Goal: Task Accomplishment & Management: Complete application form

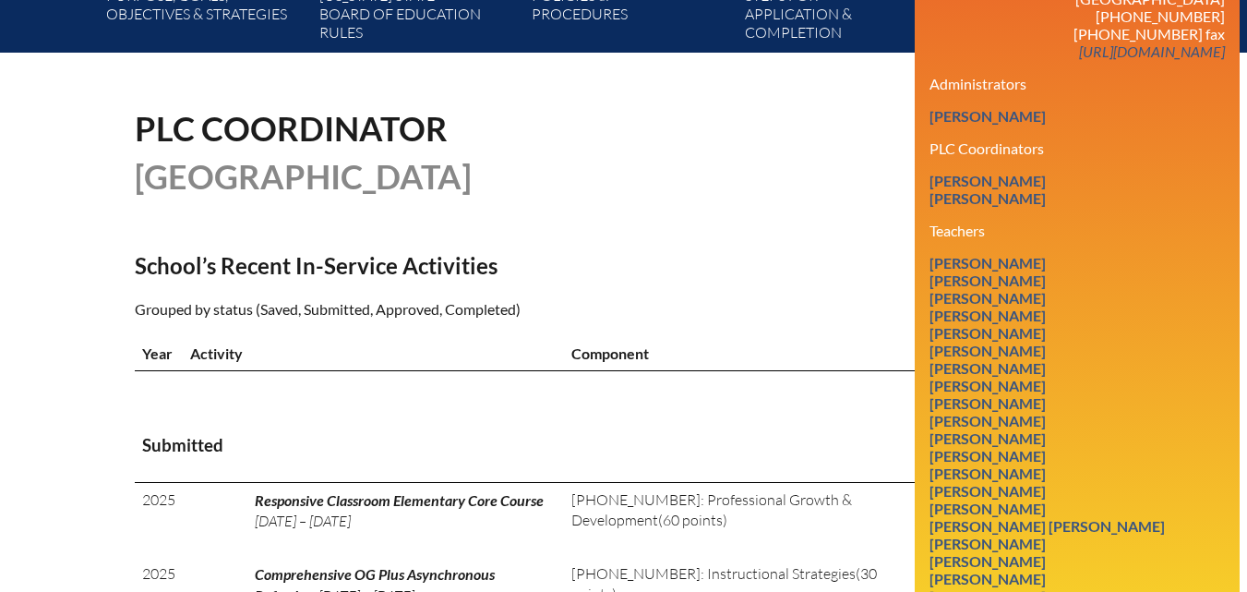
scroll to position [369, 0]
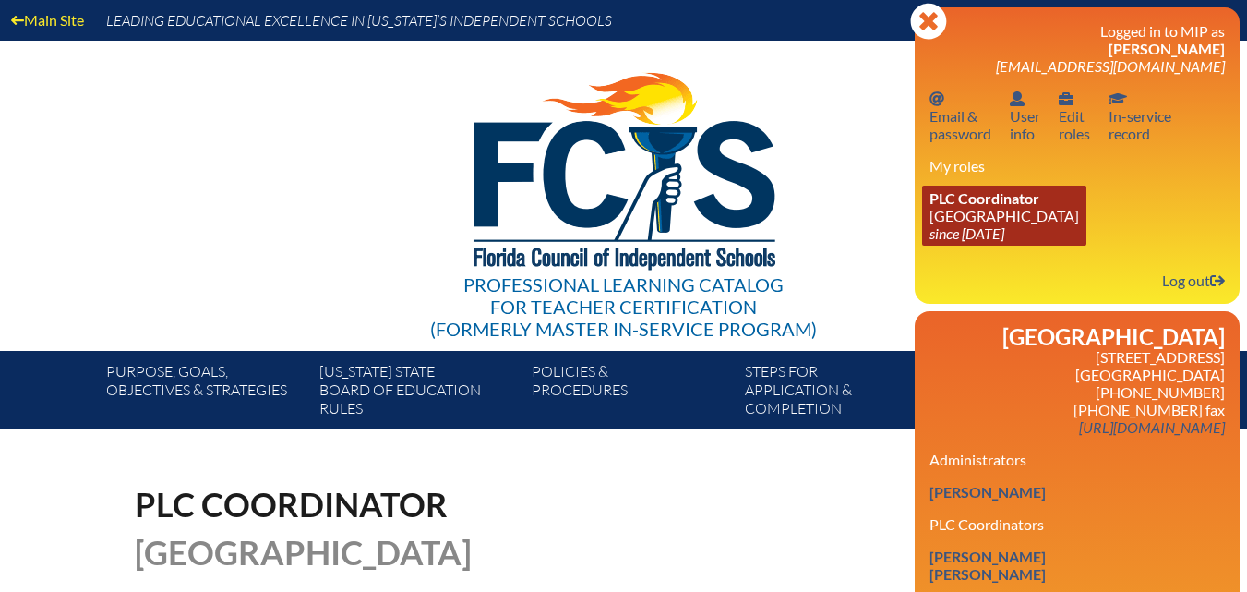
click at [1074, 216] on link "PLC Coordinator Riverside Presbyterian Day School since 2024 Dec 6" at bounding box center [1004, 216] width 164 height 60
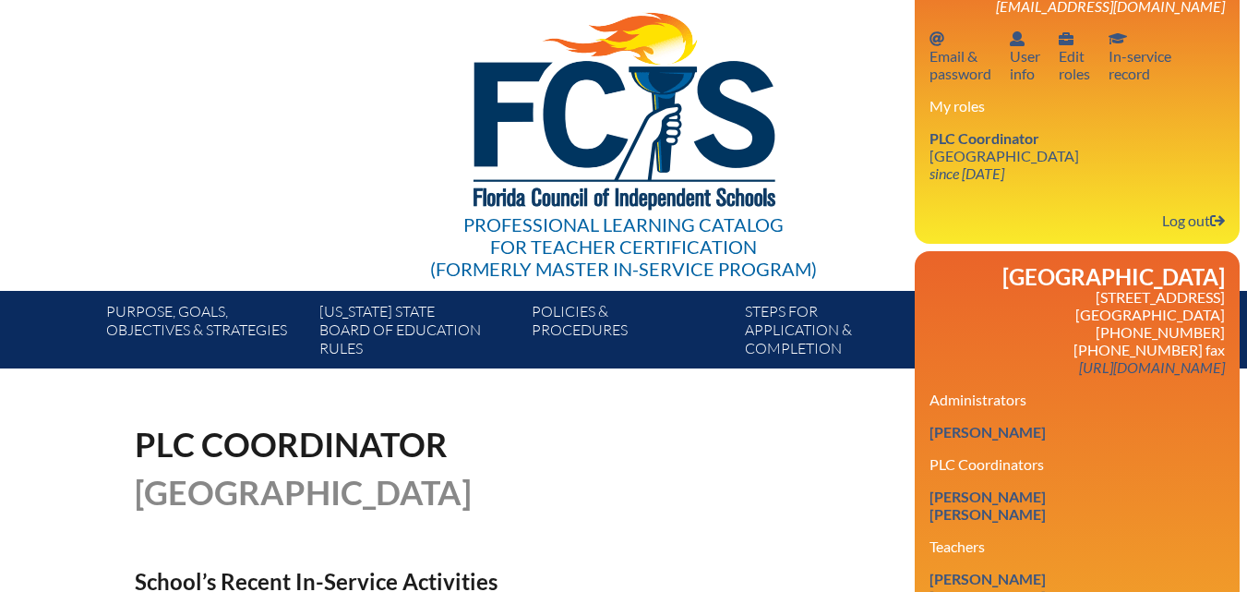
scroll to position [92, 0]
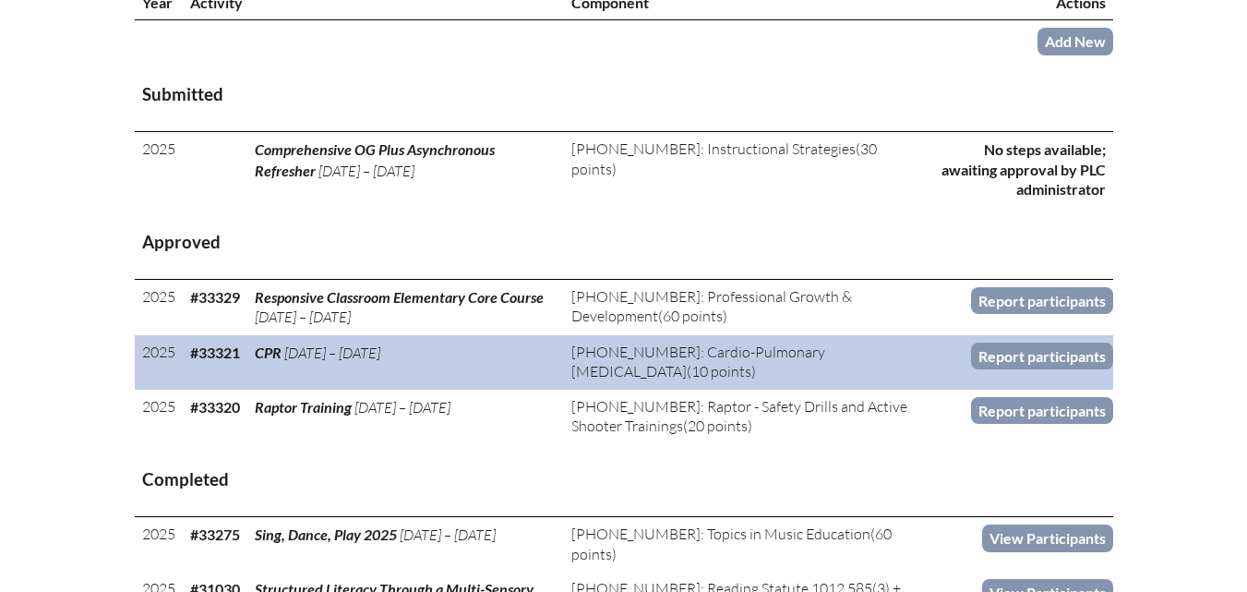
scroll to position [738, 0]
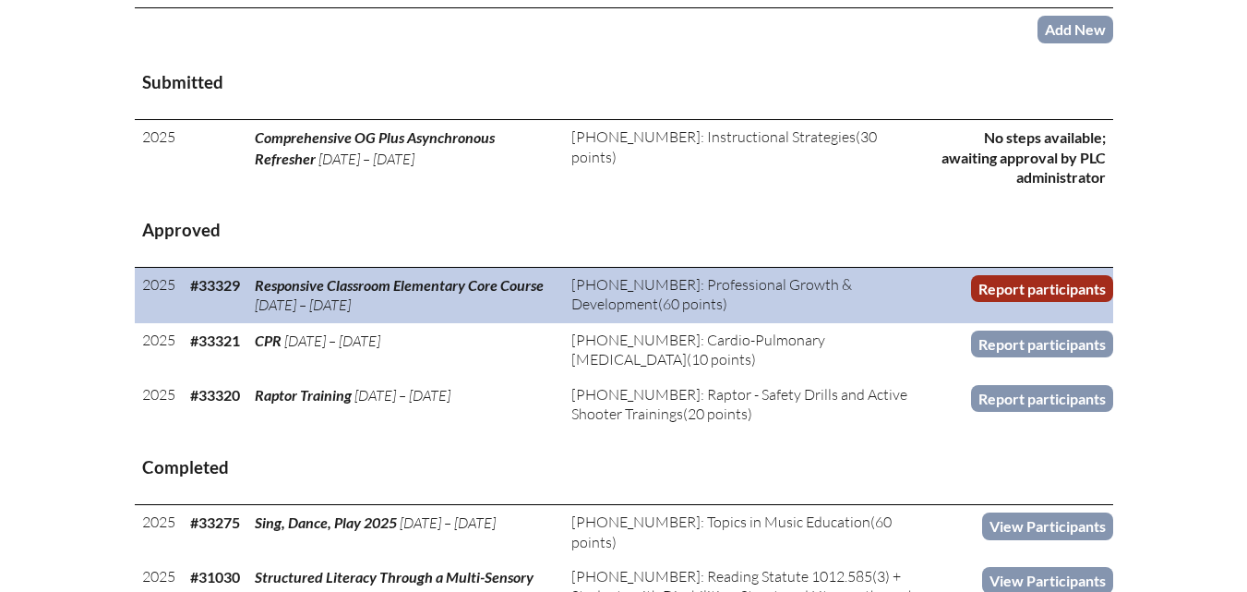
click at [1070, 302] on link "Report participants" at bounding box center [1042, 288] width 142 height 27
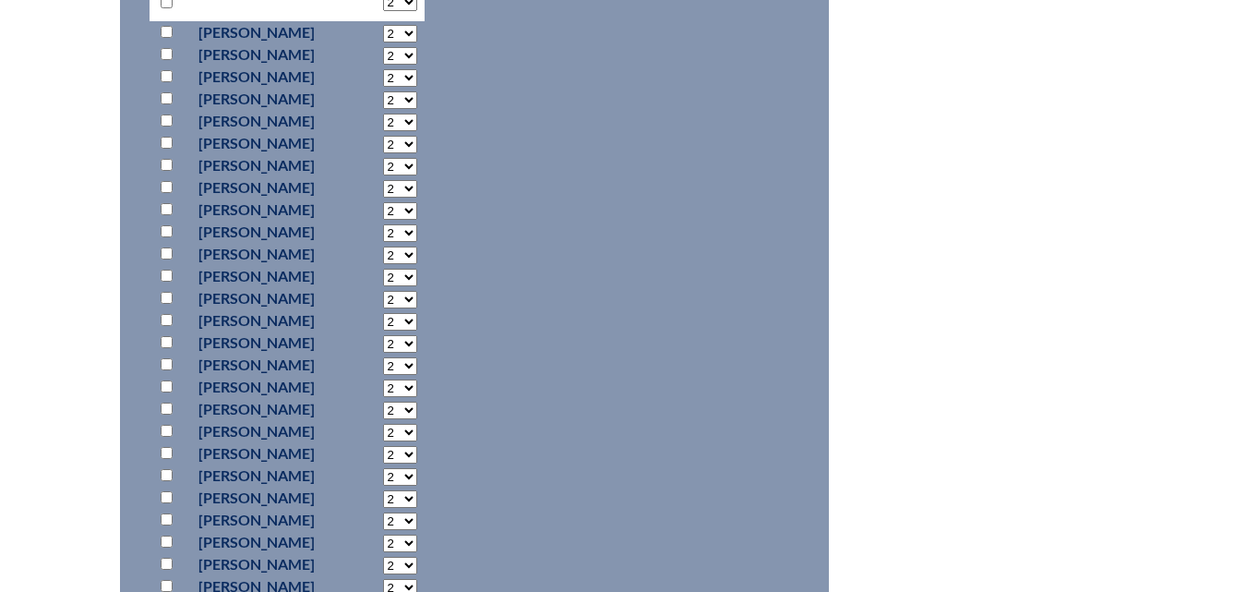
scroll to position [1015, 0]
click at [164, 402] on input "checkbox" at bounding box center [167, 408] width 12 height 12
checkbox input "true"
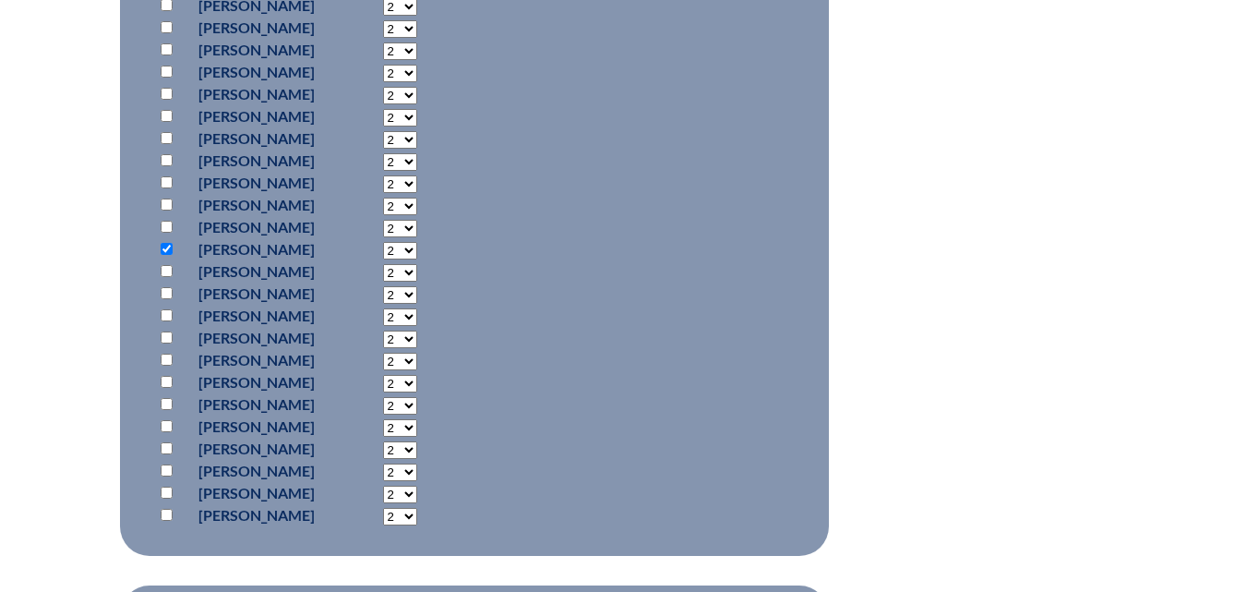
scroll to position [1200, 0]
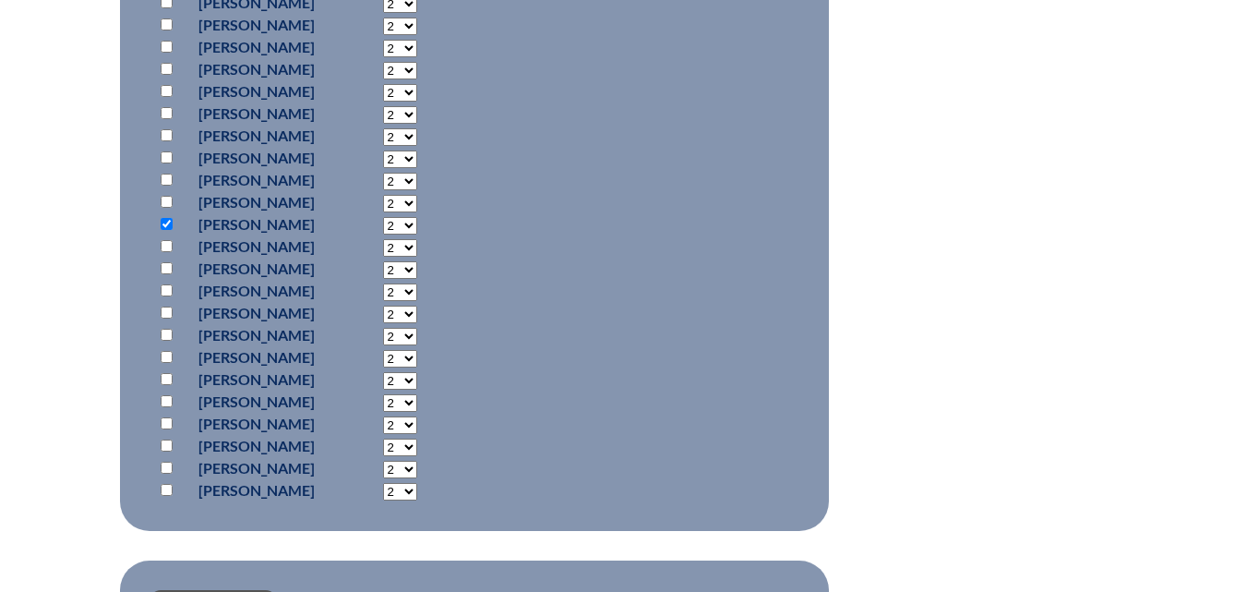
click at [417, 220] on select "2 3 4 5 6 7 8 9 10 11 12 13 14 15 16 17 18 19 20 21 22 23" at bounding box center [400, 226] width 34 height 18
select select "21"
click at [417, 217] on select "2 3 4 5 6 7 8 9 10 11 12 13 14 15 16 17 18 19 20 21 22 23" at bounding box center [400, 226] width 34 height 18
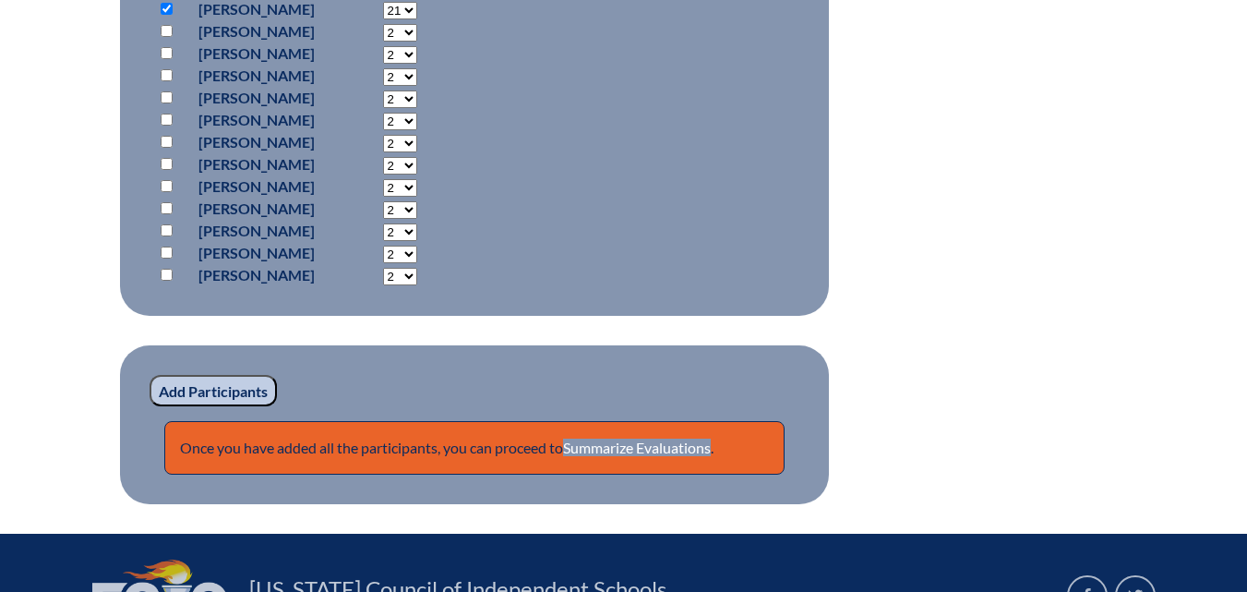
scroll to position [1477, 0]
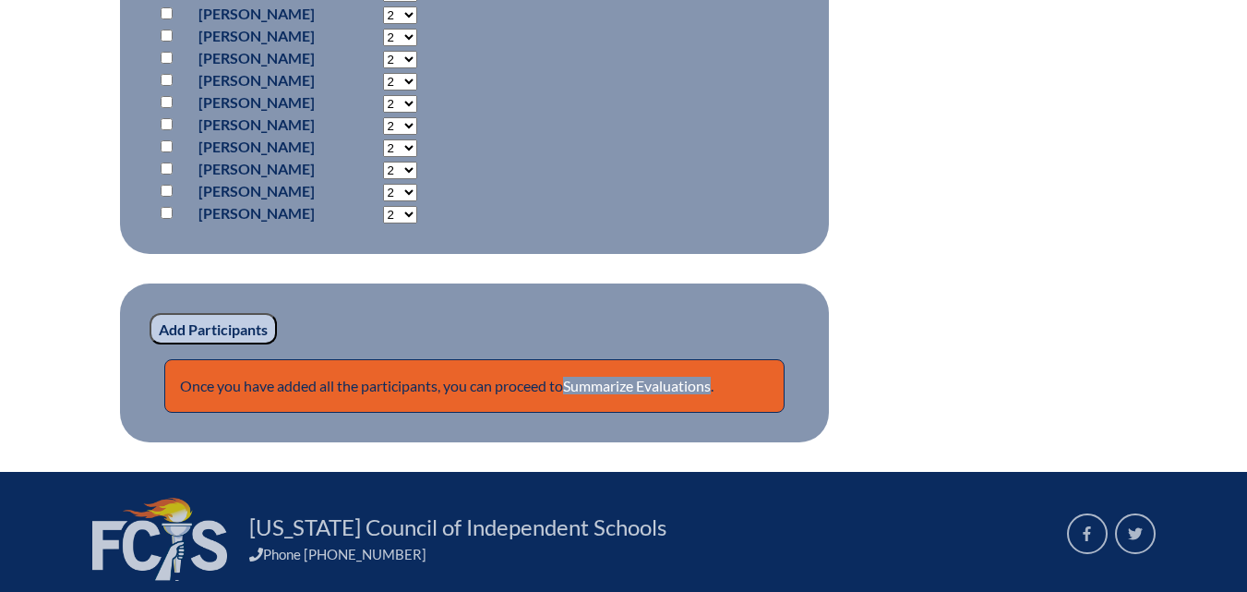
click at [256, 327] on input "Add Participants" at bounding box center [213, 328] width 127 height 31
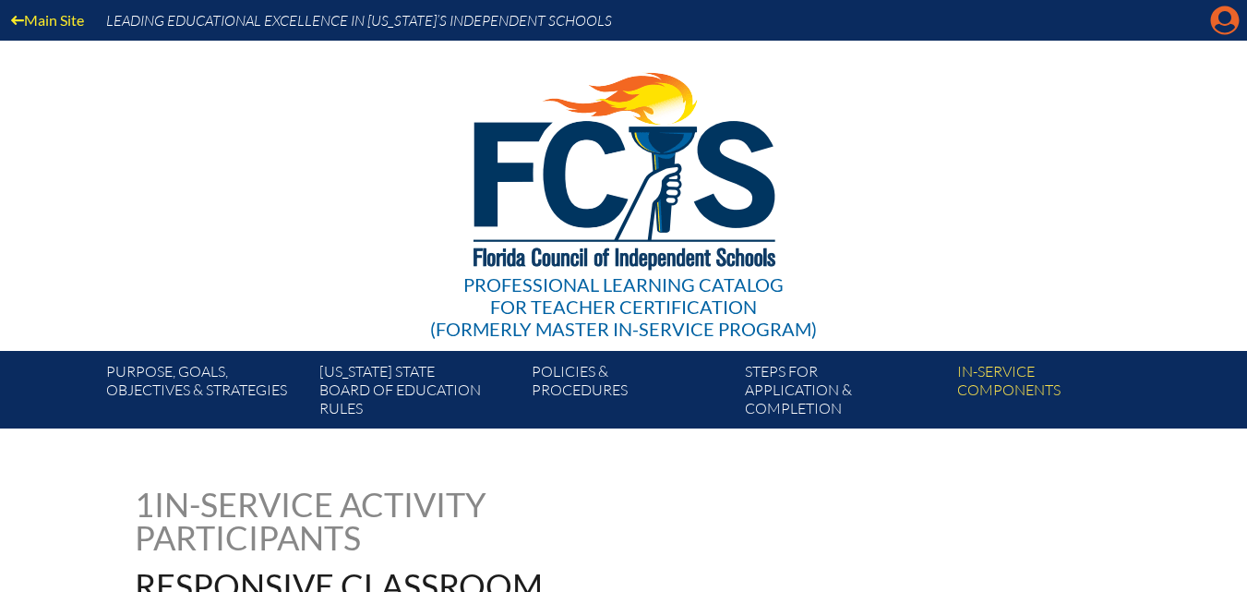
click at [1238, 26] on icon at bounding box center [1225, 20] width 29 height 29
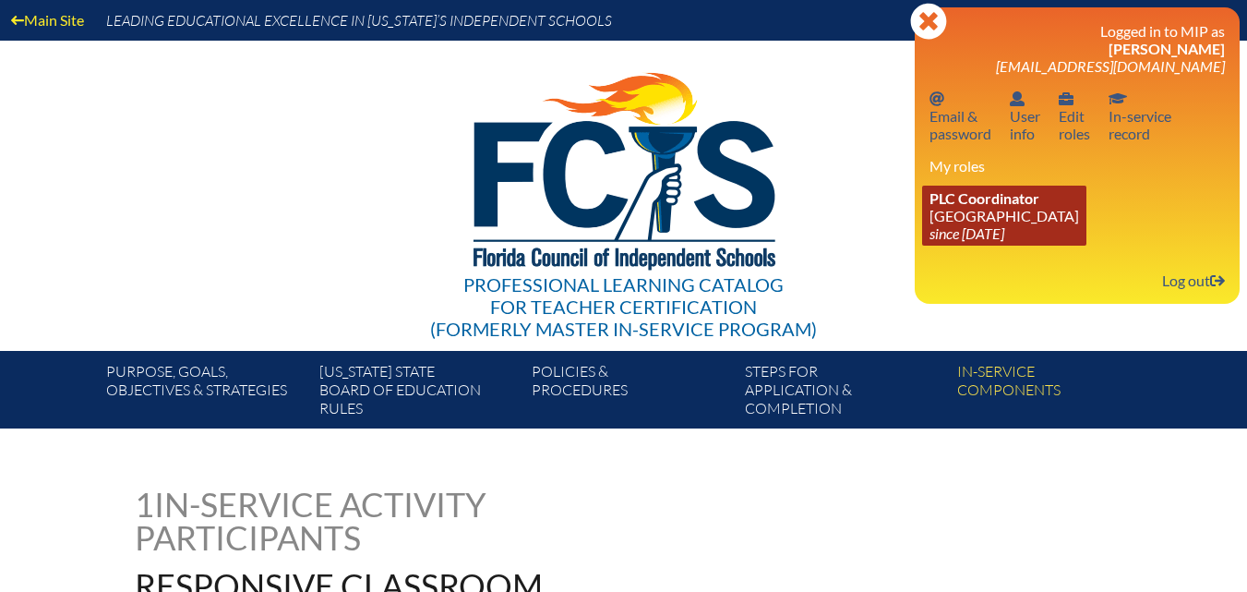
click at [972, 203] on span "PLC Coordinator" at bounding box center [984, 198] width 110 height 18
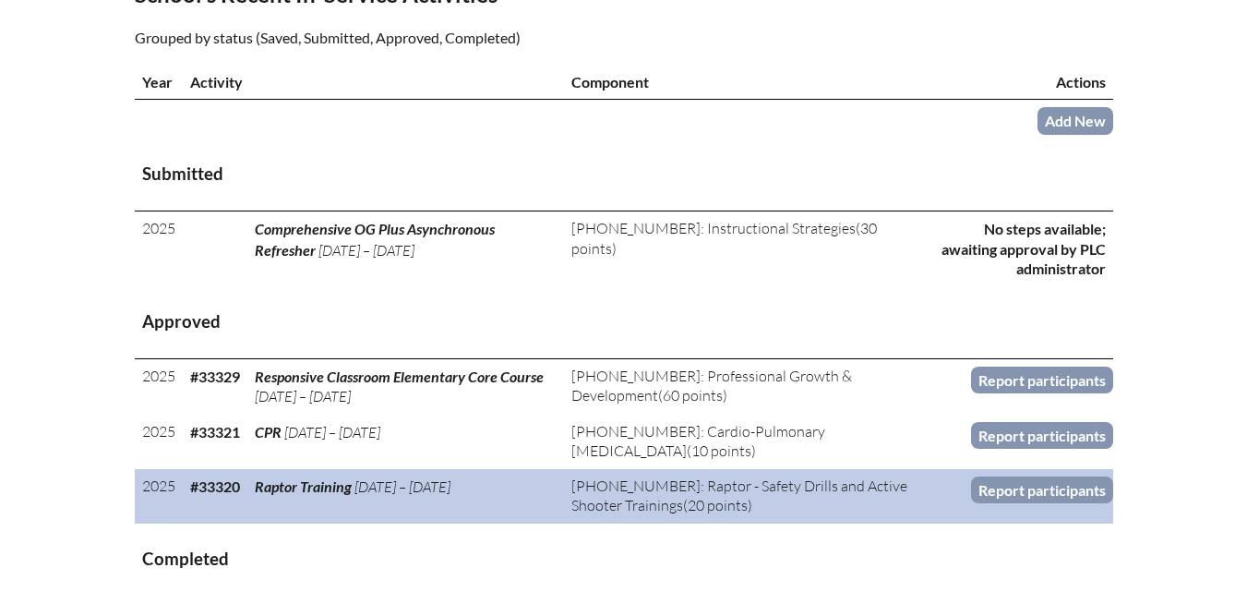
scroll to position [646, 0]
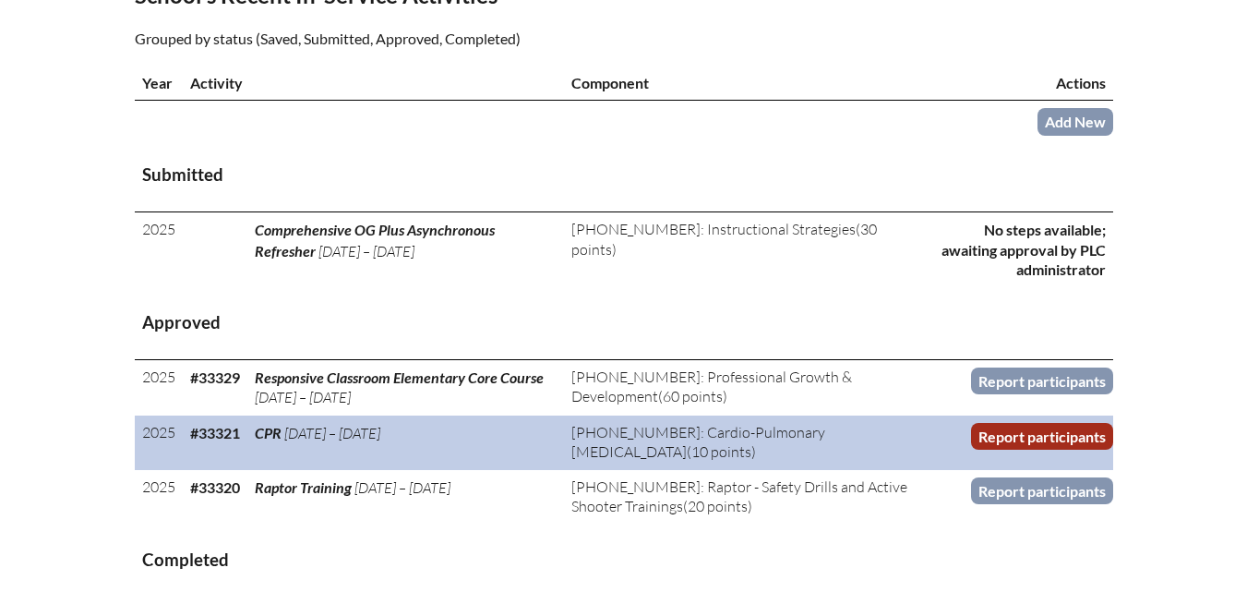
click at [1006, 449] on link "Report participants" at bounding box center [1042, 436] width 142 height 27
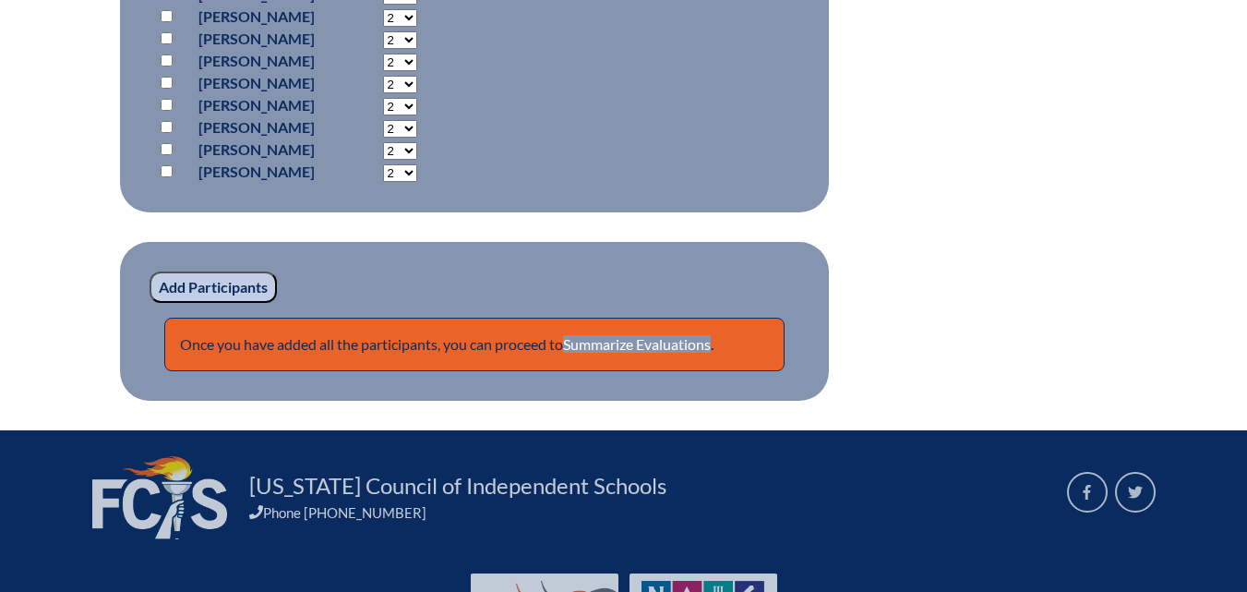
scroll to position [1738, 0]
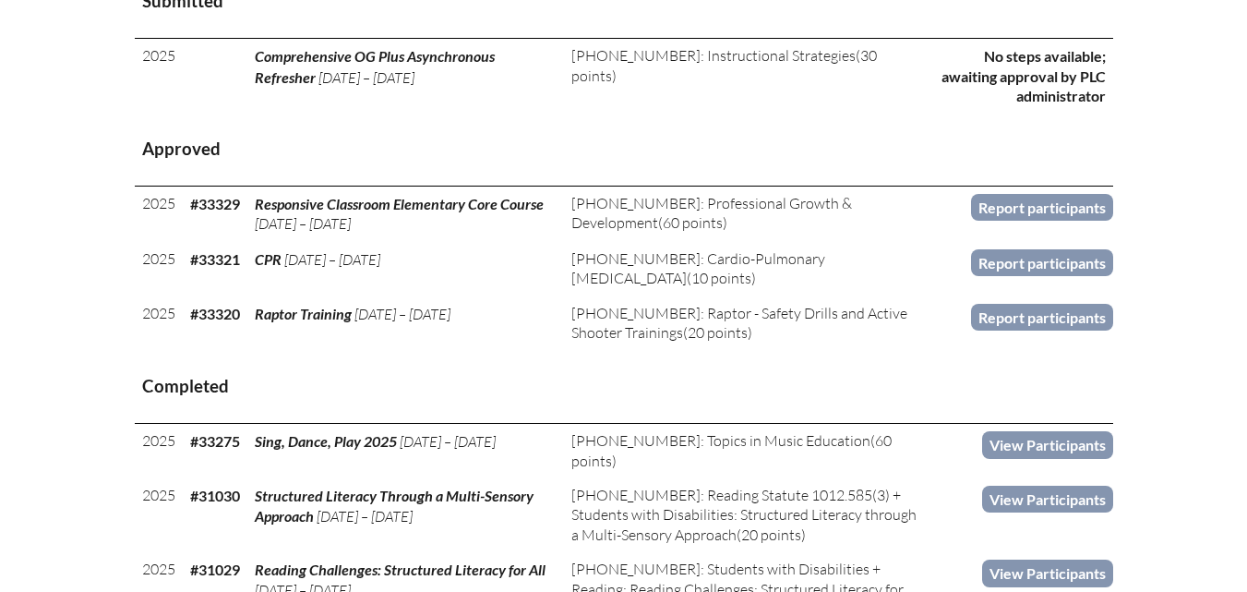
scroll to position [831, 0]
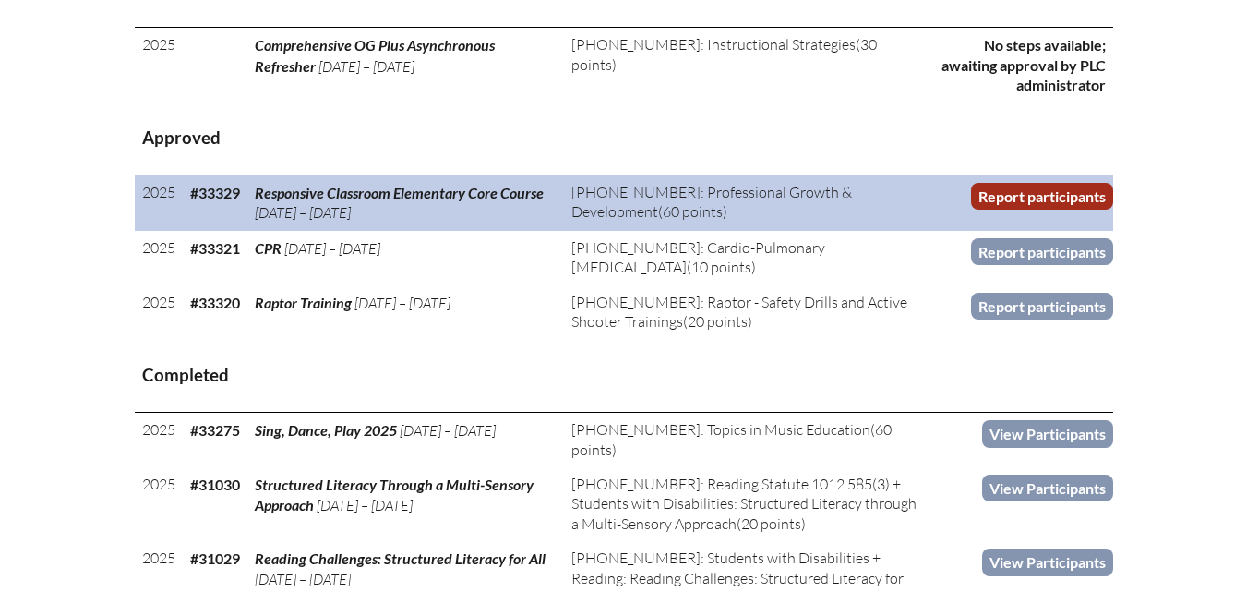
click at [1032, 210] on link "Report participants" at bounding box center [1042, 196] width 142 height 27
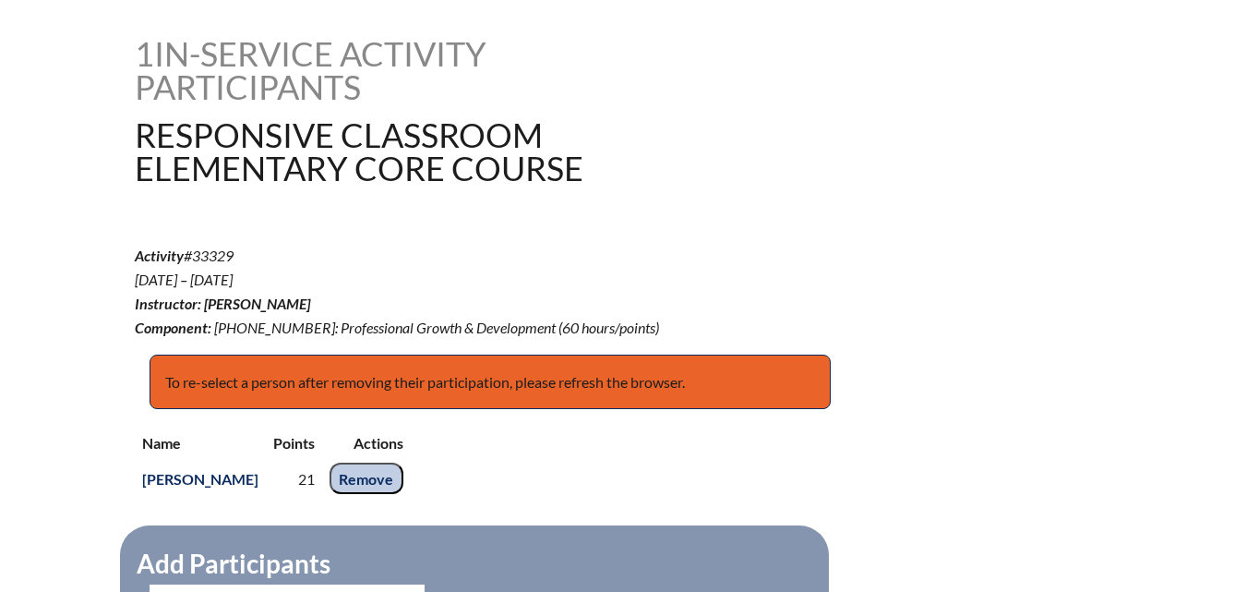
scroll to position [461, 0]
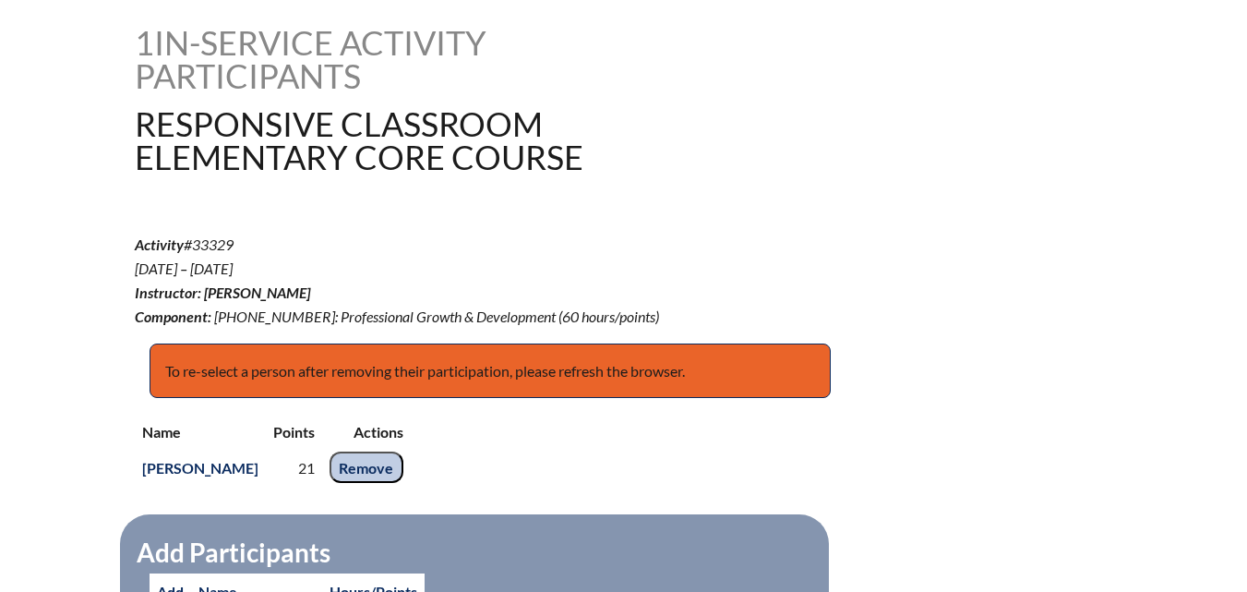
drag, startPoint x: 344, startPoint y: 473, endPoint x: 291, endPoint y: 473, distance: 53.5
click at [291, 473] on tr "Robin Nelson 21 Remove" at bounding box center [273, 466] width 276 height 31
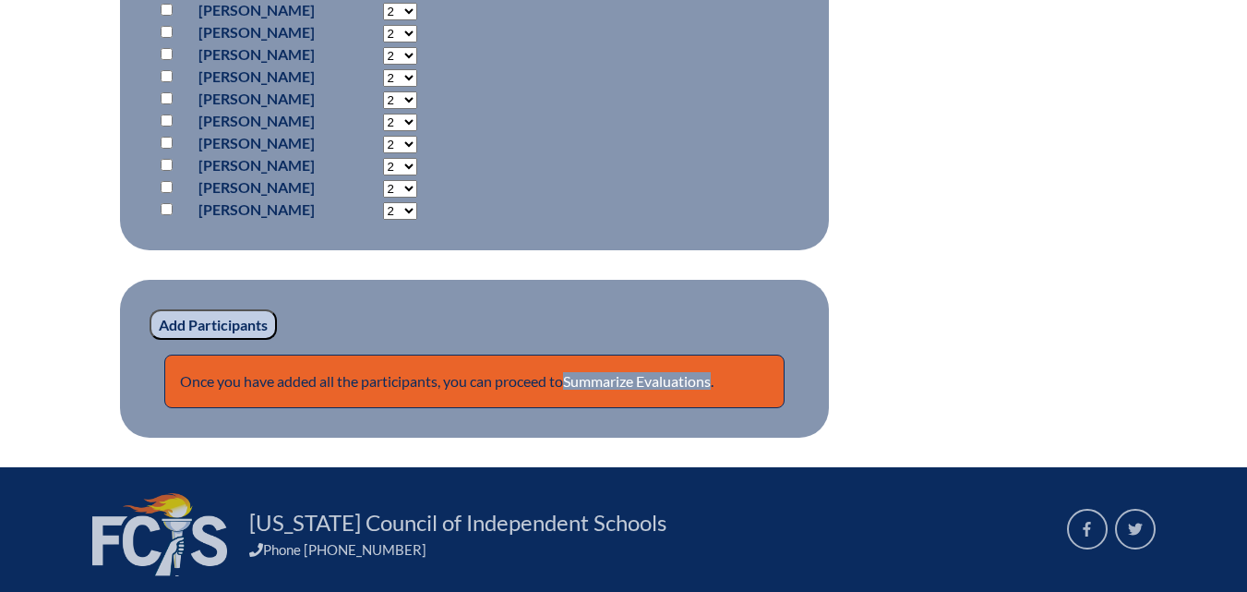
scroll to position [1569, 0]
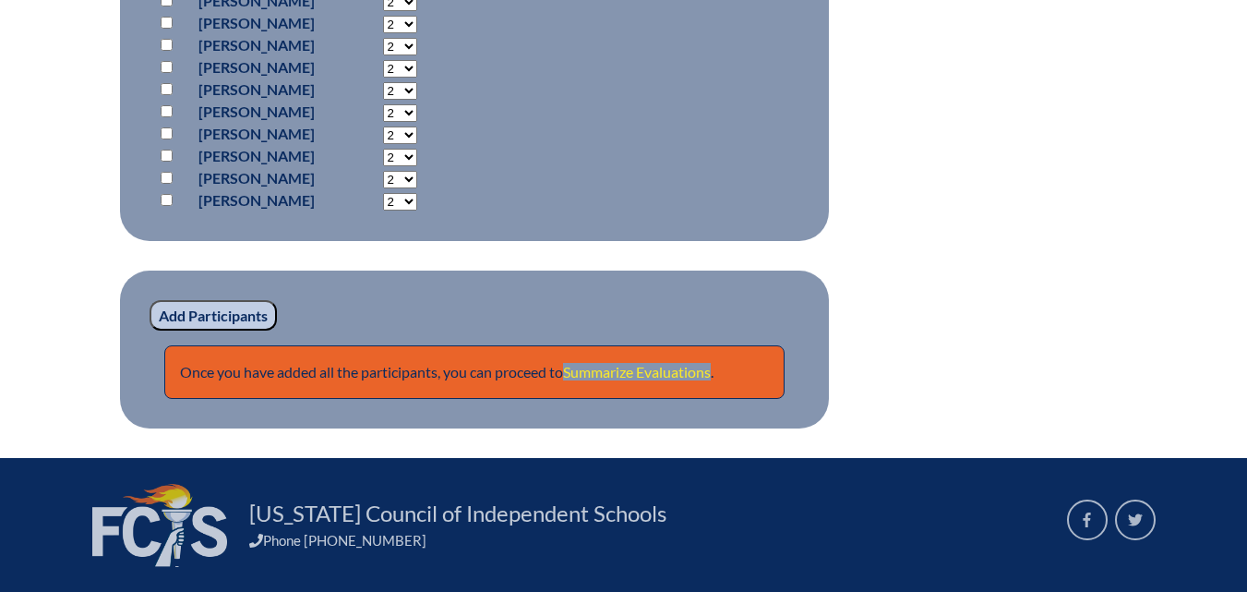
click at [605, 369] on link "Summarize Evaluations" at bounding box center [637, 372] width 148 height 18
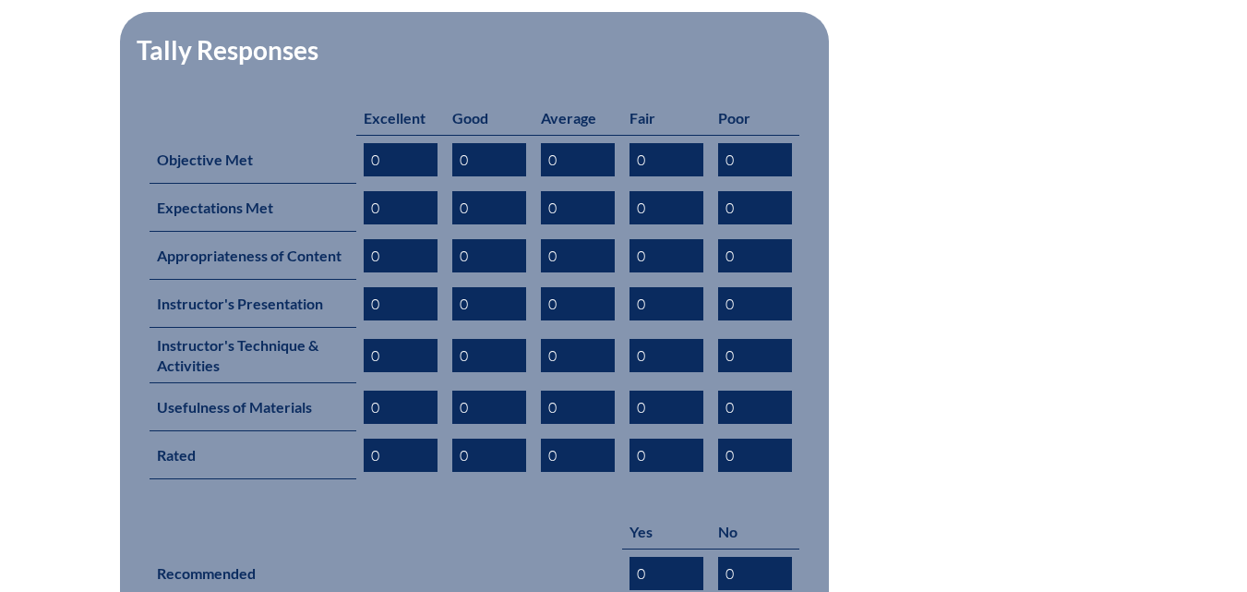
scroll to position [831, 0]
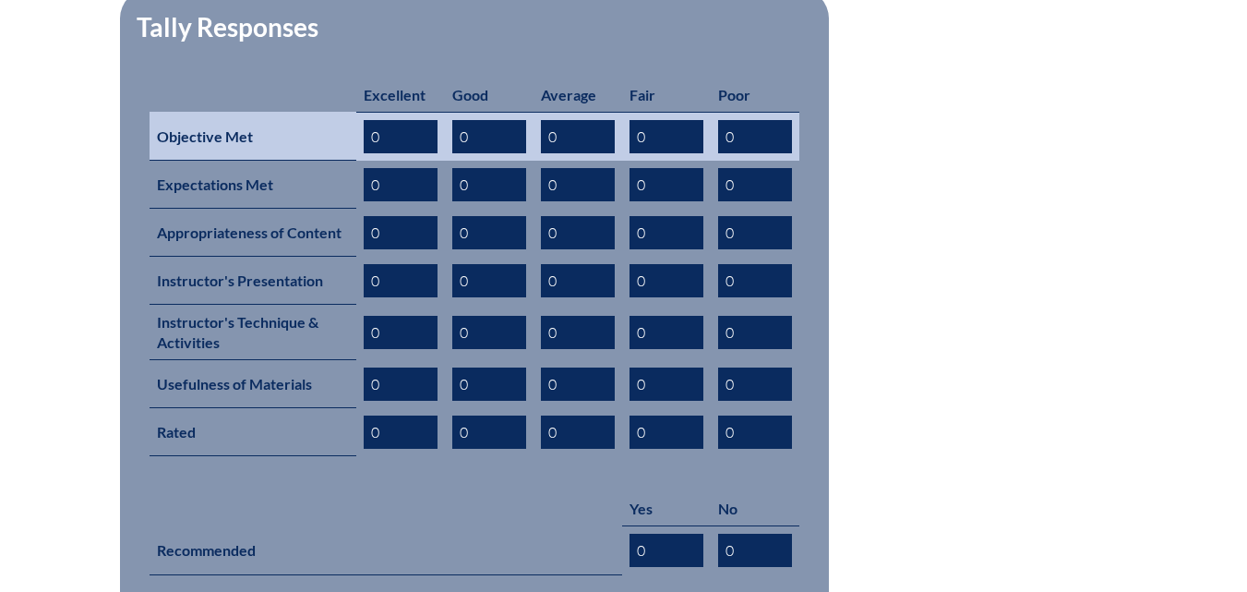
click at [402, 120] on input "0" at bounding box center [401, 136] width 74 height 33
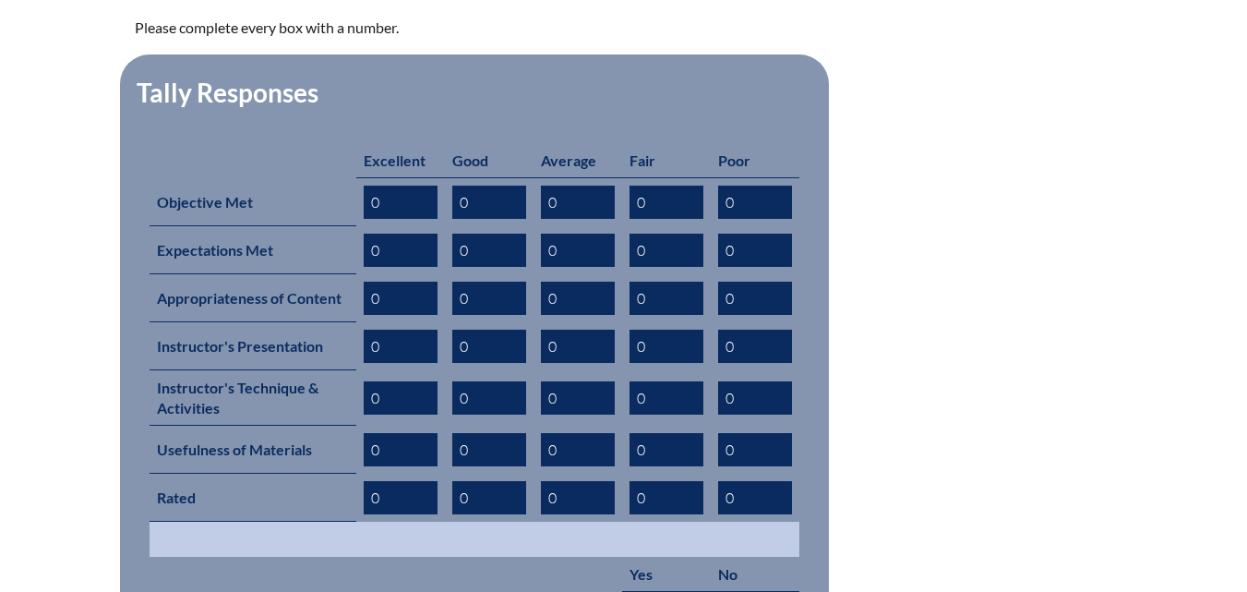
scroll to position [738, 0]
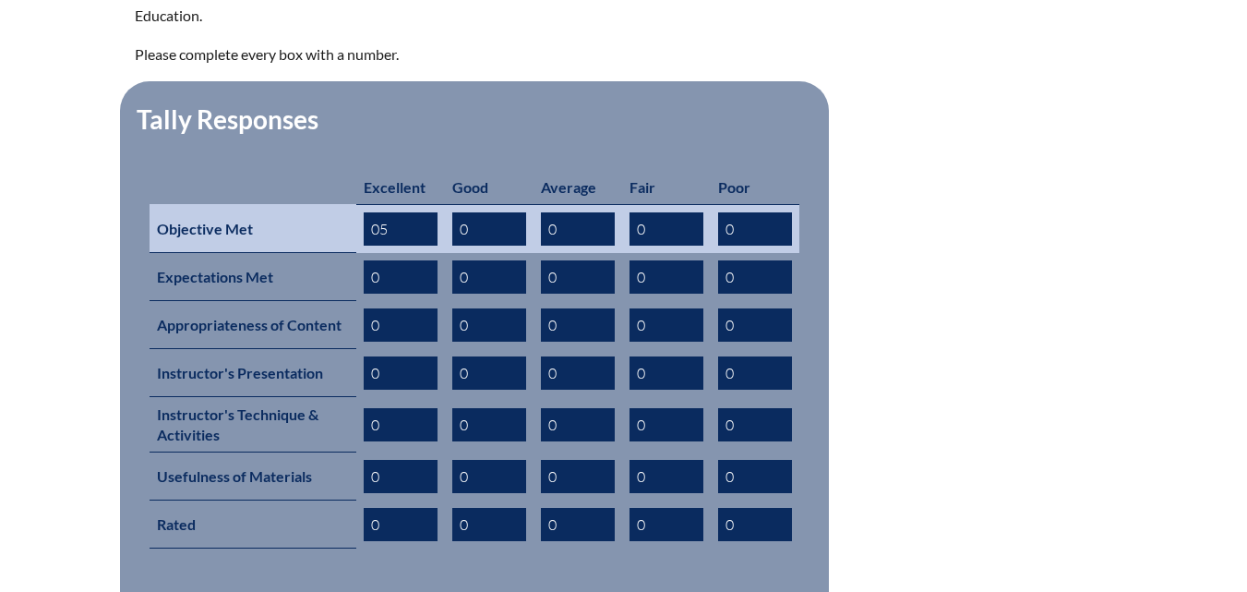
type input "0"
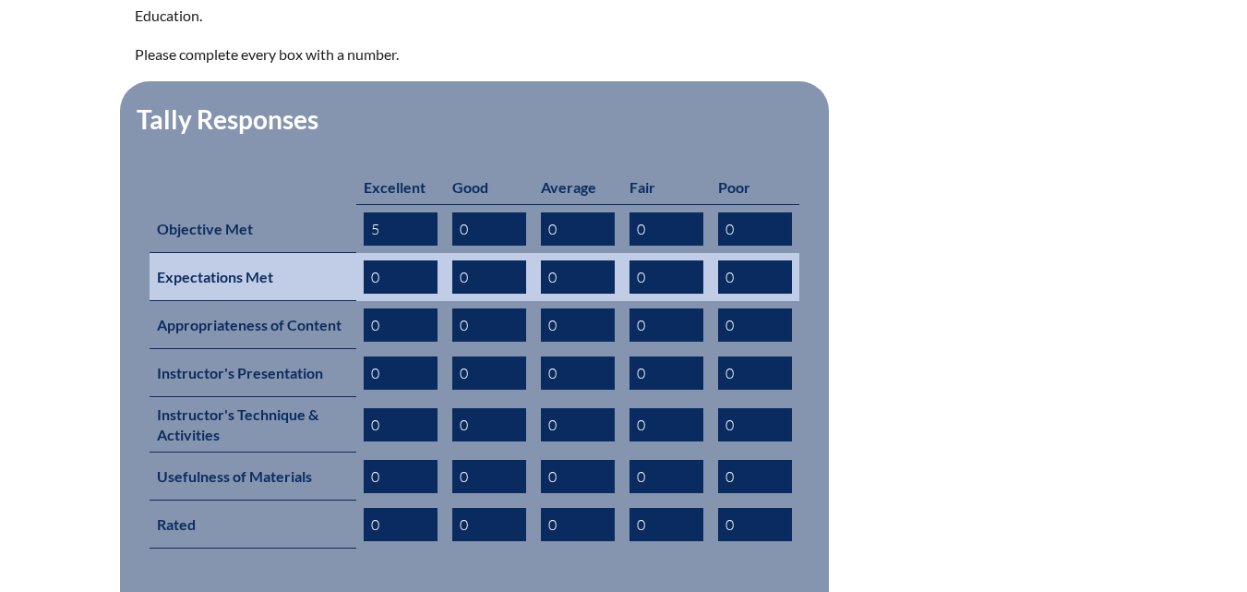
type input "5"
drag, startPoint x: 413, startPoint y: 246, endPoint x: 299, endPoint y: 257, distance: 114.0
click at [299, 257] on tr "Expectations Met 0 0 0 0 0" at bounding box center [475, 277] width 650 height 48
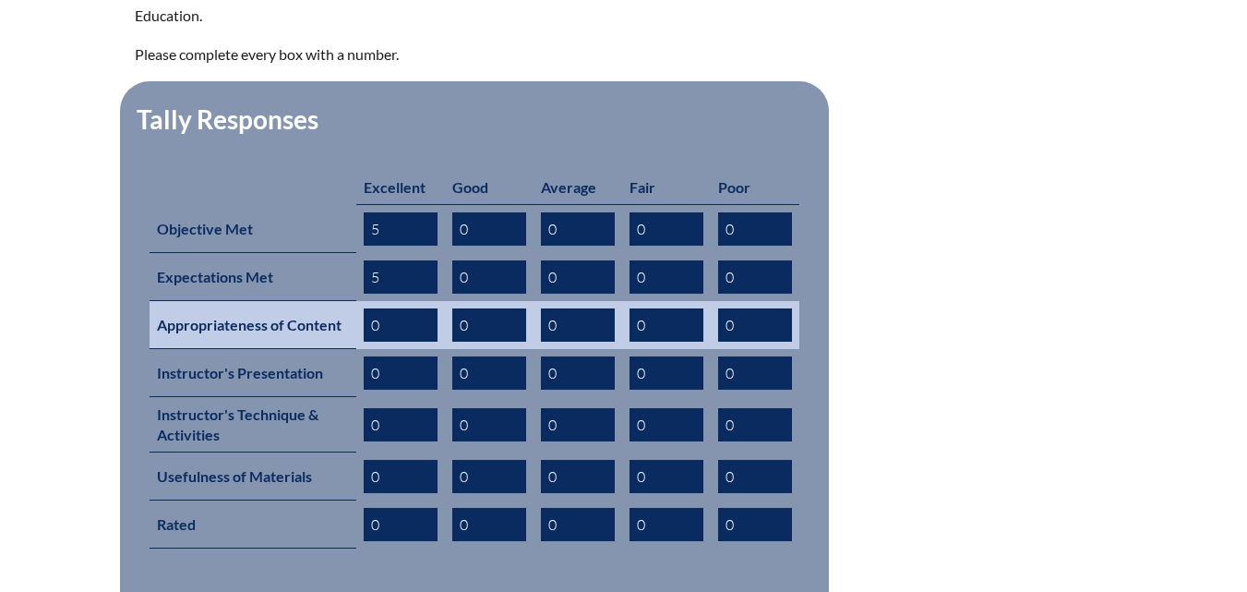
type input "5"
drag, startPoint x: 386, startPoint y: 293, endPoint x: 312, endPoint y: 310, distance: 75.9
click at [312, 310] on tr "Appropriateness of Content 0 0 0 0 0" at bounding box center [475, 325] width 650 height 48
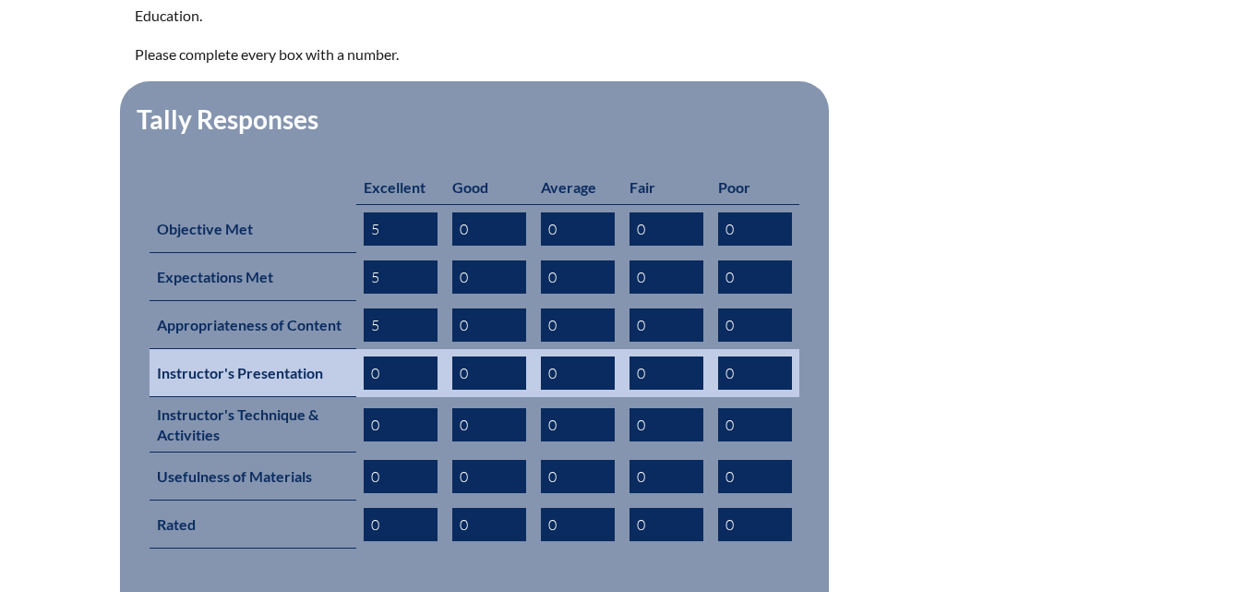
type input "5"
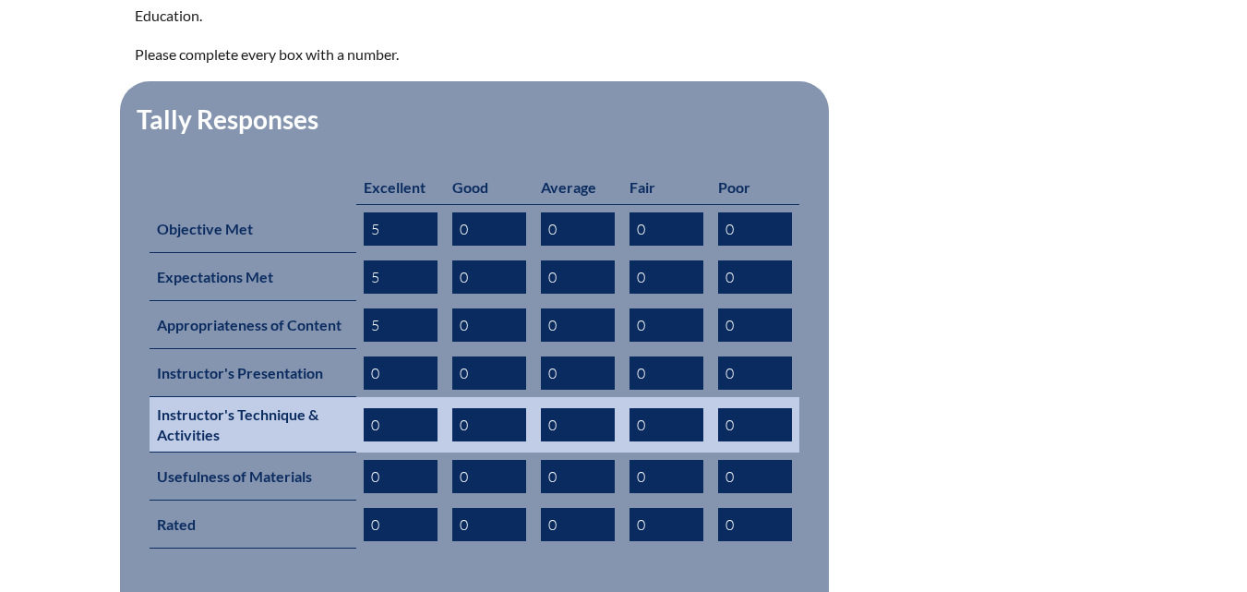
drag, startPoint x: 397, startPoint y: 344, endPoint x: 331, endPoint y: 366, distance: 69.2
click at [331, 366] on tbody "Excellent Good Average Fair Poor Objective Met 5 0 0 0 0 Expectations Met 5 0 0…" at bounding box center [475, 418] width 650 height 497
type input "5"
drag, startPoint x: 377, startPoint y: 386, endPoint x: 341, endPoint y: 408, distance: 42.3
click at [341, 408] on tr "Instructor's Technique & Activities 0 0 0 0 0" at bounding box center [475, 424] width 650 height 55
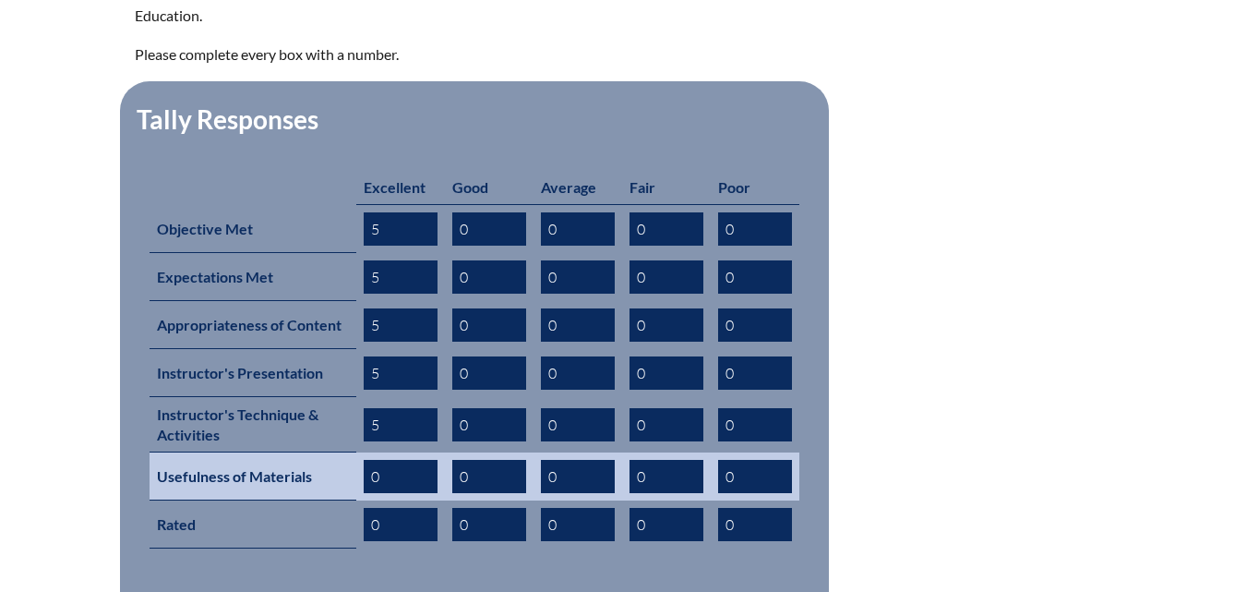
type input "5"
drag, startPoint x: 394, startPoint y: 442, endPoint x: 352, endPoint y: 454, distance: 44.1
click at [352, 454] on tr "Usefulness of Materials 0 0 0 0 0" at bounding box center [475, 476] width 650 height 48
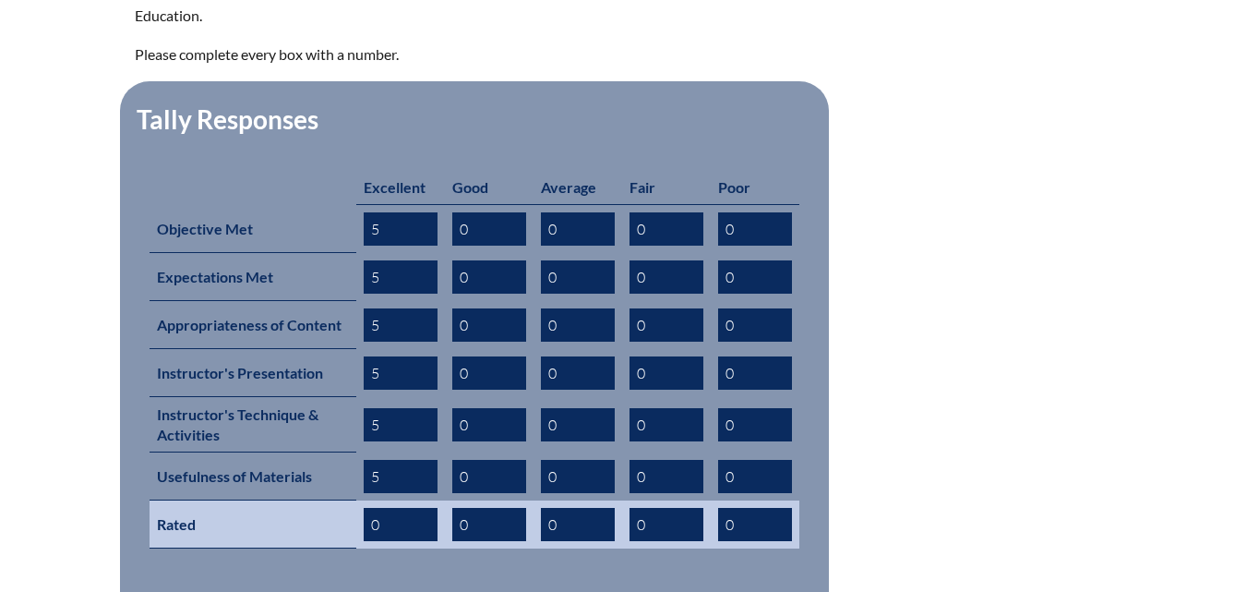
type input "5"
drag, startPoint x: 395, startPoint y: 495, endPoint x: 342, endPoint y: 497, distance: 52.6
click at [343, 500] on tr "Rated 0 0 0 0 0" at bounding box center [475, 524] width 650 height 48
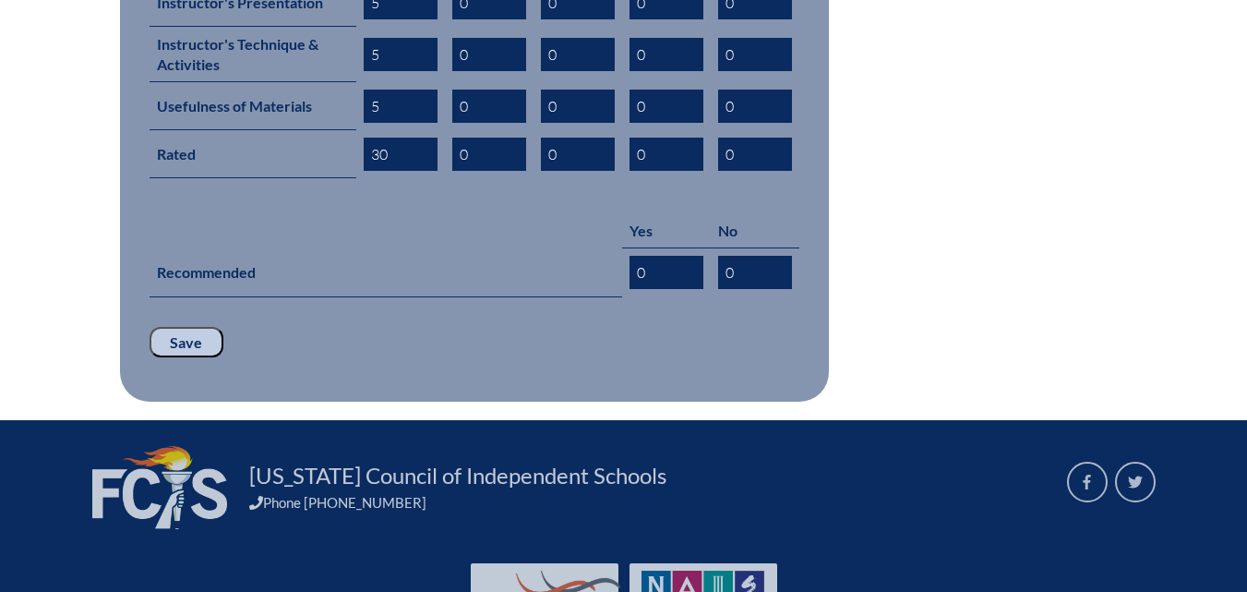
scroll to position [1171, 0]
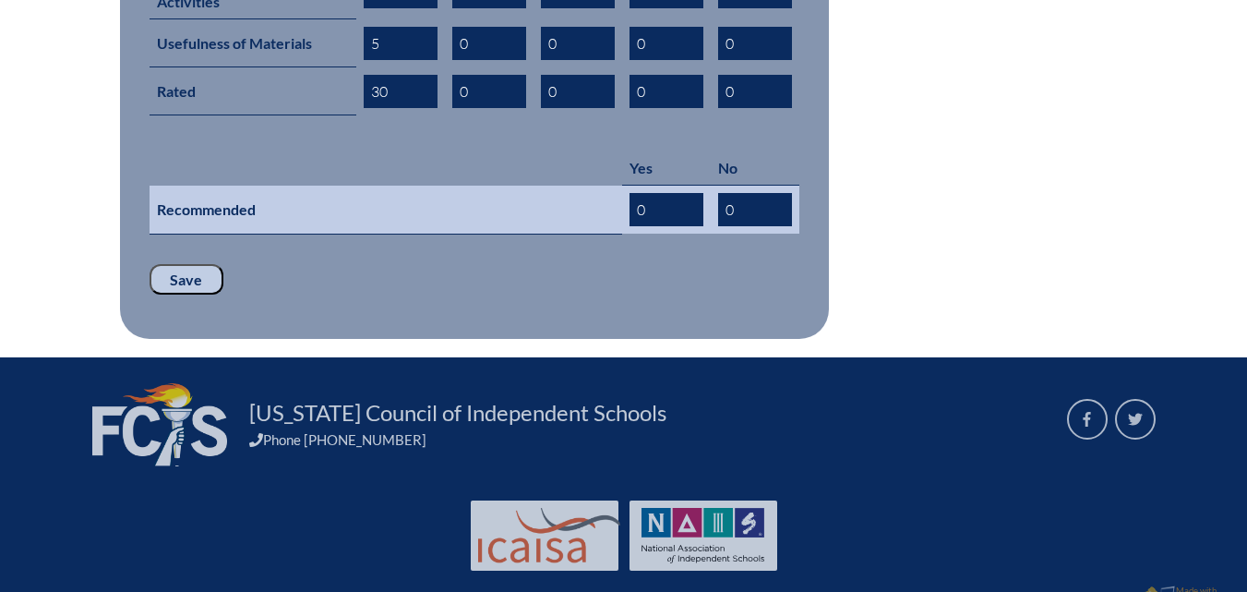
type input "30"
click at [656, 193] on input "0" at bounding box center [666, 209] width 74 height 33
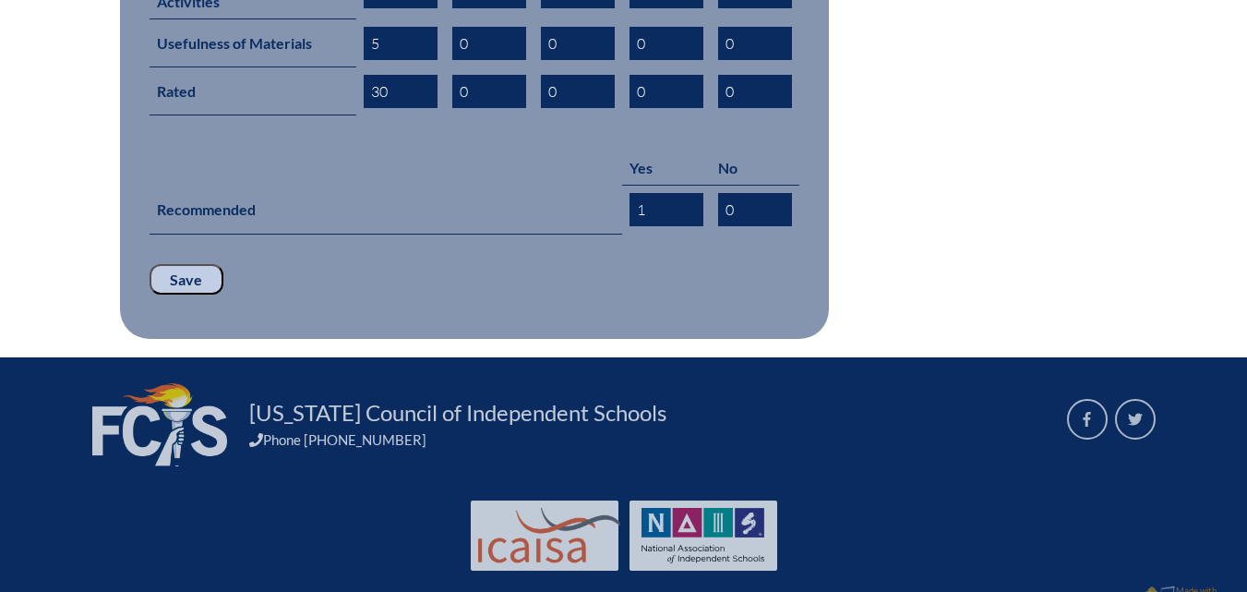
type input "1"
click at [158, 264] on input "Save" at bounding box center [187, 279] width 74 height 31
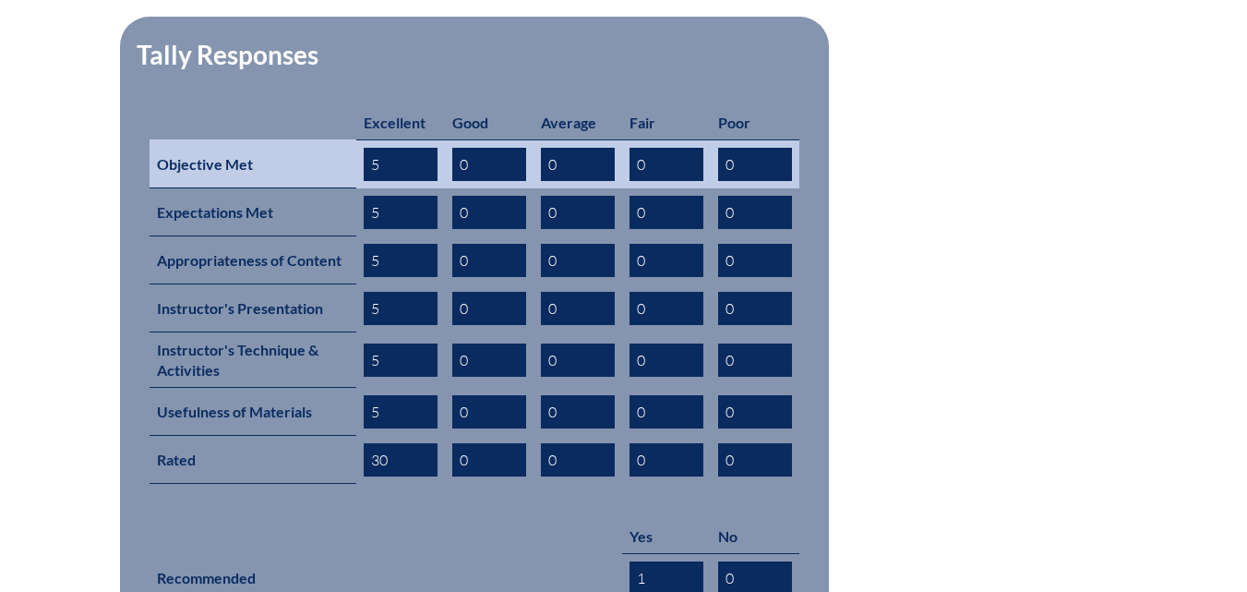
scroll to position [1015, 0]
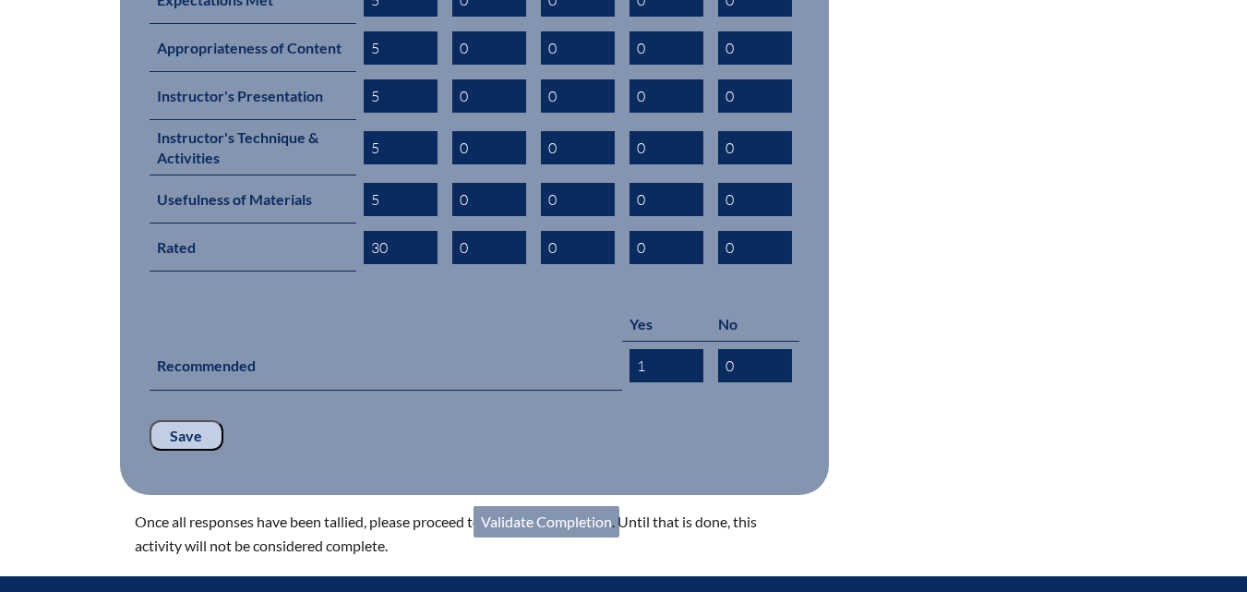
click at [591, 506] on link "Validate Completion" at bounding box center [546, 521] width 146 height 31
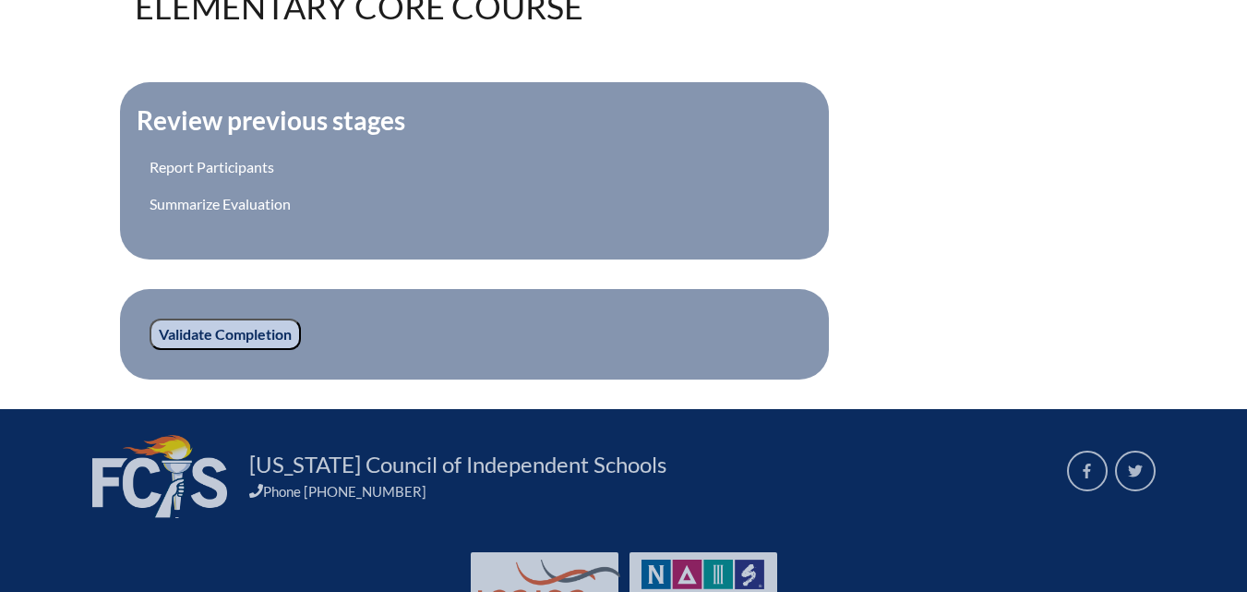
scroll to position [646, 0]
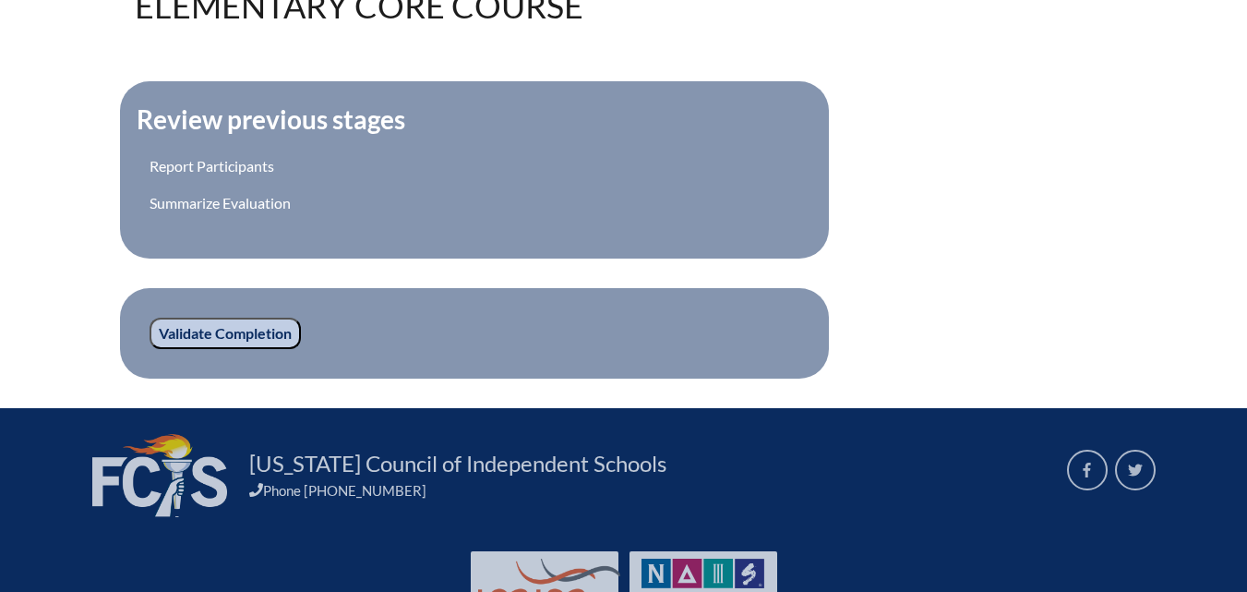
click at [212, 334] on input "Validate Completion" at bounding box center [225, 332] width 151 height 31
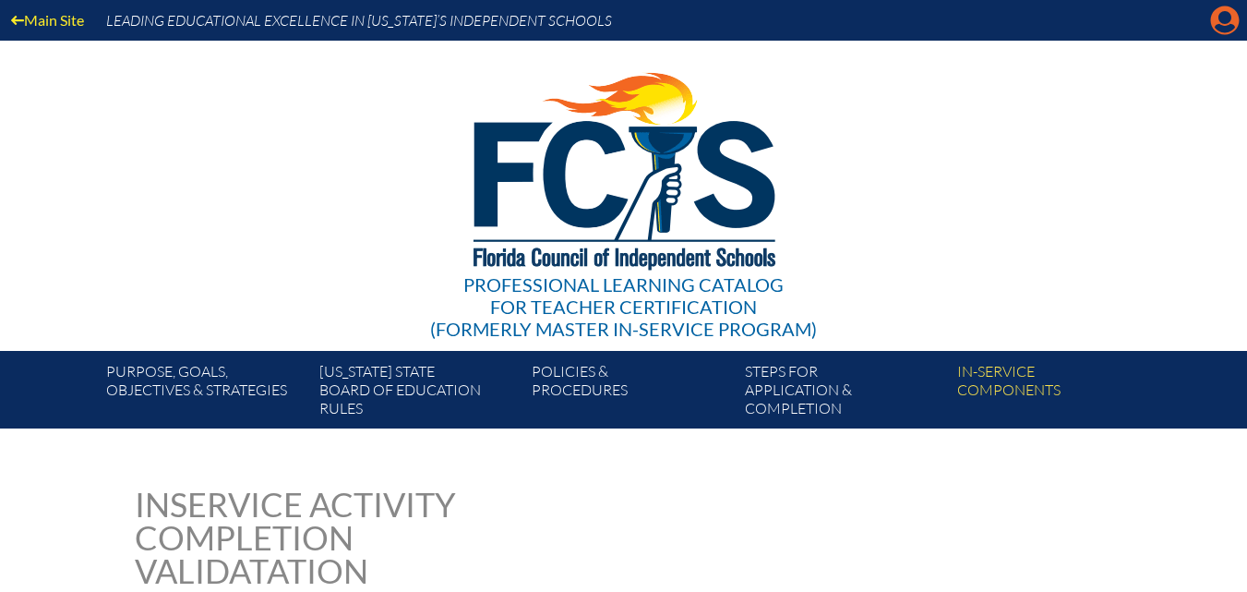
click at [1227, 24] on icon at bounding box center [1225, 20] width 29 height 29
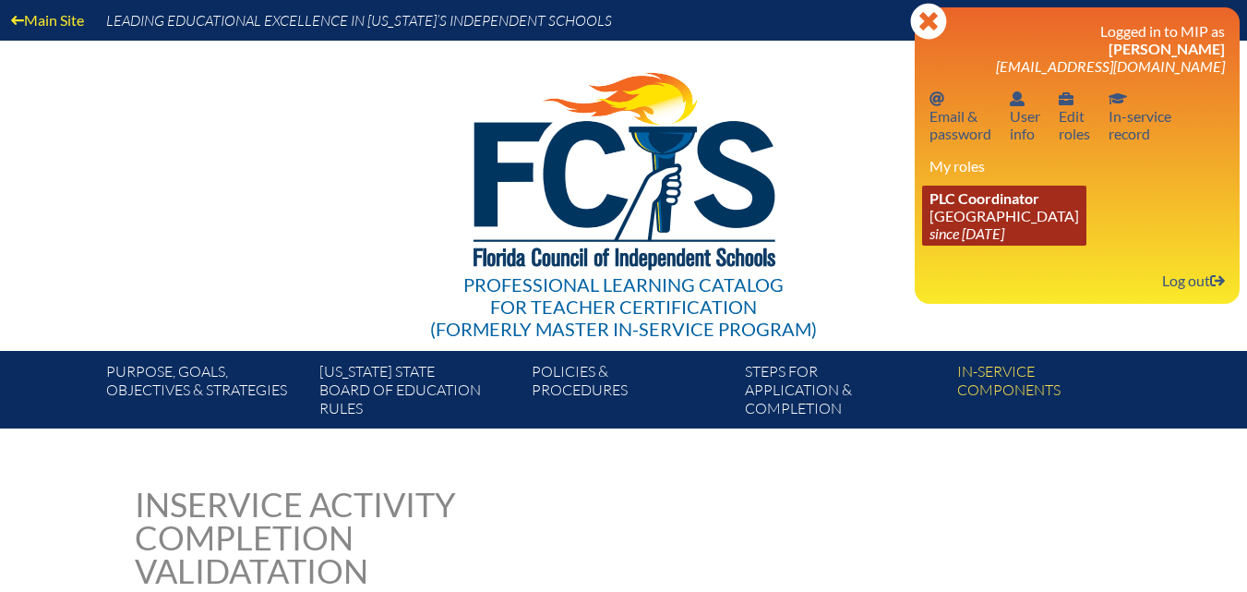
click at [1004, 227] on icon "since [DATE]" at bounding box center [966, 233] width 75 height 18
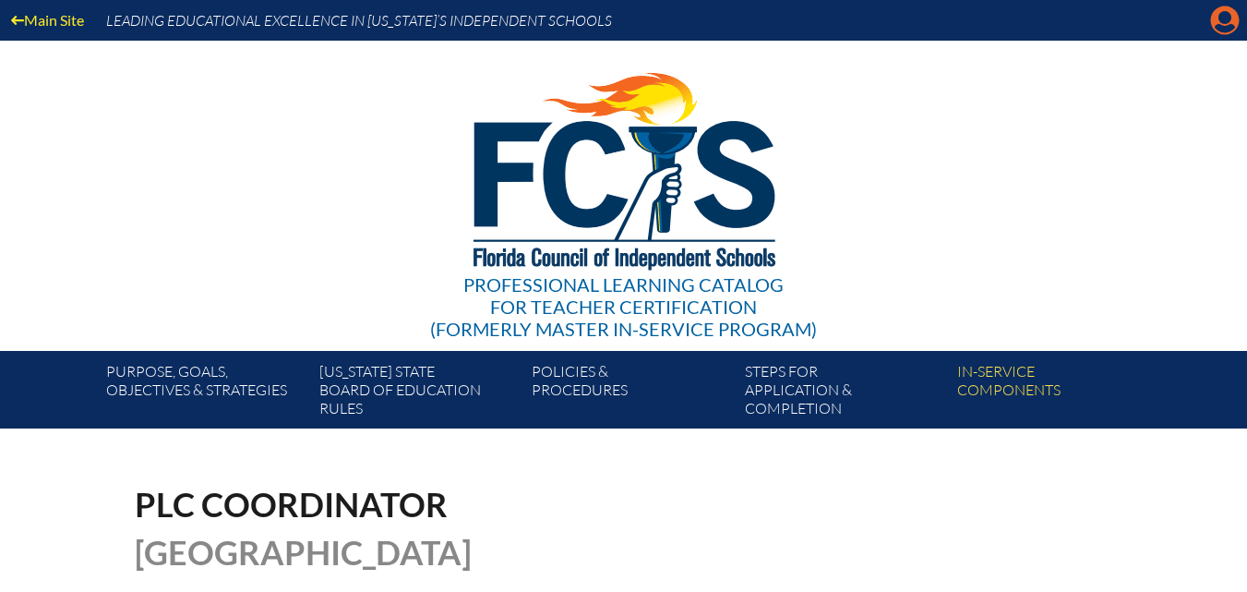
click at [1218, 16] on icon at bounding box center [1225, 20] width 29 height 29
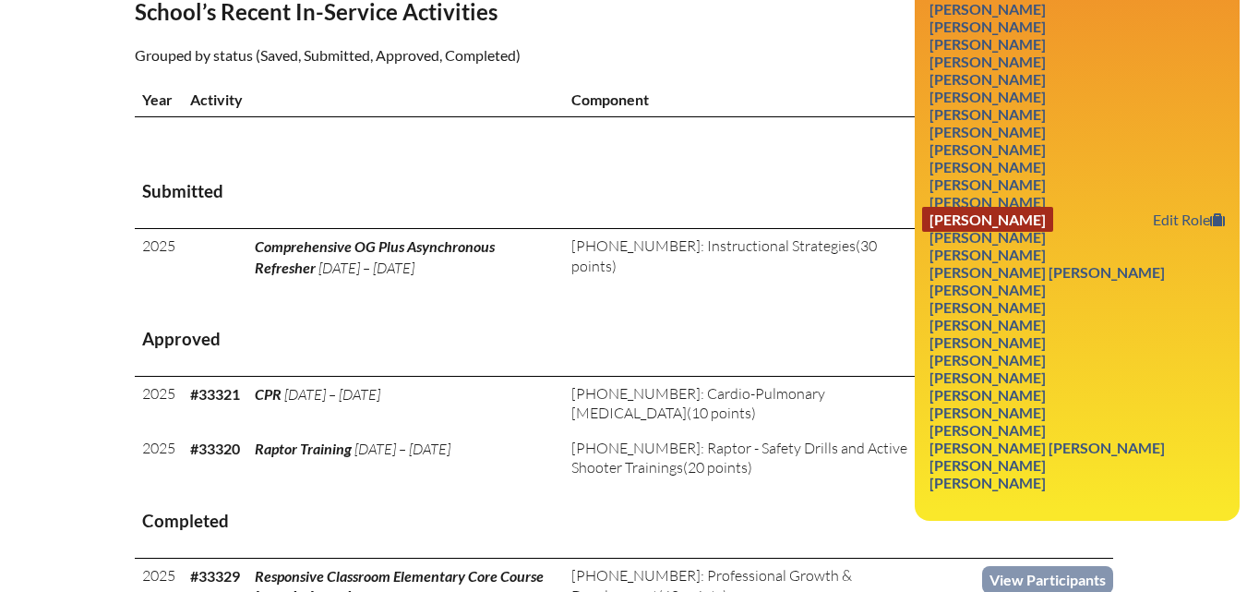
scroll to position [646, 0]
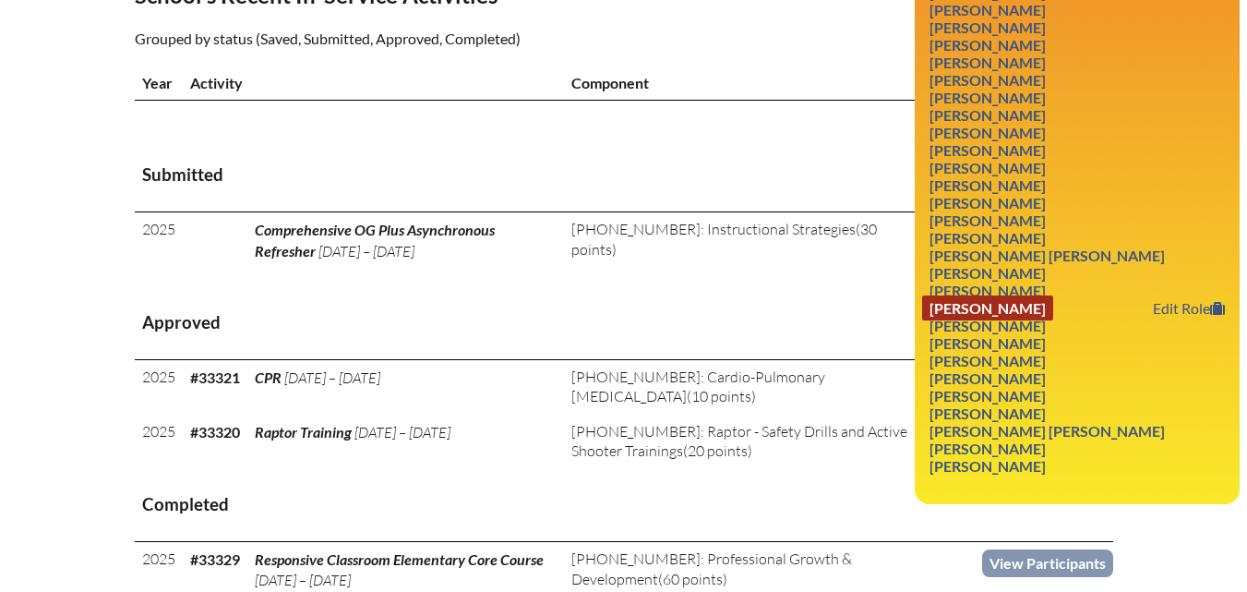
click at [991, 320] on link "Robin Nelson" at bounding box center [987, 307] width 131 height 25
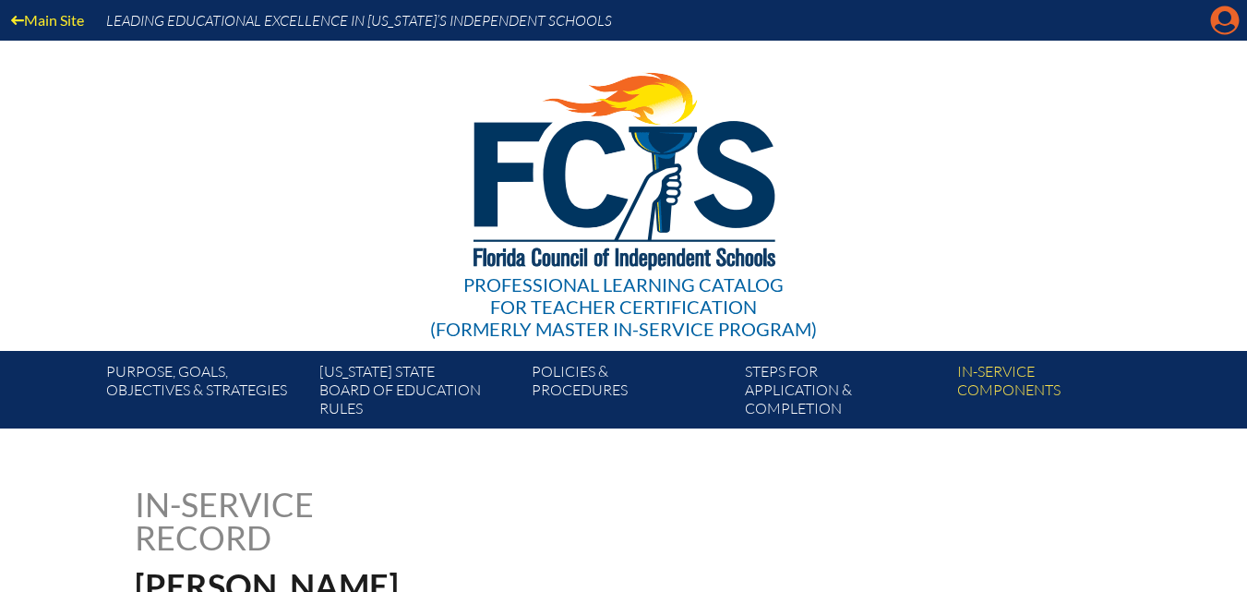
click at [1230, 26] on icon "Manage account" at bounding box center [1225, 21] width 30 height 30
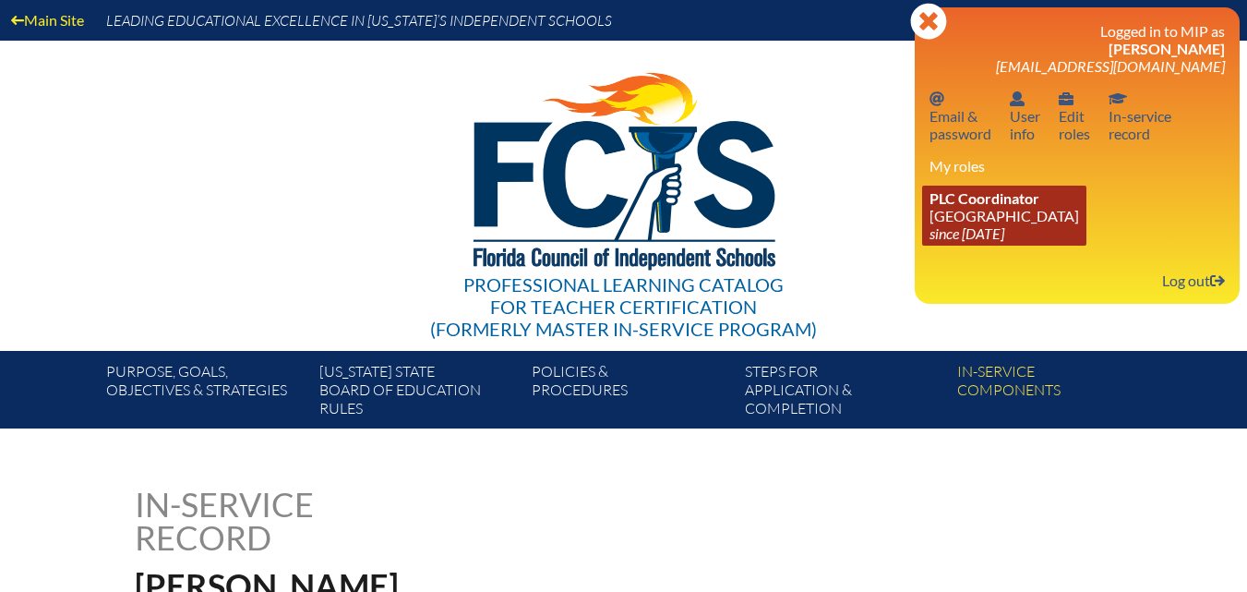
click at [994, 219] on link "PLC Coordinator [GEOGRAPHIC_DATA] since [DATE]" at bounding box center [1004, 216] width 164 height 60
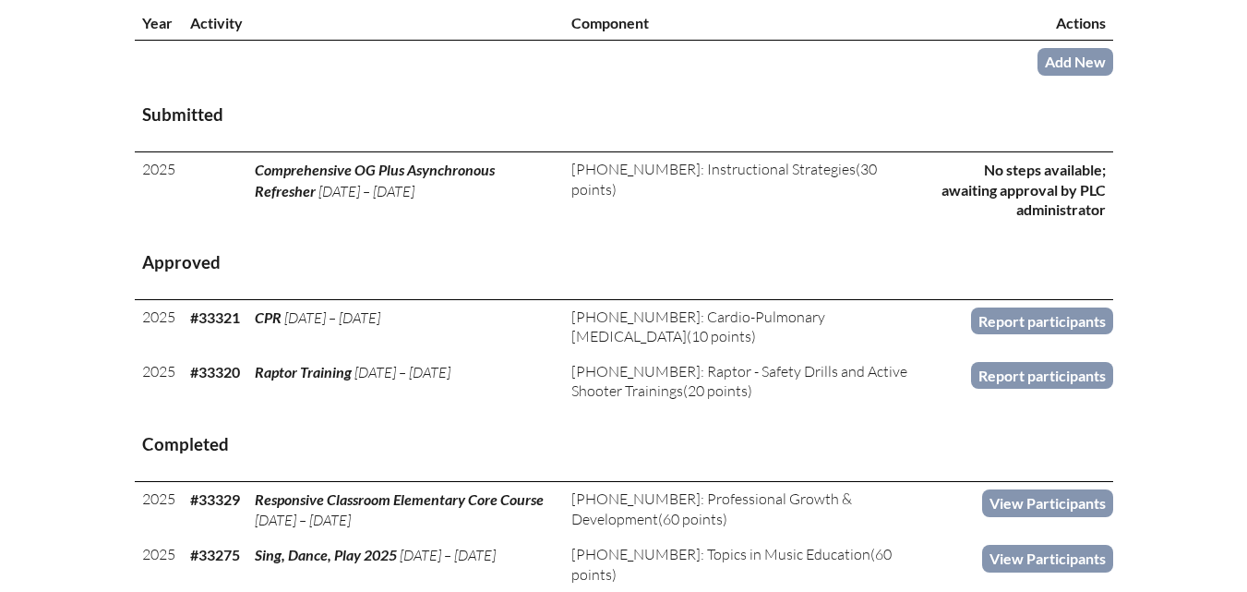
scroll to position [738, 0]
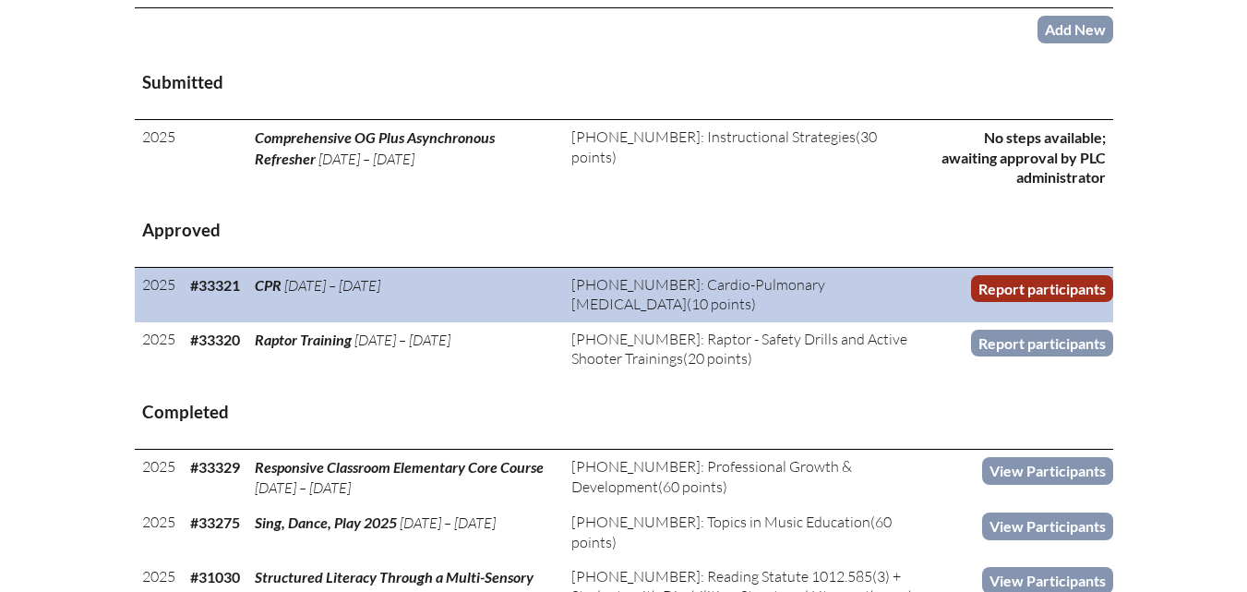
click at [1069, 302] on link "Report participants" at bounding box center [1042, 288] width 142 height 27
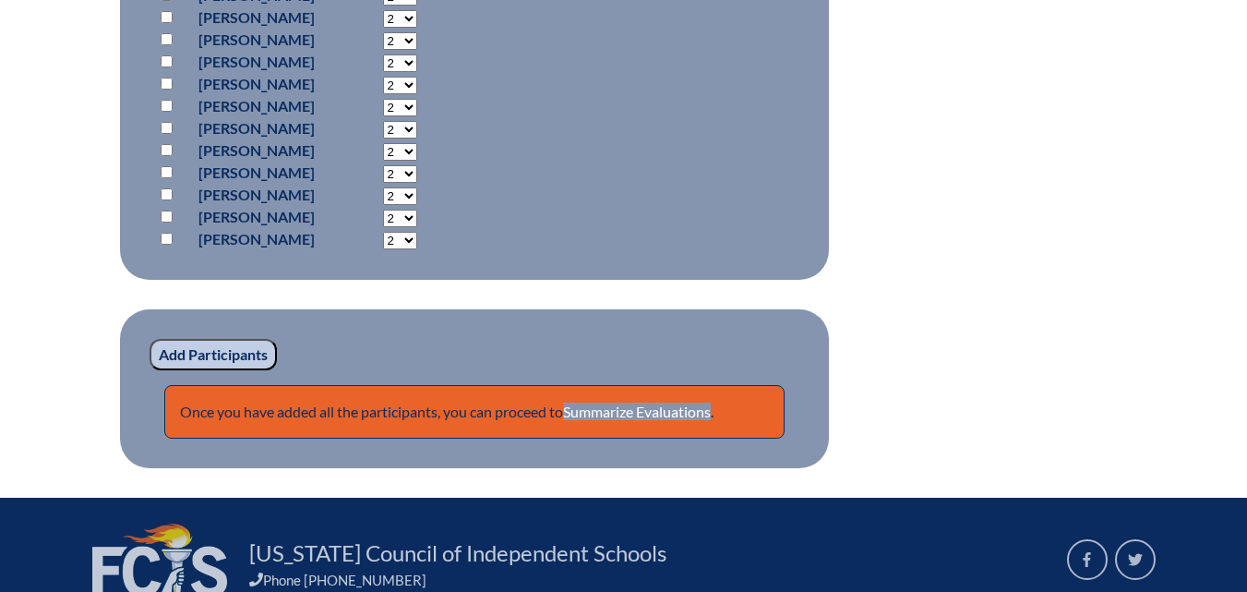
scroll to position [1569, 0]
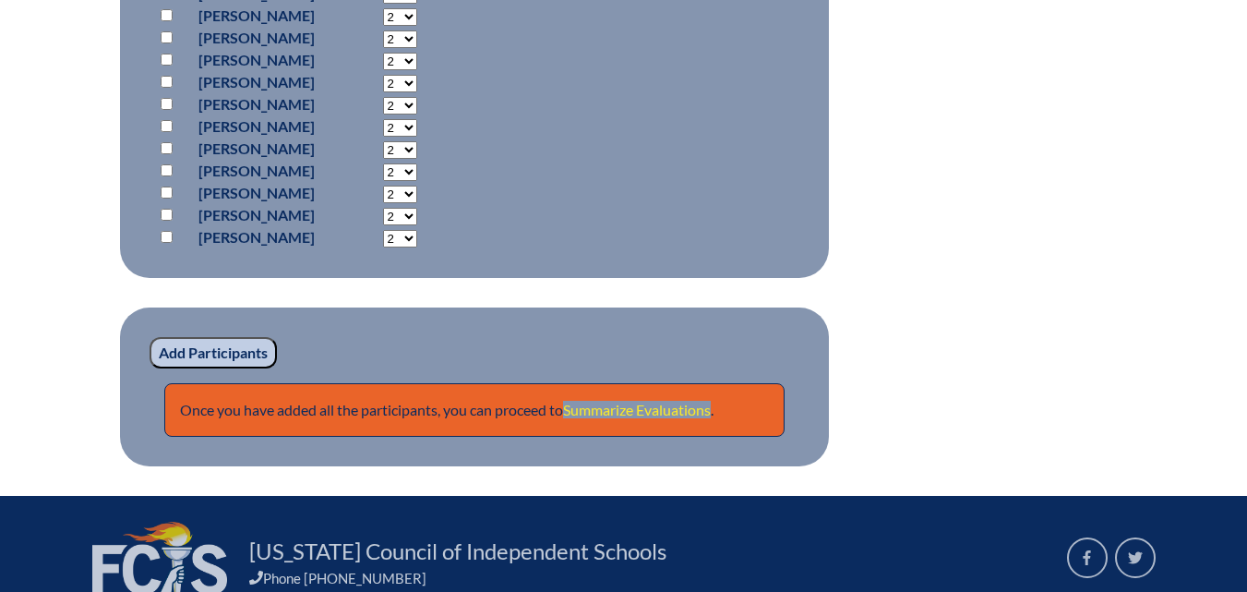
click at [626, 410] on link "Summarize Evaluations" at bounding box center [637, 410] width 148 height 18
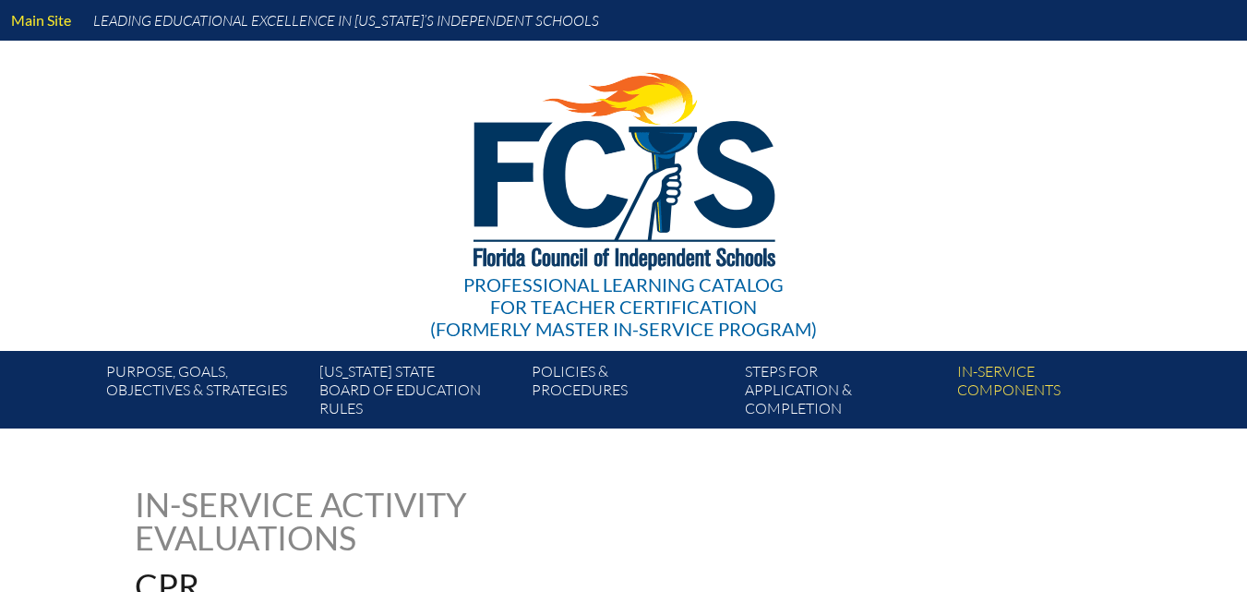
type input "0"
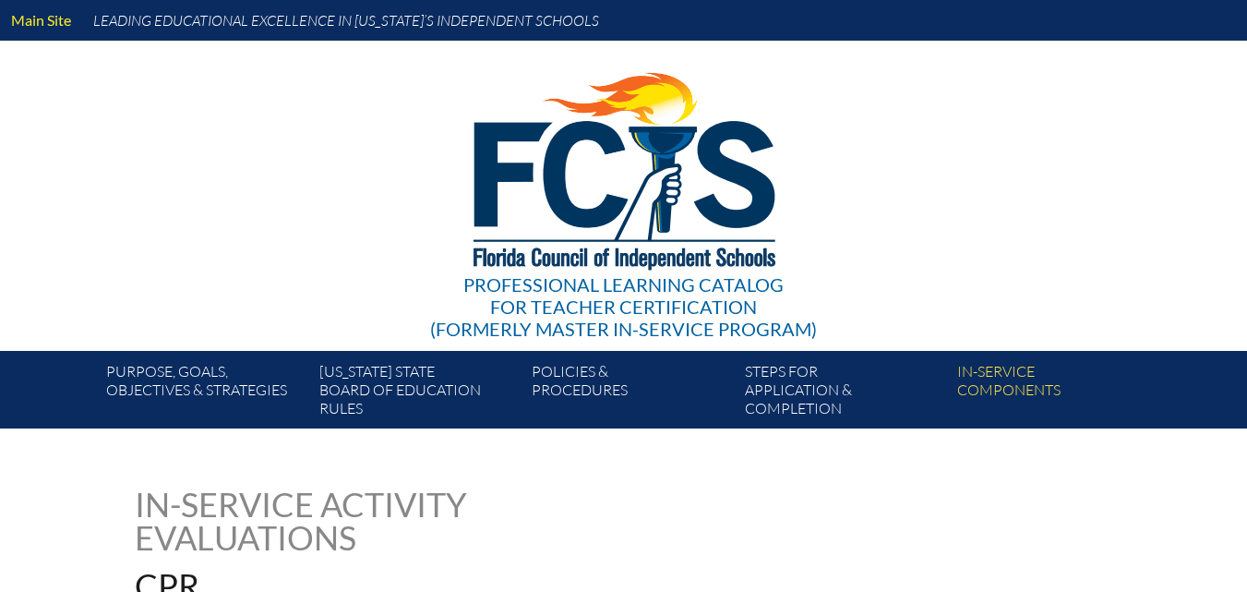
type input "0"
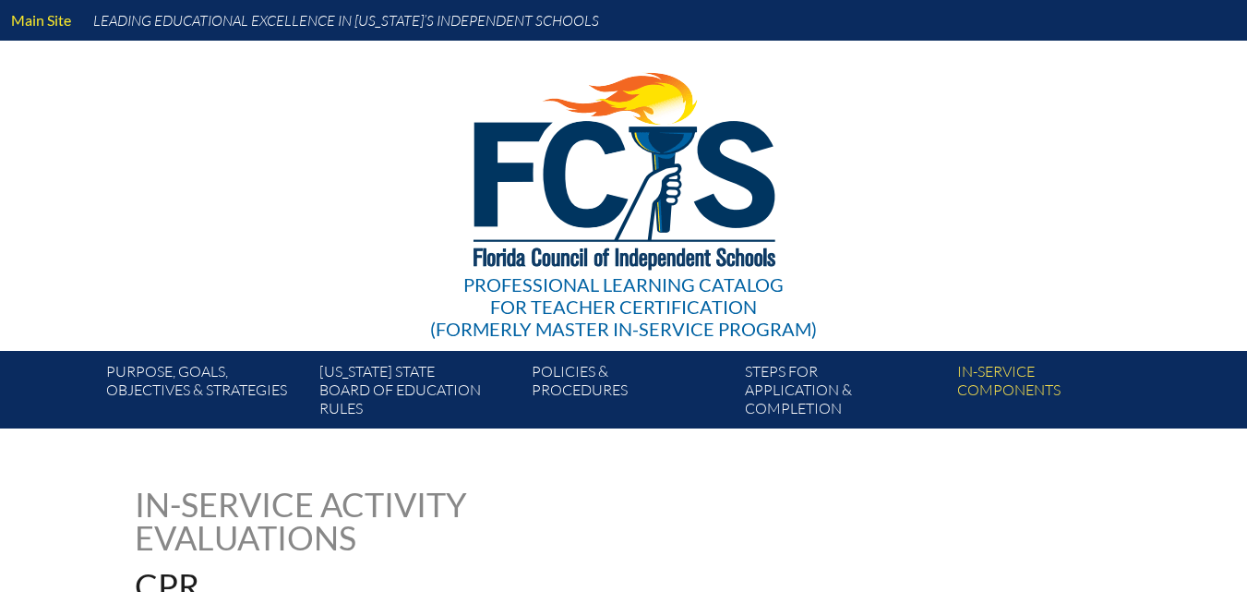
type input "0"
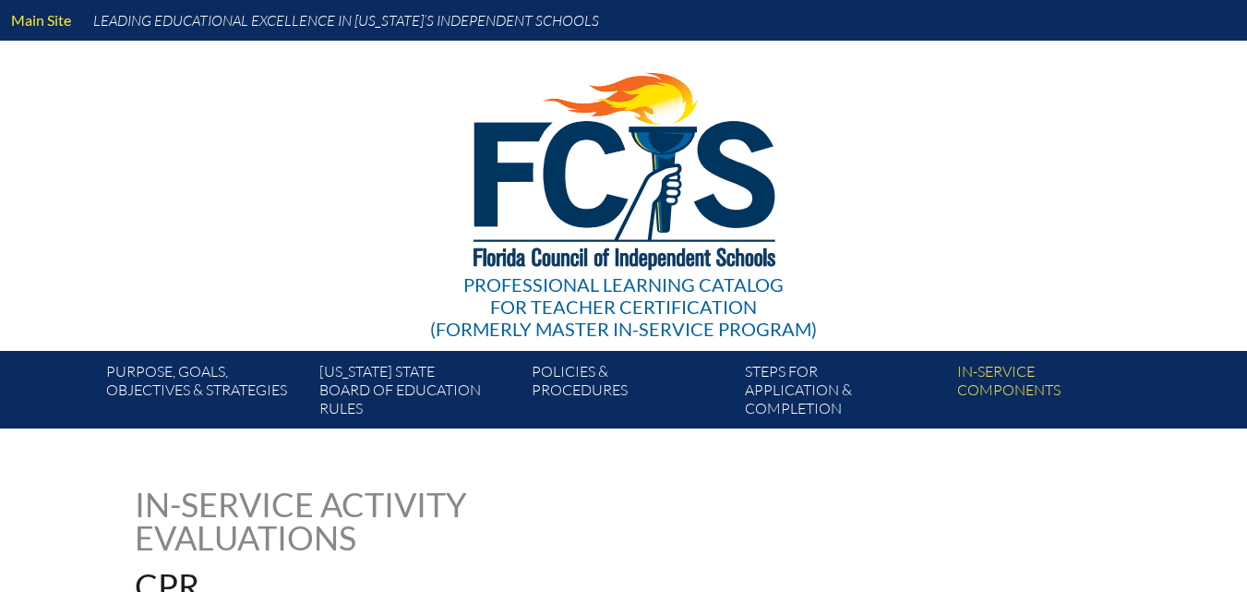
type input "0"
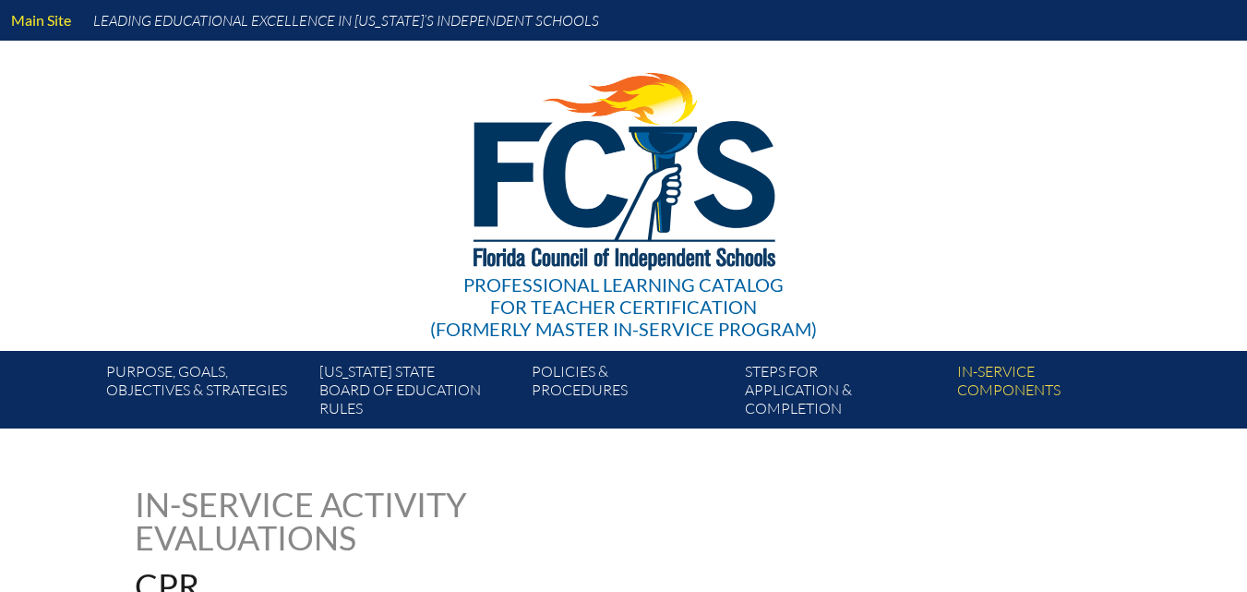
type input "0"
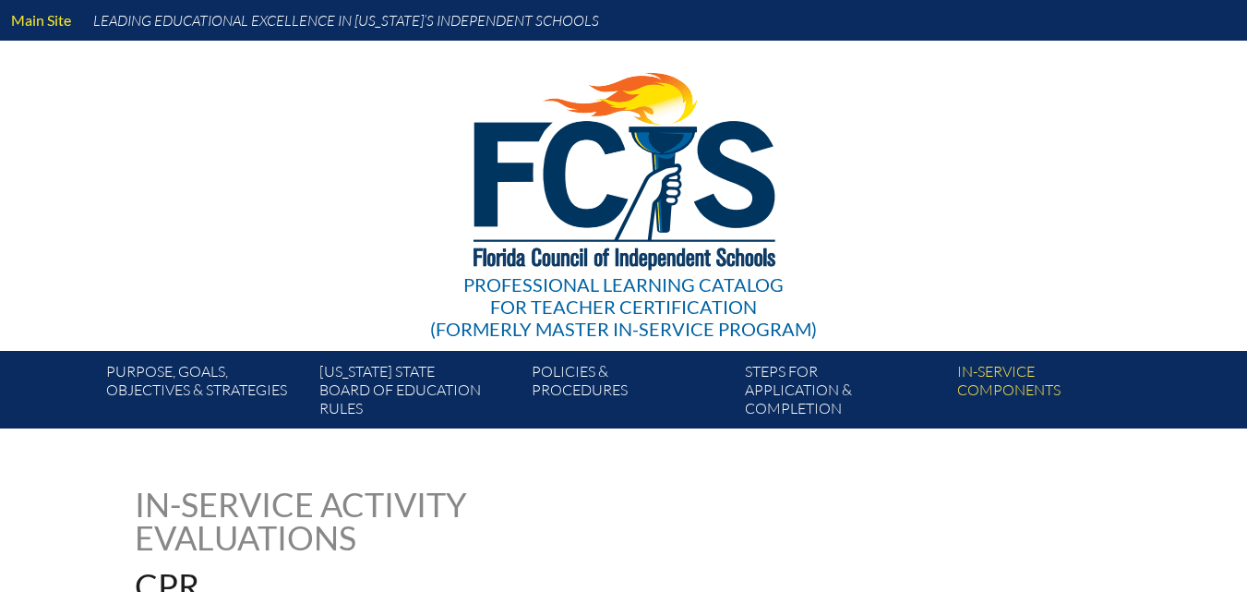
type input "0"
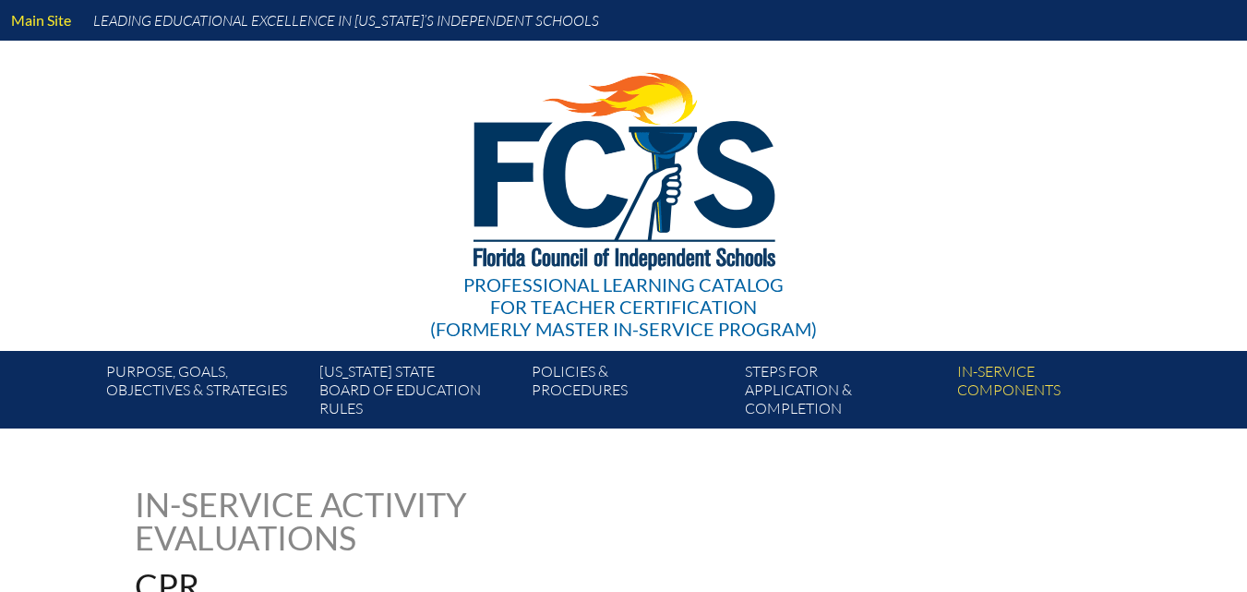
type input "0"
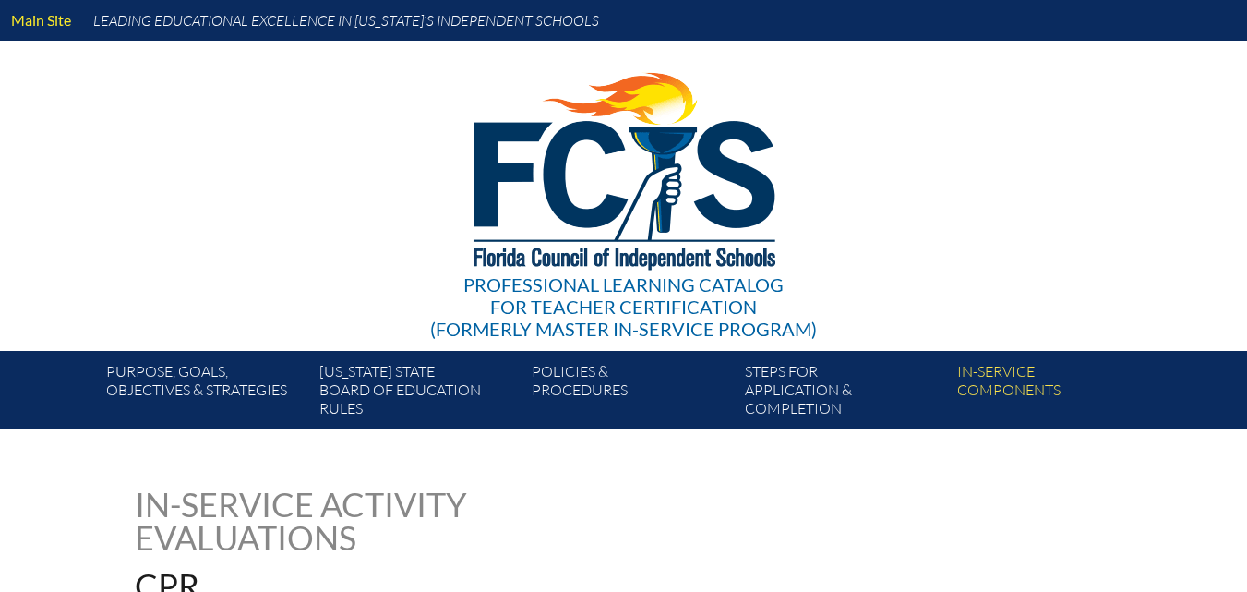
type input "0"
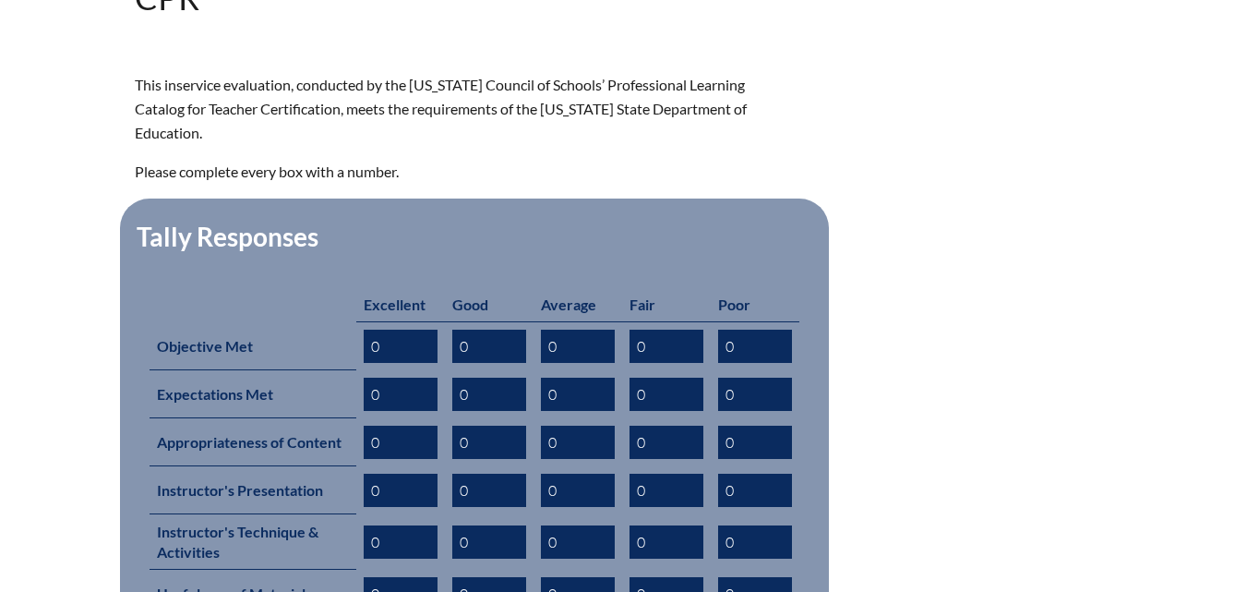
scroll to position [646, 0]
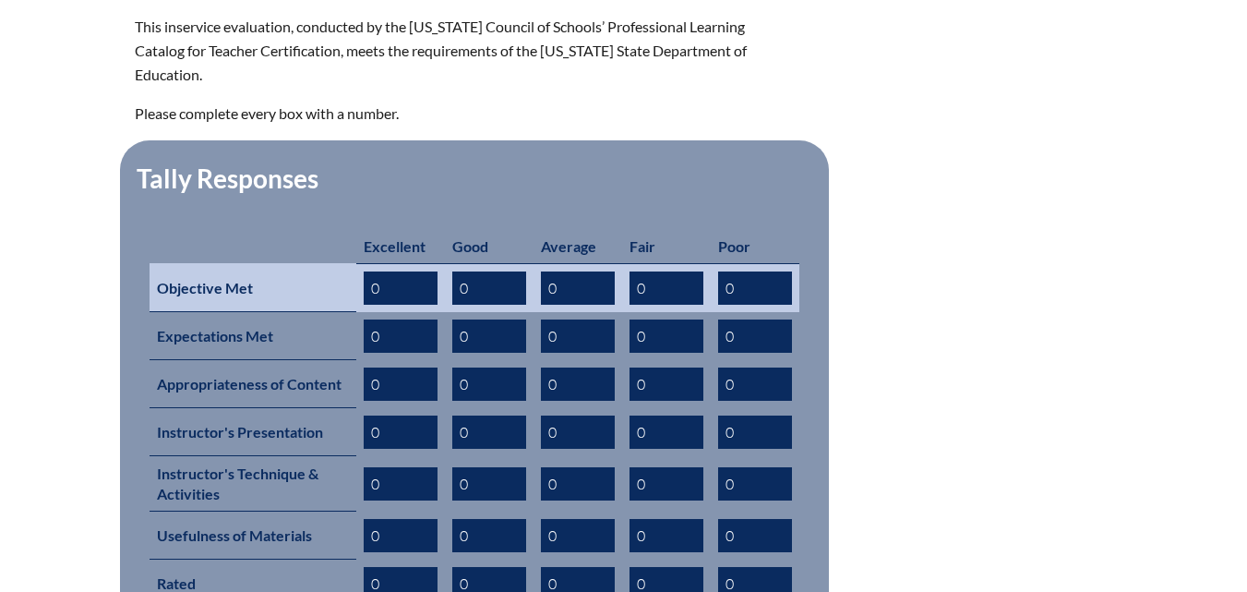
drag, startPoint x: 401, startPoint y: 250, endPoint x: 306, endPoint y: 265, distance: 96.2
click at [306, 265] on tr "Objective Met 0 0 0 0 0" at bounding box center [475, 287] width 650 height 49
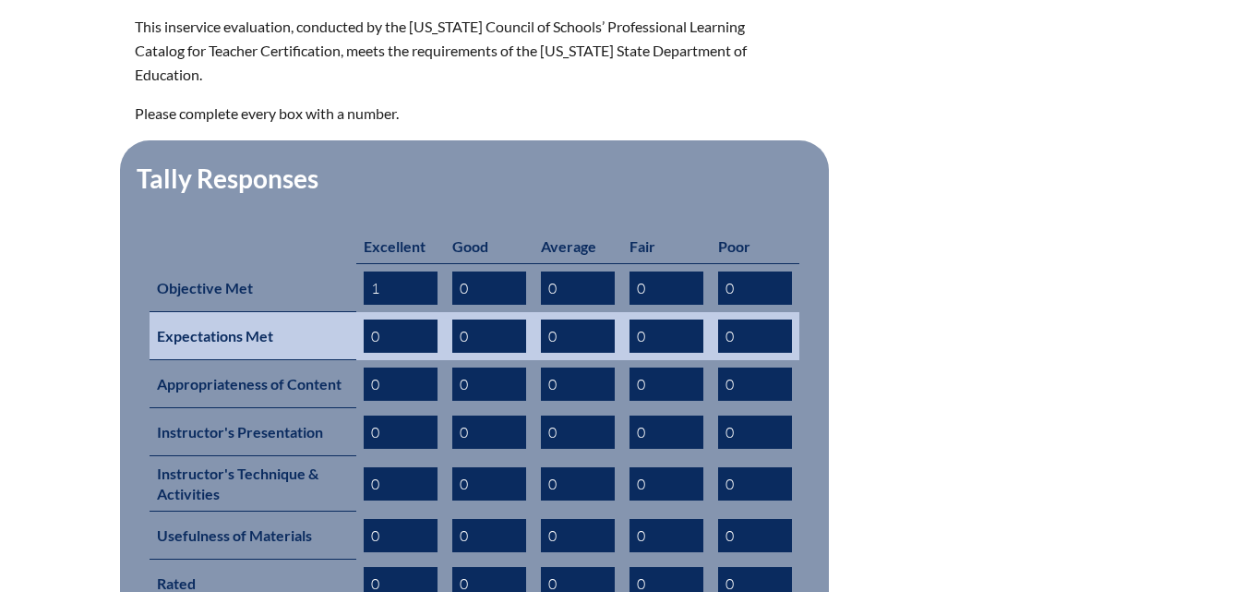
type input "1"
drag, startPoint x: 414, startPoint y: 305, endPoint x: 290, endPoint y: 305, distance: 124.6
click at [290, 312] on tr "Expectations Met 0 0 0 0 0" at bounding box center [475, 336] width 650 height 48
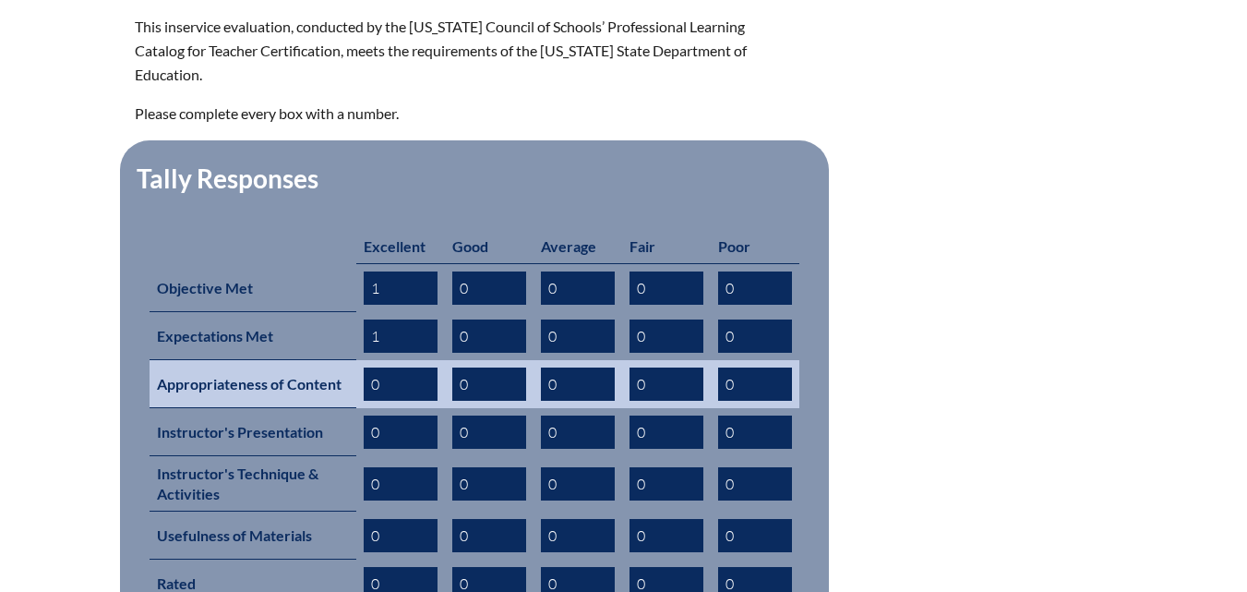
type input "1"
drag, startPoint x: 412, startPoint y: 337, endPoint x: 359, endPoint y: 354, distance: 55.5
click at [359, 360] on td "0" at bounding box center [400, 384] width 89 height 48
drag, startPoint x: 393, startPoint y: 353, endPoint x: 335, endPoint y: 353, distance: 58.1
click at [335, 360] on tr "Appropriateness of Content 0 0 0 0 0" at bounding box center [475, 384] width 650 height 48
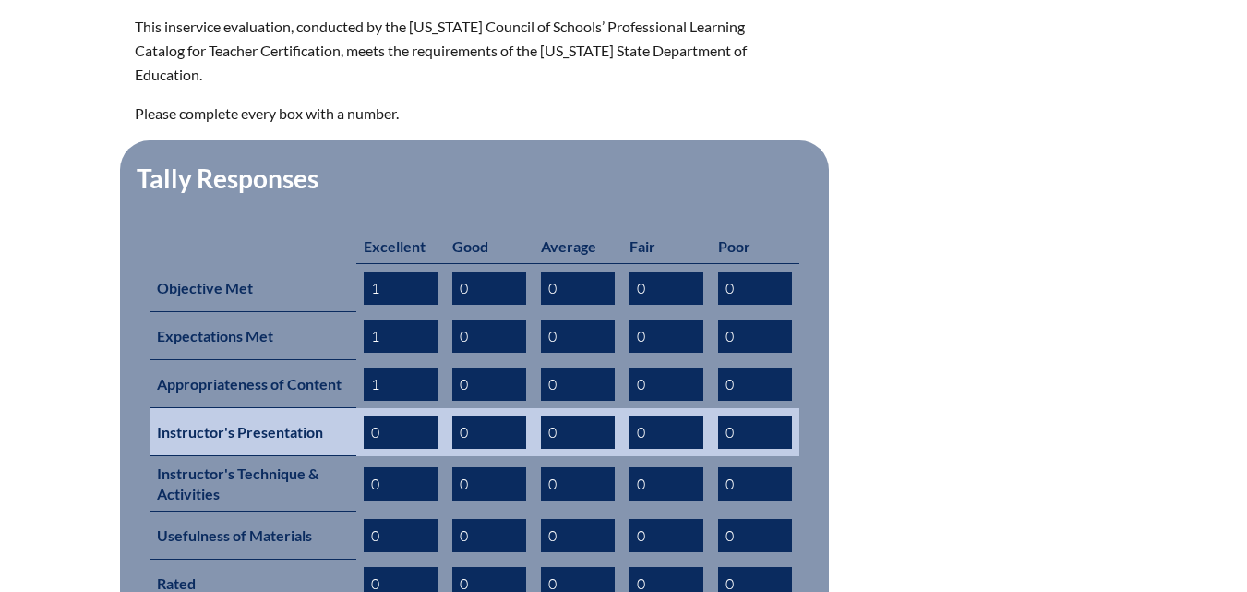
type input "1"
drag, startPoint x: 388, startPoint y: 398, endPoint x: 345, endPoint y: 409, distance: 43.9
click at [350, 408] on tr "Instructor's Presentation 0 0 0 0 0" at bounding box center [475, 432] width 650 height 48
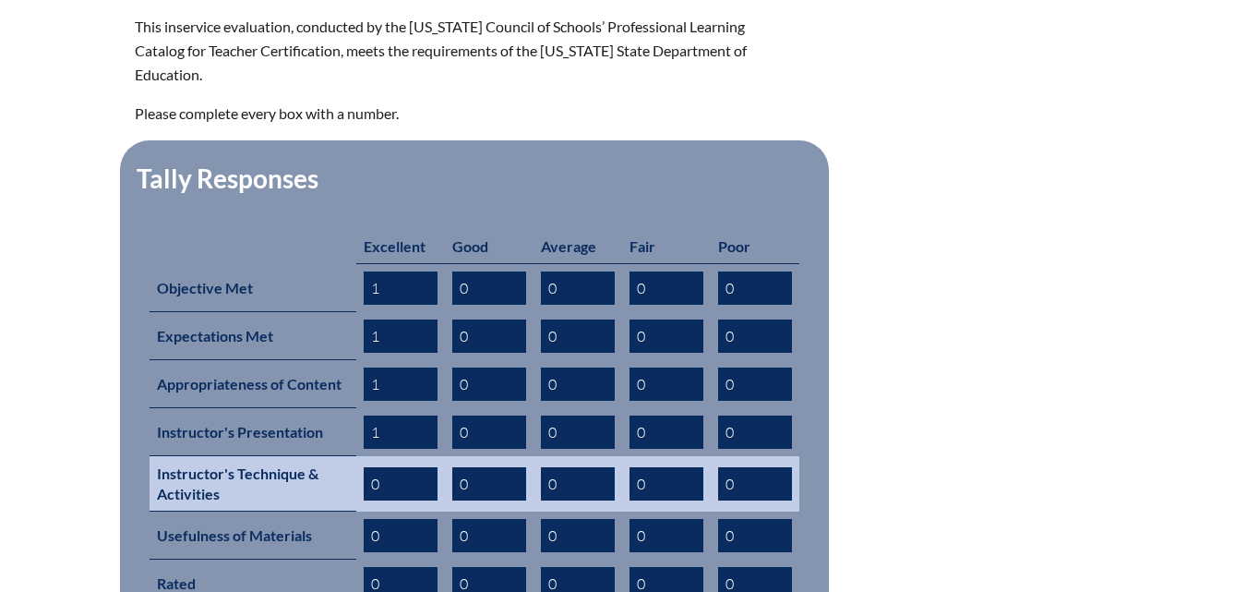
type input "1"
drag, startPoint x: 381, startPoint y: 440, endPoint x: 319, endPoint y: 451, distance: 62.8
click at [319, 456] on tr "Instructor's Technique & Activities 0 0 0 0 0" at bounding box center [475, 483] width 650 height 55
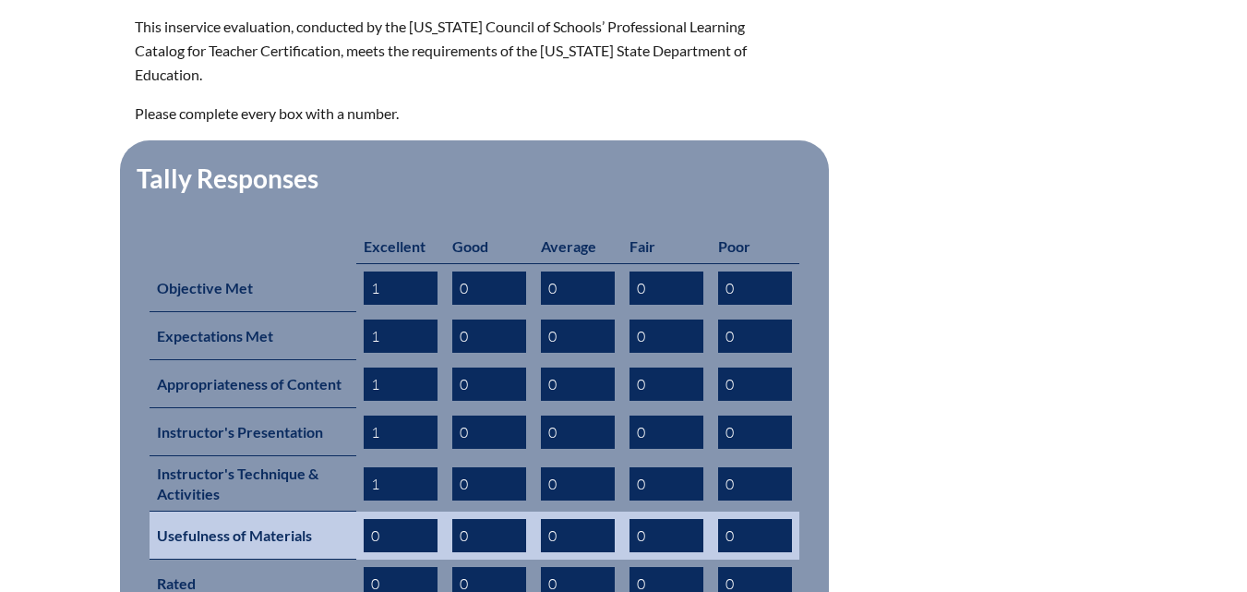
type input "1"
drag, startPoint x: 392, startPoint y: 490, endPoint x: 352, endPoint y: 499, distance: 41.6
click at [352, 511] on tr "Usefulness of Materials 0 0 0 0 0" at bounding box center [475, 535] width 650 height 48
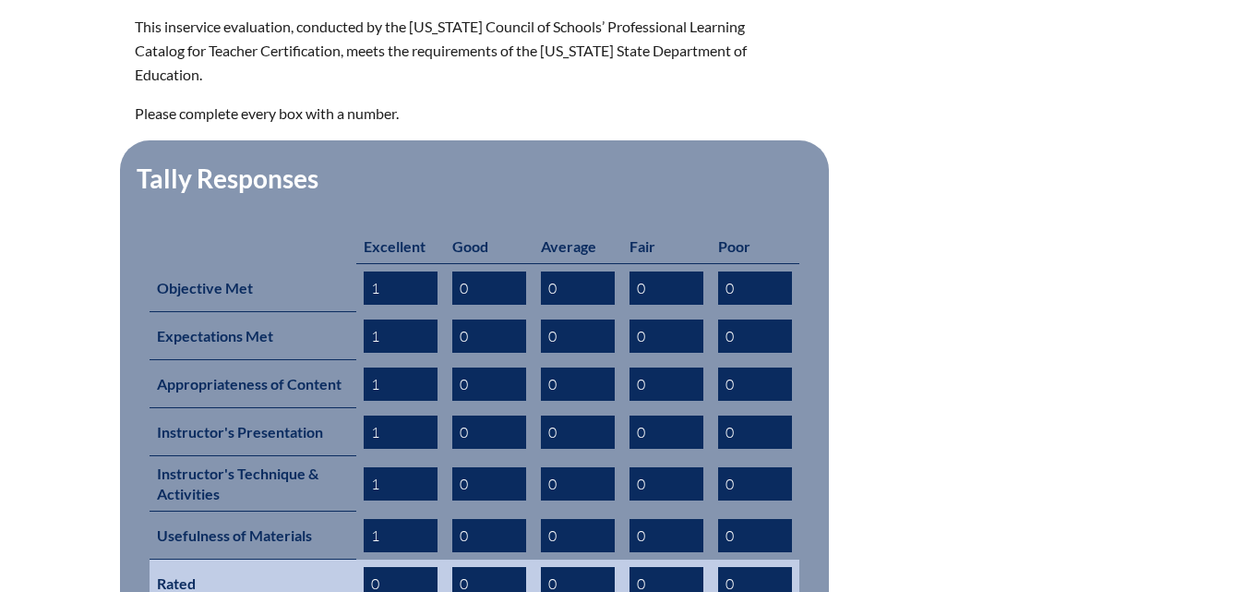
type input "1"
drag, startPoint x: 392, startPoint y: 547, endPoint x: 360, endPoint y: 555, distance: 33.1
click at [360, 559] on td "0" at bounding box center [400, 583] width 89 height 48
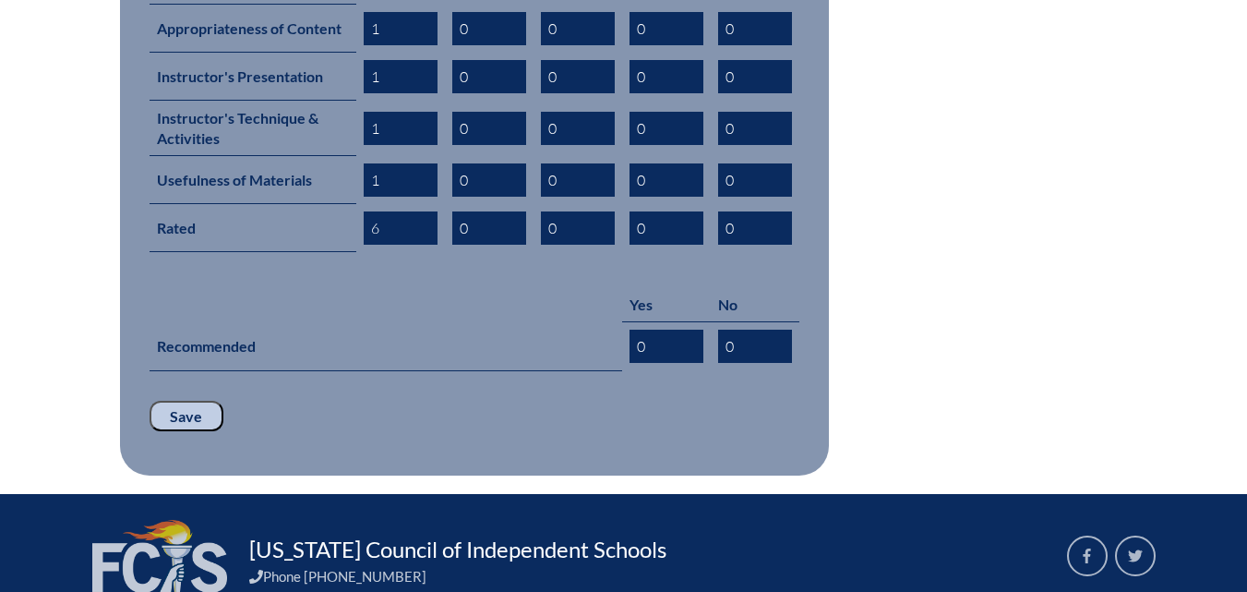
scroll to position [1015, 0]
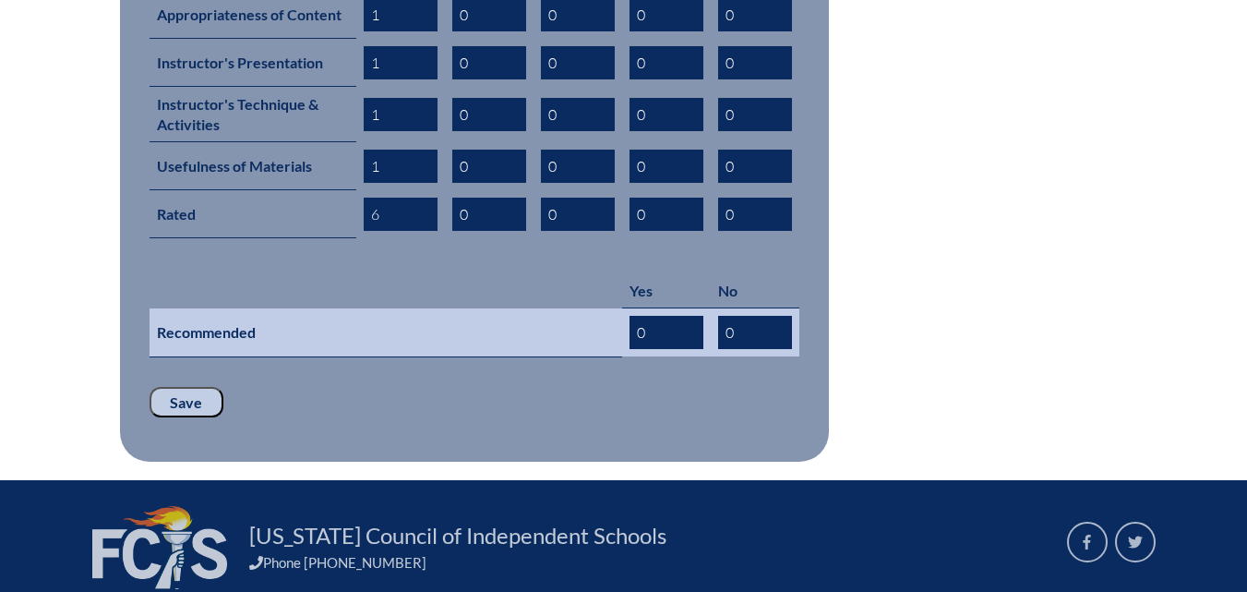
type input "6"
drag, startPoint x: 671, startPoint y: 302, endPoint x: 610, endPoint y: 305, distance: 61.0
click at [610, 308] on tr "Recommended 0 0" at bounding box center [475, 332] width 650 height 49
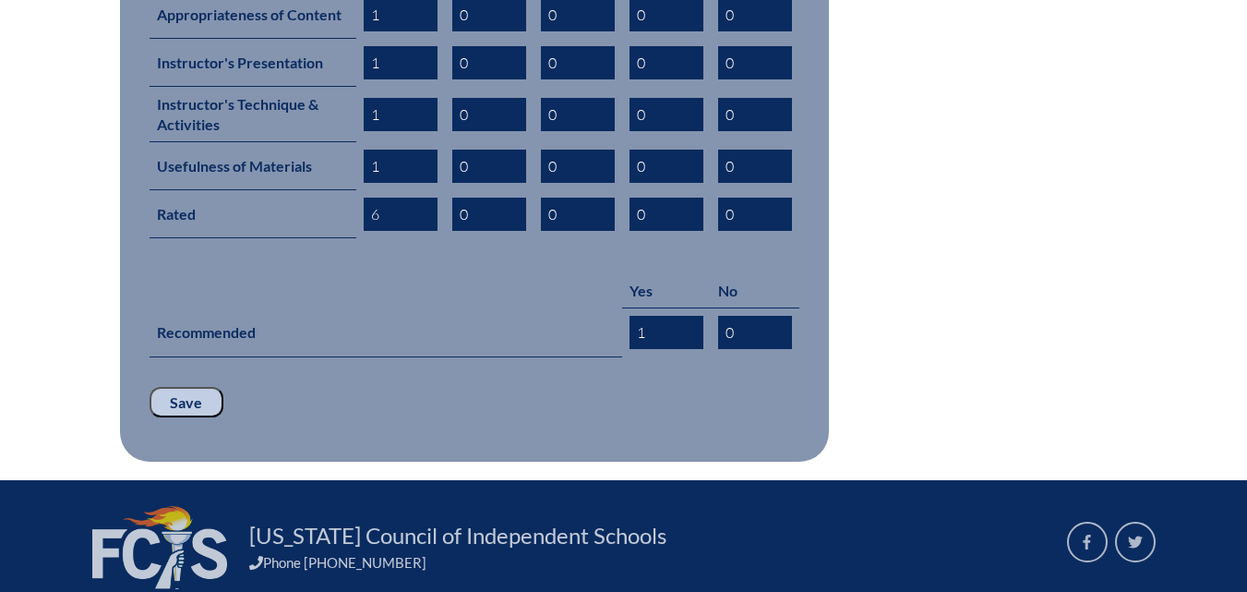
type input "1"
click at [192, 387] on input "Save" at bounding box center [187, 402] width 74 height 31
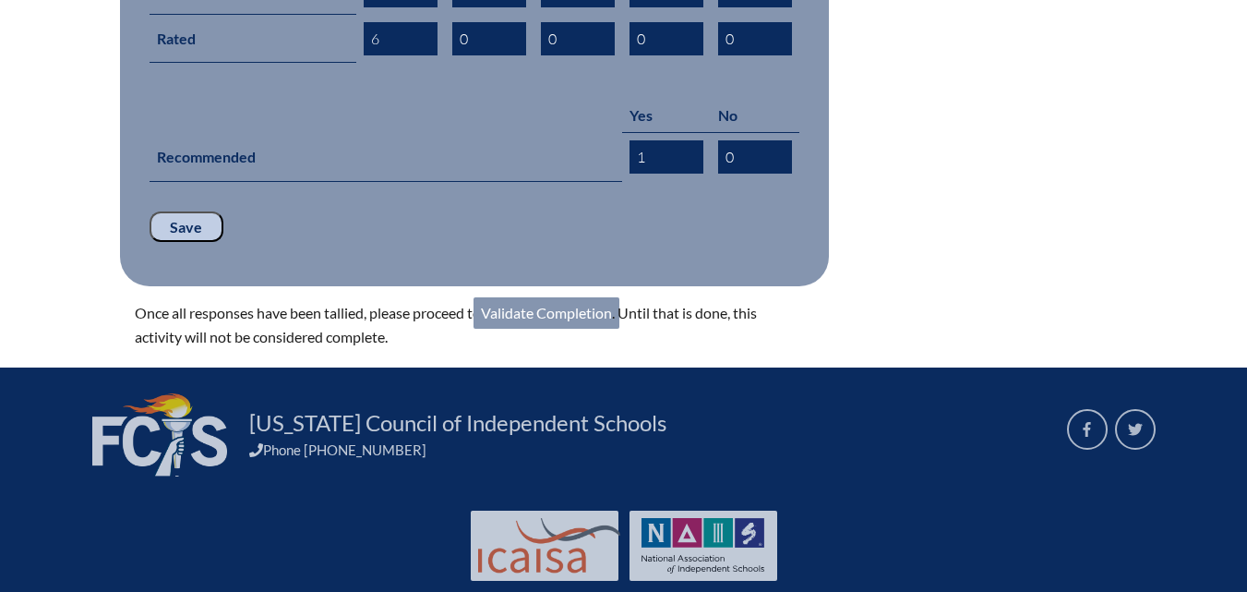
scroll to position [1200, 0]
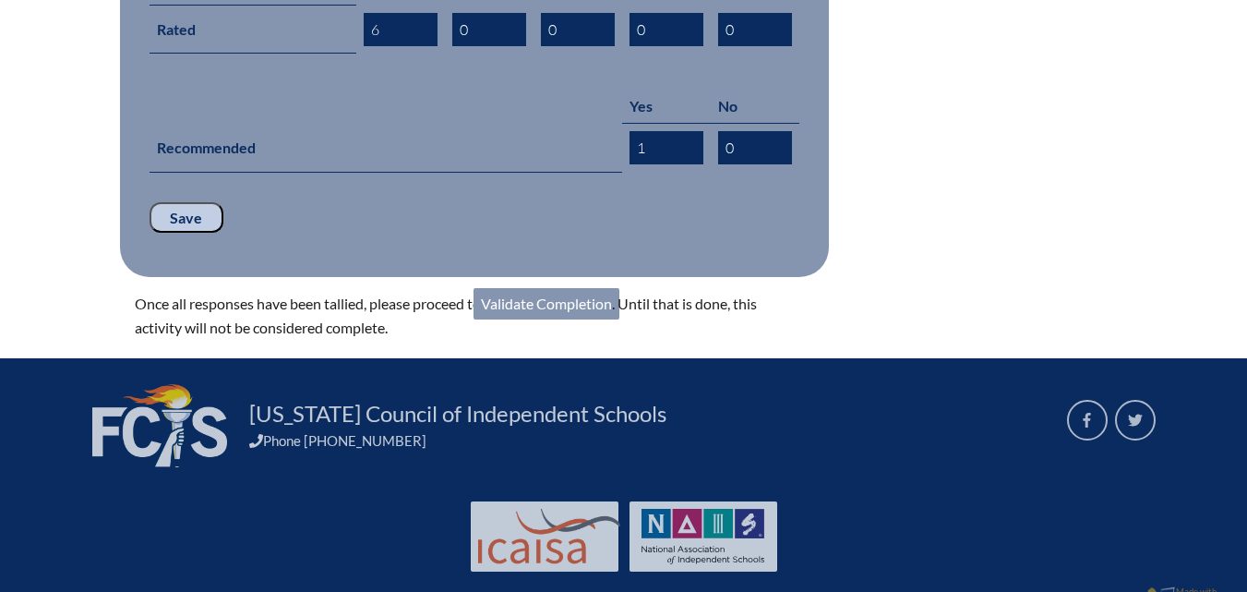
click at [531, 288] on link "Validate Completion" at bounding box center [546, 303] width 146 height 31
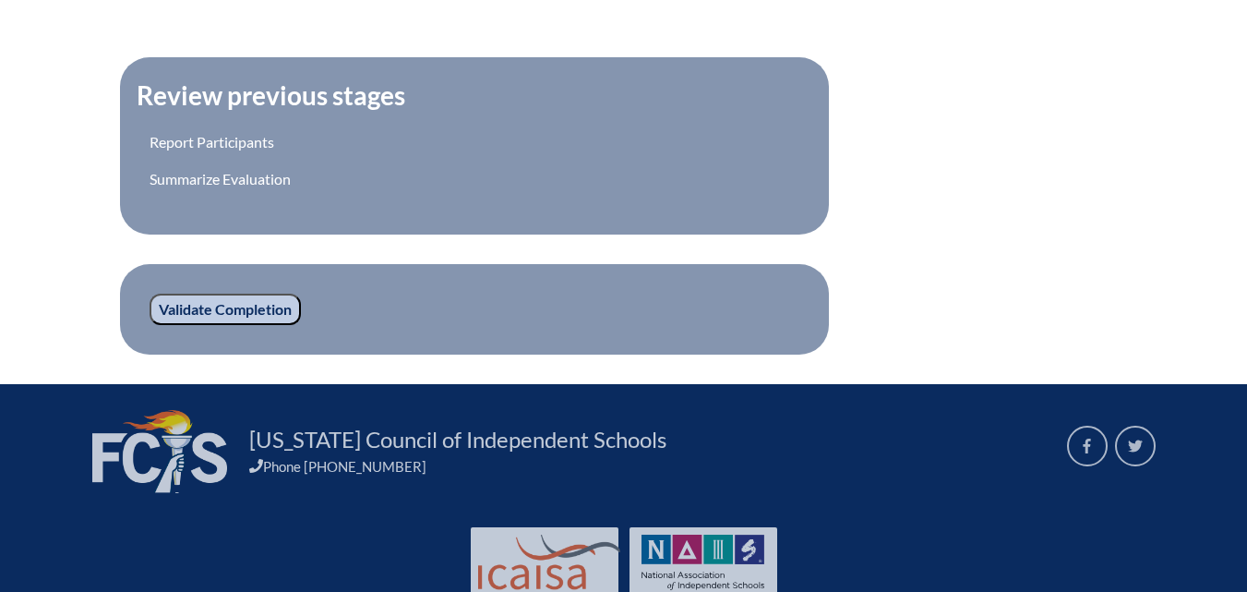
scroll to position [694, 0]
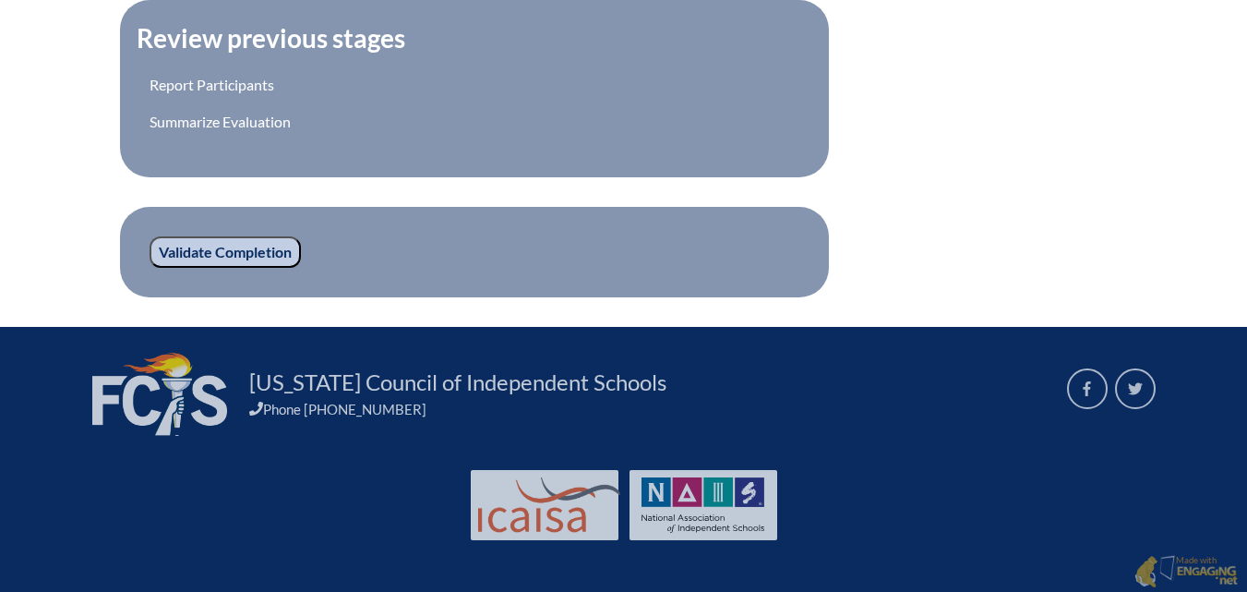
click at [194, 249] on input "Validate Completion" at bounding box center [225, 251] width 151 height 31
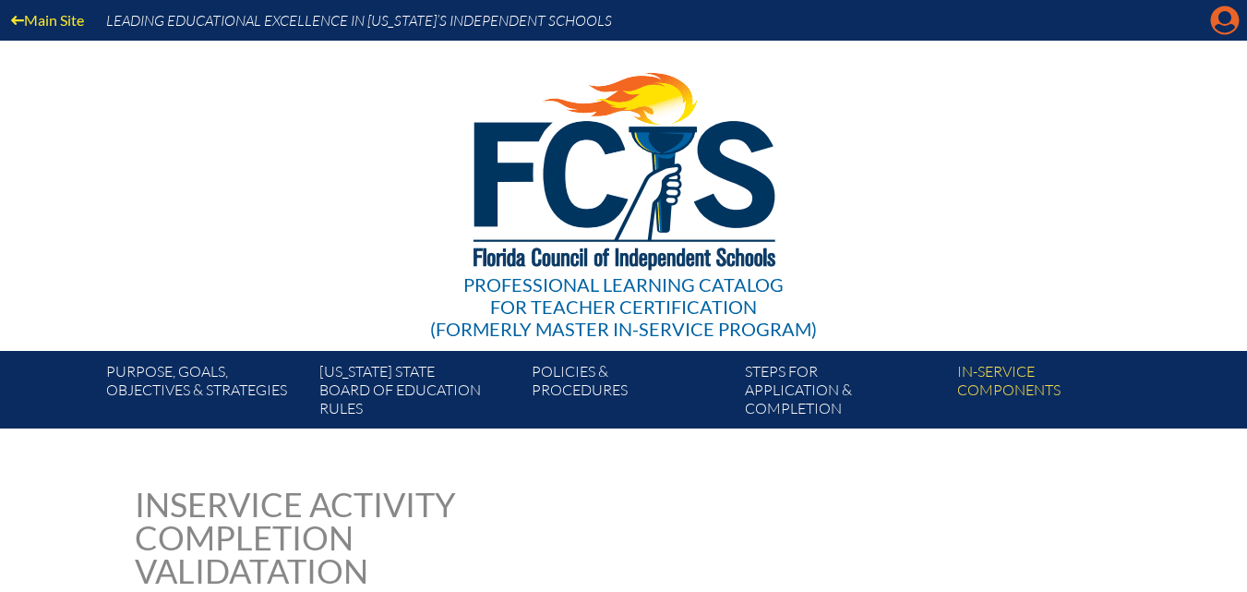
click at [1216, 22] on icon at bounding box center [1225, 20] width 29 height 29
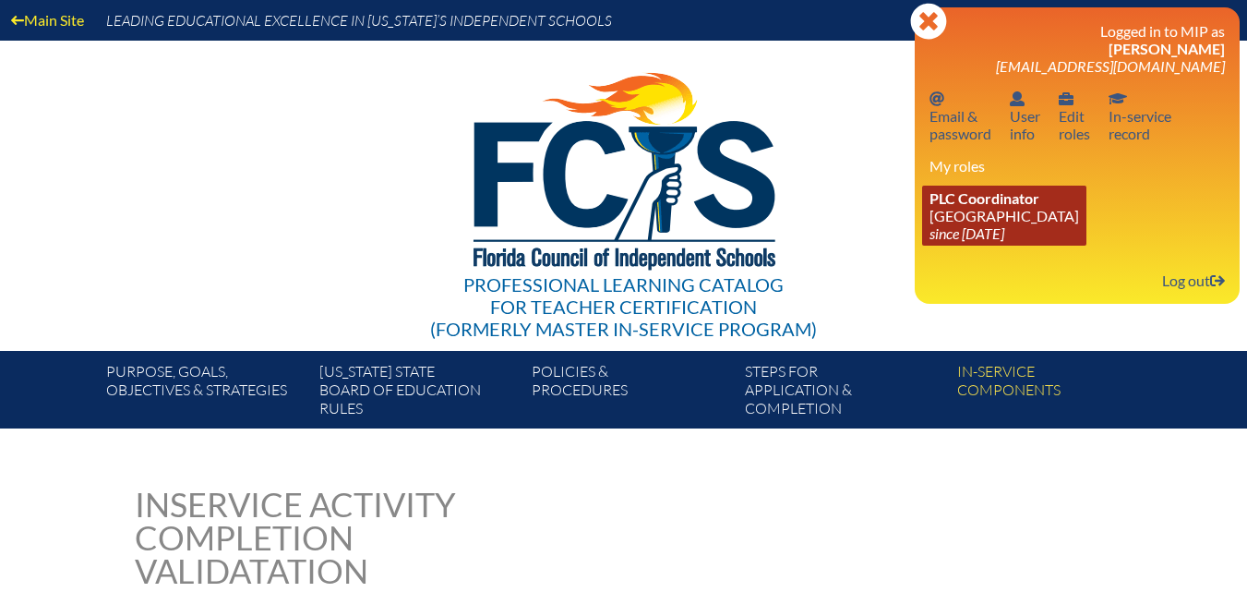
click at [1004, 229] on icon "since [DATE]" at bounding box center [966, 233] width 75 height 18
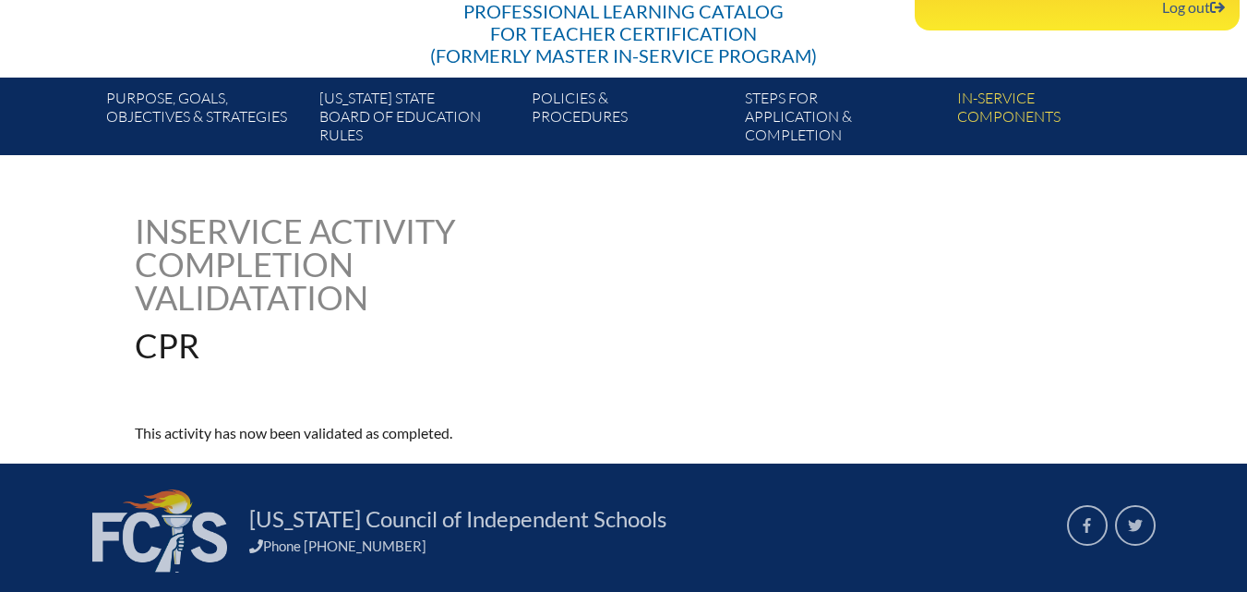
scroll to position [277, 0]
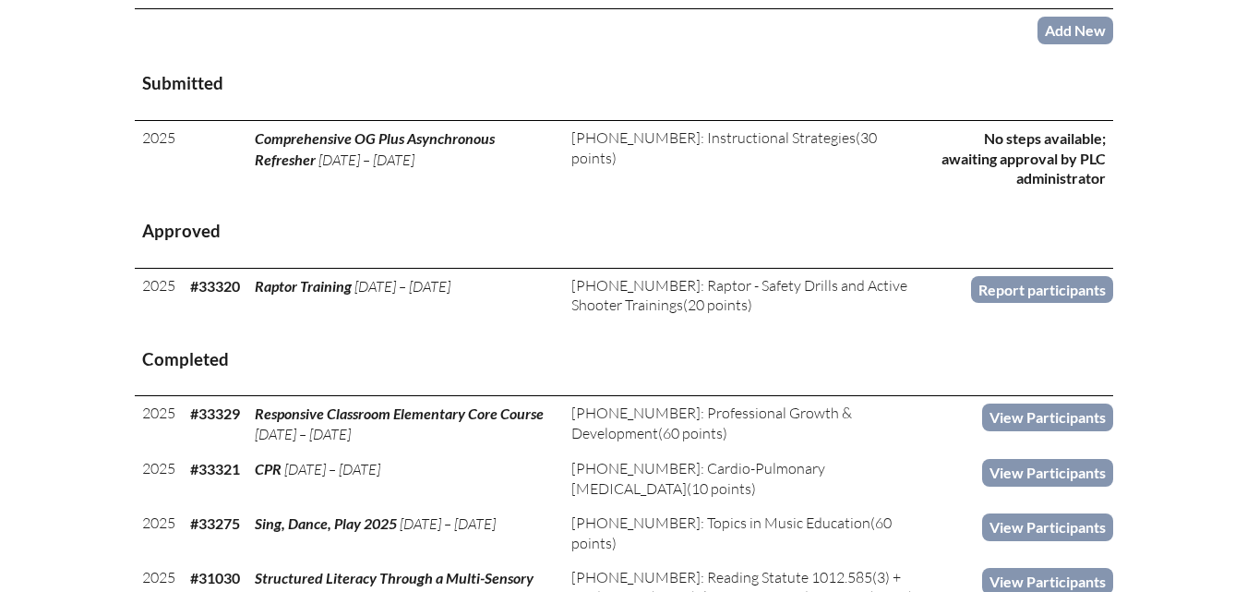
scroll to position [738, 0]
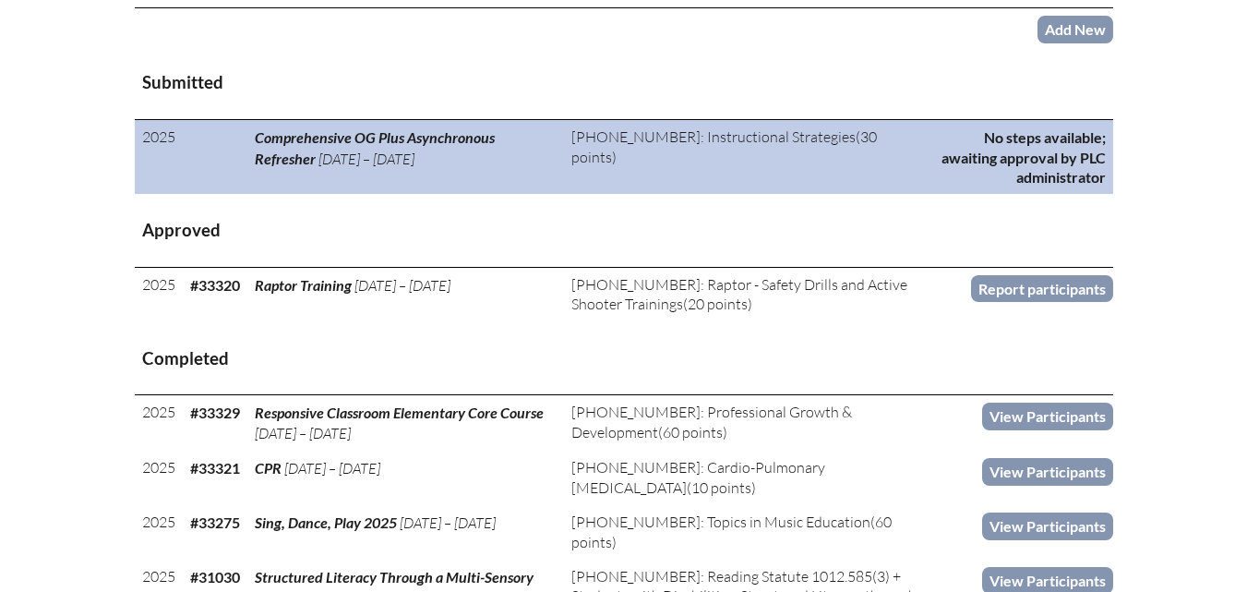
click at [1064, 186] on p "No steps available; awaiting approval by PLC administrator" at bounding box center [1022, 156] width 168 height 59
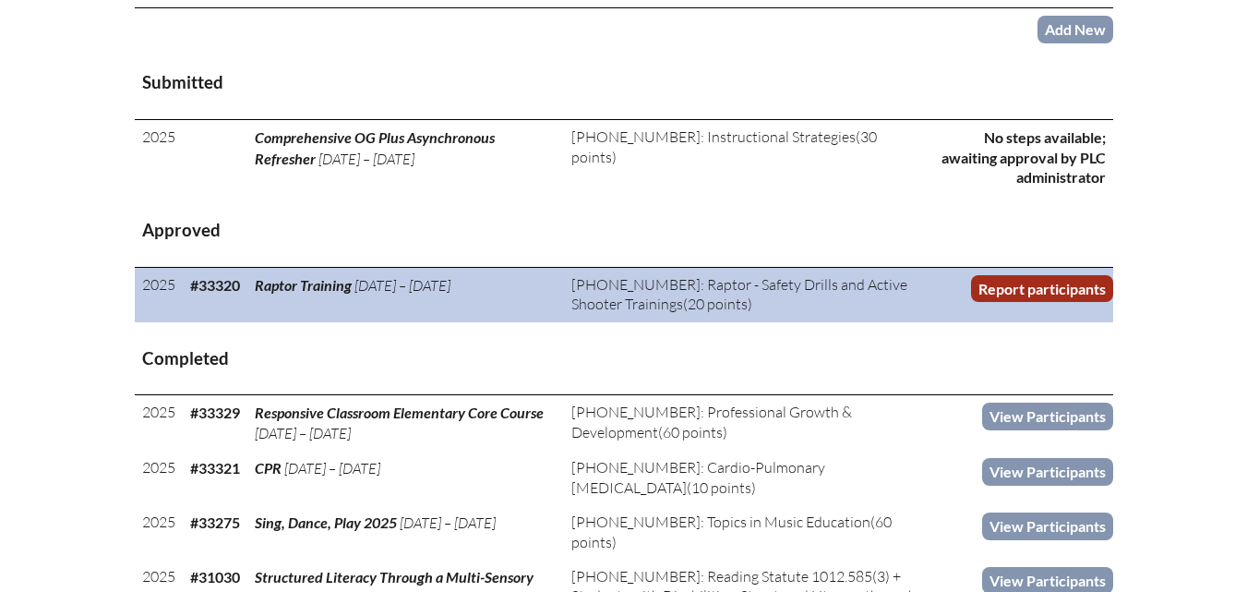
click at [1020, 302] on link "Report participants" at bounding box center [1042, 288] width 142 height 27
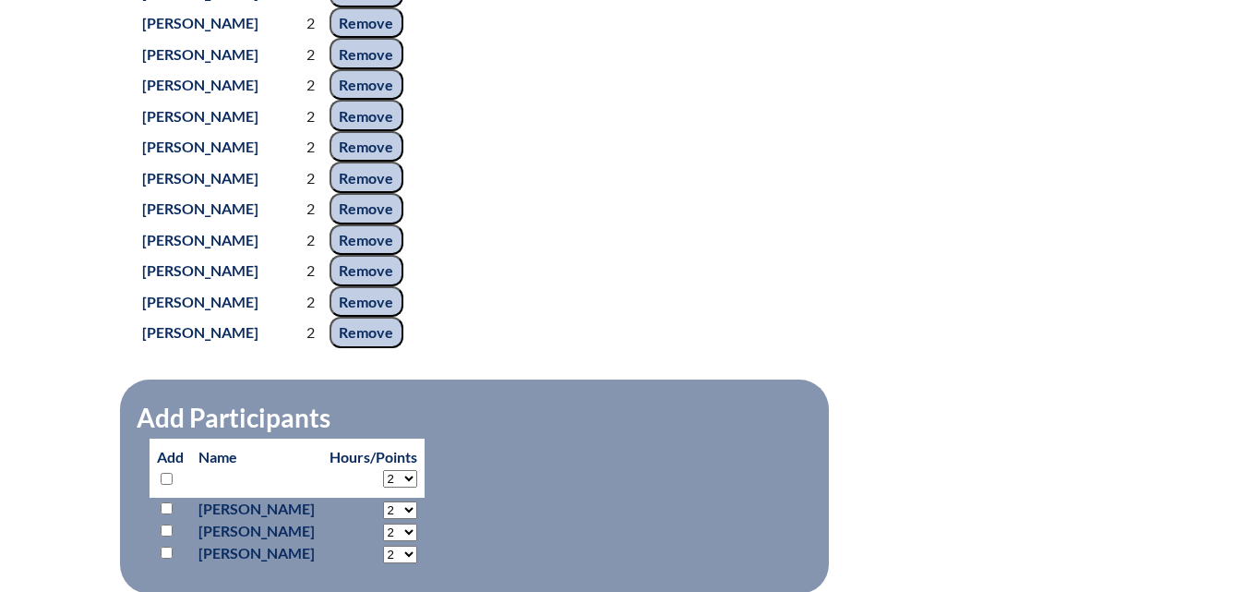
scroll to position [1384, 0]
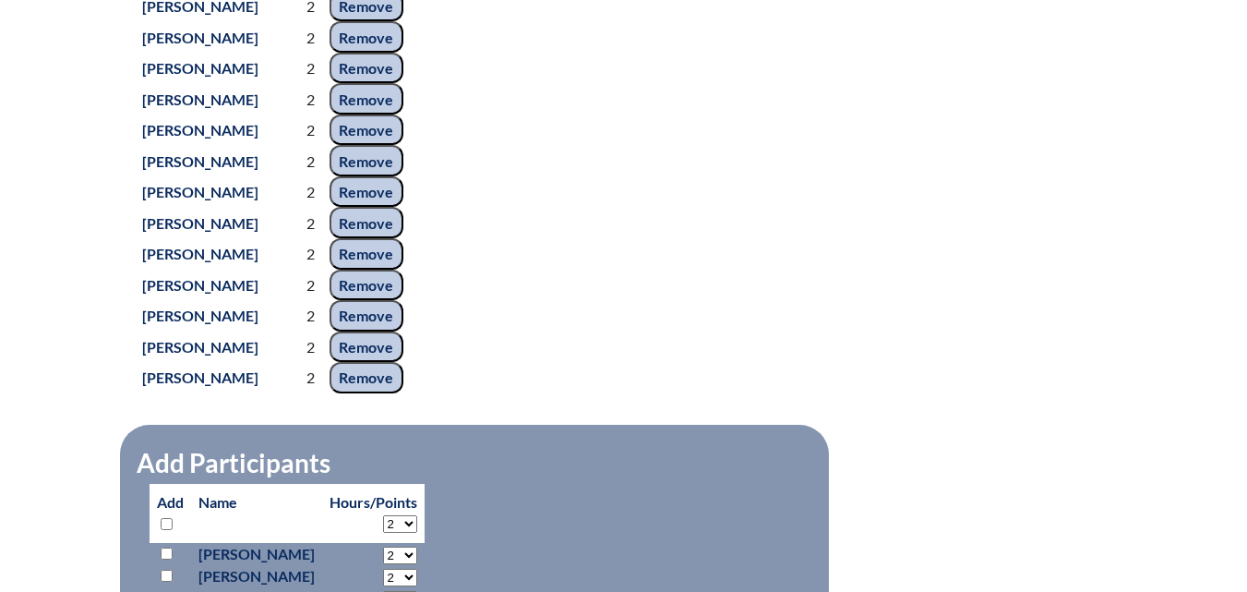
click at [168, 559] on input "checkbox" at bounding box center [167, 553] width 12 height 12
checkbox input "true"
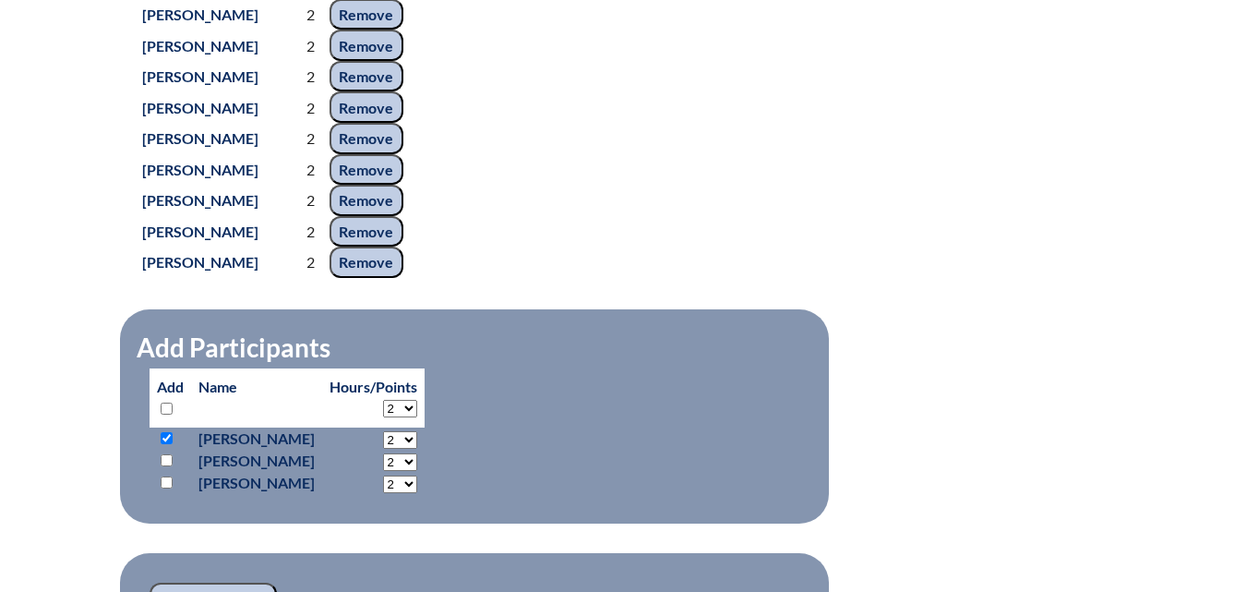
scroll to position [1661, 0]
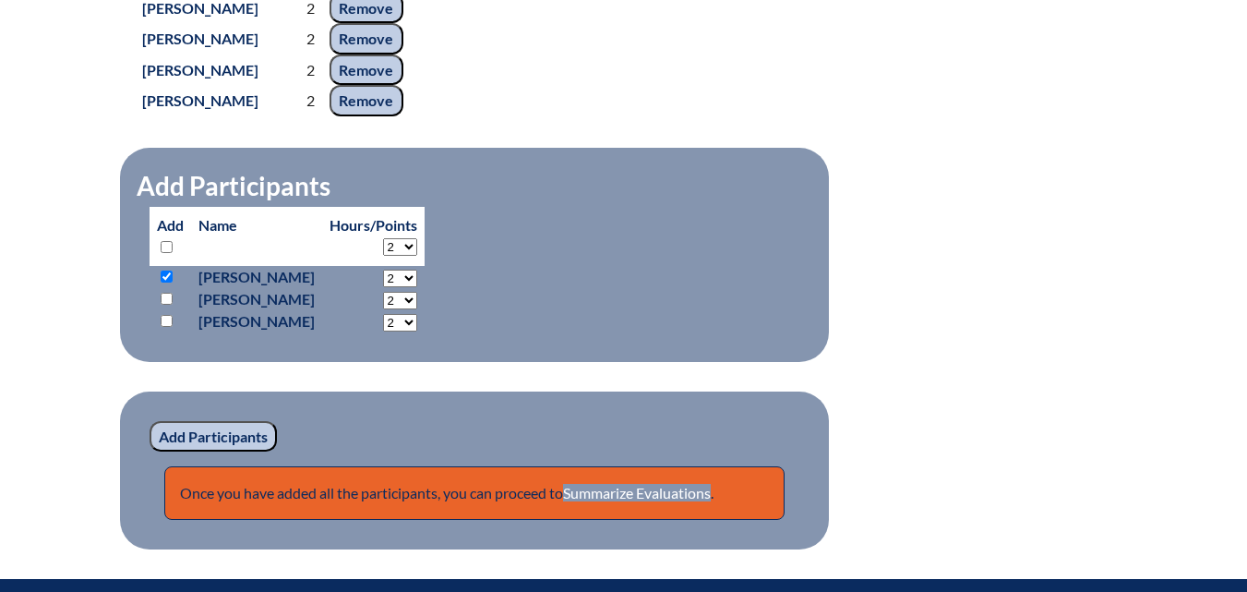
click at [224, 452] on input "Add Participants" at bounding box center [213, 436] width 127 height 31
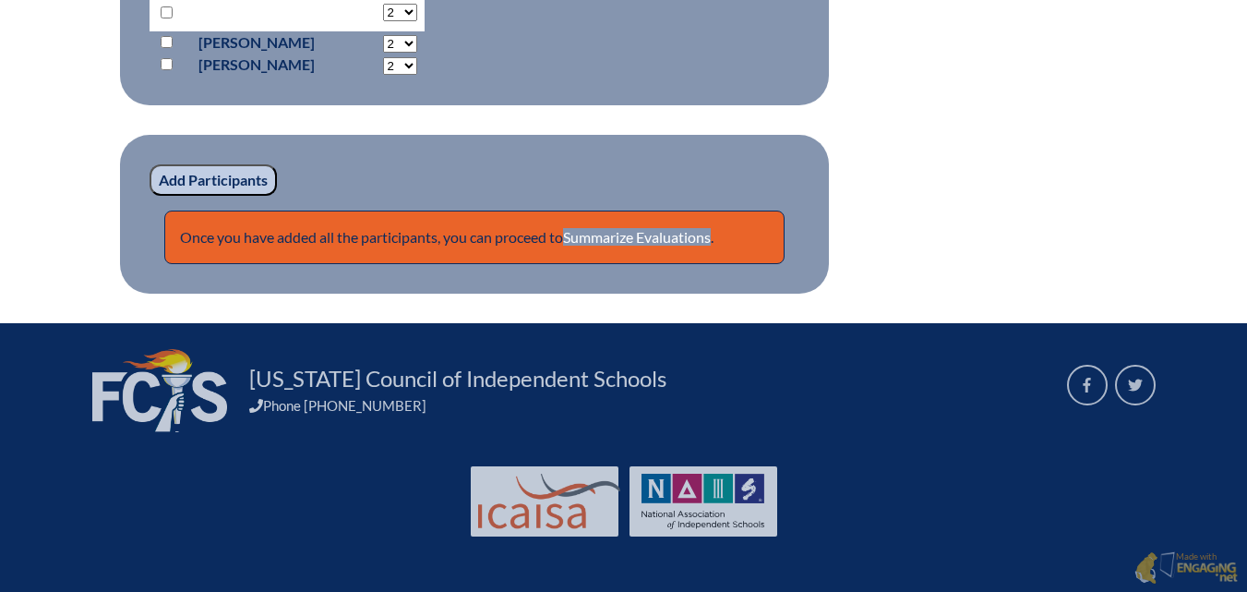
scroll to position [1956, 0]
click at [629, 233] on link "Summarize Evaluations" at bounding box center [637, 237] width 148 height 18
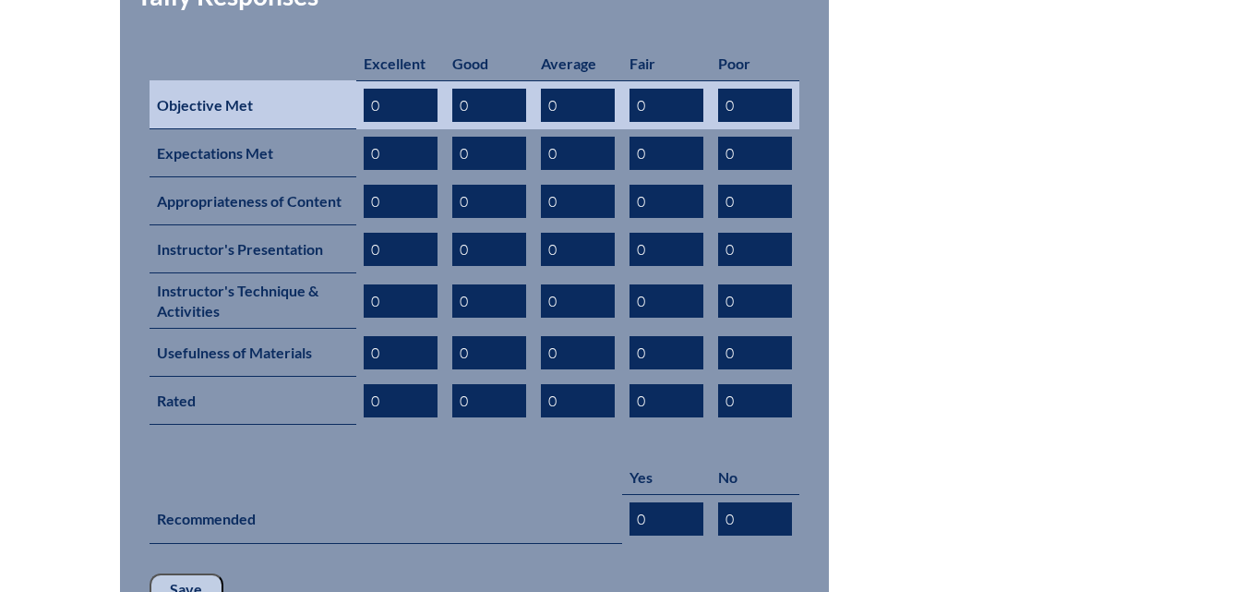
scroll to position [831, 0]
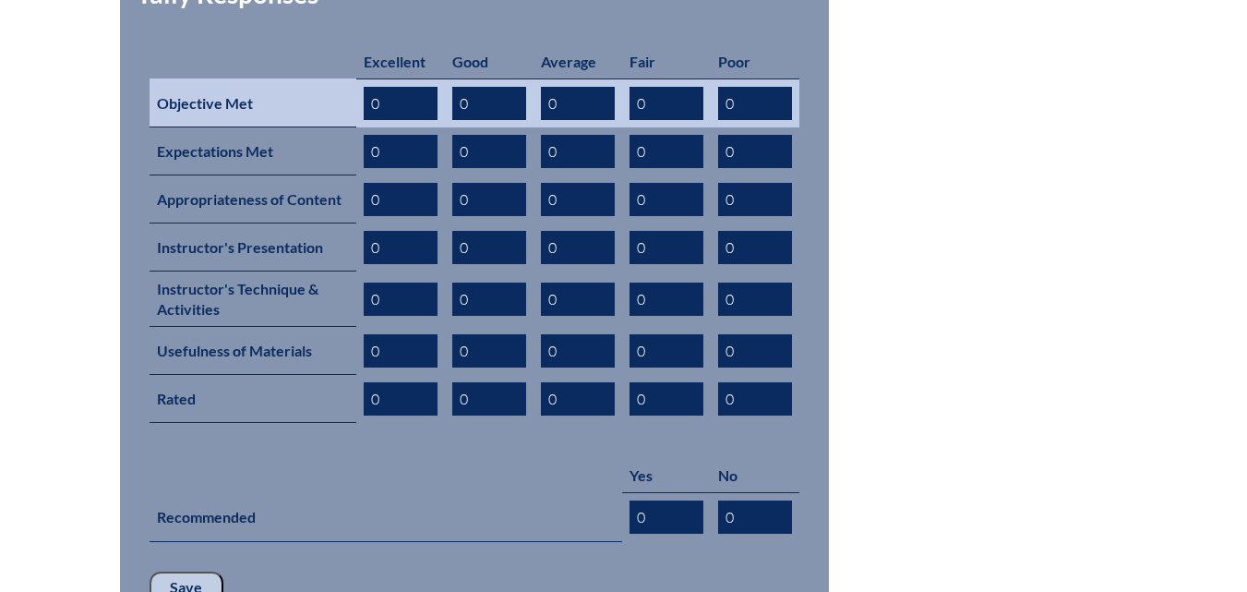
drag, startPoint x: 412, startPoint y: 87, endPoint x: 362, endPoint y: 88, distance: 49.8
click at [362, 88] on td "0" at bounding box center [400, 102] width 89 height 49
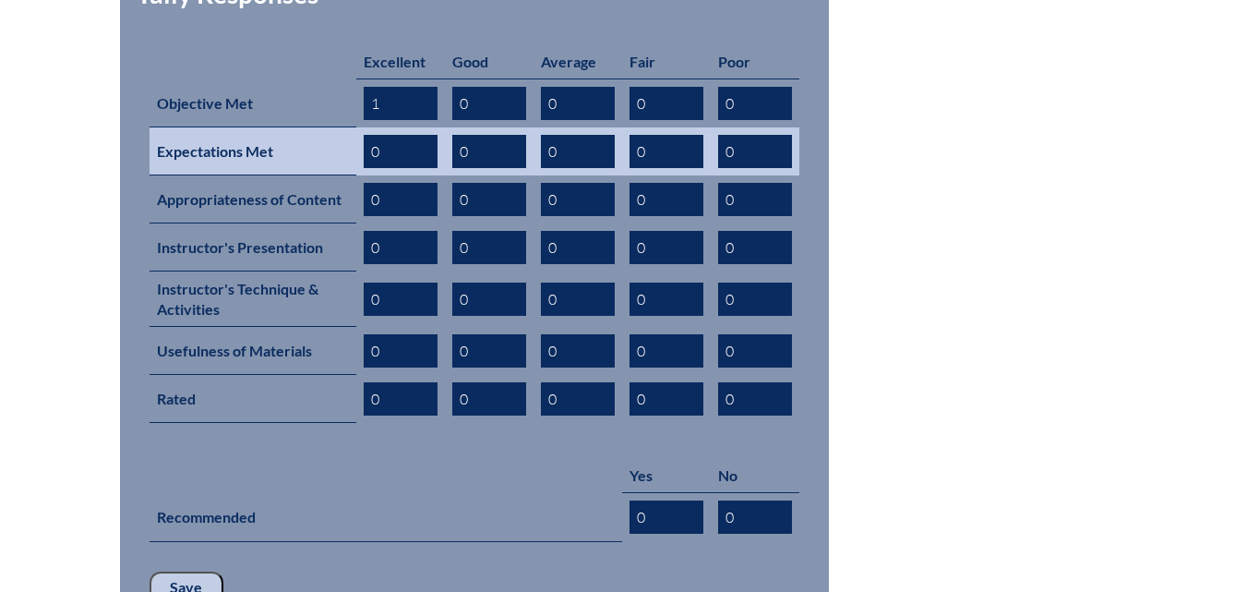
type input "1"
drag, startPoint x: 382, startPoint y: 126, endPoint x: 348, endPoint y: 131, distance: 34.6
click at [348, 131] on tr "Expectations Met 0 0 0 0 0" at bounding box center [475, 151] width 650 height 48
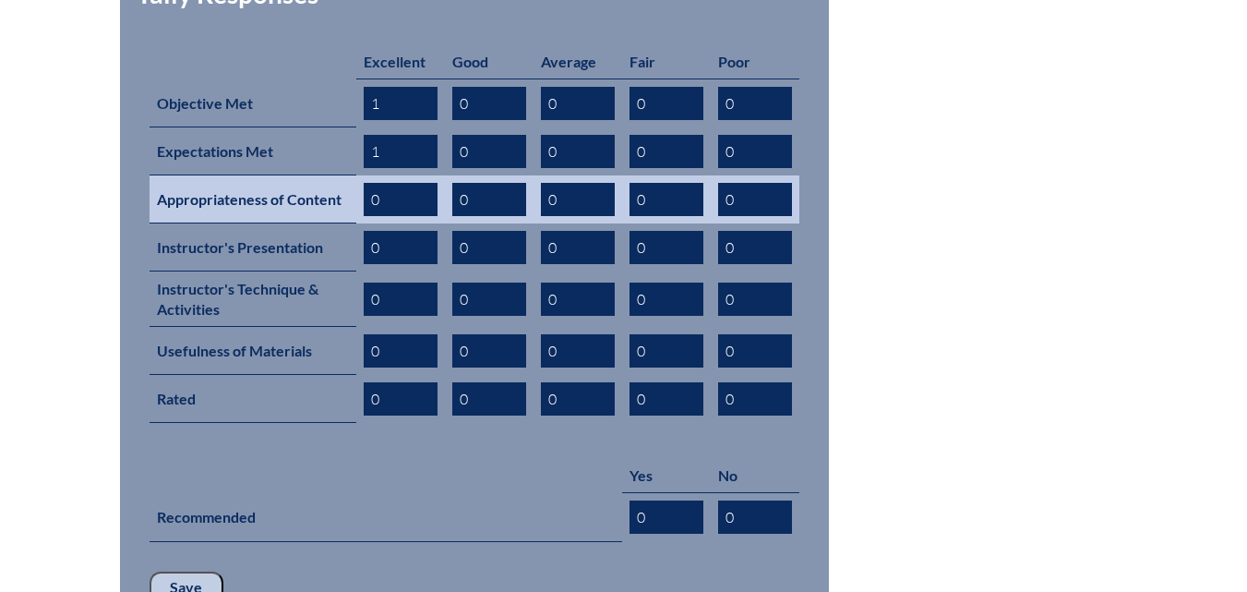
type input "1"
drag, startPoint x: 383, startPoint y: 165, endPoint x: 333, endPoint y: 174, distance: 50.5
click at [333, 175] on tr "Appropriateness of Content 0 0 0 0 0" at bounding box center [475, 199] width 650 height 48
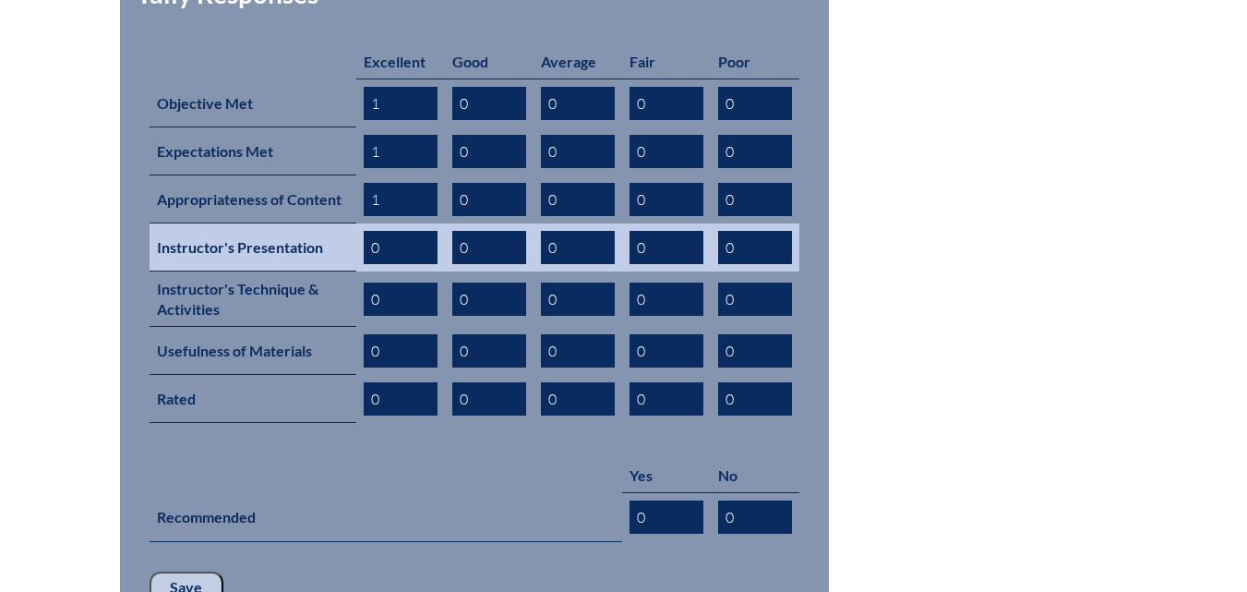
type input "1"
drag, startPoint x: 381, startPoint y: 216, endPoint x: 334, endPoint y: 219, distance: 47.2
click at [334, 223] on tr "Instructor's Presentation 0 0 0 0 0" at bounding box center [475, 247] width 650 height 48
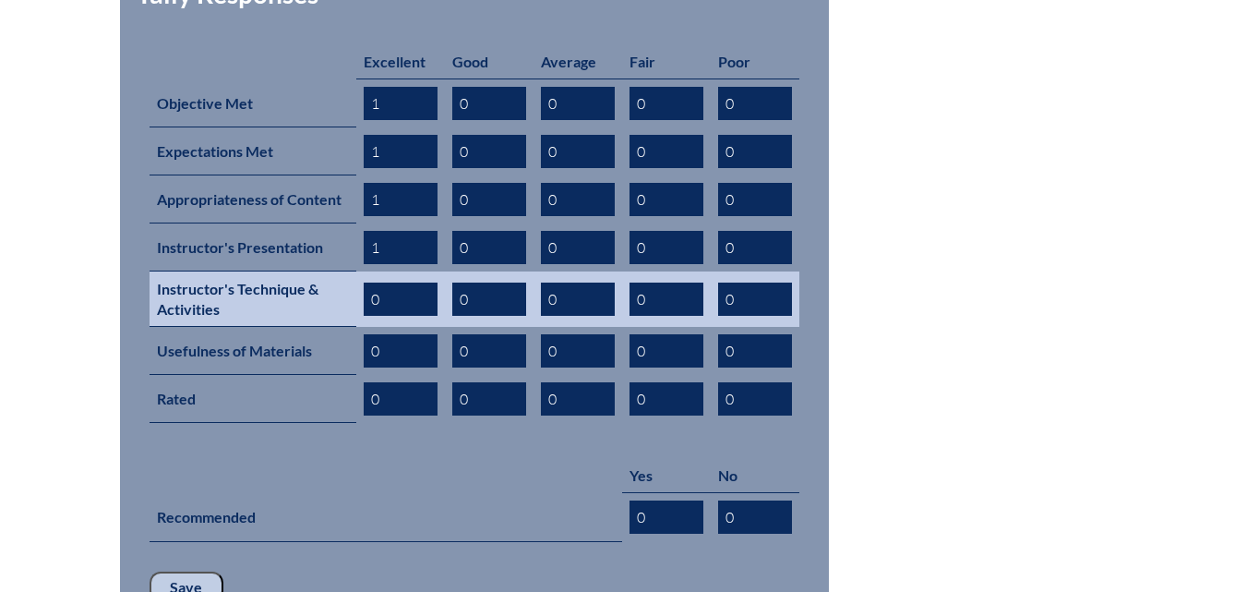
type input "1"
drag, startPoint x: 382, startPoint y: 270, endPoint x: 333, endPoint y: 276, distance: 49.3
click at [333, 276] on tr "Instructor's Technique & Activities 0 0 0 0 0" at bounding box center [475, 298] width 650 height 55
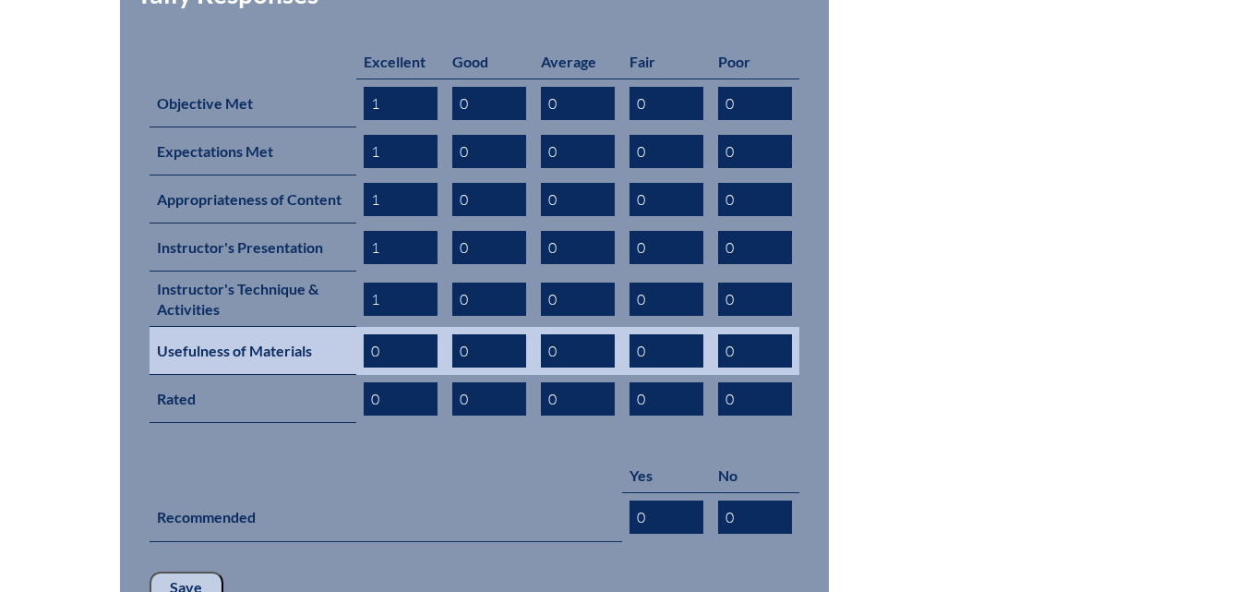
type input "1"
drag, startPoint x: 389, startPoint y: 319, endPoint x: 349, endPoint y: 323, distance: 40.8
click at [351, 327] on tr "Usefulness of Materials 0 0 0 0 0" at bounding box center [475, 351] width 650 height 48
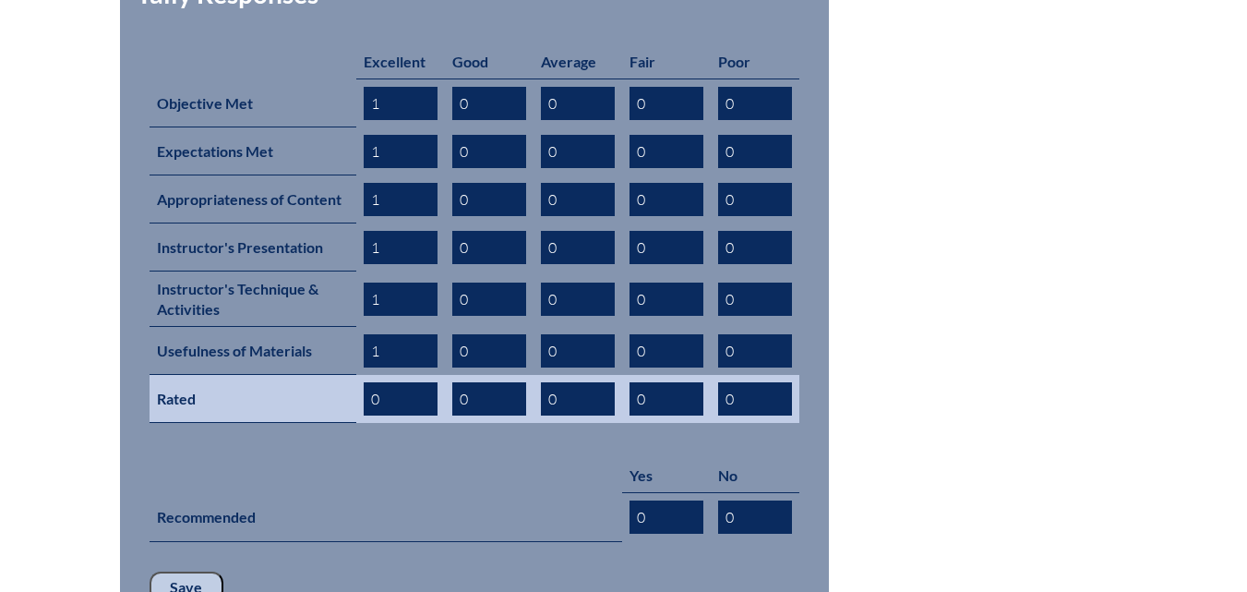
type input "1"
drag, startPoint x: 388, startPoint y: 359, endPoint x: 355, endPoint y: 367, distance: 33.4
click at [356, 375] on td "0" at bounding box center [400, 399] width 89 height 48
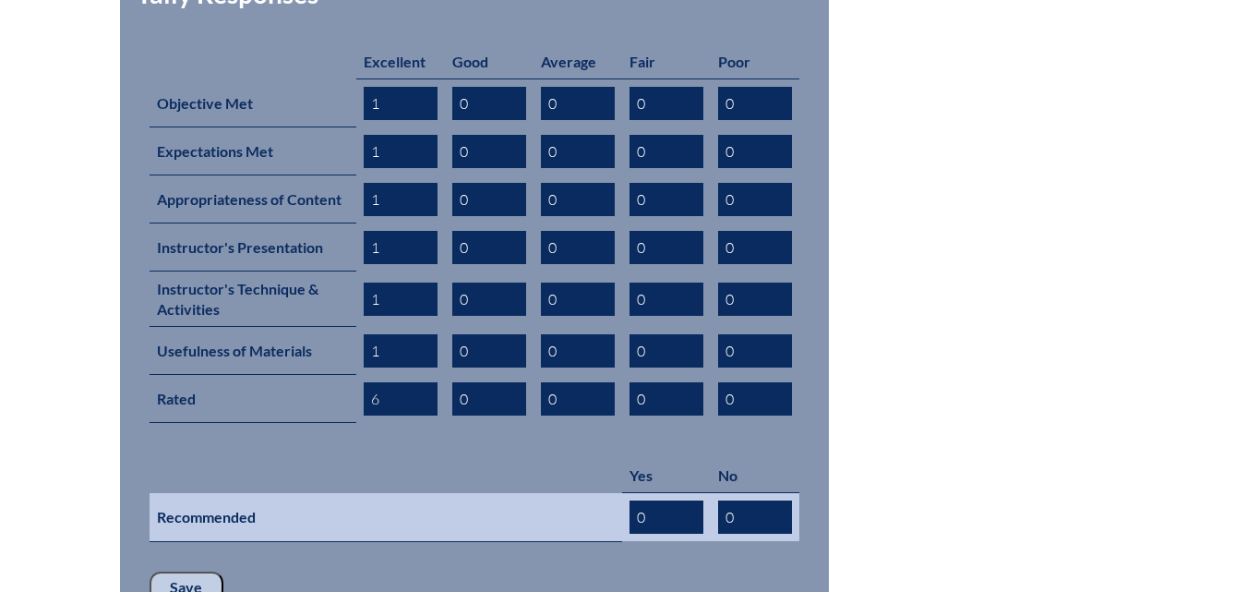
type input "6"
drag, startPoint x: 647, startPoint y: 483, endPoint x: 597, endPoint y: 490, distance: 50.4
click at [602, 493] on tr "Recommended 0 0" at bounding box center [475, 517] width 650 height 49
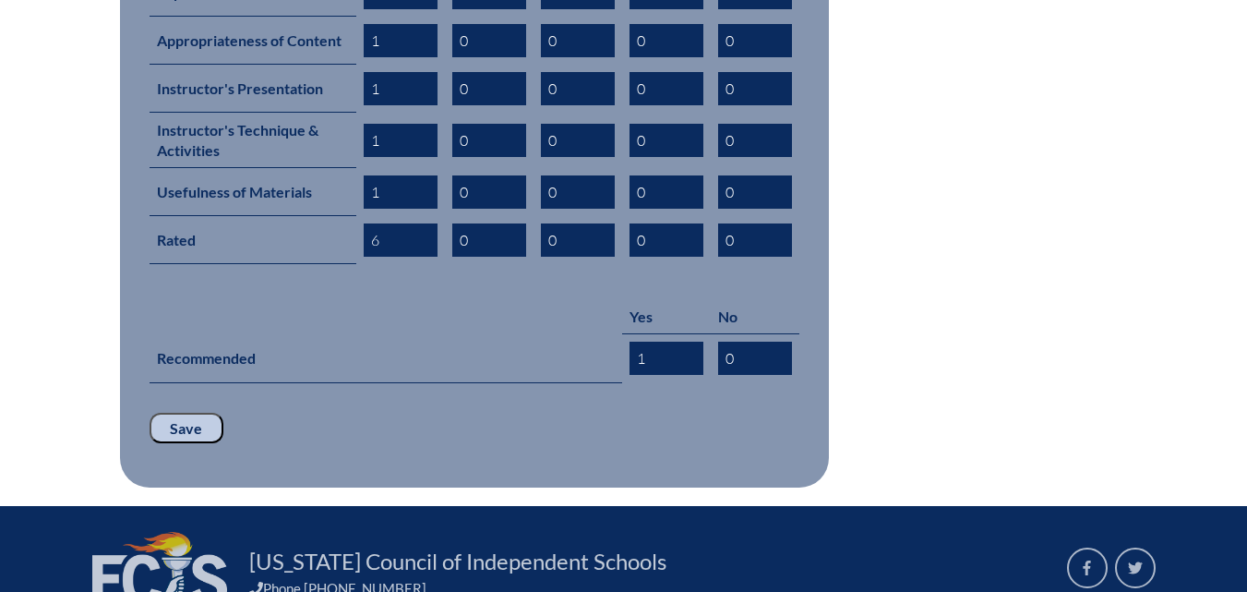
scroll to position [1015, 0]
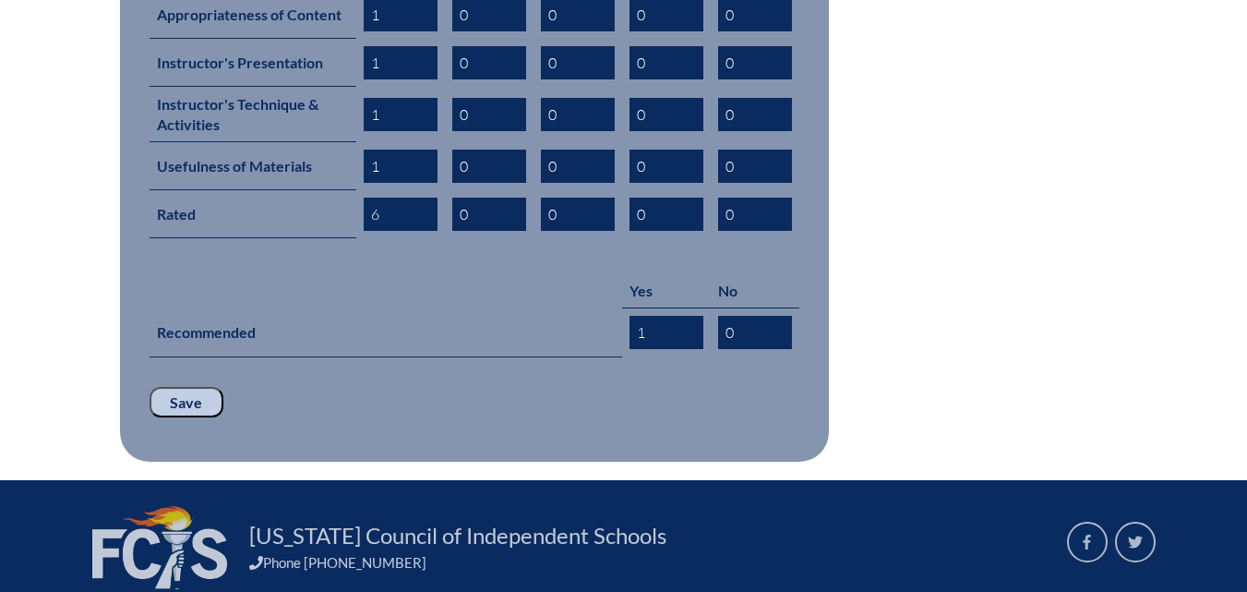
type input "1"
click at [196, 387] on input "Save" at bounding box center [187, 402] width 74 height 31
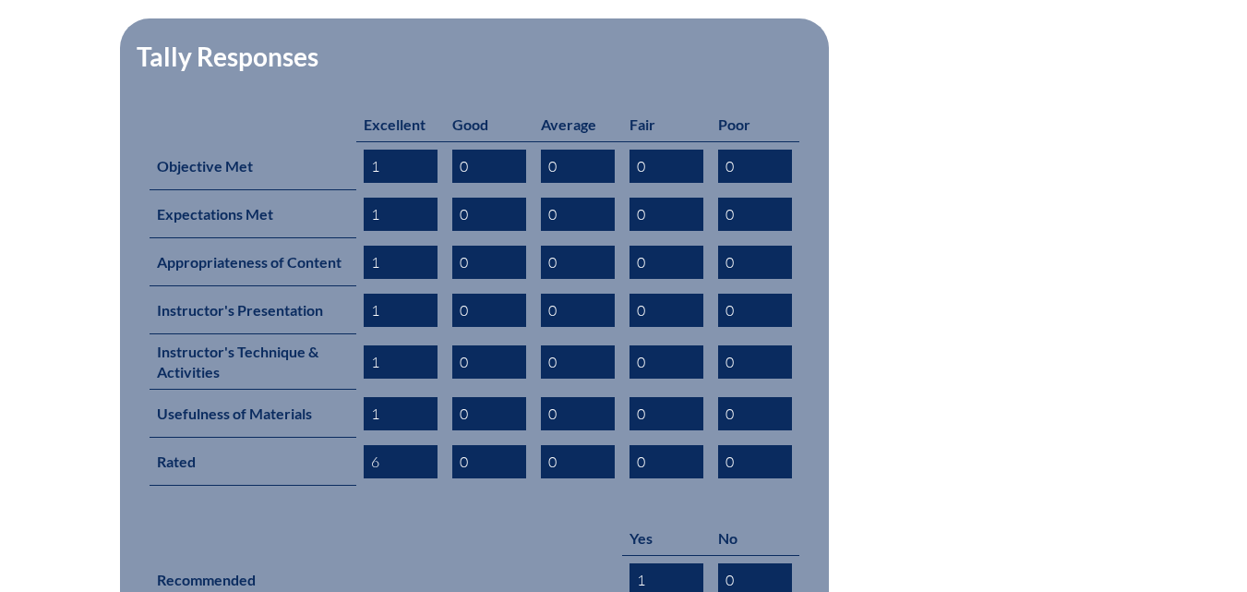
scroll to position [923, 0]
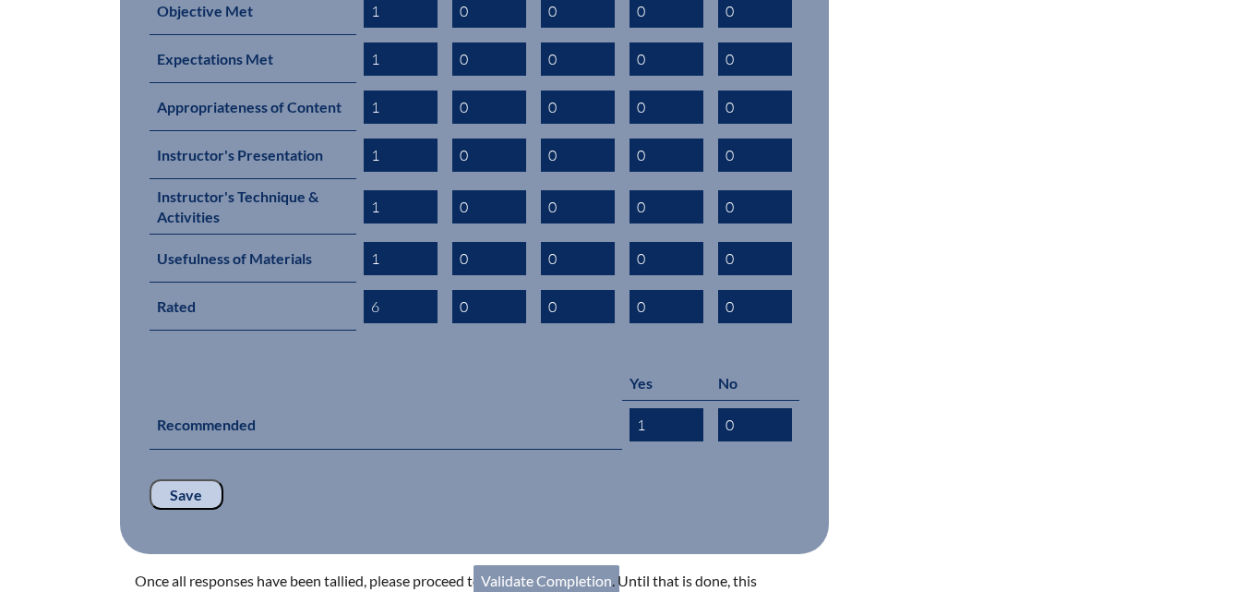
click at [190, 479] on input "Save" at bounding box center [187, 494] width 74 height 31
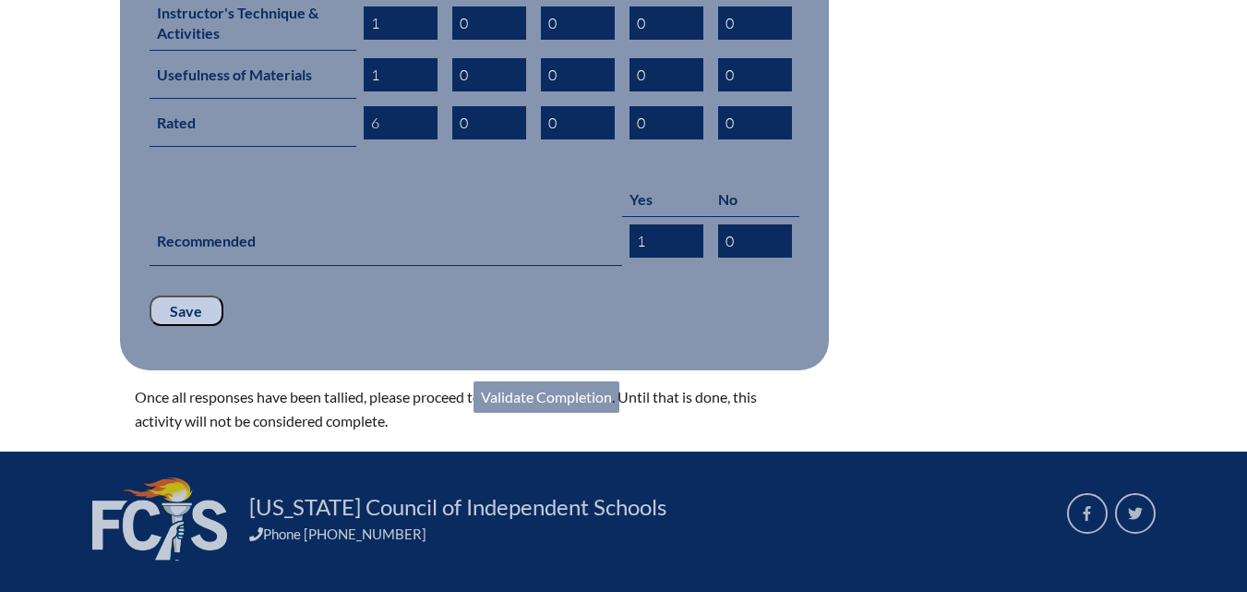
scroll to position [1108, 0]
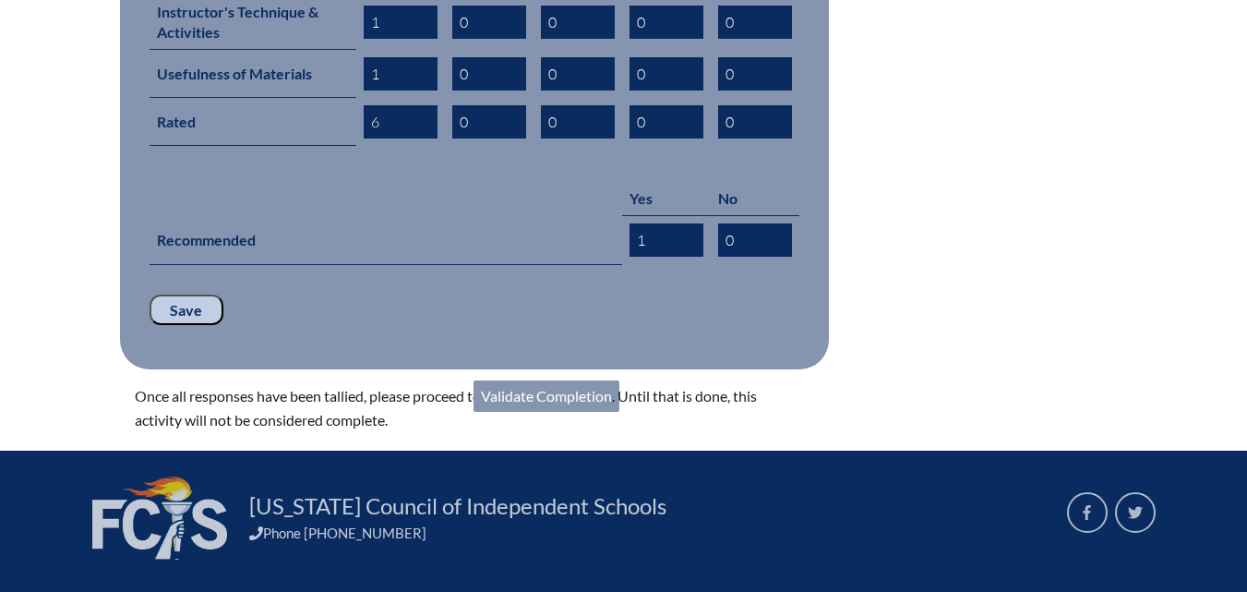
click at [558, 380] on link "Validate Completion" at bounding box center [546, 395] width 146 height 31
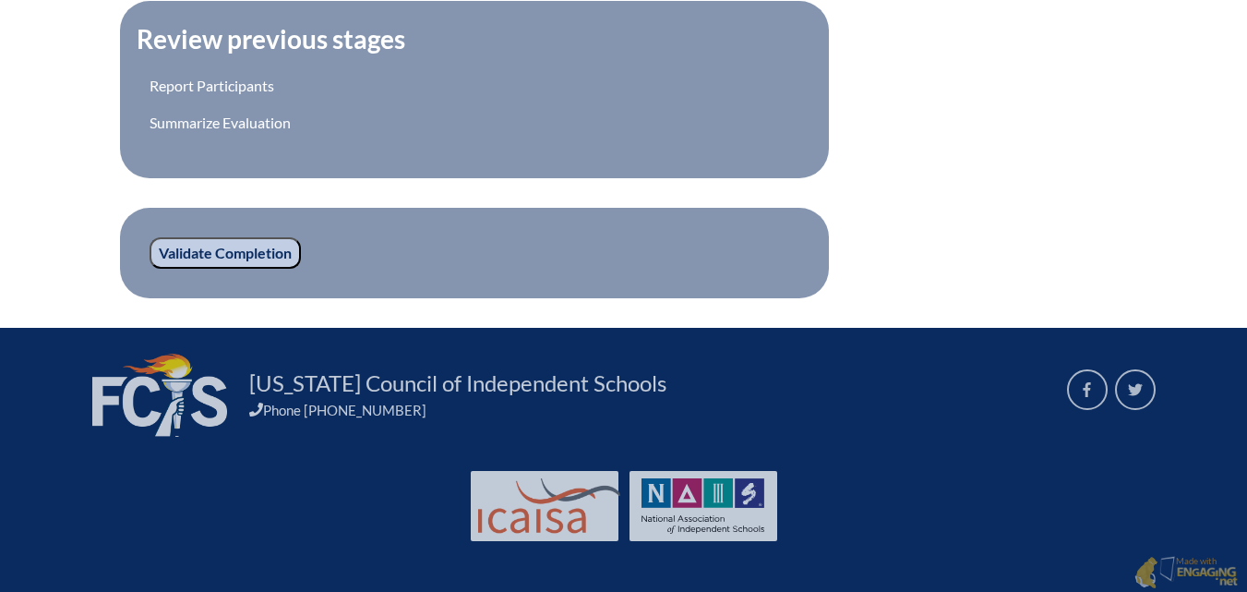
scroll to position [694, 0]
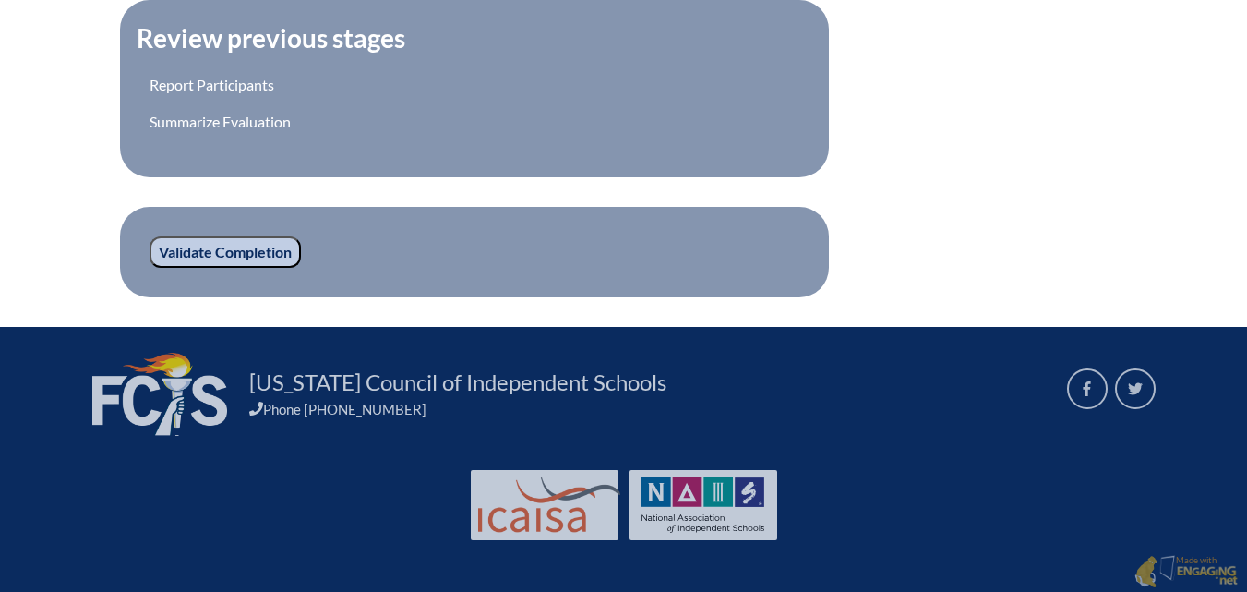
click at [246, 249] on input "Validate Completion" at bounding box center [225, 251] width 151 height 31
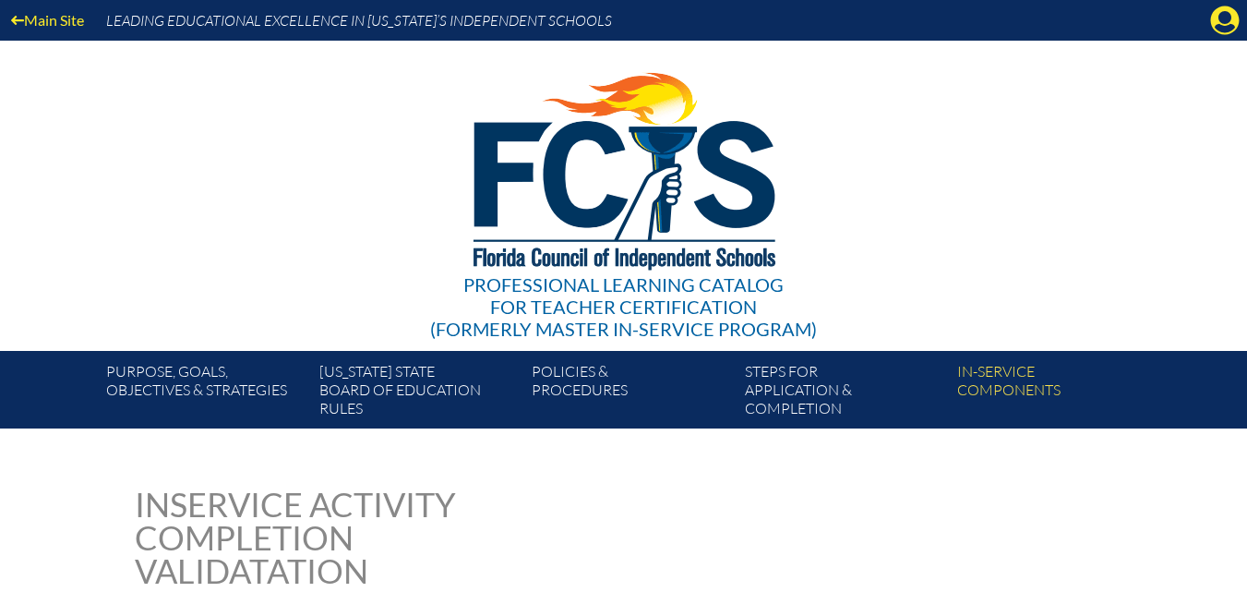
click at [1235, 36] on div "Main Site Leading Educational Excellence in [US_STATE]’s Independent Schools" at bounding box center [623, 20] width 1247 height 41
click at [1226, 24] on icon at bounding box center [1225, 20] width 29 height 29
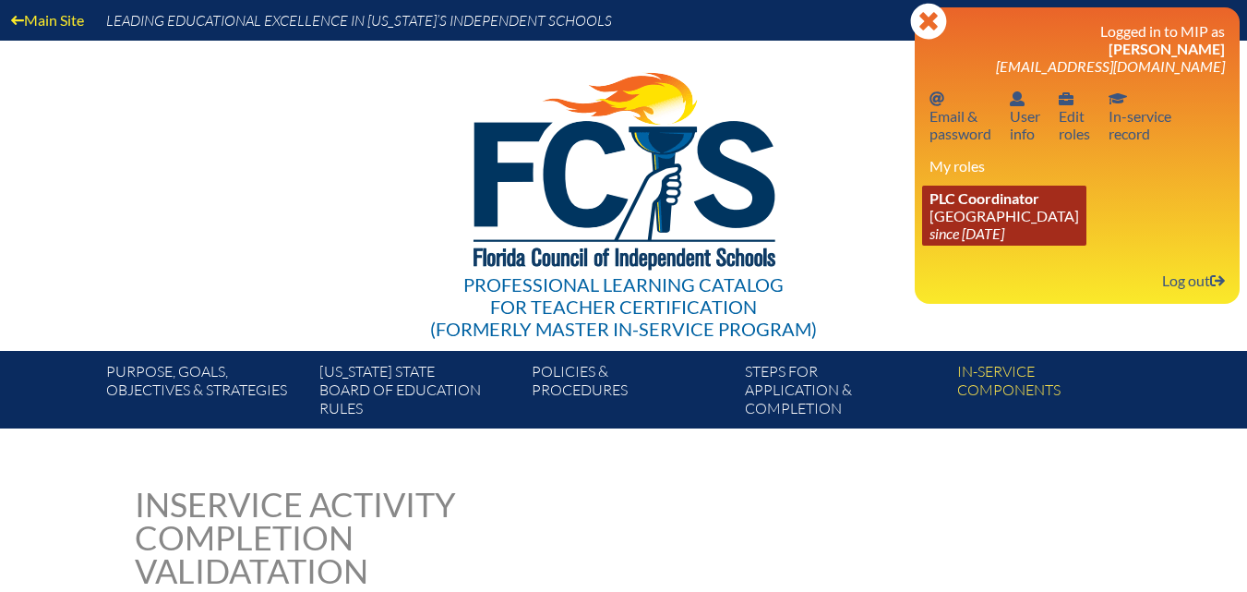
click at [1007, 210] on link "PLC Coordinator [GEOGRAPHIC_DATA] since [DATE]" at bounding box center [1004, 216] width 164 height 60
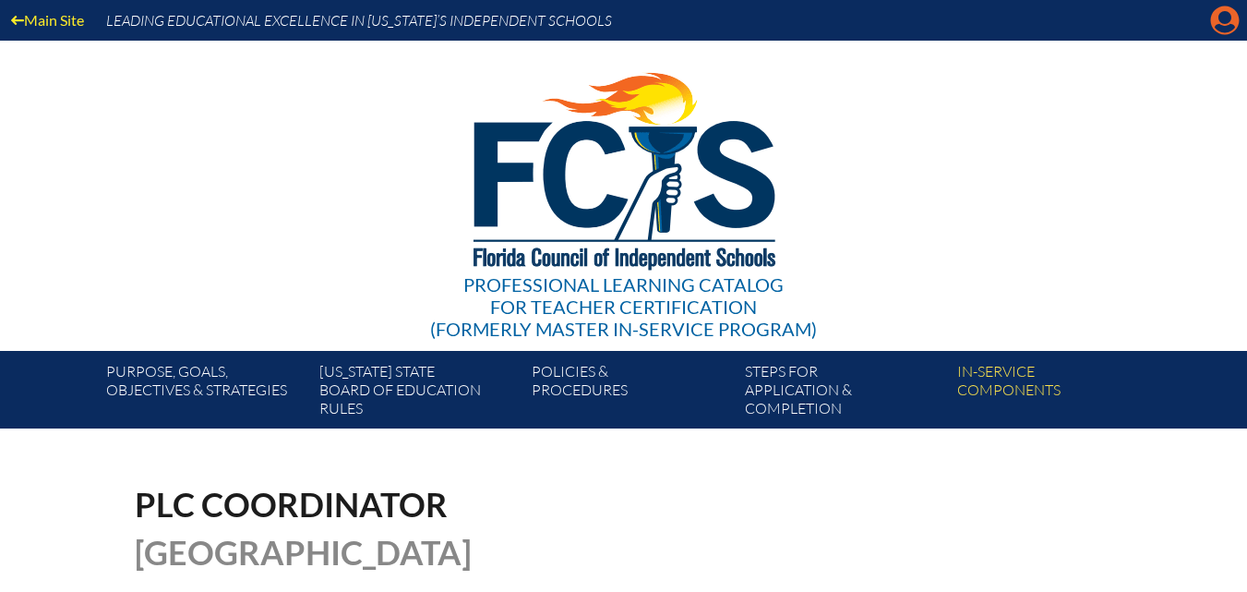
click at [1211, 22] on icon at bounding box center [1225, 20] width 29 height 29
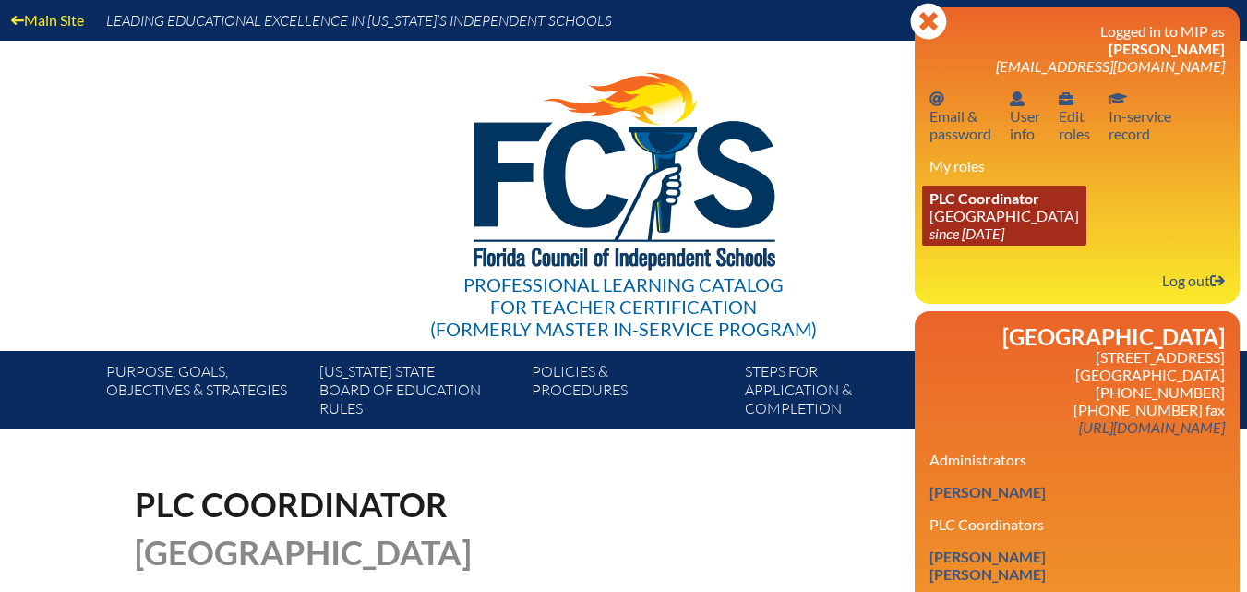
click at [1015, 222] on link "PLC Coordinator Riverside Presbyterian Day School since 2024 Dec 6" at bounding box center [1004, 216] width 164 height 60
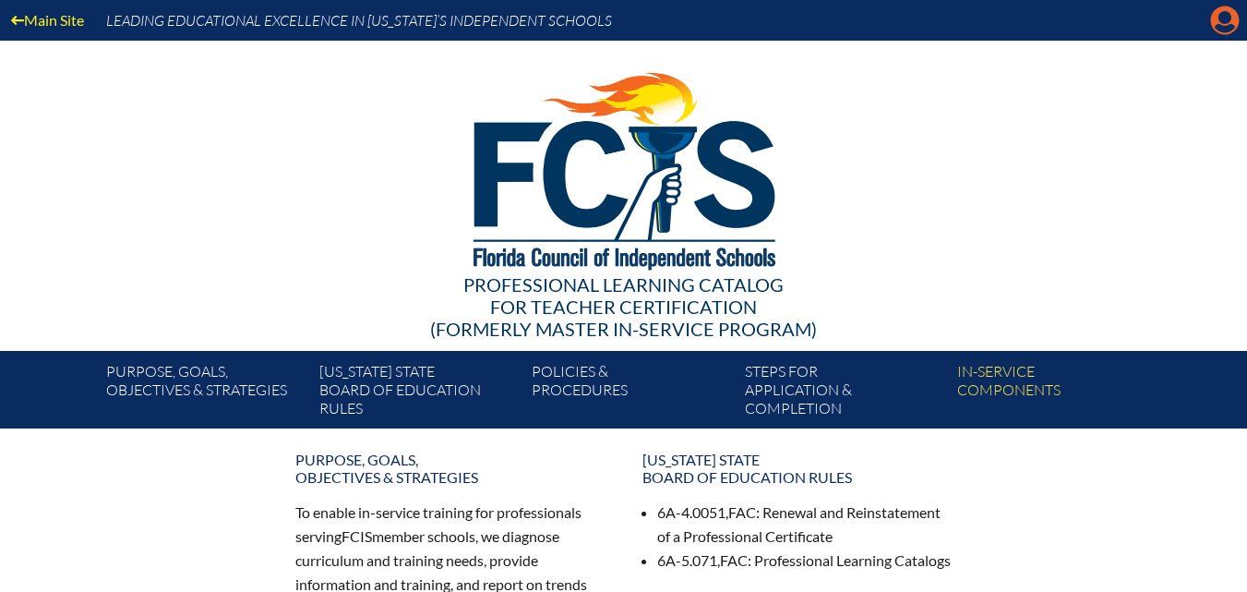
click at [1216, 25] on icon at bounding box center [1225, 20] width 29 height 29
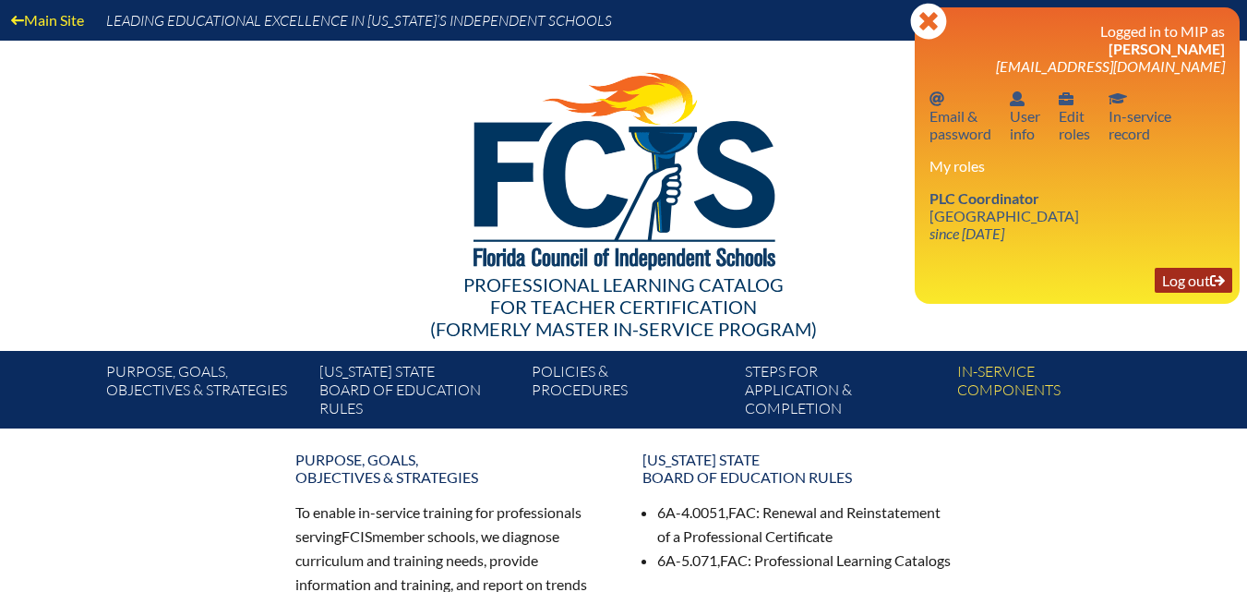
click at [1168, 270] on link "Log out Log out" at bounding box center [1194, 280] width 78 height 25
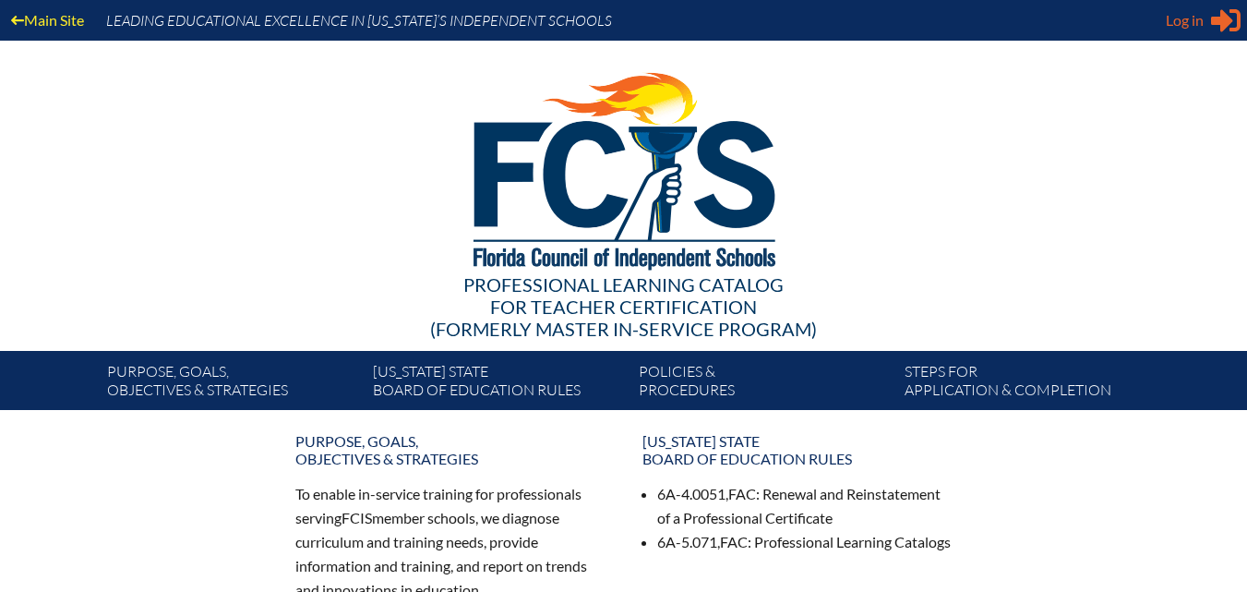
type input "[EMAIL_ADDRESS][DOMAIN_NAME]"
click at [1181, 24] on span "Log in" at bounding box center [1185, 20] width 38 height 22
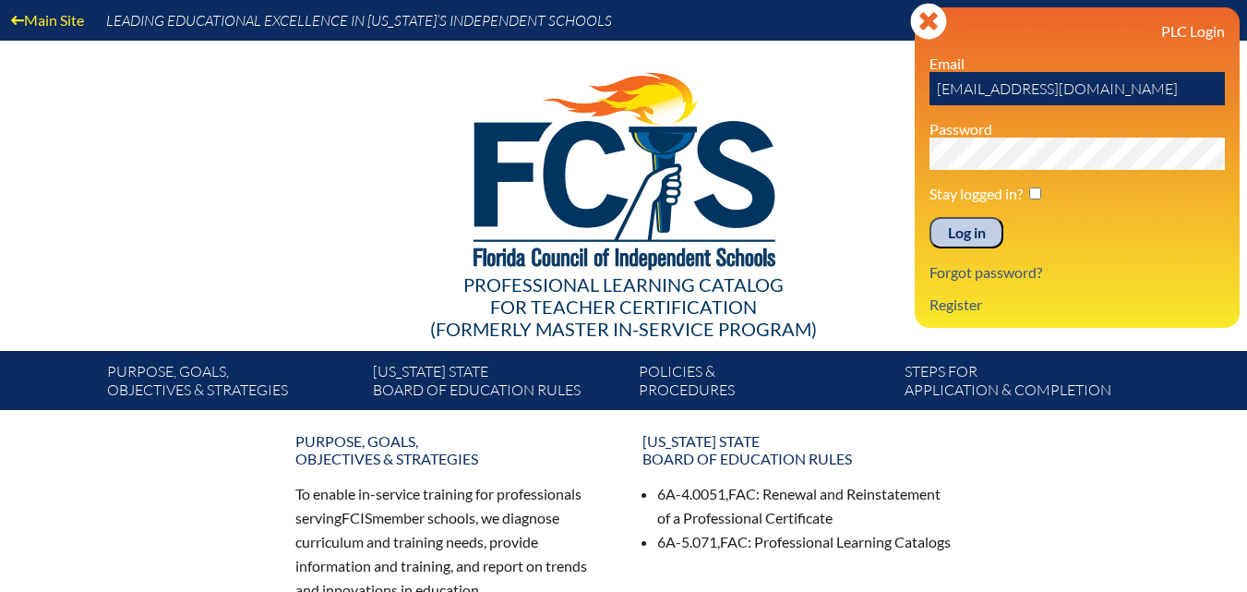
drag, startPoint x: 1058, startPoint y: 84, endPoint x: 829, endPoint y: 84, distance: 228.9
click at [831, 85] on div "Main Site Leading Educational Excellence in [US_STATE]’s Independent Schools Pr…" at bounding box center [623, 205] width 1247 height 410
type input "fcismember"
click at [786, 175] on div "Main Site Leading Educational Excellence in Florida’s Independent Schools Profe…" at bounding box center [623, 205] width 1247 height 410
click at [929, 217] on input "Log in" at bounding box center [966, 232] width 74 height 31
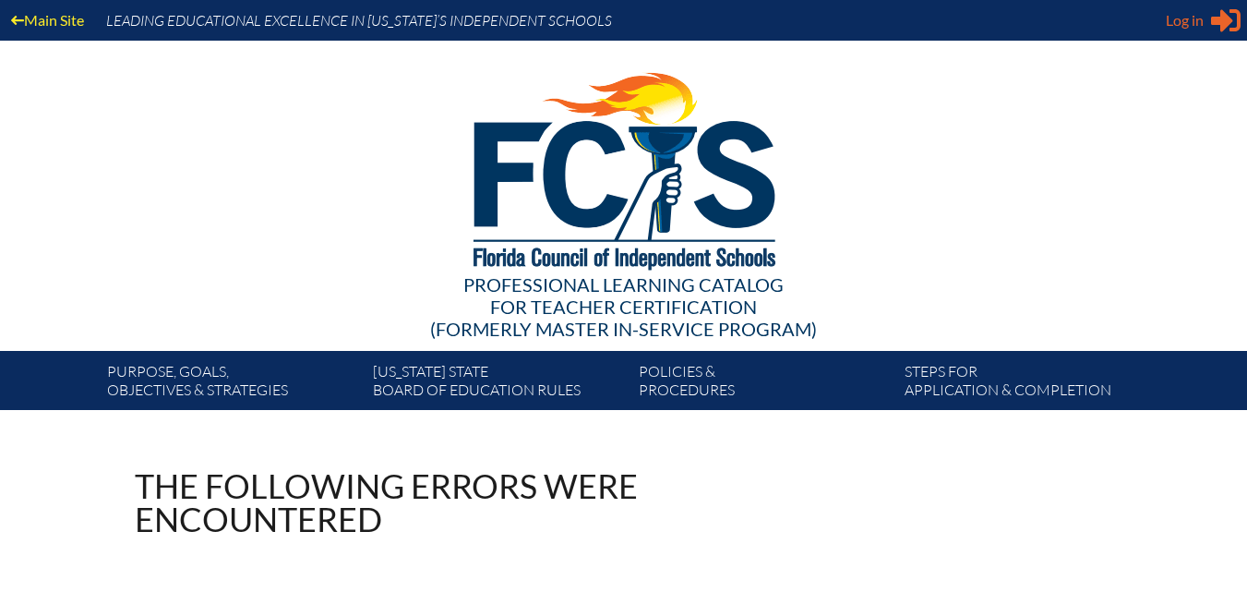
type input "[EMAIL_ADDRESS][DOMAIN_NAME]"
click at [1187, 30] on span "Log in" at bounding box center [1185, 20] width 38 height 22
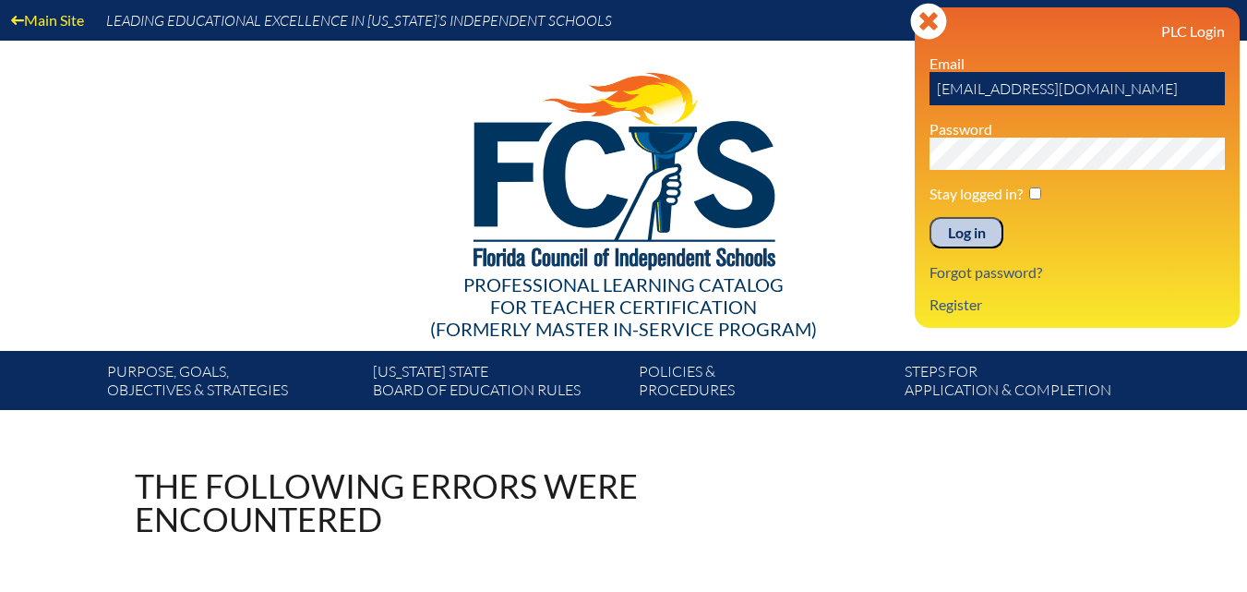
drag, startPoint x: 1100, startPoint y: 97, endPoint x: 640, endPoint y: 89, distance: 460.6
click at [640, 89] on div "Main Site Leading Educational Excellence in [US_STATE]’s Independent Schools Pr…" at bounding box center [623, 205] width 1247 height 410
type input "fcismember"
click at [778, 159] on div "Main Site Leading Educational Excellence in [US_STATE]’s Independent Schools Pr…" at bounding box center [623, 205] width 1247 height 410
click at [970, 233] on input "Log in" at bounding box center [966, 232] width 74 height 31
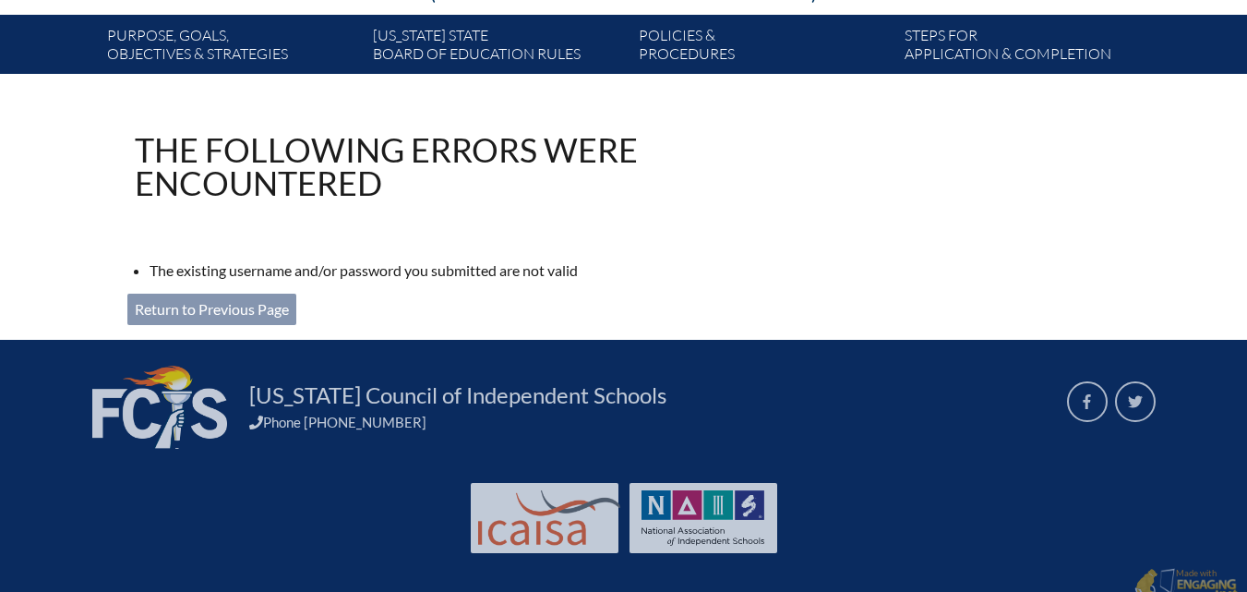
scroll to position [350, 0]
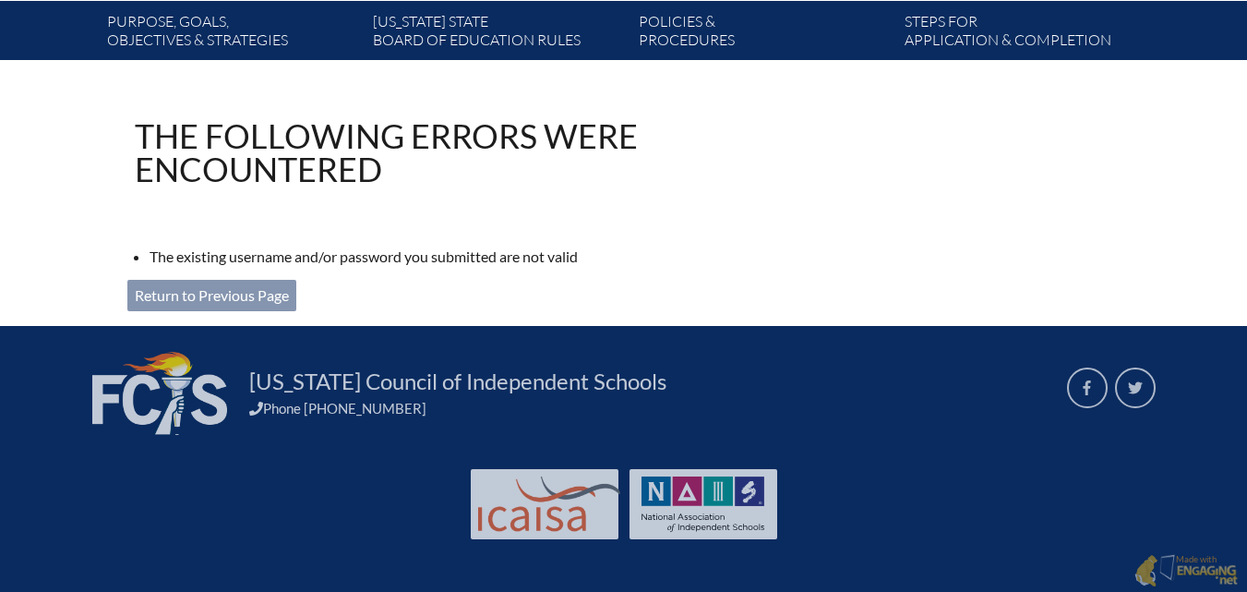
type input "[EMAIL_ADDRESS][DOMAIN_NAME]"
click at [178, 292] on link "Return to Previous Page" at bounding box center [211, 295] width 169 height 31
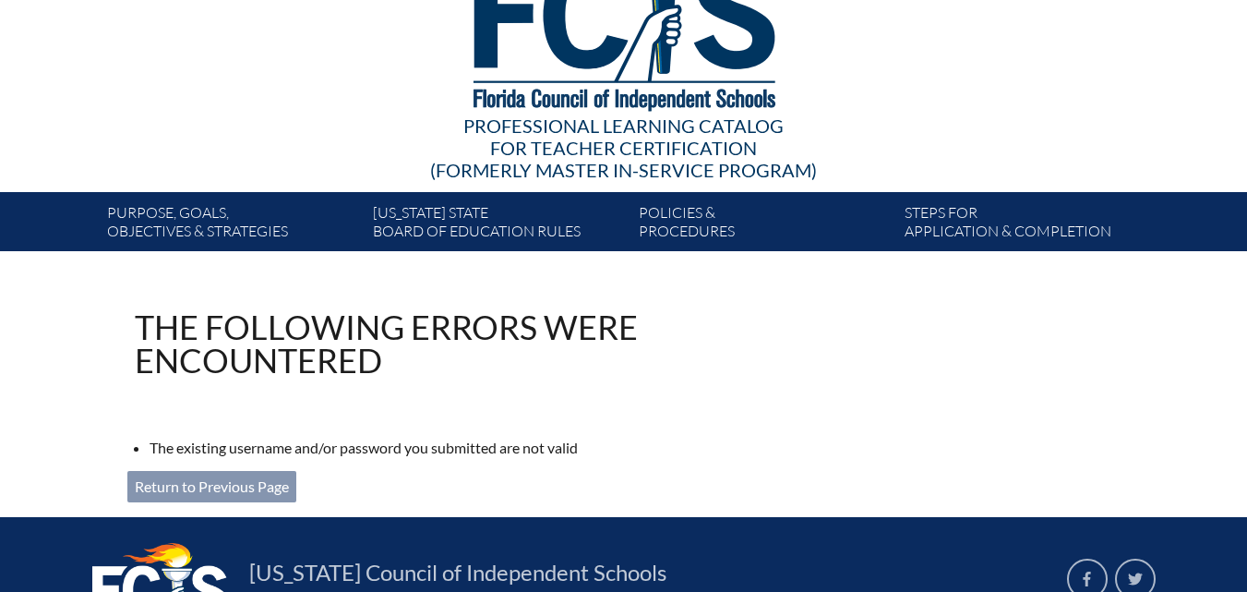
scroll to position [350, 0]
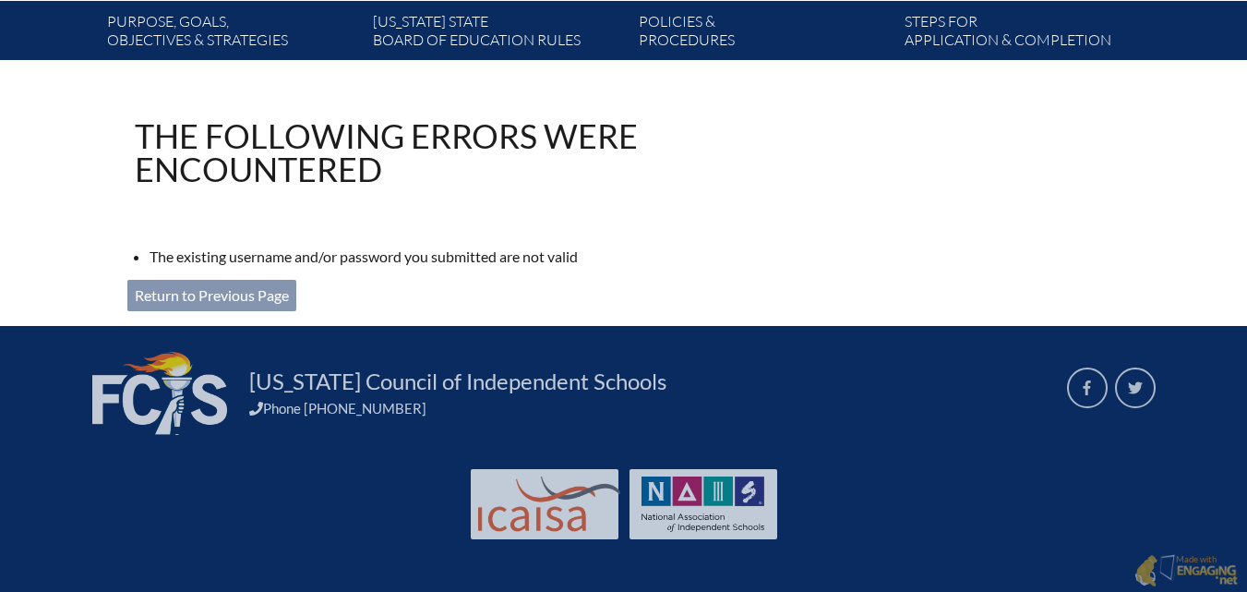
click at [174, 289] on link "Return to Previous Page" at bounding box center [211, 295] width 169 height 31
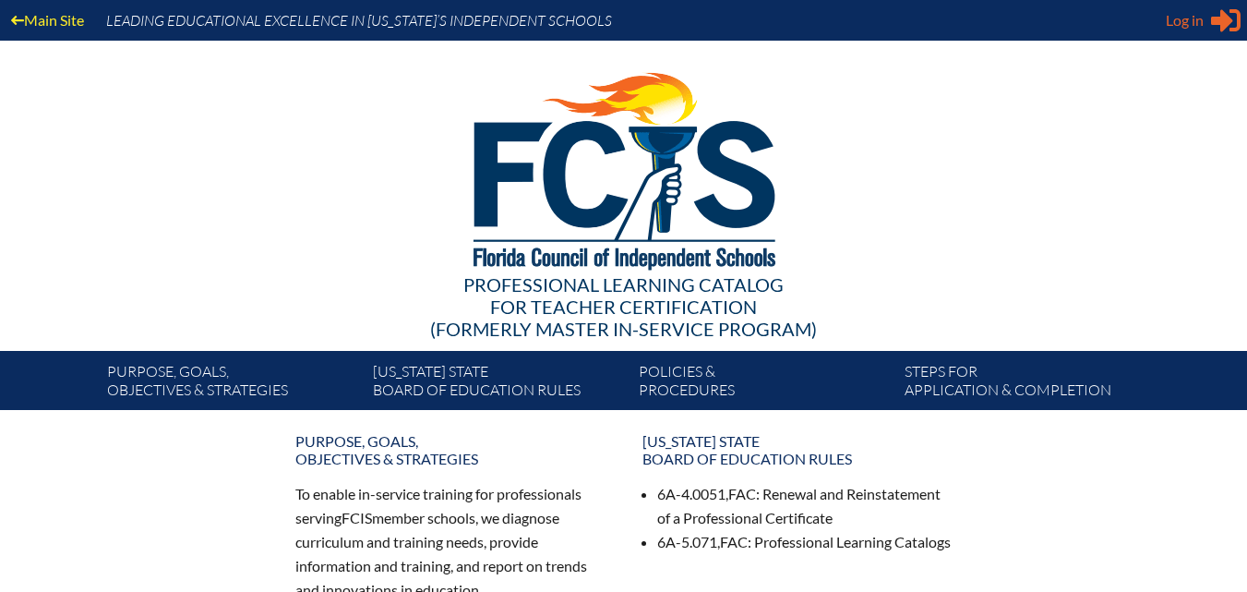
click at [1192, 28] on span "Log in" at bounding box center [1185, 20] width 38 height 22
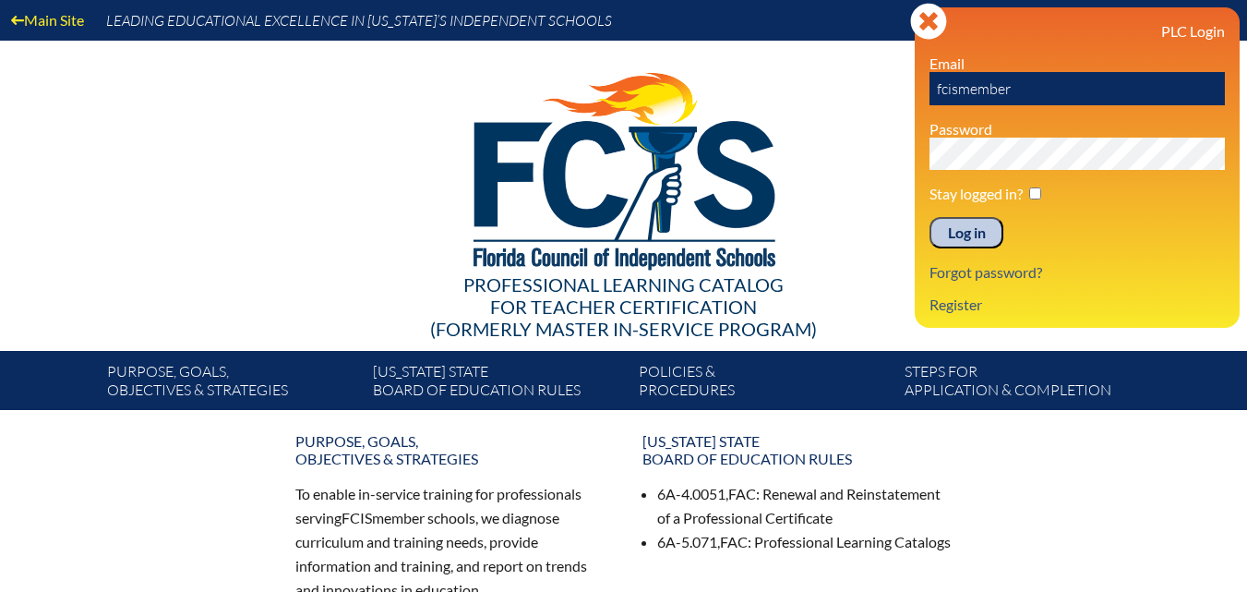
click at [929, 217] on input "Log in" at bounding box center [966, 232] width 74 height 31
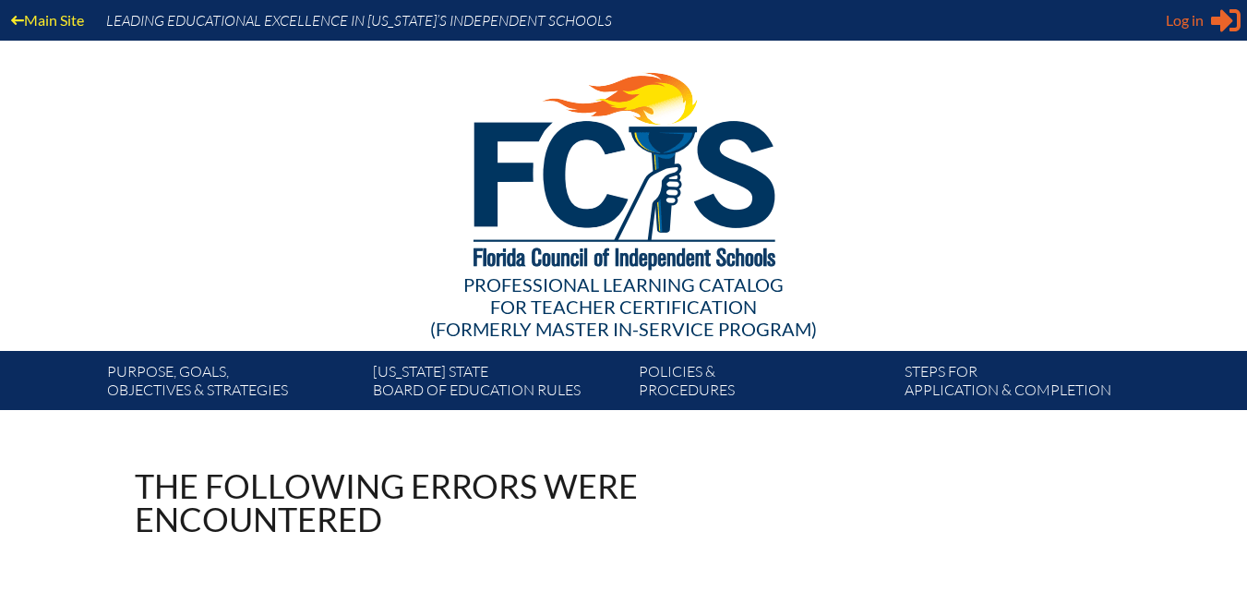
type input "[EMAIL_ADDRESS][DOMAIN_NAME]"
click at [1205, 22] on div "Log in Close Sign in or register" at bounding box center [1203, 21] width 75 height 30
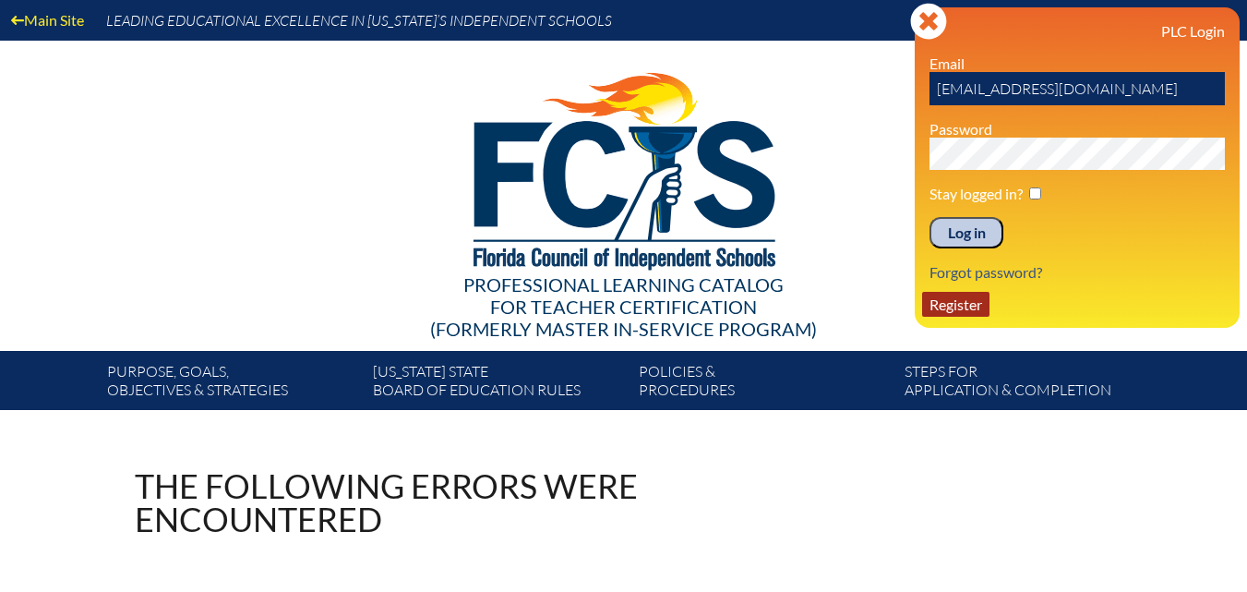
click at [951, 303] on link "Register" at bounding box center [955, 304] width 67 height 25
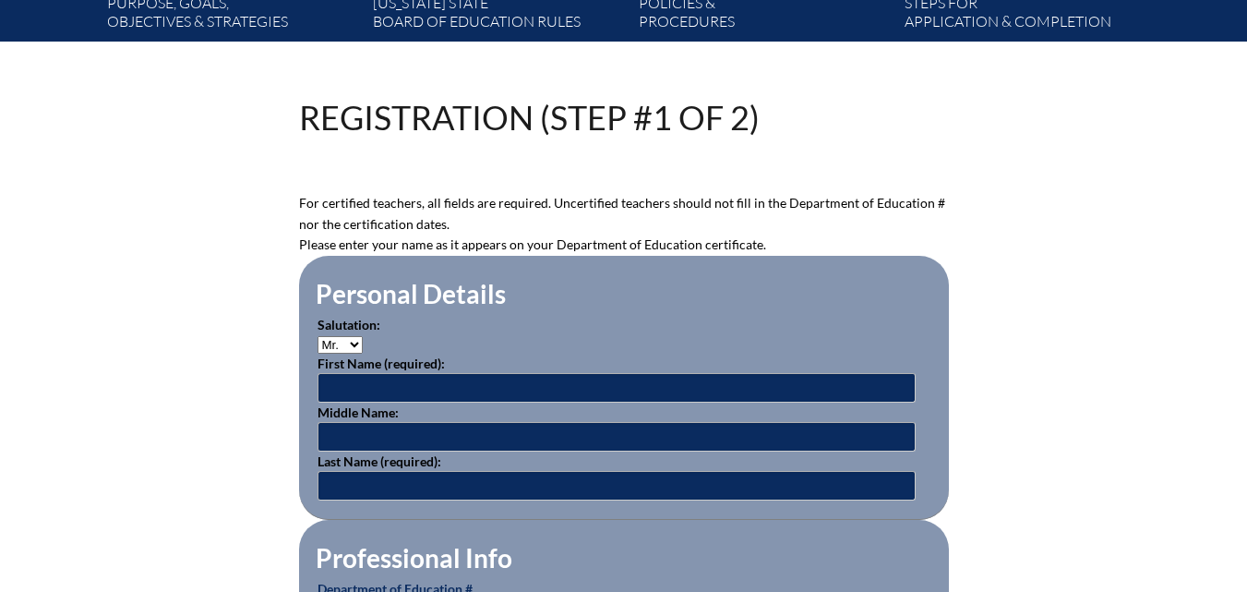
scroll to position [369, 0]
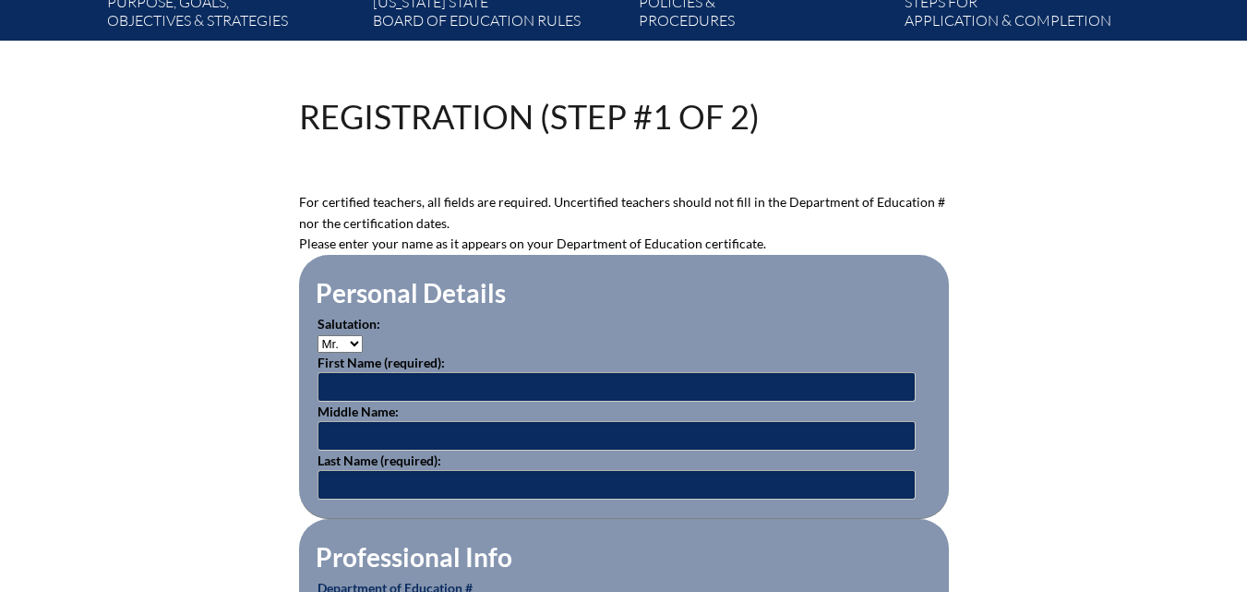
type input "[EMAIL_ADDRESS][DOMAIN_NAME]"
click at [365, 372] on input "text" at bounding box center [616, 387] width 598 height 30
click at [344, 330] on p "Salutation: Mr. Mrs. Ms. Dr. Rev." at bounding box center [623, 333] width 613 height 39
click at [344, 335] on select "Mr. Mrs. Ms. Dr. Rev." at bounding box center [339, 344] width 45 height 18
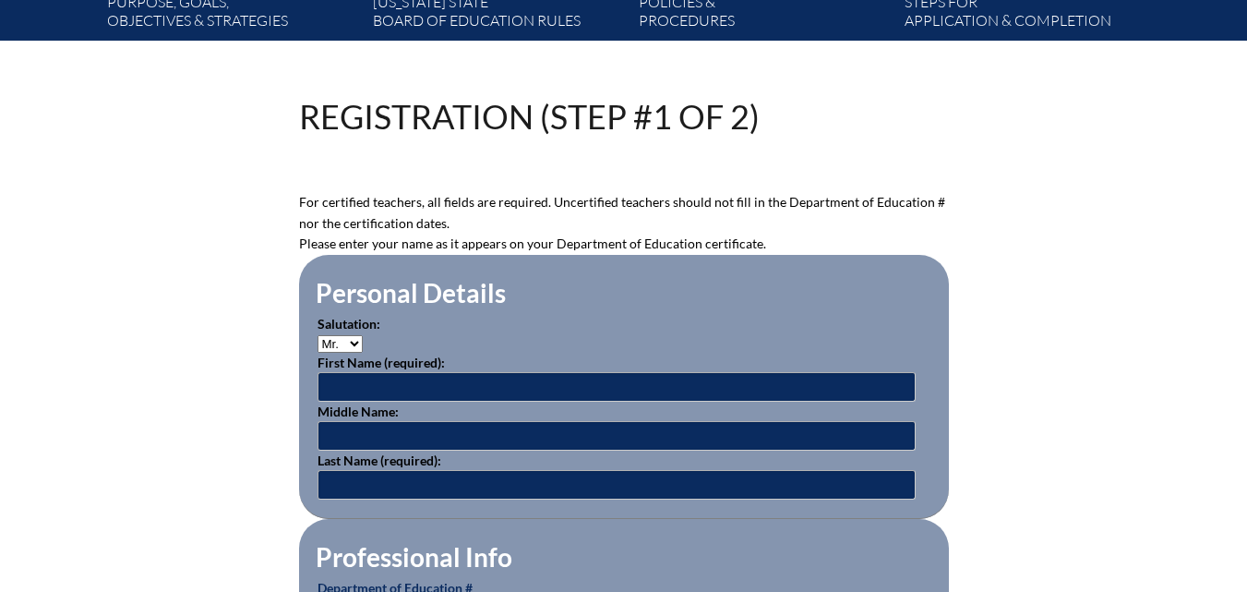
select select "Ms."
click at [317, 335] on select "Mr. Mrs. Ms. Dr. Rev." at bounding box center [339, 344] width 45 height 18
click at [362, 387] on input "text" at bounding box center [616, 387] width 598 height 30
type input "Faith"
type input "[PERSON_NAME]"
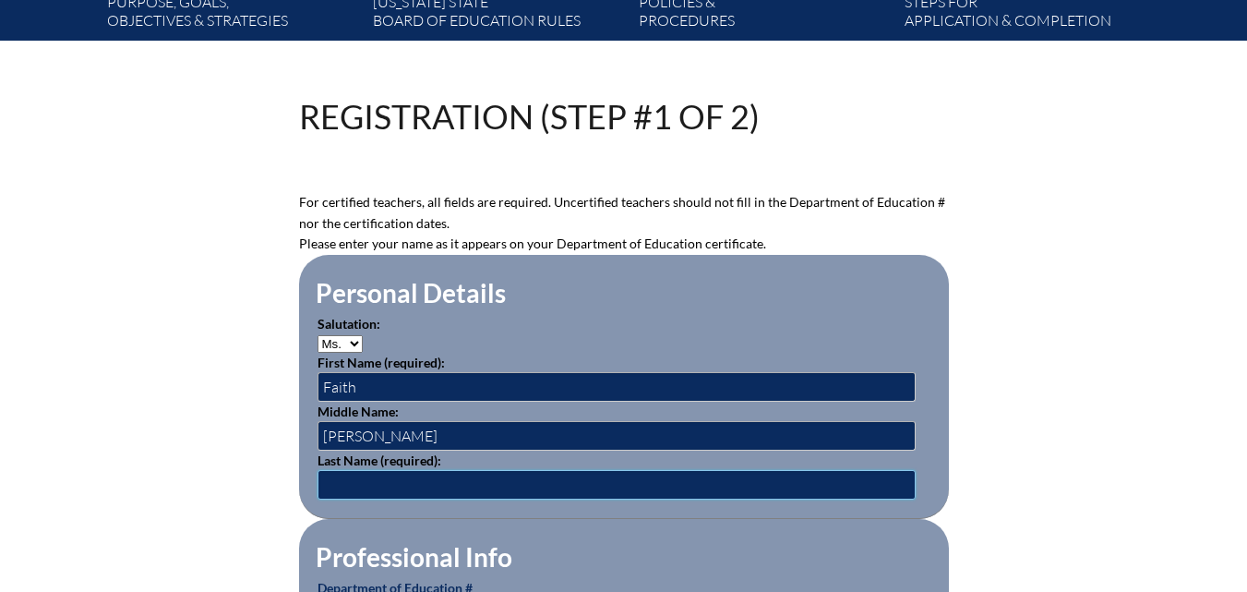
type input "d"
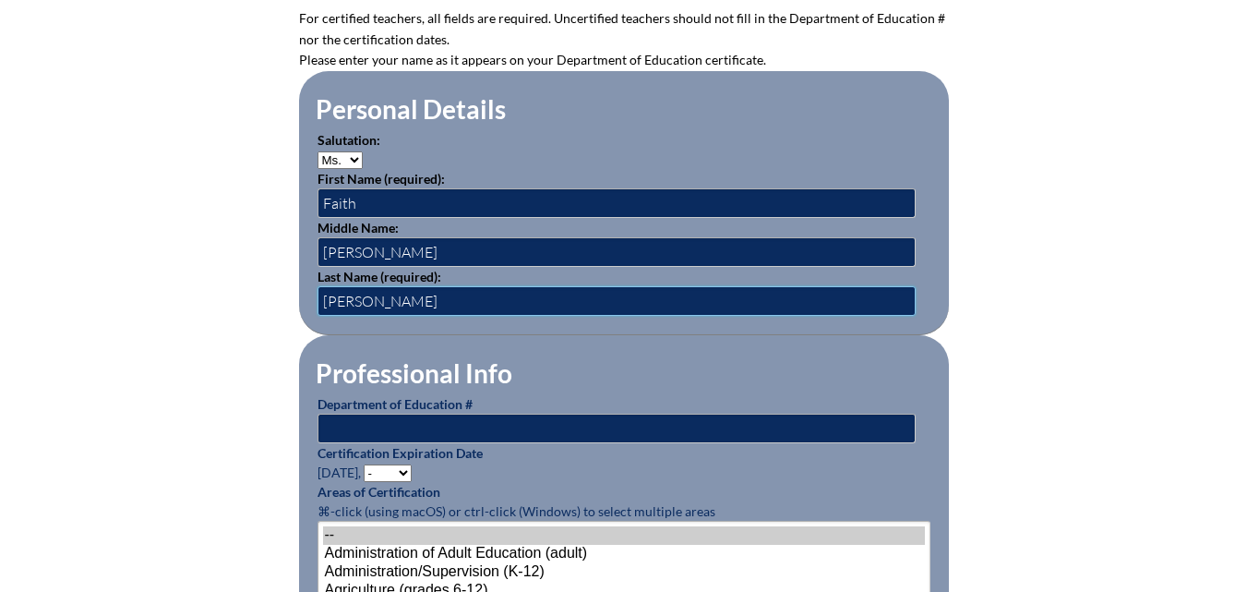
scroll to position [554, 0]
type input "[PERSON_NAME]"
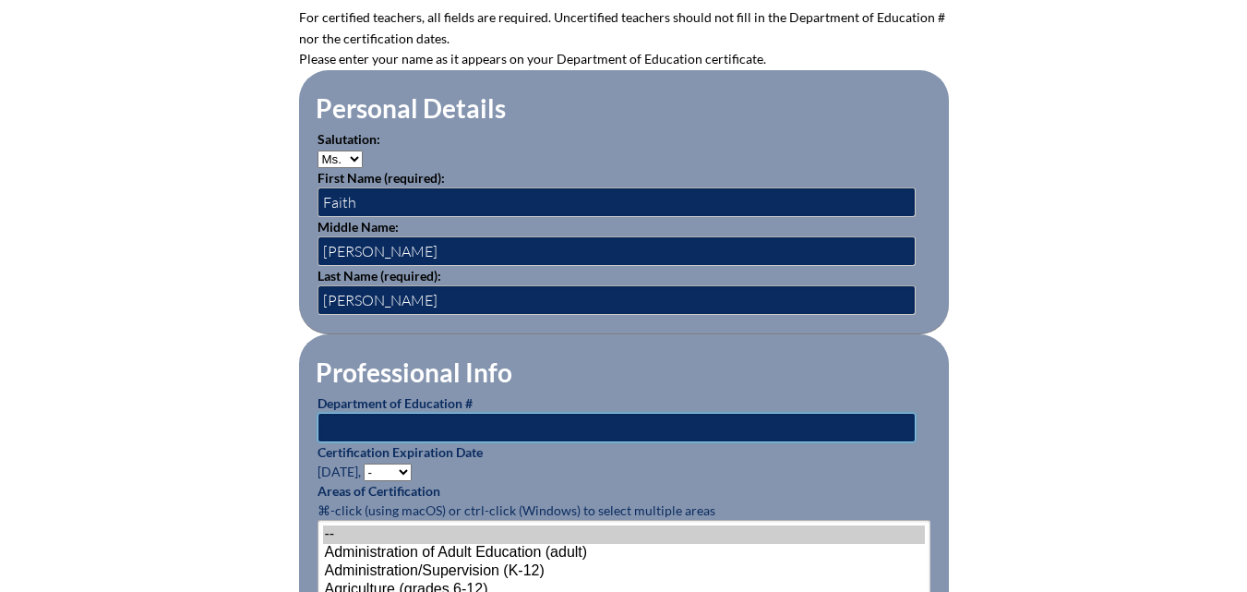
click at [390, 419] on input "text" at bounding box center [616, 428] width 598 height 30
type input "1001154"
click at [377, 454] on p "Certification Expiration Date June 30, - 2031 2030 2029 2028 2027 2026 2025 202…" at bounding box center [623, 461] width 613 height 39
click at [378, 463] on select "- 2031 2030 2029 2028 2027 2026 2025 2024 2023 2022 2021 2020 2019 2018 2017 20…" at bounding box center [388, 472] width 48 height 18
select select "2028"
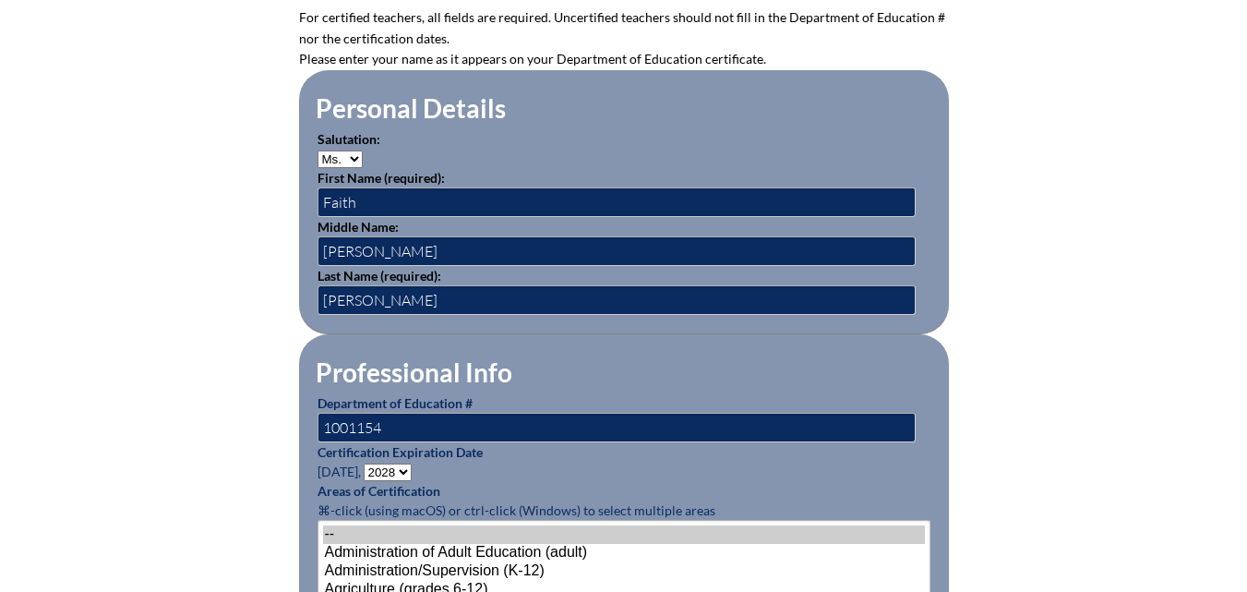
click at [366, 463] on select "- 2031 2030 2029 2028 2027 2026 2025 2024 2023 2022 2021 2020 2019 2018 2017 20…" at bounding box center [388, 472] width 48 height 18
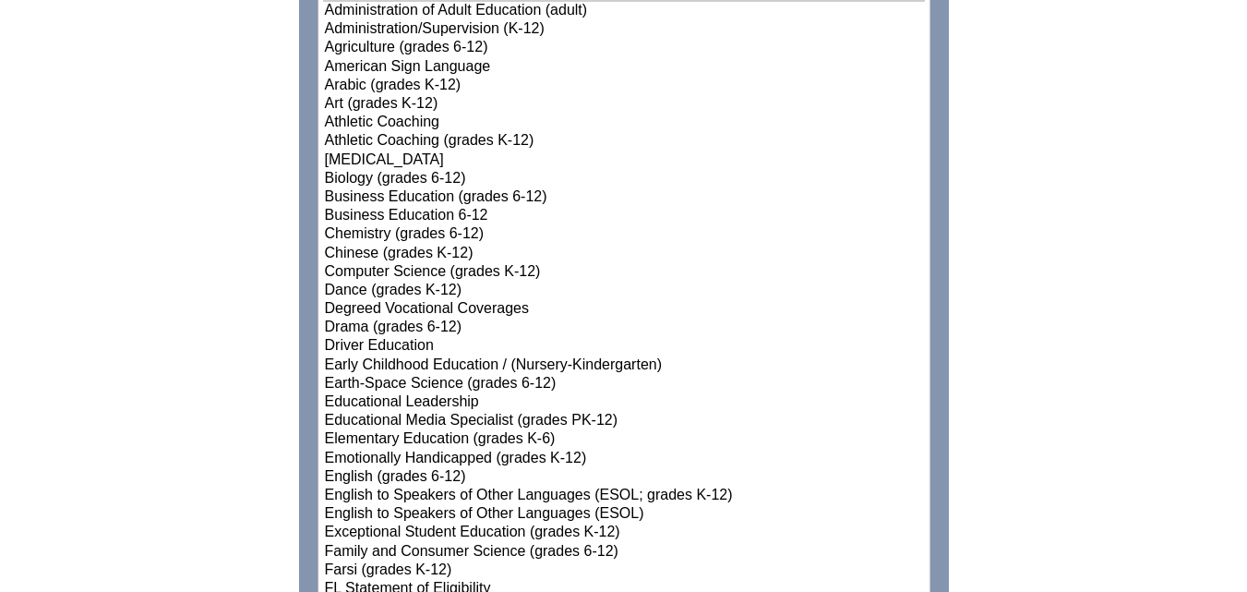
scroll to position [1108, 0]
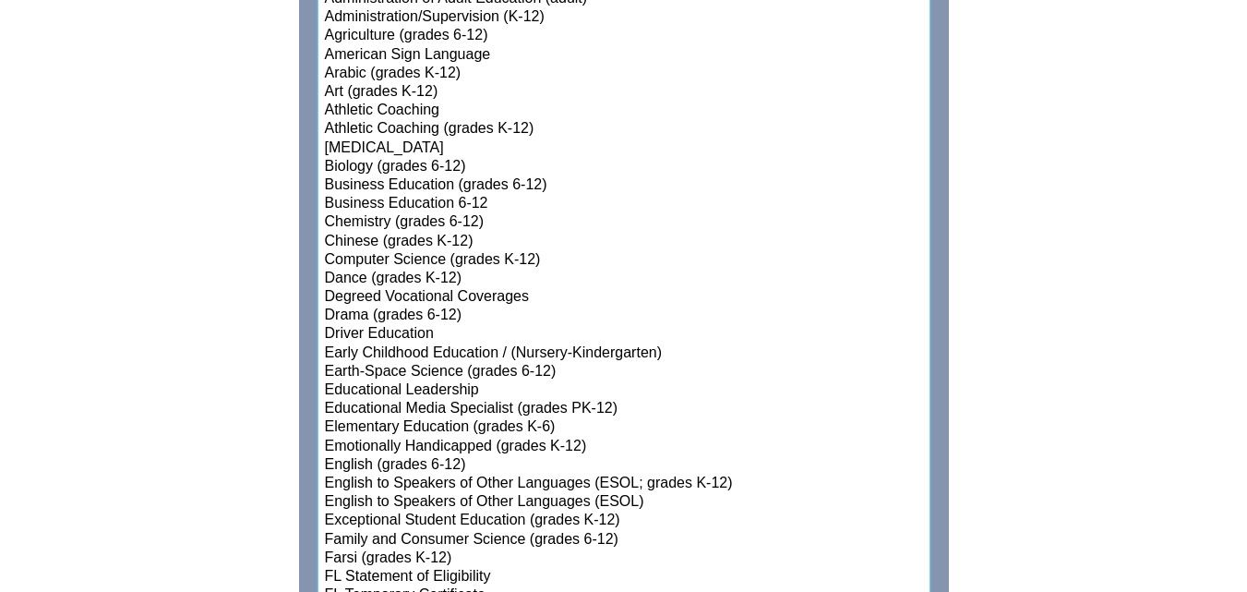
click at [498, 418] on option "Elementary Education (grades K-6)" at bounding box center [624, 427] width 602 height 18
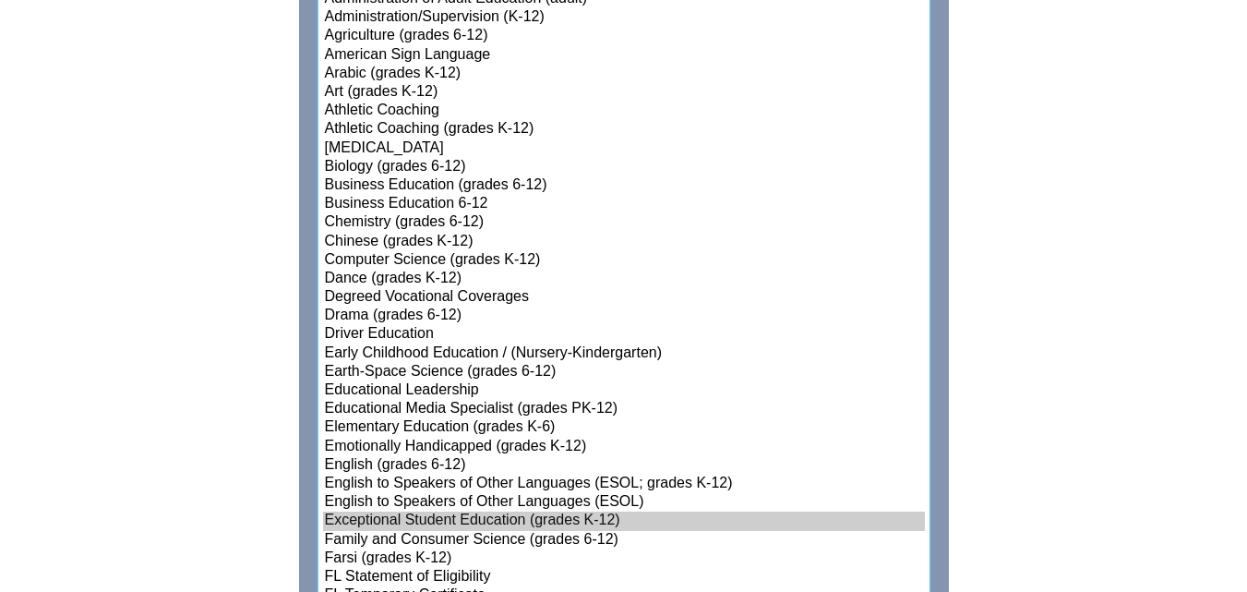
click at [483, 518] on option "Exceptional Student Education (grades K-12)" at bounding box center [624, 520] width 602 height 18
select select"]"] "15131"
click at [482, 421] on option "Elementary Education (grades K-6)" at bounding box center [624, 427] width 602 height 18
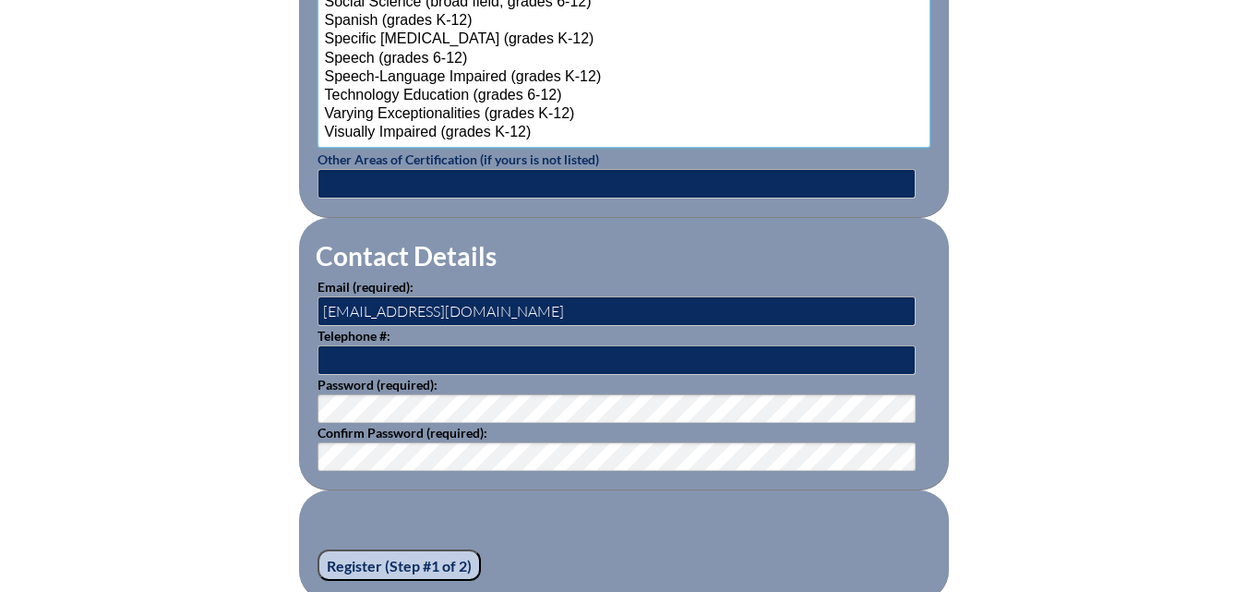
scroll to position [2492, 0]
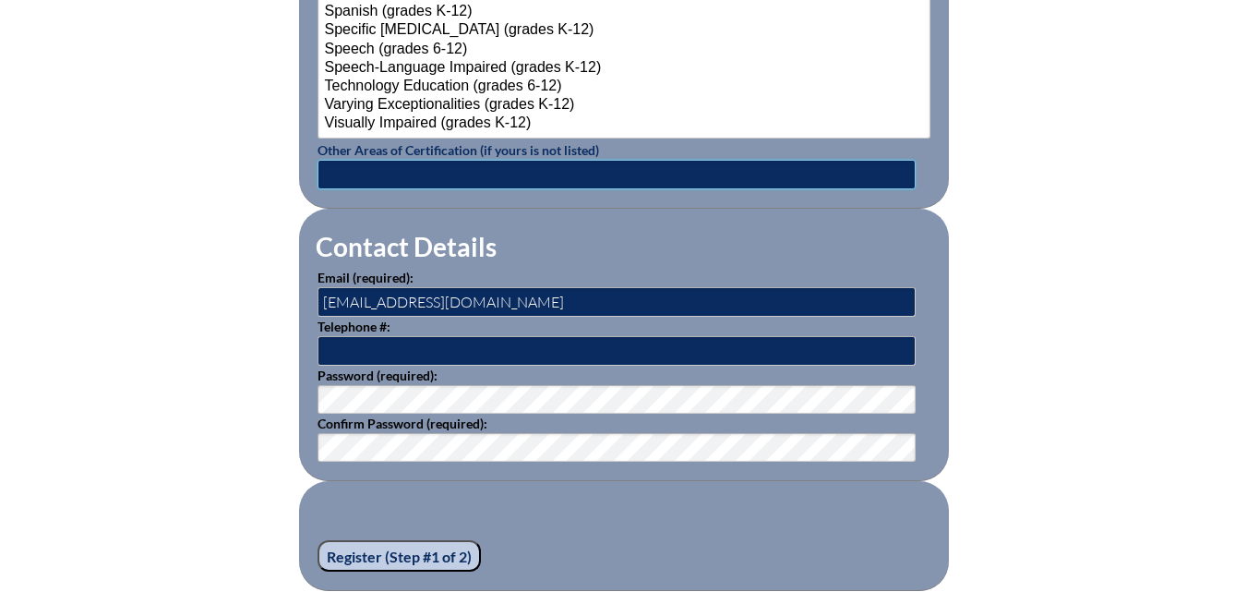
click at [355, 174] on input "text" at bounding box center [616, 175] width 598 height 30
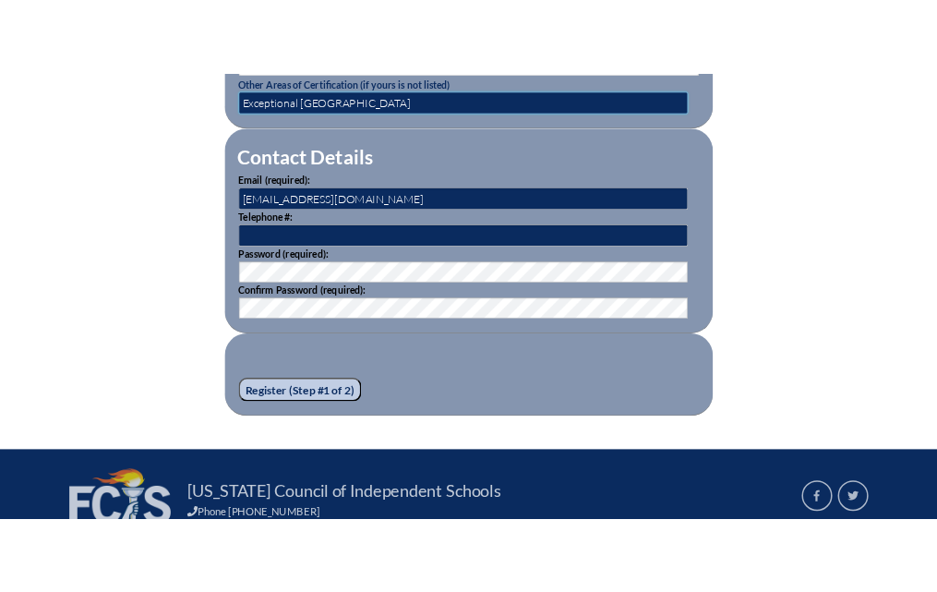
scroll to position [2677, 0]
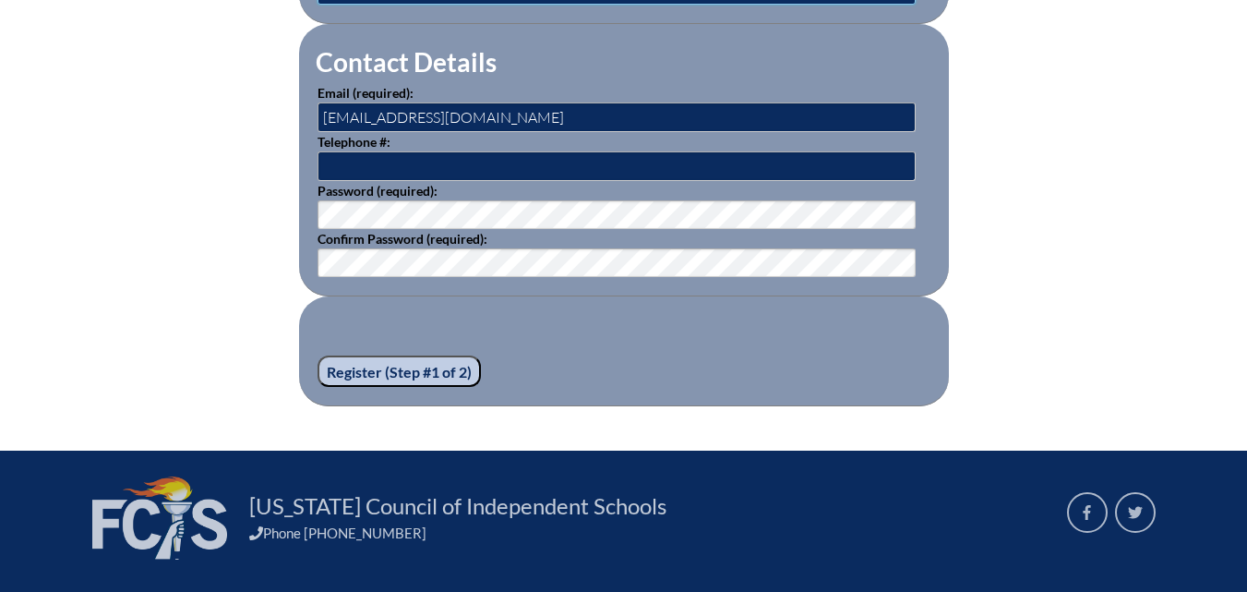
type input "Exceptional Student Elementary"
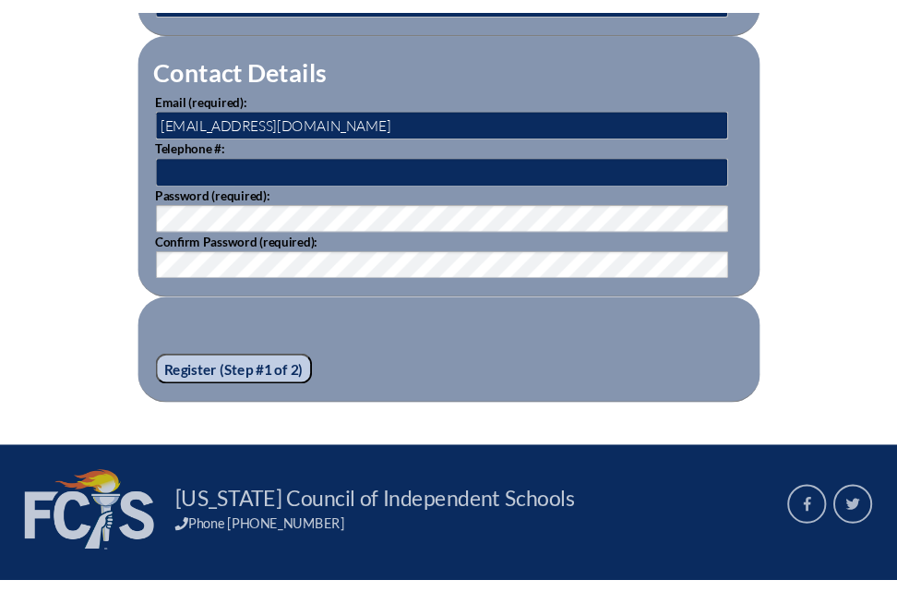
scroll to position [2694, 0]
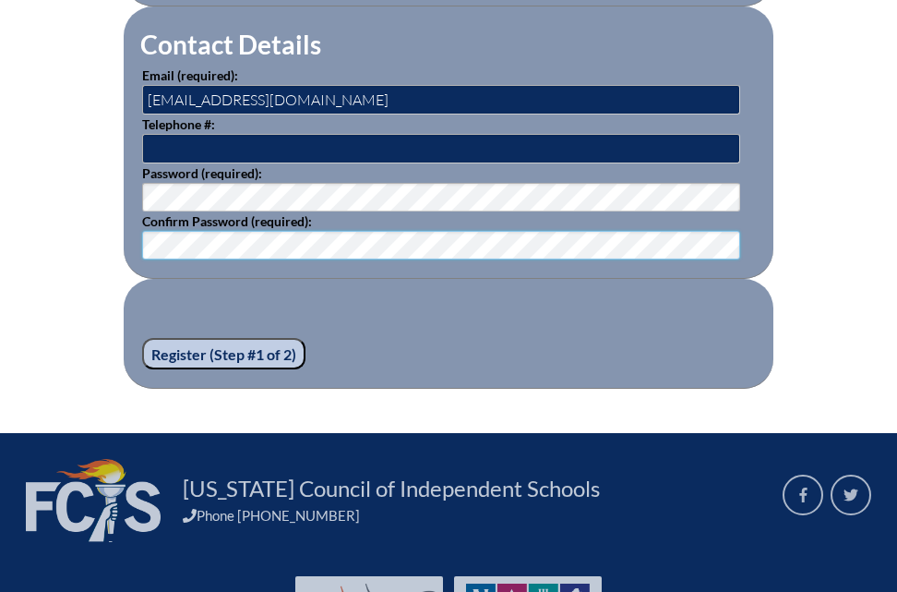
click at [234, 369] on input "Register (Step #1 of 2)" at bounding box center [223, 353] width 163 height 31
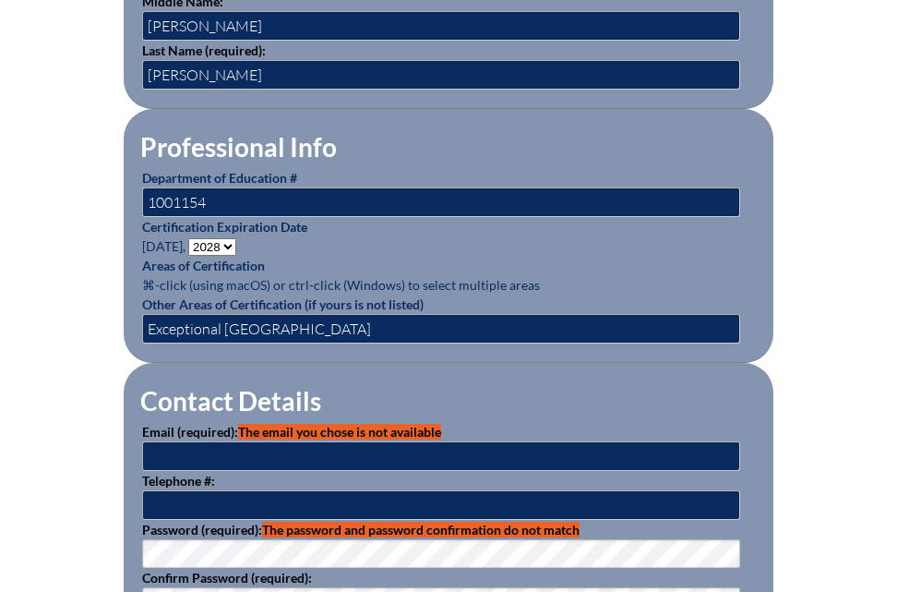
scroll to position [923, 0]
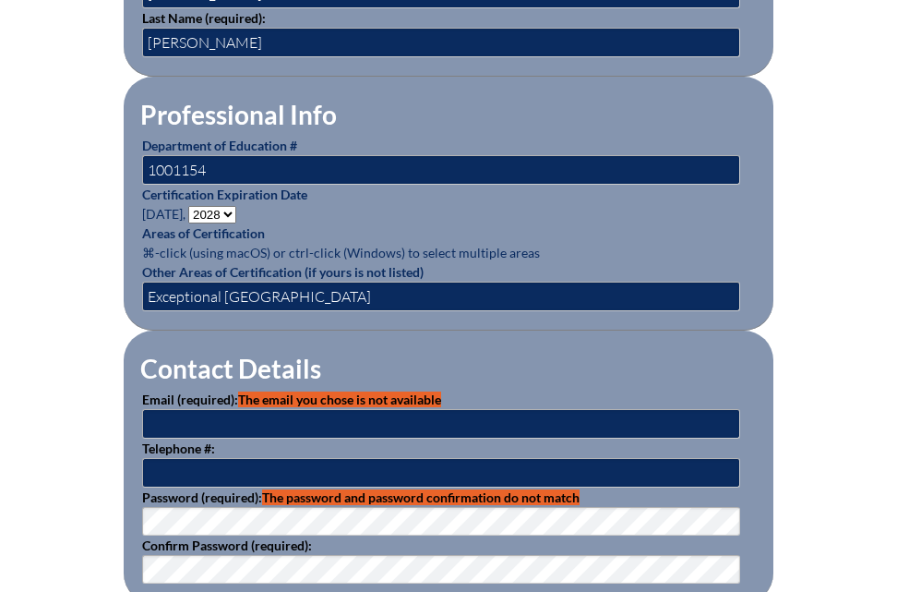
type input "[EMAIL_ADDRESS][DOMAIN_NAME]"
drag, startPoint x: 286, startPoint y: 433, endPoint x: 9, endPoint y: 440, distance: 277.0
click at [11, 441] on div "Registration (Step #1 of 2) Please see errors below: email: The email you chose…" at bounding box center [448, 129] width 897 height 1166
click at [79, 393] on div "Registration (Step #1 of 2) Please see errors below: email: The email you chose…" at bounding box center [448, 129] width 897 height 1166
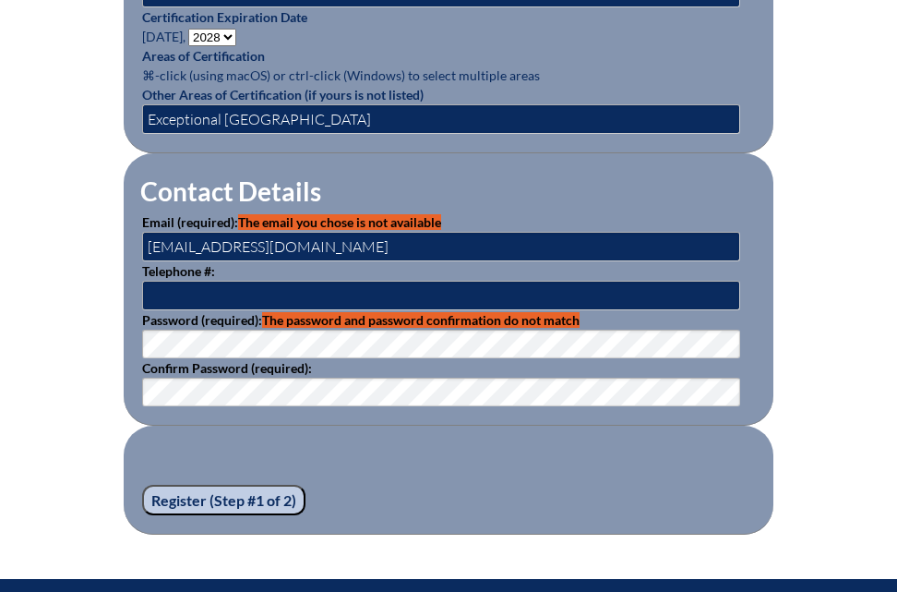
scroll to position [1108, 0]
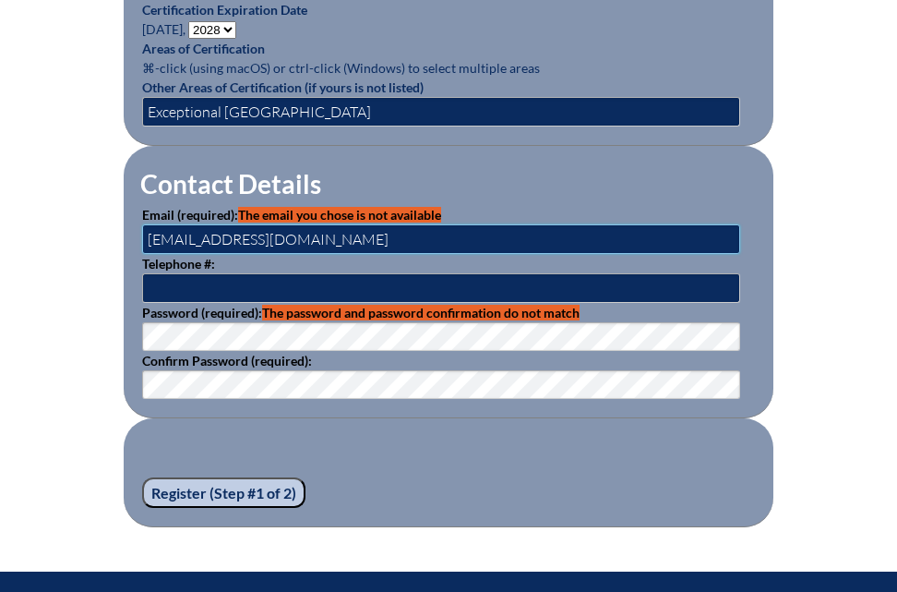
drag, startPoint x: 284, startPoint y: 252, endPoint x: 110, endPoint y: 256, distance: 174.5
type input "[EMAIL_ADDRESS][DOMAIN_NAME]"
click at [162, 497] on input "Register (Step #1 of 2)" at bounding box center [223, 492] width 163 height 31
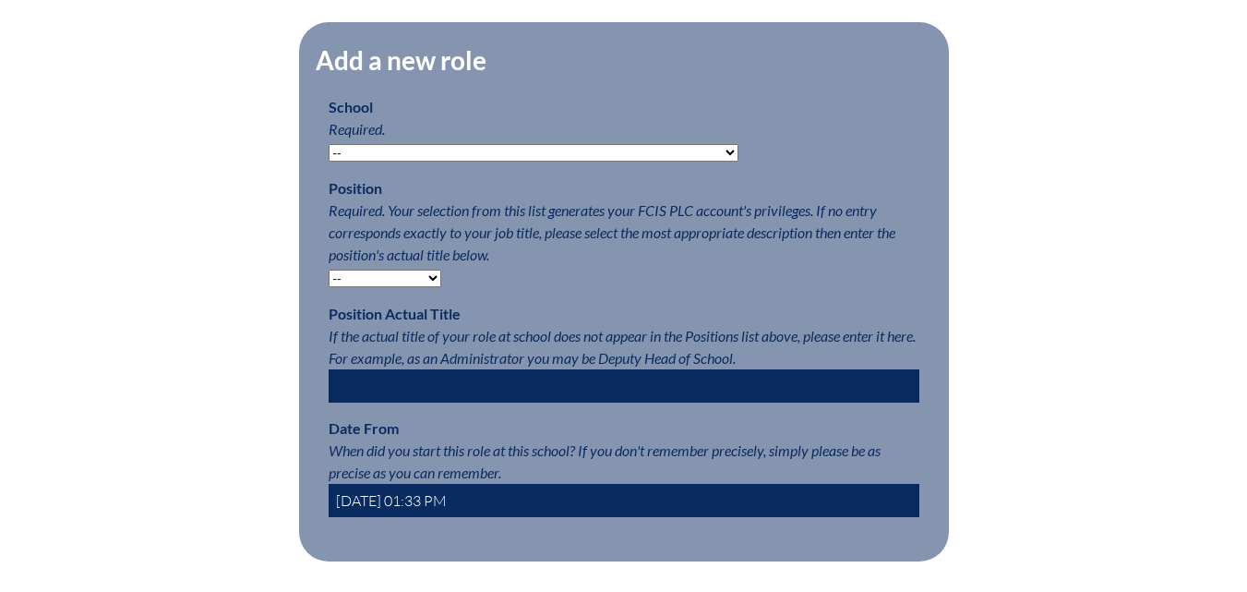
scroll to position [923, 0]
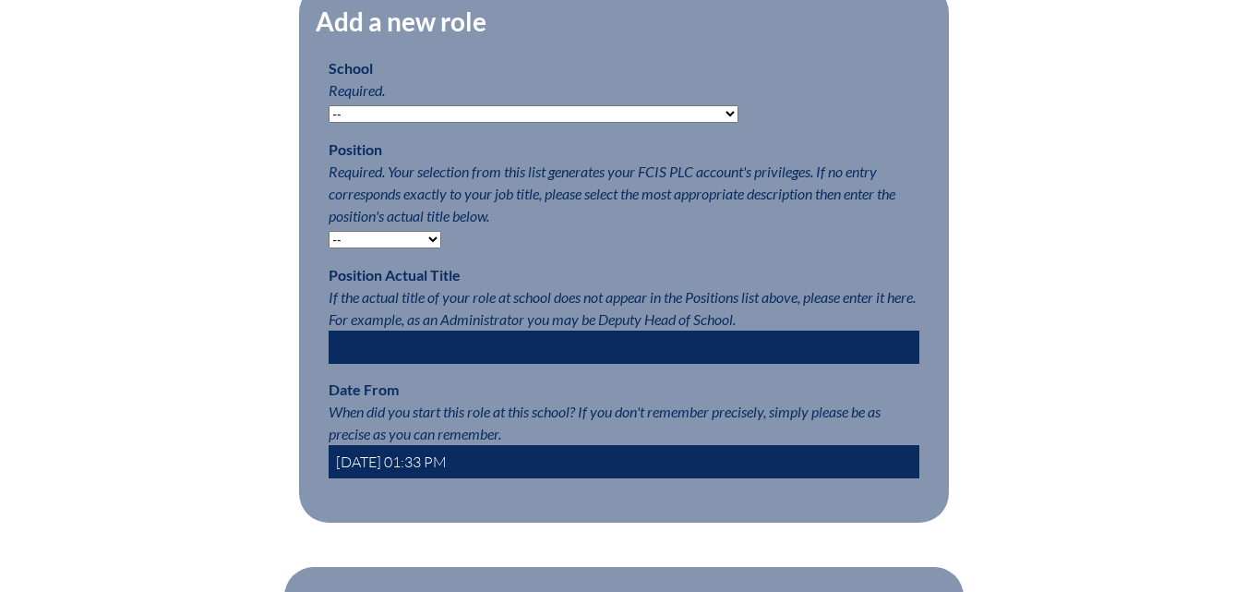
click at [338, 123] on select "-- [MEDICAL_DATA] Inspired Academy Academy at [GEOGRAPHIC_DATA] Academy at the …" at bounding box center [534, 114] width 410 height 18
select select "20328"
click at [329, 114] on select "-- [MEDICAL_DATA] Inspired Academy Academy at [GEOGRAPHIC_DATA] Academy at the …" at bounding box center [534, 114] width 410 height 18
click at [402, 248] on select "-- Teacher PLC Coordinator Head of School Administrator" at bounding box center [385, 240] width 113 height 18
select select "15563"
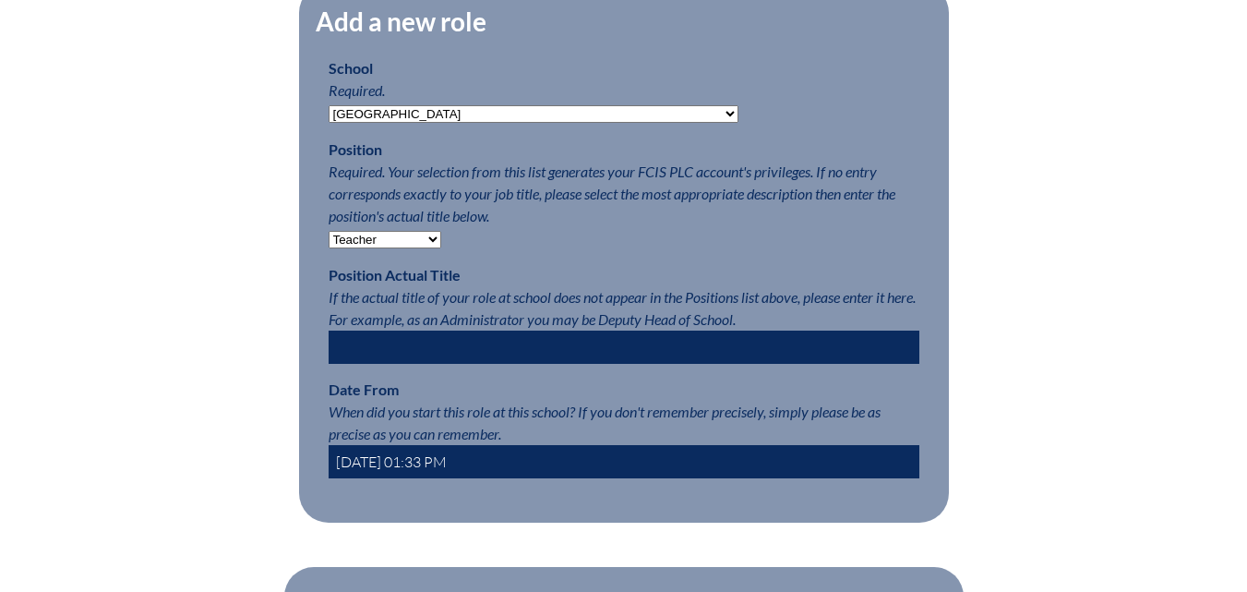
click at [329, 240] on select "-- Teacher PLC Coordinator Head of School Administrator" at bounding box center [385, 240] width 113 height 18
click at [382, 469] on input "[DATE] 01:33 PM" at bounding box center [624, 461] width 591 height 33
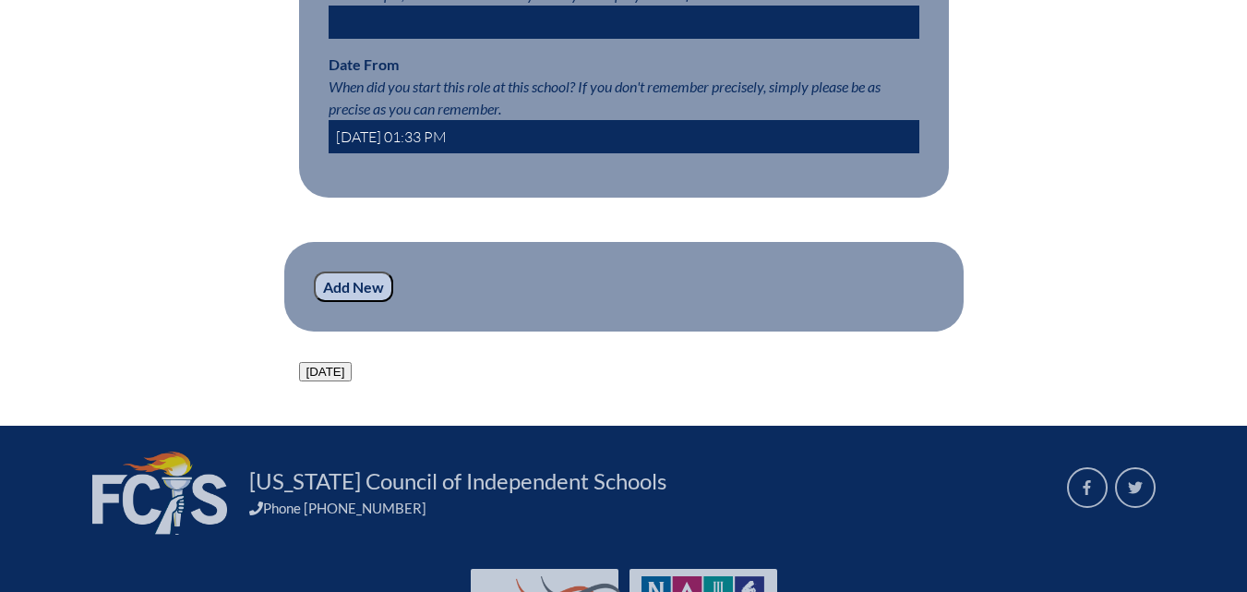
scroll to position [1292, 0]
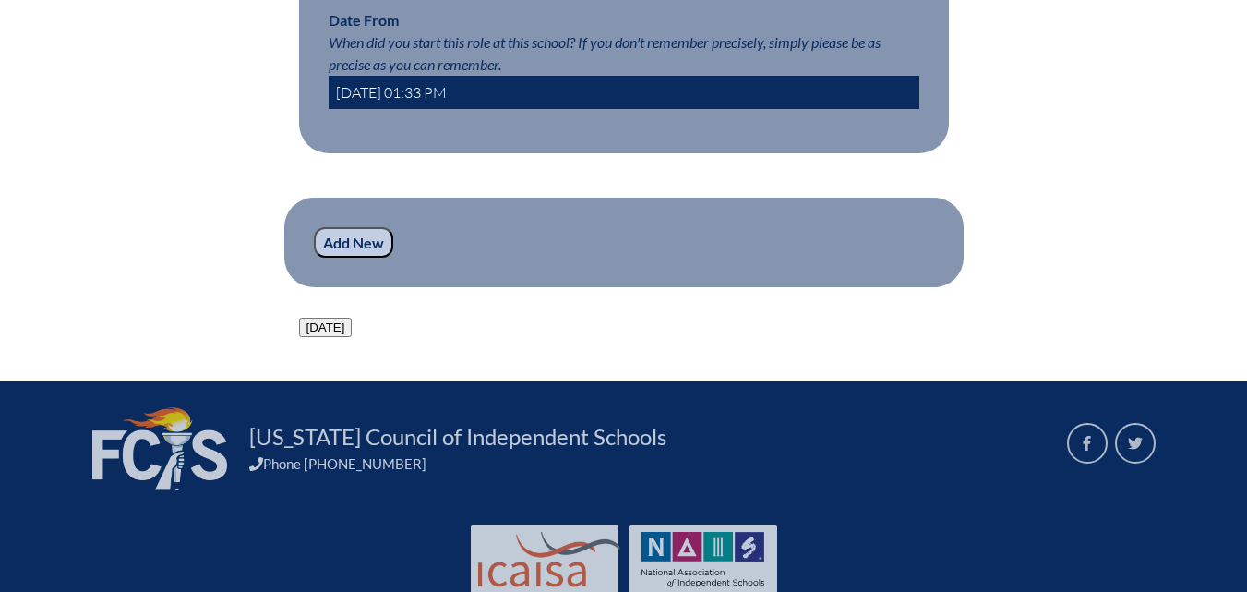
type input "[DATE] 01:33 PM"
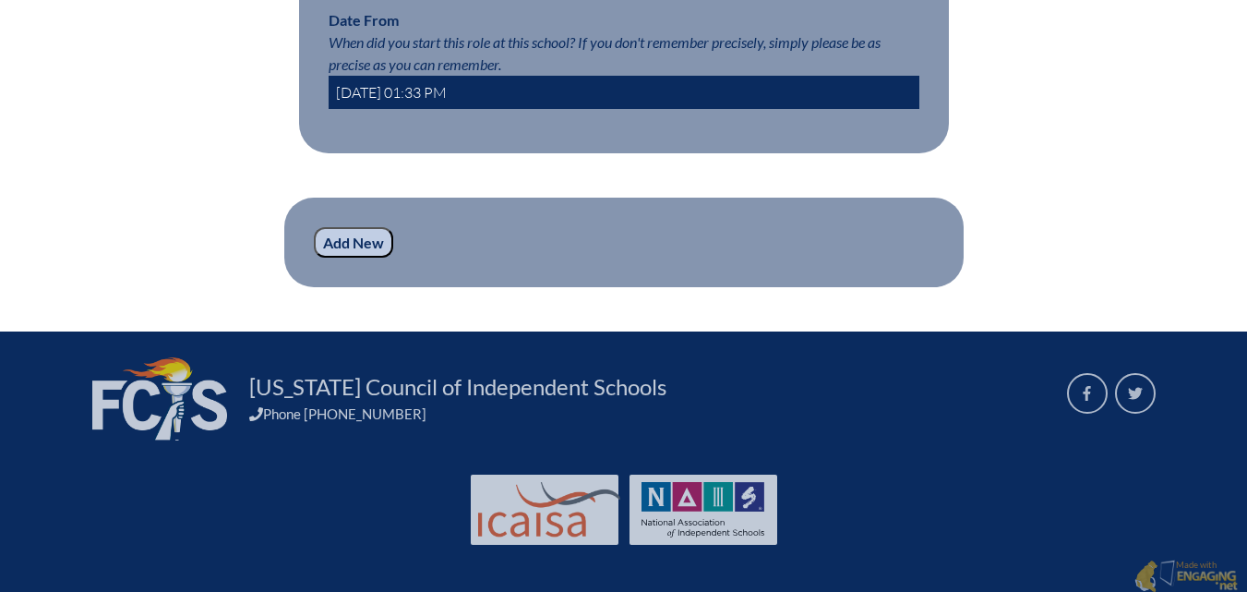
click at [366, 258] on input "Add New" at bounding box center [353, 242] width 79 height 31
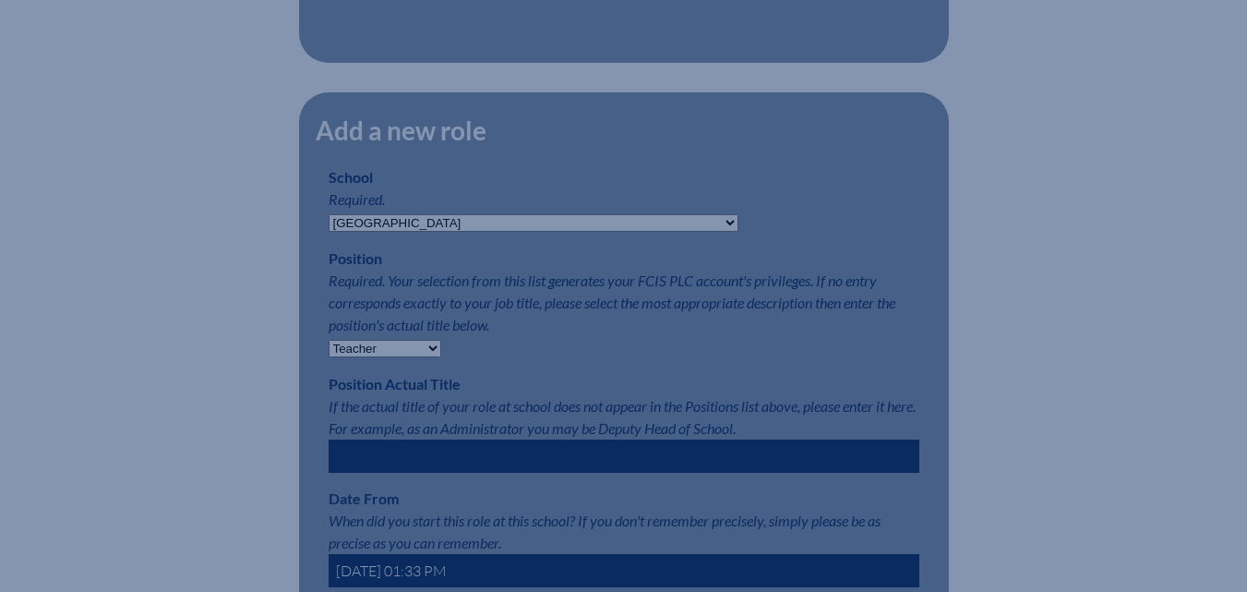
scroll to position [554, 0]
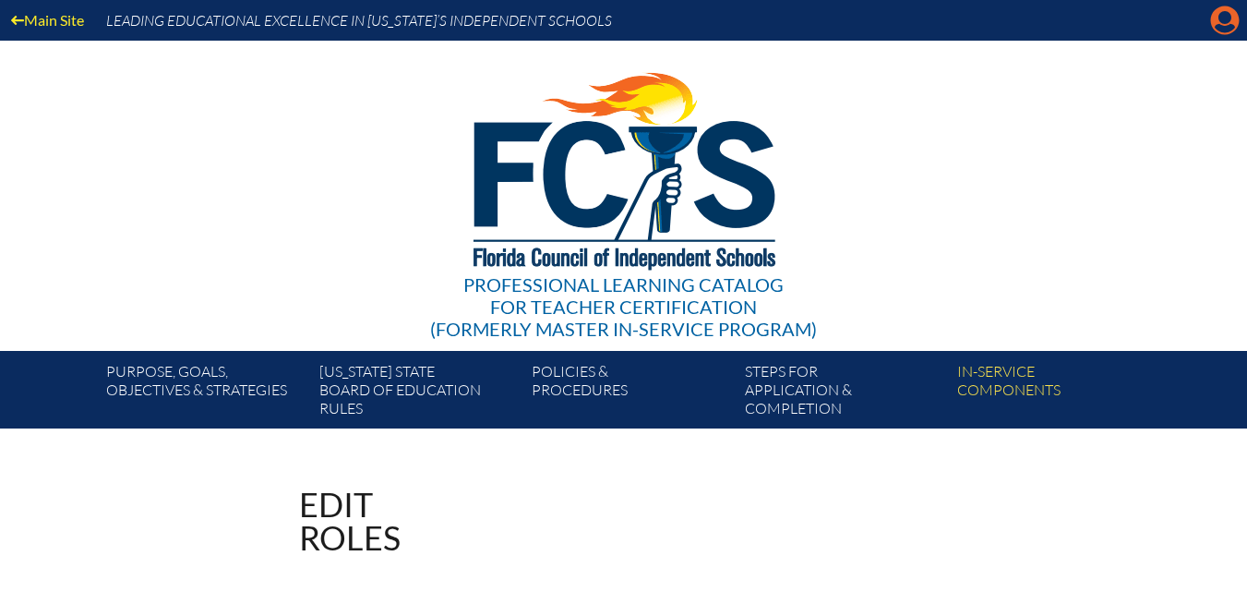
click at [1234, 26] on icon "Manage account" at bounding box center [1225, 21] width 30 height 30
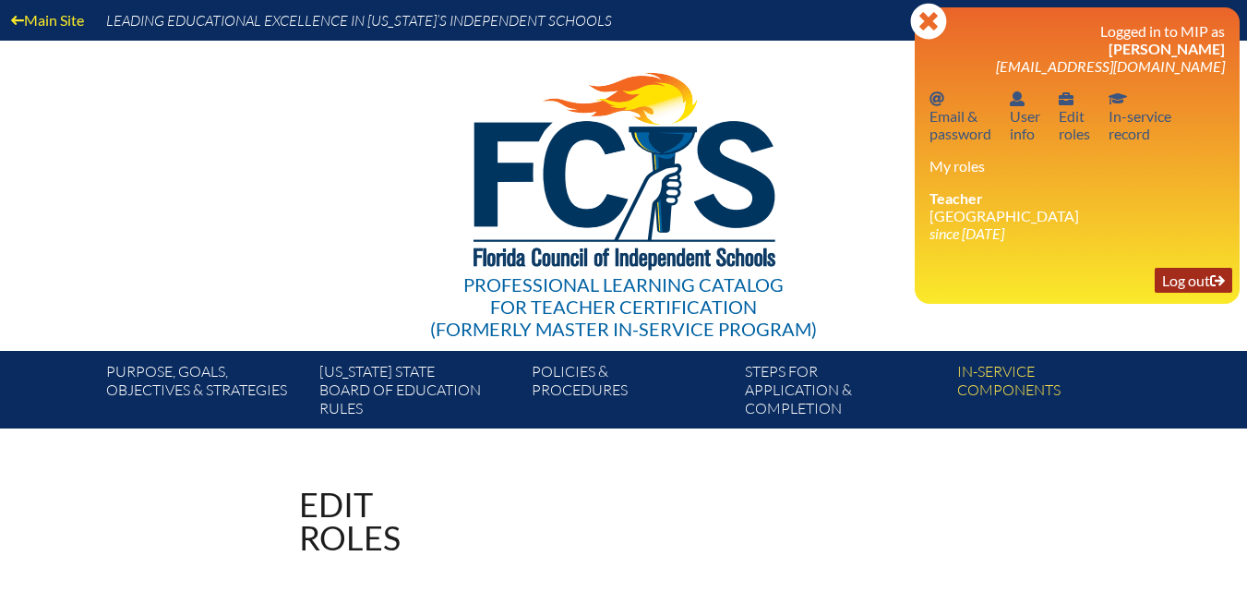
click at [1174, 286] on link "Log out Log out" at bounding box center [1194, 280] width 78 height 25
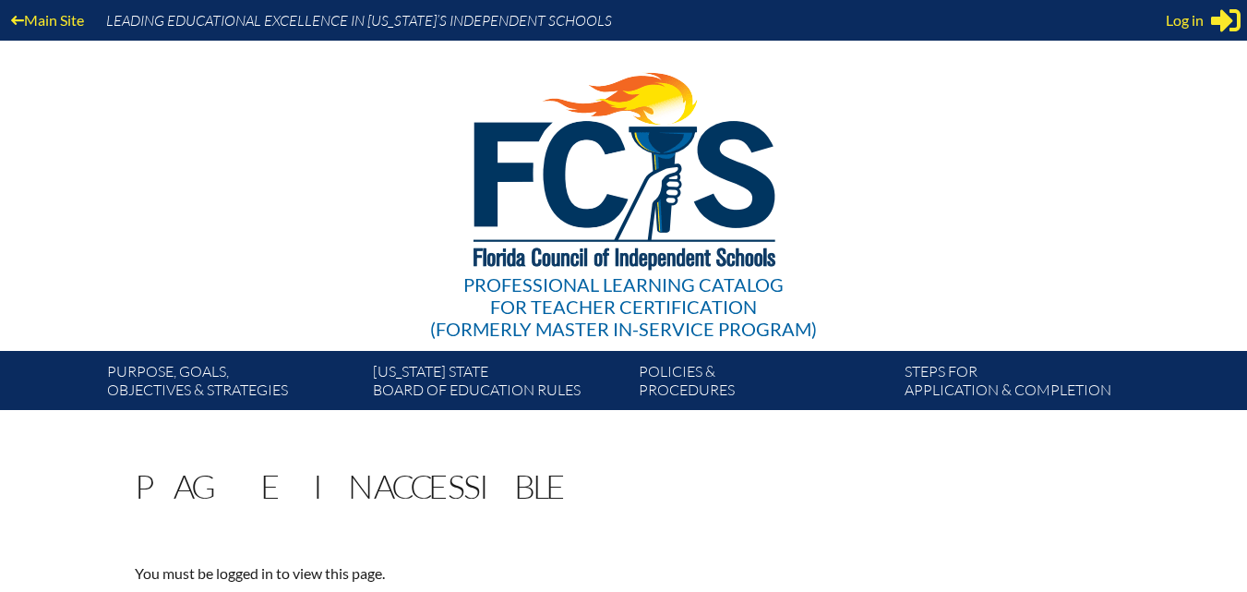
type input "[EMAIL_ADDRESS][DOMAIN_NAME]"
click at [1190, 35] on div "Main Site Leading Educational Excellence in [US_STATE]’s Independent Schools" at bounding box center [623, 20] width 1247 height 41
click at [1188, 29] on span "Log in" at bounding box center [1185, 20] width 38 height 22
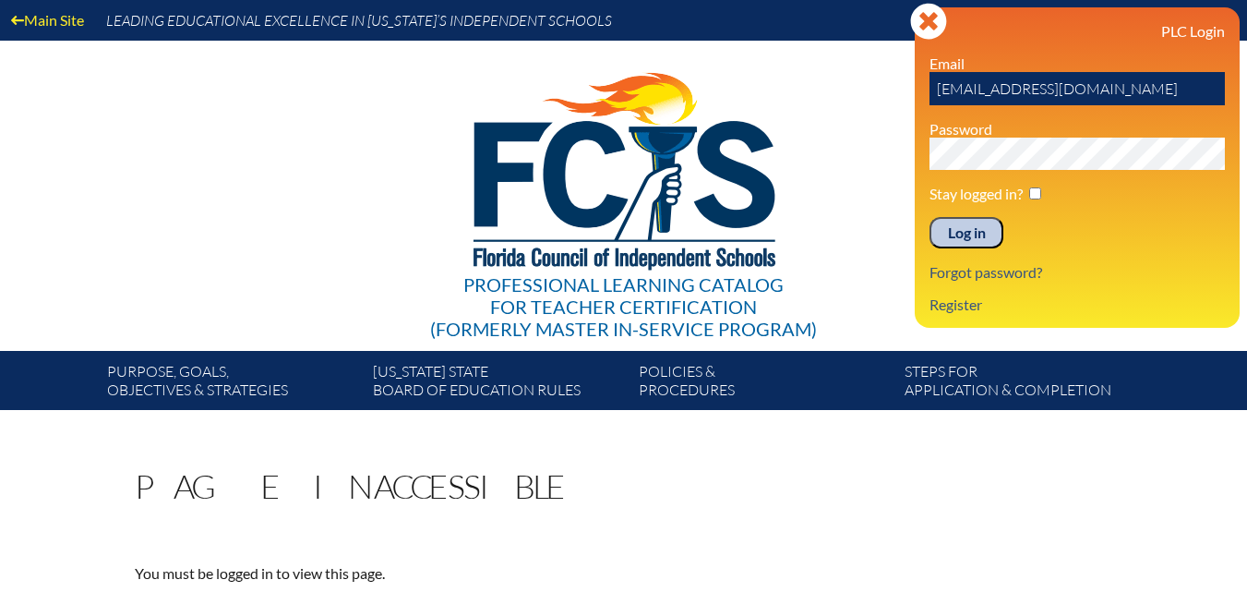
click at [952, 225] on input "Log in" at bounding box center [966, 232] width 74 height 31
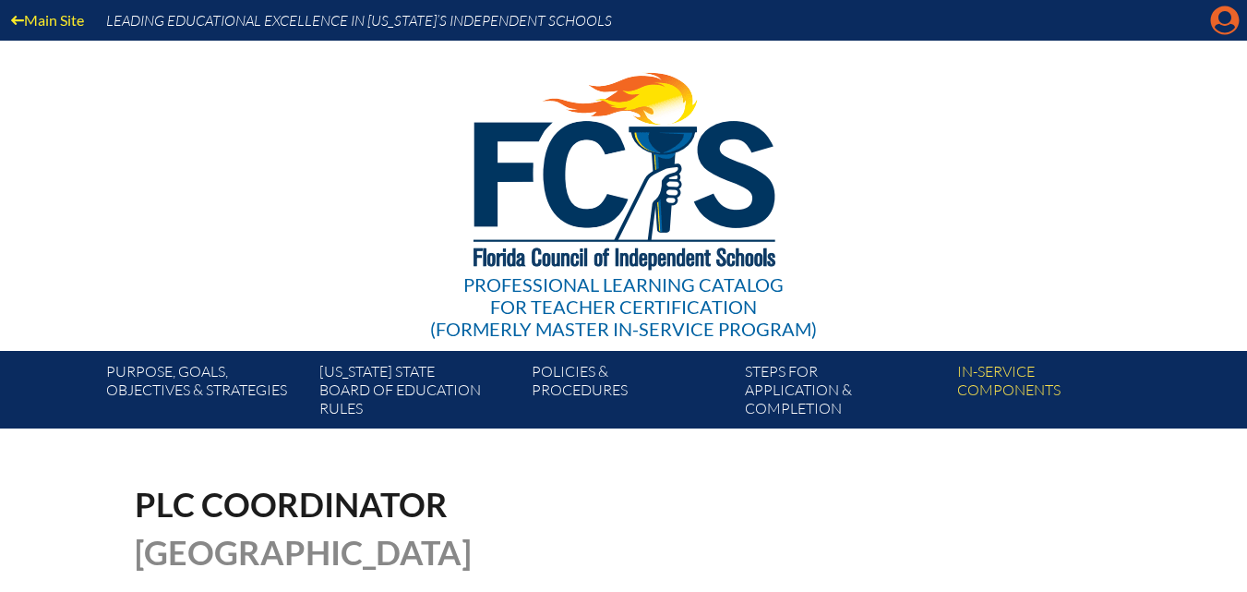
click at [1232, 30] on icon at bounding box center [1225, 20] width 29 height 29
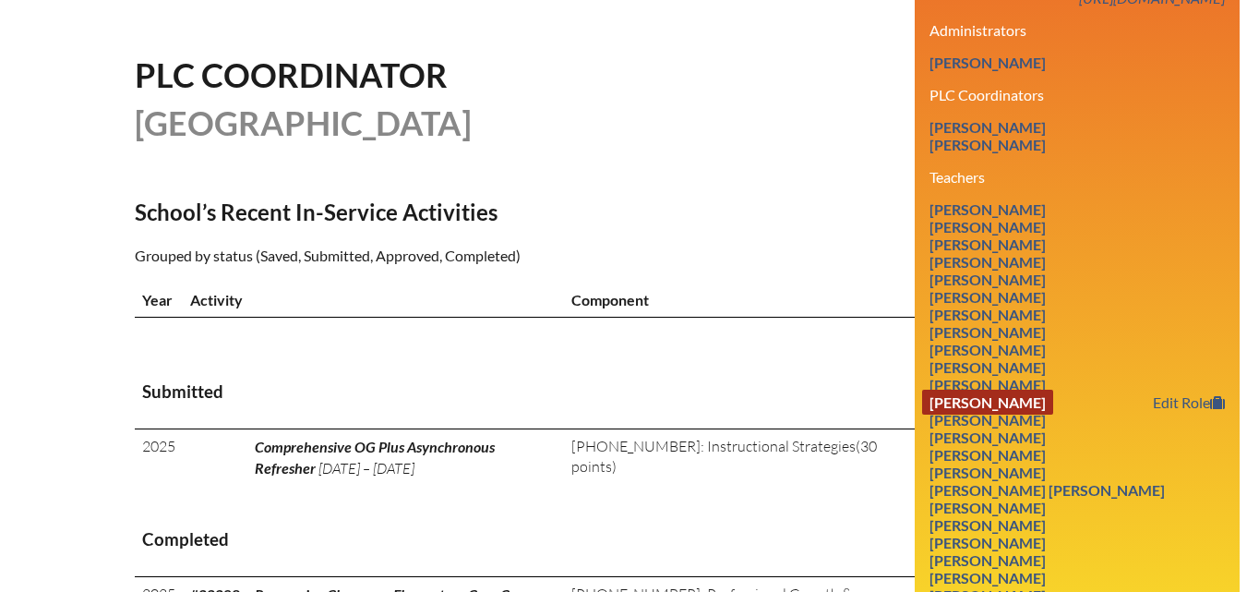
scroll to position [461, 0]
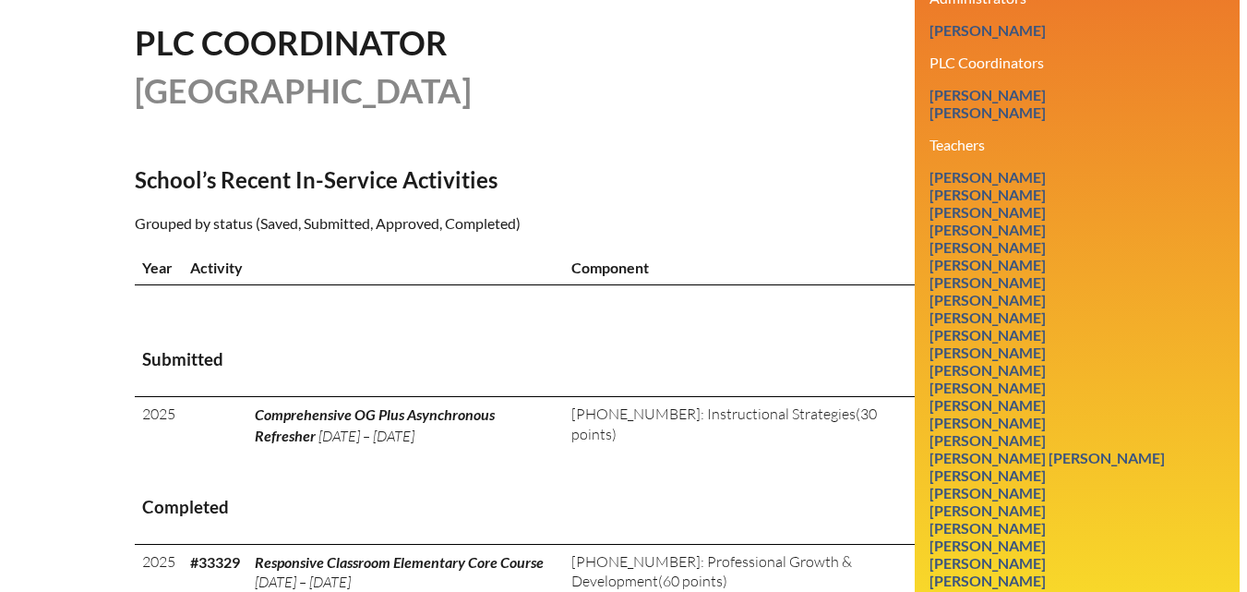
click at [653, 519] on h3 "Completed" at bounding box center [624, 507] width 964 height 23
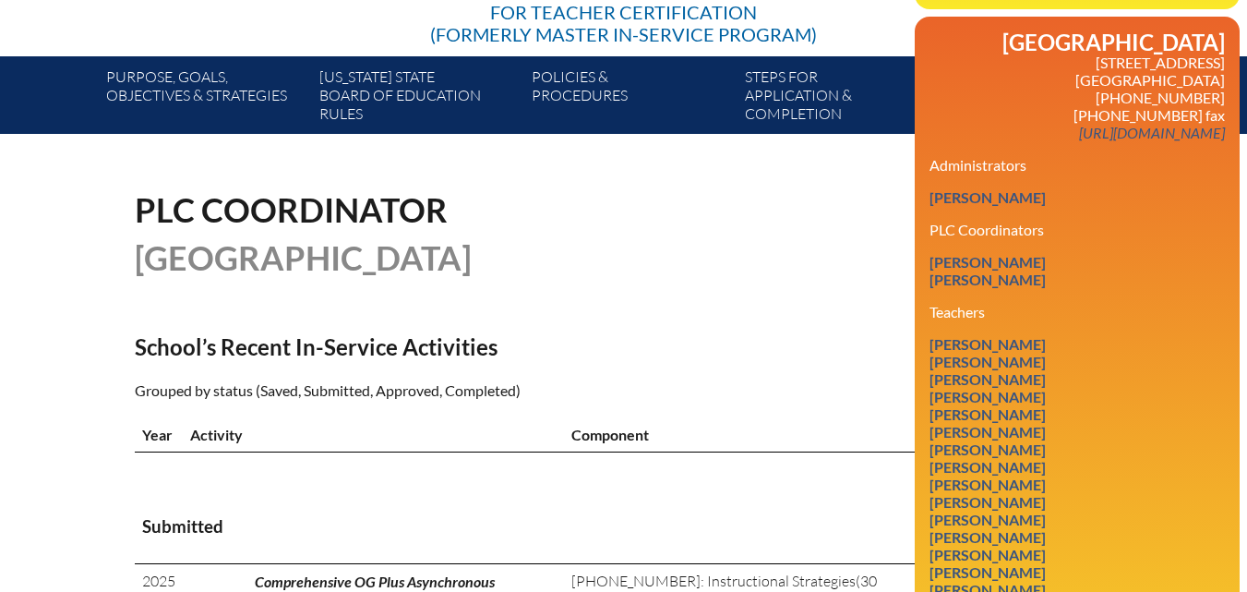
scroll to position [0, 0]
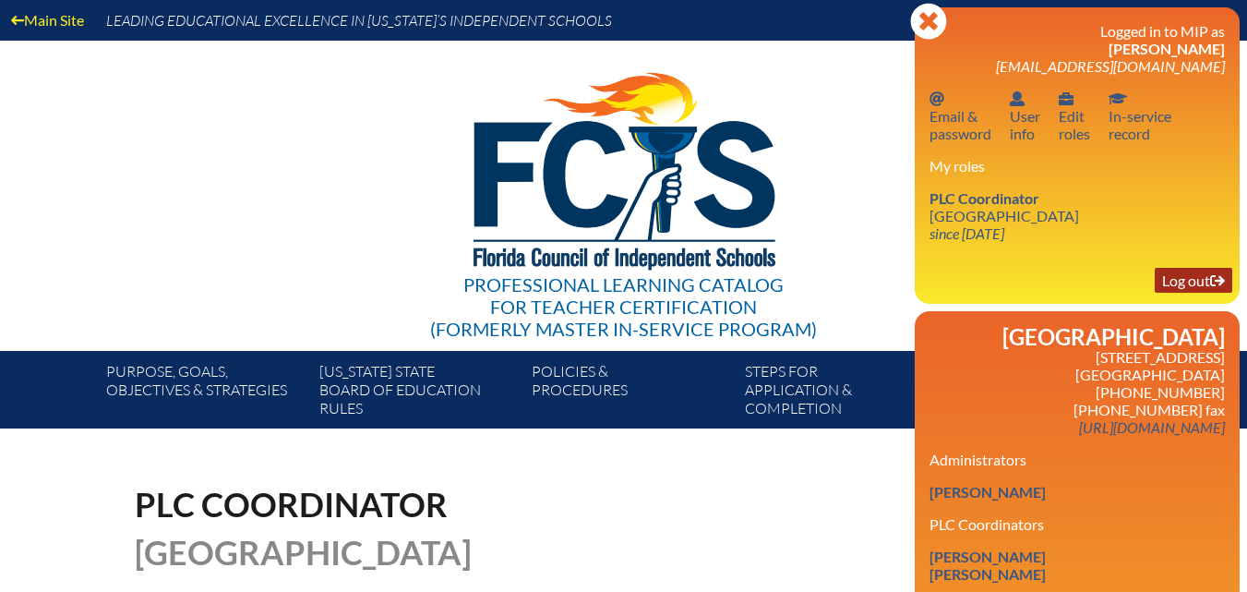
click at [1188, 276] on link "Log out Log out" at bounding box center [1194, 280] width 78 height 25
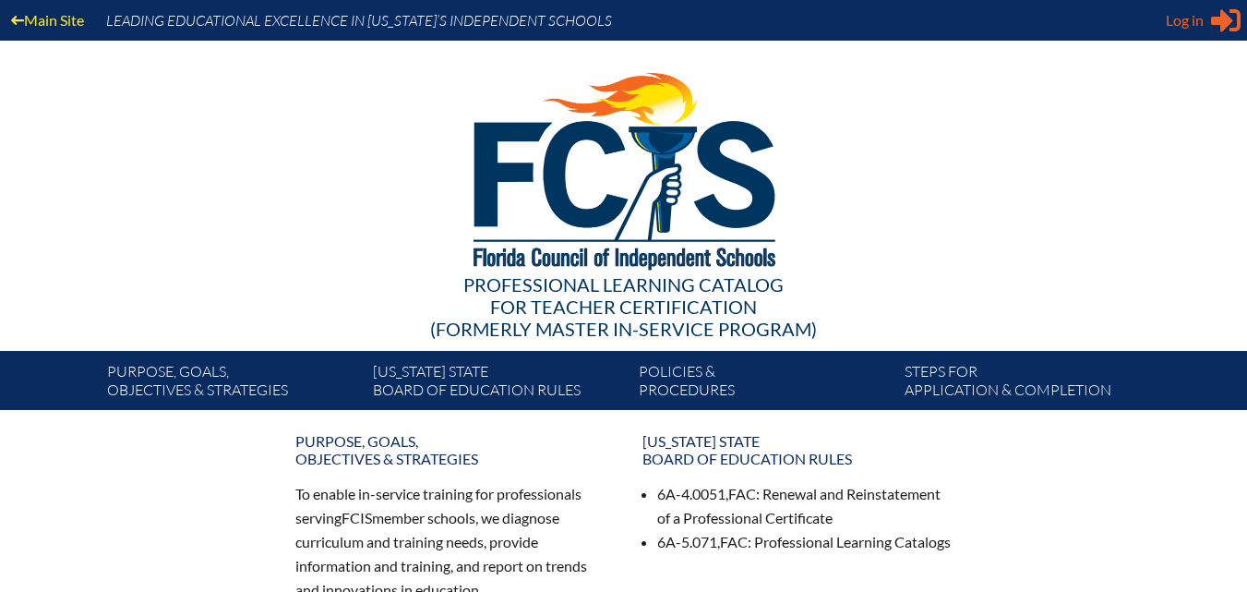
type input "[EMAIL_ADDRESS][DOMAIN_NAME]"
click at [1182, 25] on span "Log in" at bounding box center [1185, 20] width 38 height 22
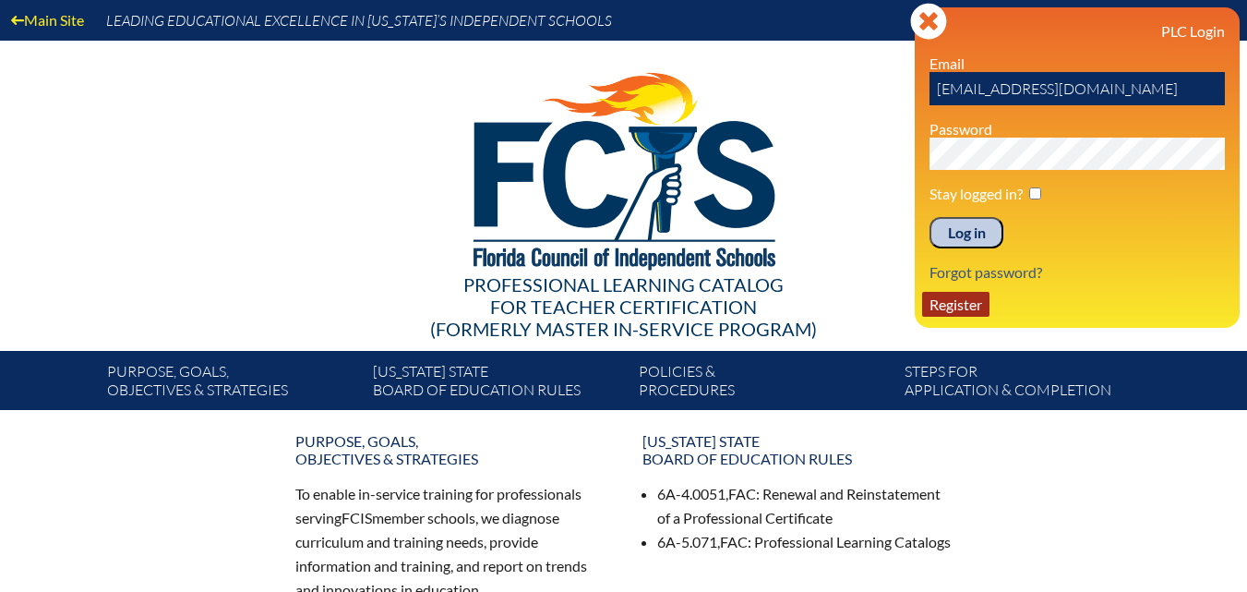
click at [945, 305] on link "Register" at bounding box center [955, 304] width 67 height 25
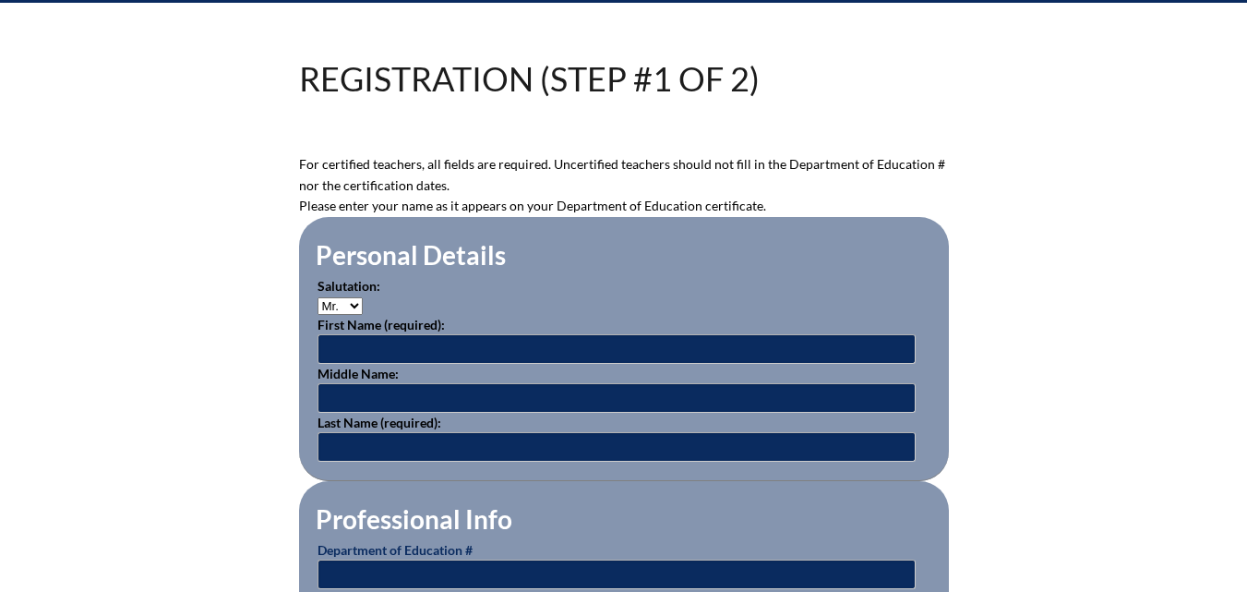
scroll to position [399, 0]
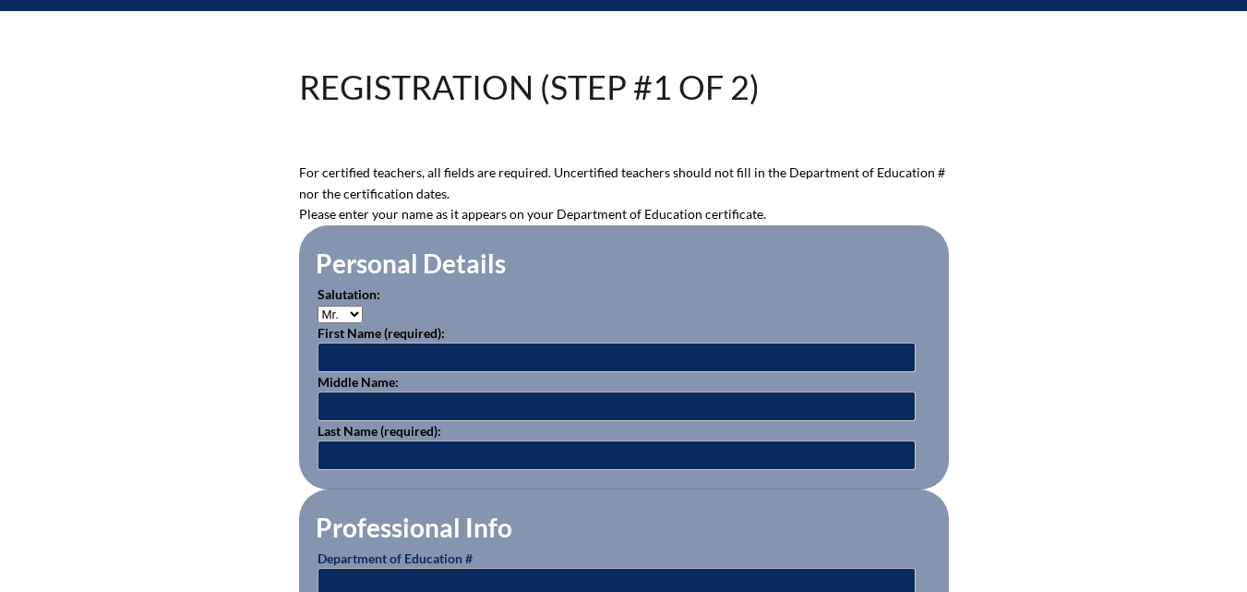
type input "[EMAIL_ADDRESS][DOMAIN_NAME]"
type input "lbrennan@rpds.com"
click at [335, 311] on select "Mr. Mrs. Ms. Dr. Rev." at bounding box center [339, 314] width 45 height 18
select select "Ms."
click at [317, 305] on select "Mr. Mrs. Ms. Dr. Rev." at bounding box center [339, 314] width 45 height 18
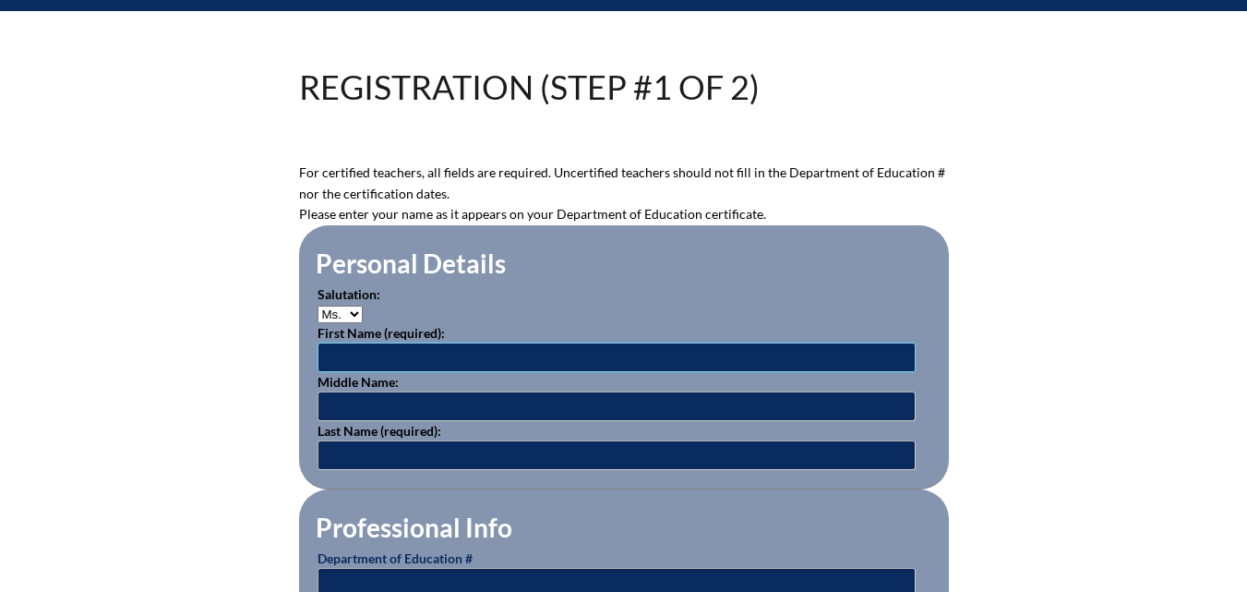
click at [360, 350] on input "text" at bounding box center [616, 357] width 598 height 30
type input "Clara"
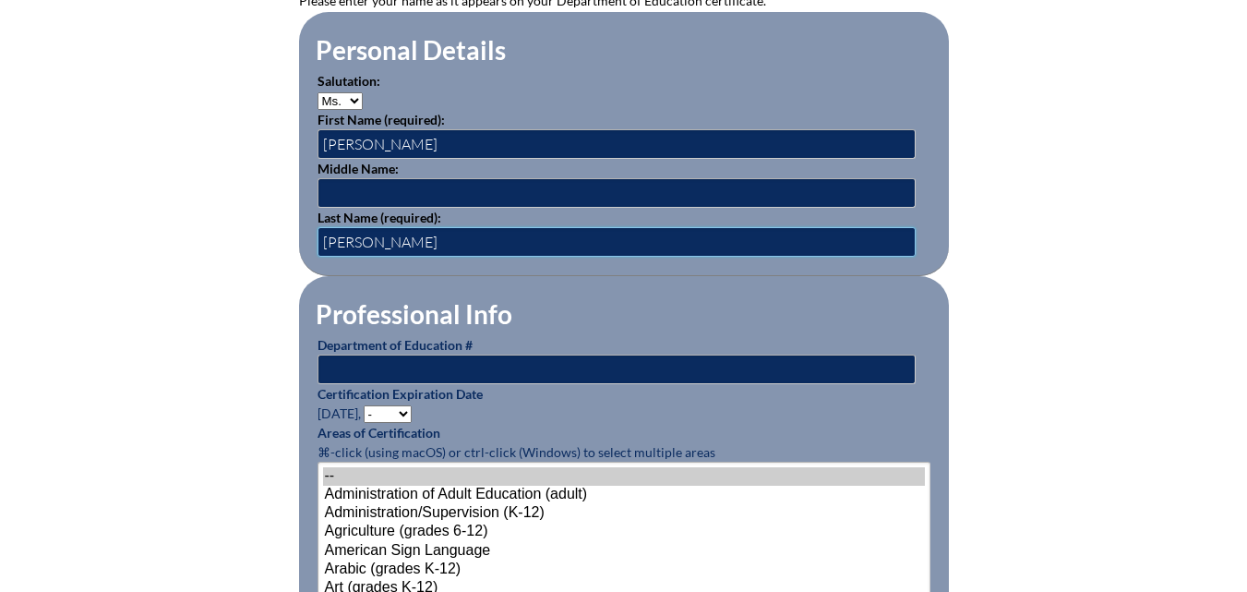
scroll to position [676, 0]
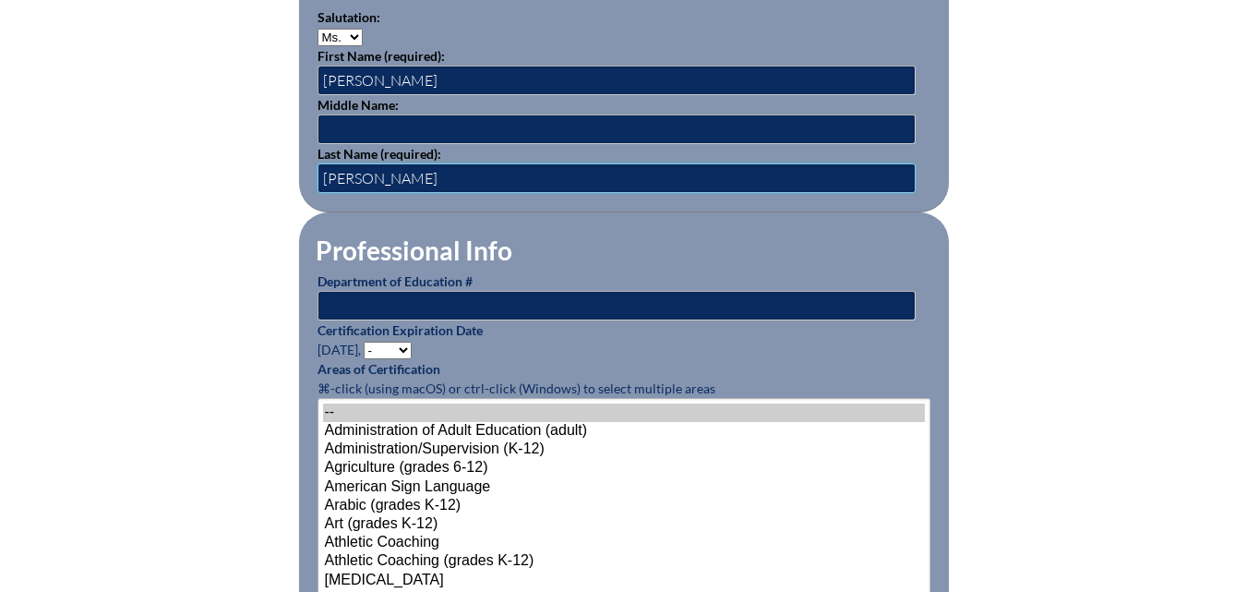
type input "Shelton"
click at [560, 299] on input "text" at bounding box center [616, 306] width 598 height 30
type input "1481644"
click at [399, 341] on select "- 2031 2030 2029 2028 2027 2026 2025 2024 2023 2022 2021 2020 2019 2018 2017 20…" at bounding box center [388, 350] width 48 height 18
select select "2028"
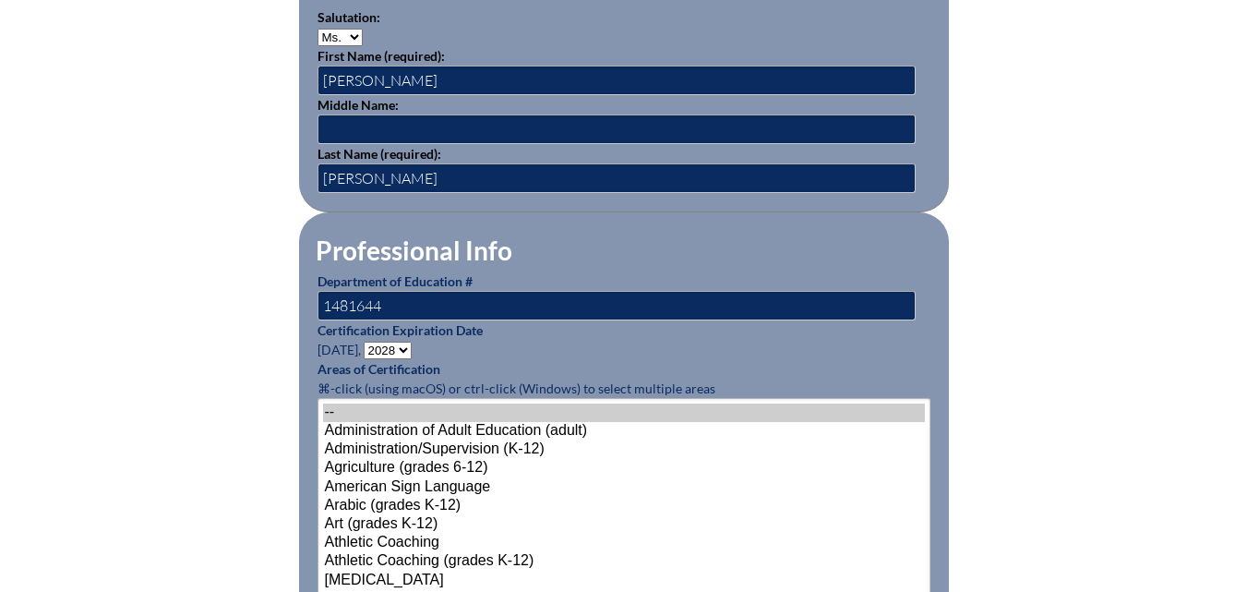
click at [366, 341] on select "- 2031 2030 2029 2028 2027 2026 2025 2024 2023 2022 2021 2020 2019 2018 2017 20…" at bounding box center [388, 350] width 48 height 18
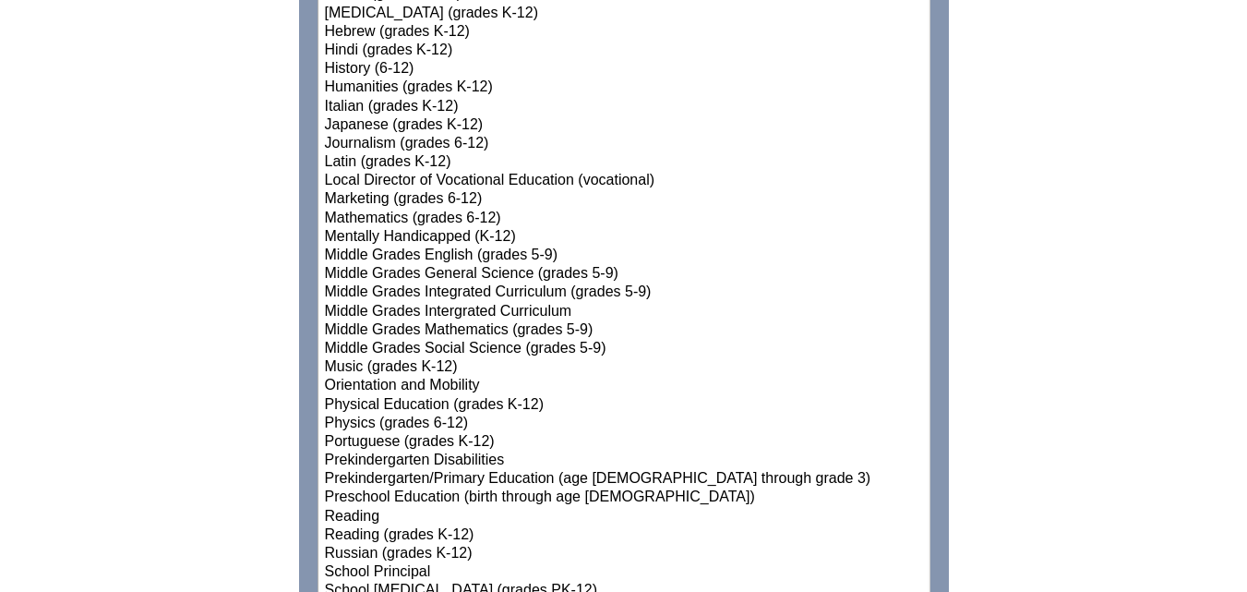
scroll to position [1968, 0]
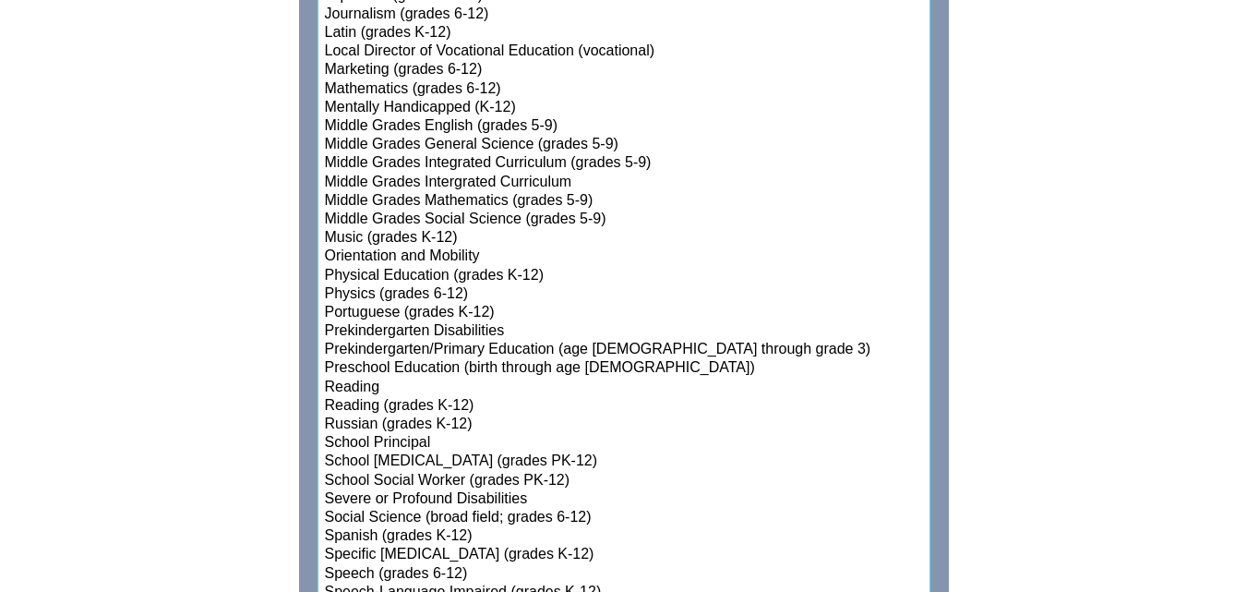
select select"]"] "15132"
click at [423, 341] on option "Prekindergarten/Primary Education (age 3 through grade 3)" at bounding box center [624, 350] width 602 height 18
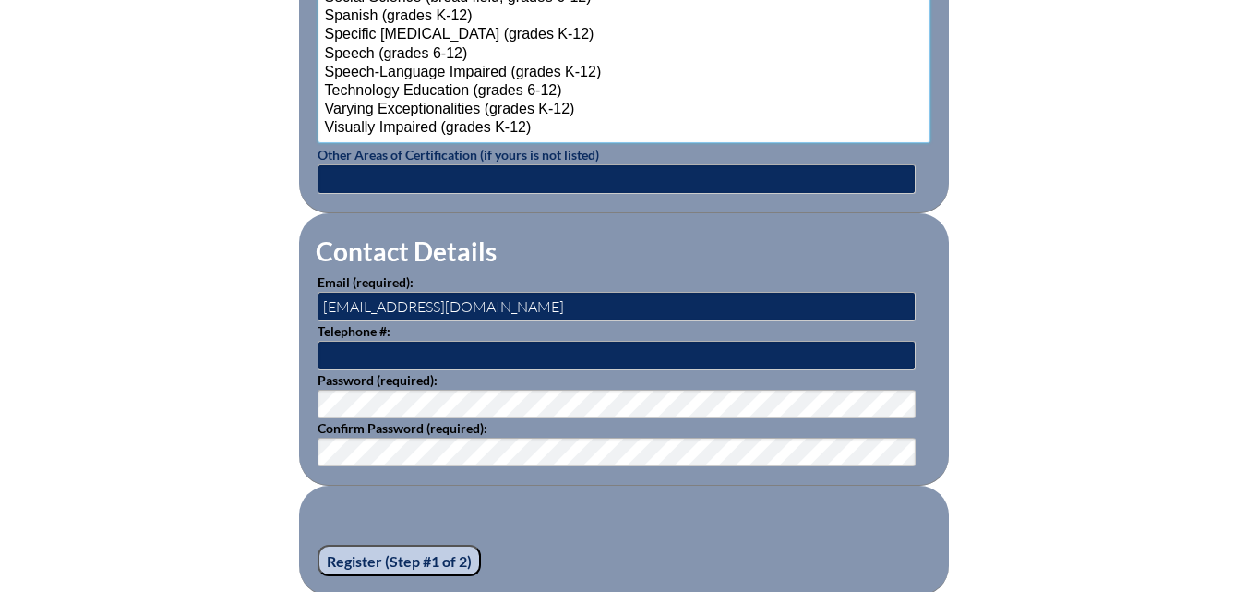
scroll to position [2429, 0]
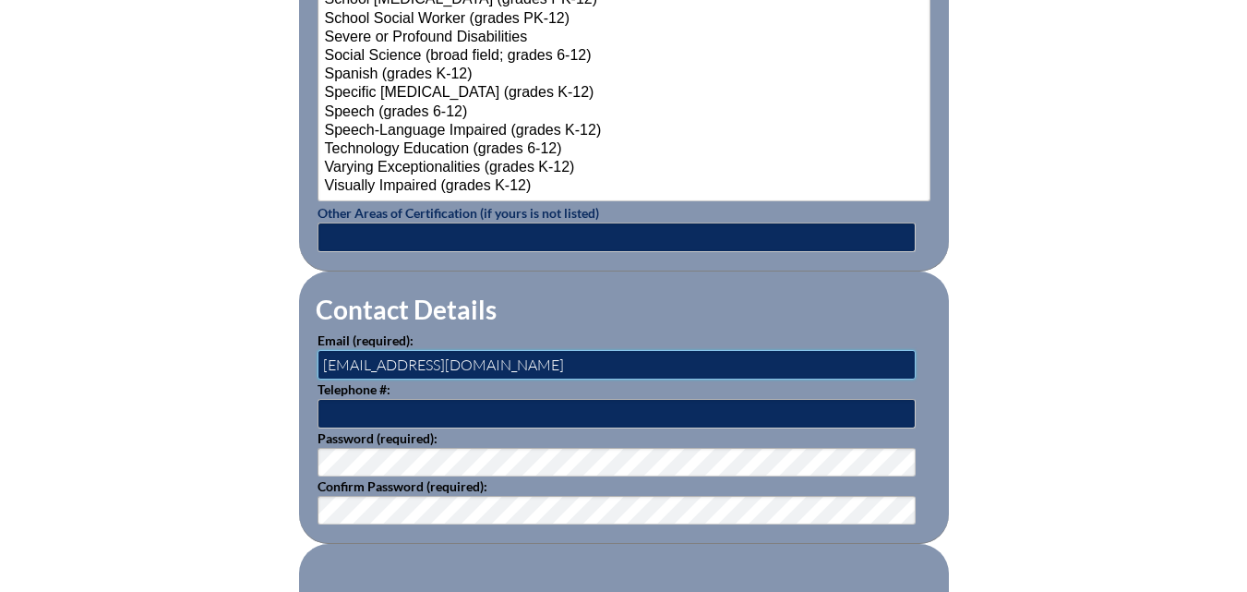
drag, startPoint x: 489, startPoint y: 356, endPoint x: 31, endPoint y: 380, distance: 458.4
type input "cshelton@rpds.com"
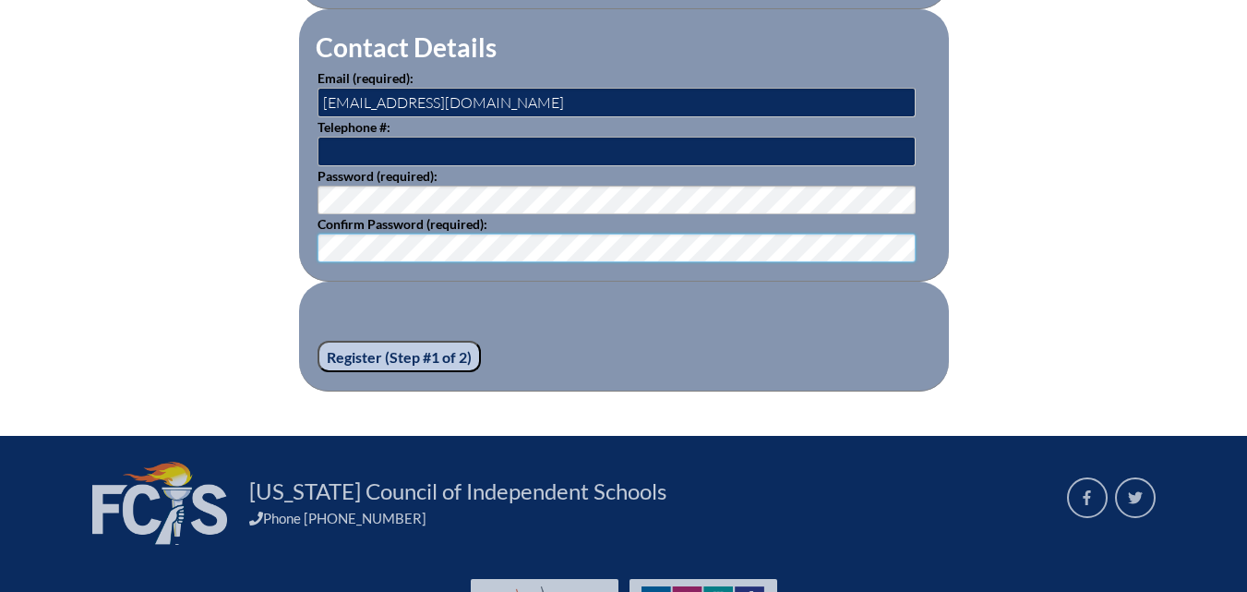
scroll to position [2614, 0]
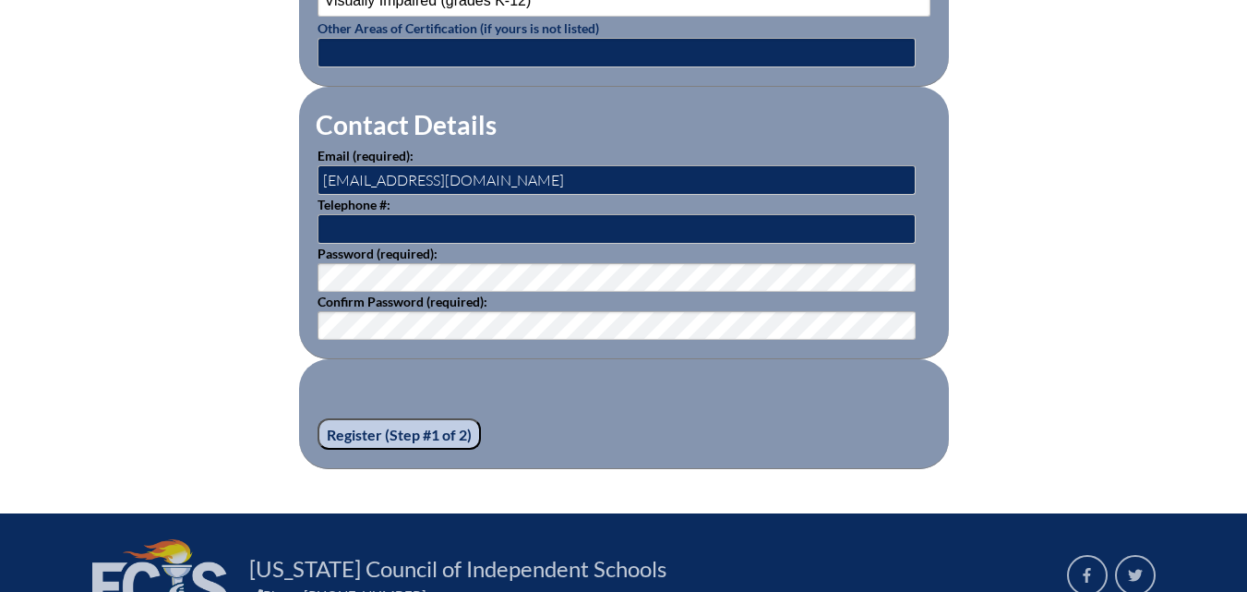
click at [390, 420] on input "Register (Step #1 of 2)" at bounding box center [398, 433] width 163 height 31
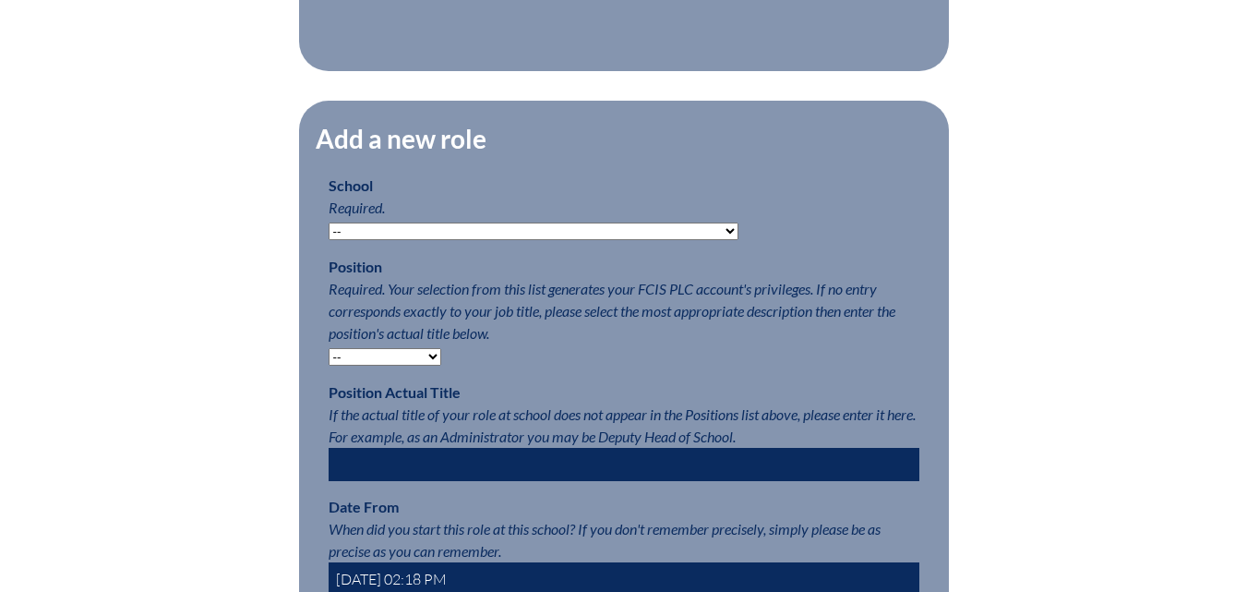
scroll to position [831, 0]
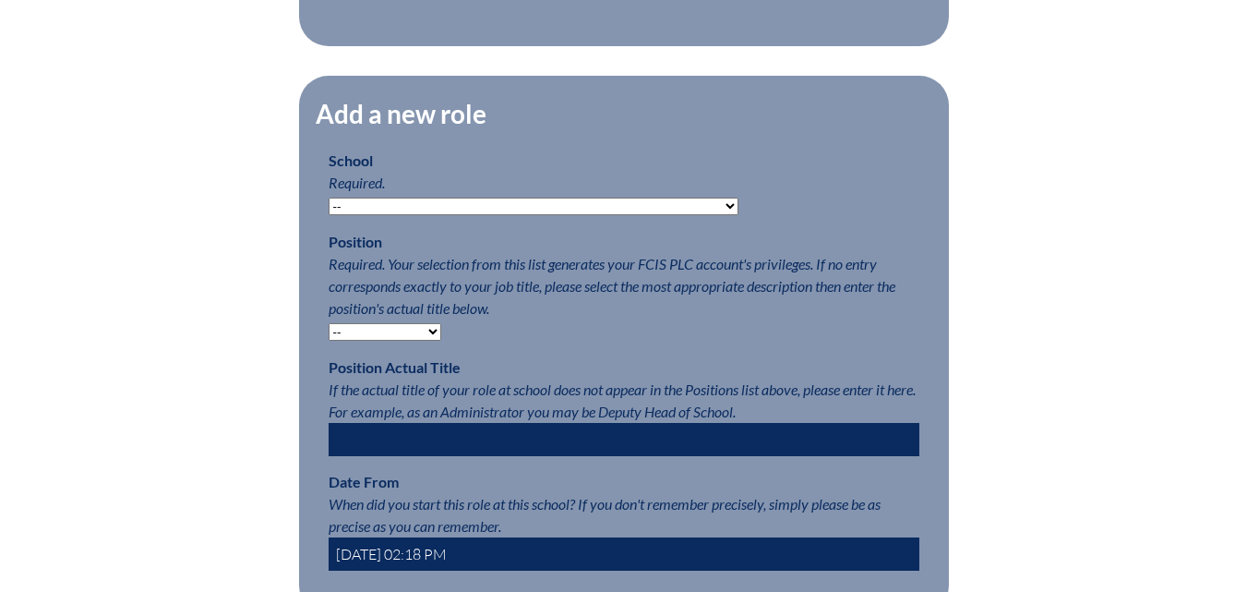
click at [616, 215] on select "-- Autism Inspired Academy Academy at Ocean Reef Academy at the Lakes Academy P…" at bounding box center [534, 207] width 410 height 18
select select "20328"
click at [329, 207] on select "-- Autism Inspired Academy Academy at Ocean Reef Academy at the Lakes Academy P…" at bounding box center [534, 207] width 410 height 18
click at [385, 341] on select "-- Teacher PLC Coordinator Head of School Administrator" at bounding box center [385, 332] width 113 height 18
select select "15563"
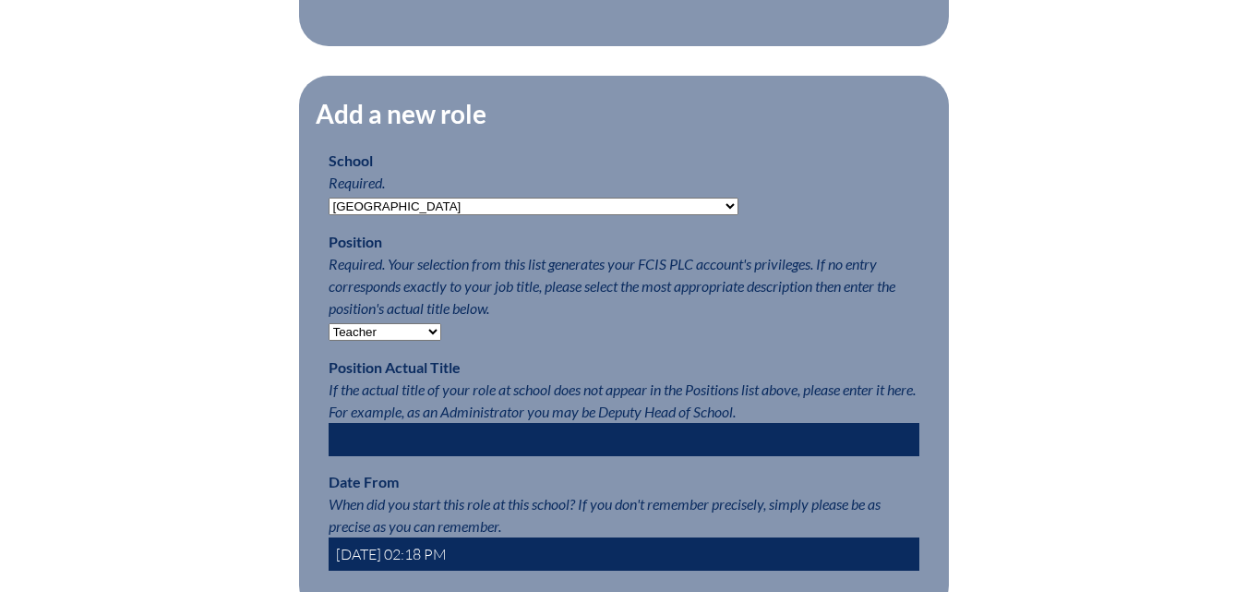
click at [329, 332] on select "-- Teacher PLC Coordinator Head of School Administrator" at bounding box center [385, 332] width 113 height 18
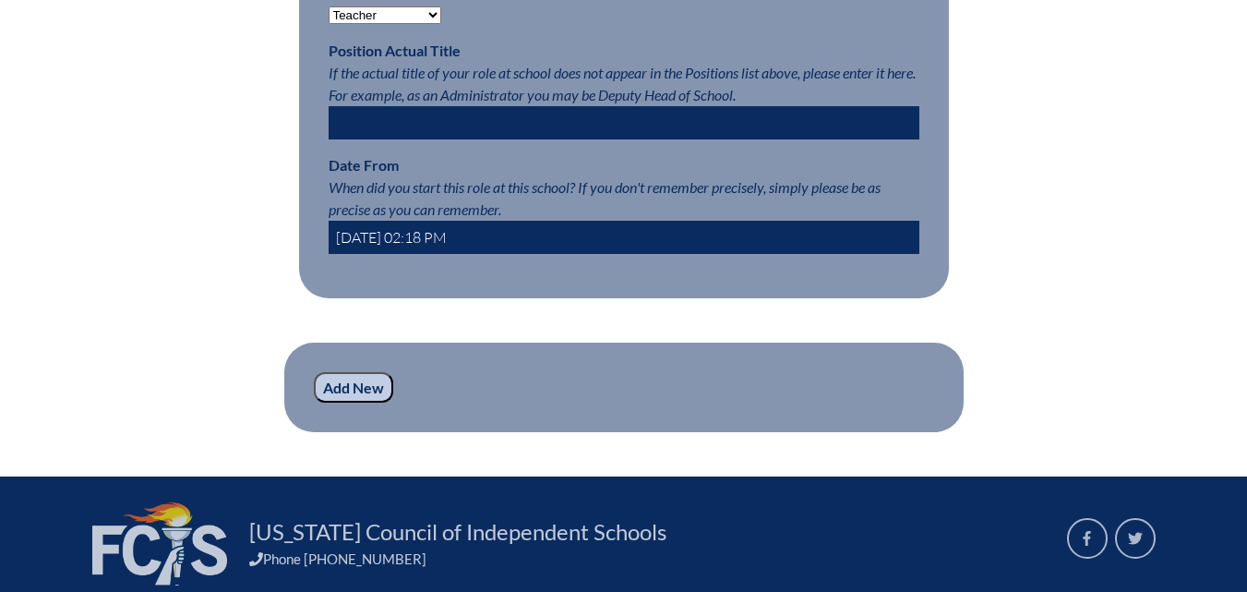
scroll to position [1200, 0]
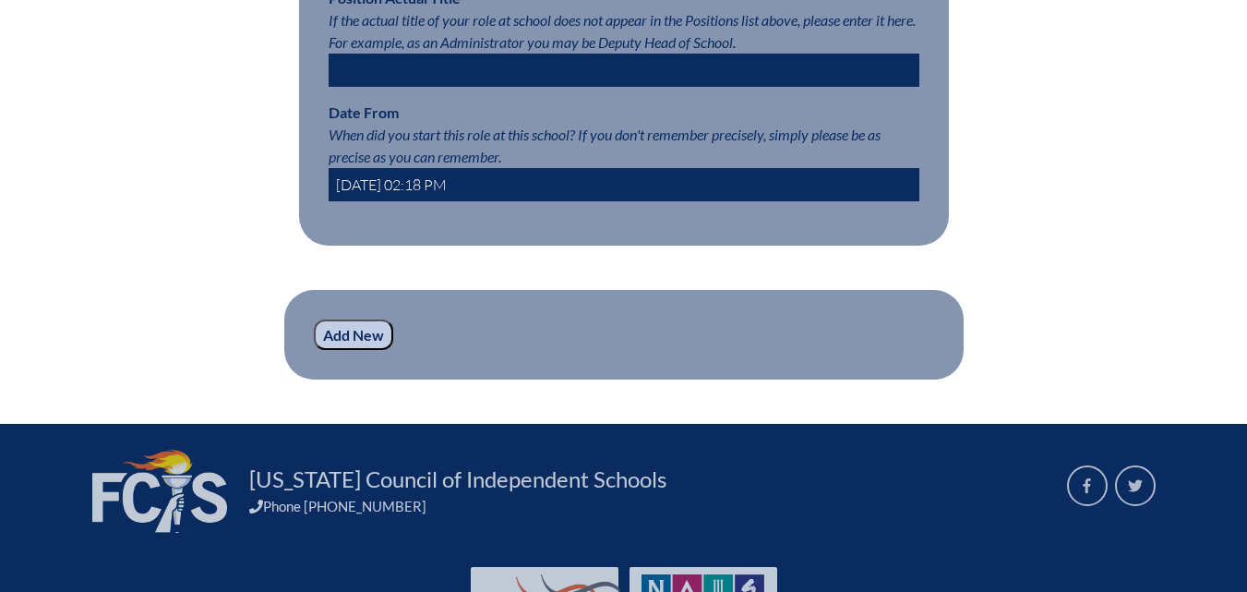
click at [342, 351] on input "Add New" at bounding box center [353, 334] width 79 height 31
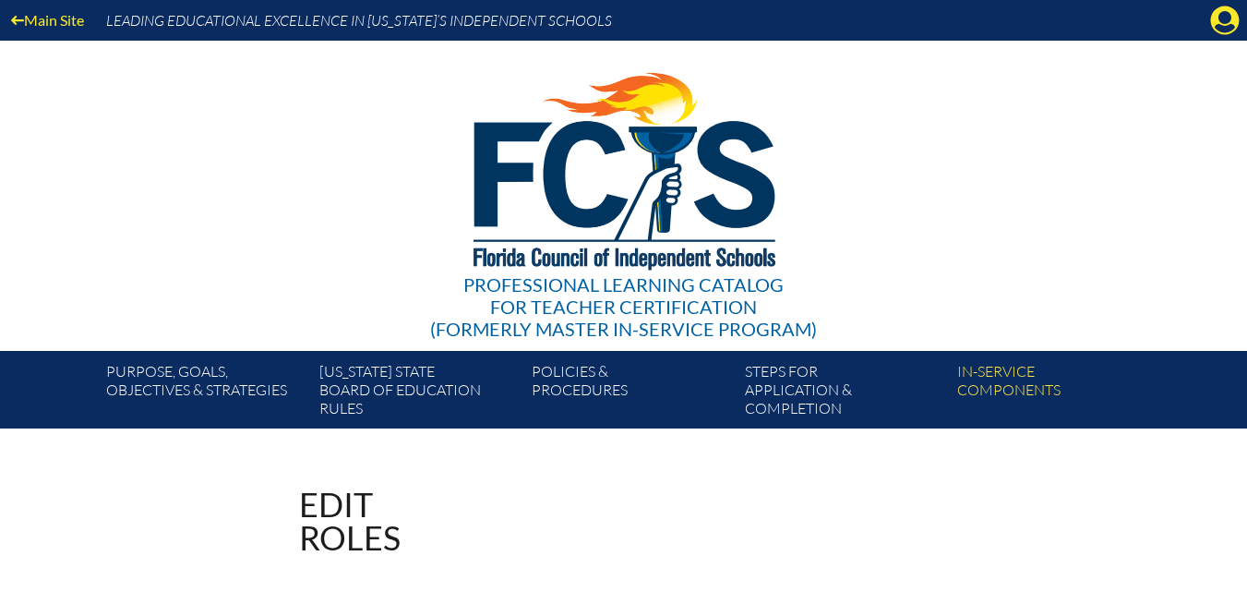
drag, startPoint x: 211, startPoint y: 56, endPoint x: 209, endPoint y: 69, distance: 13.2
click at [209, 69] on div "Professional Learning Catalog for Teacher Certification (formerly Master In-ser…" at bounding box center [624, 196] width 1122 height 310
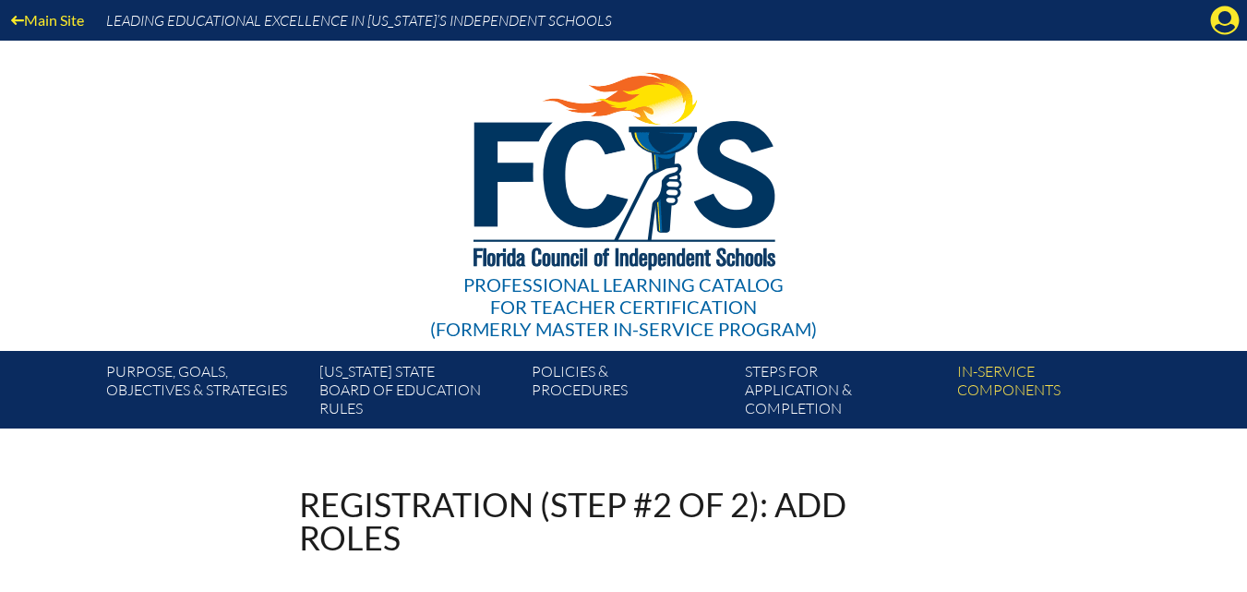
select select "20328"
select select "15563"
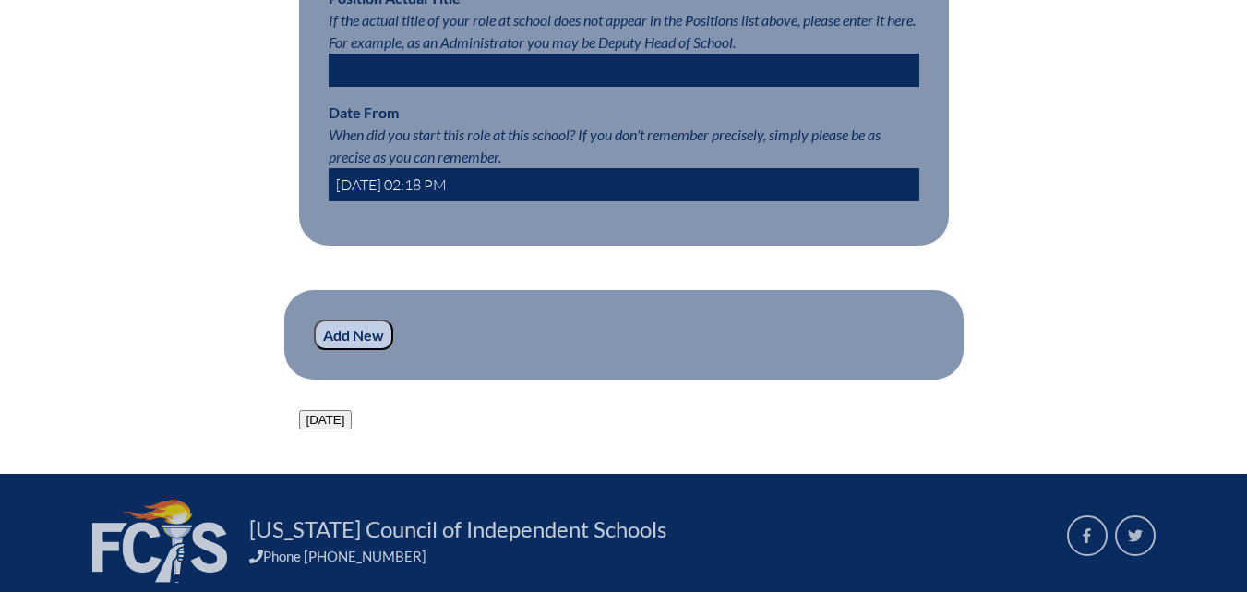
click at [401, 193] on input "[DATE] 02:18 PM" at bounding box center [624, 184] width 591 height 33
click at [389, 190] on input "[DATE] 02:18 PM" at bounding box center [624, 184] width 591 height 33
type input "[DATE] 02:18 PM"
click at [367, 351] on input "Add New" at bounding box center [353, 334] width 79 height 31
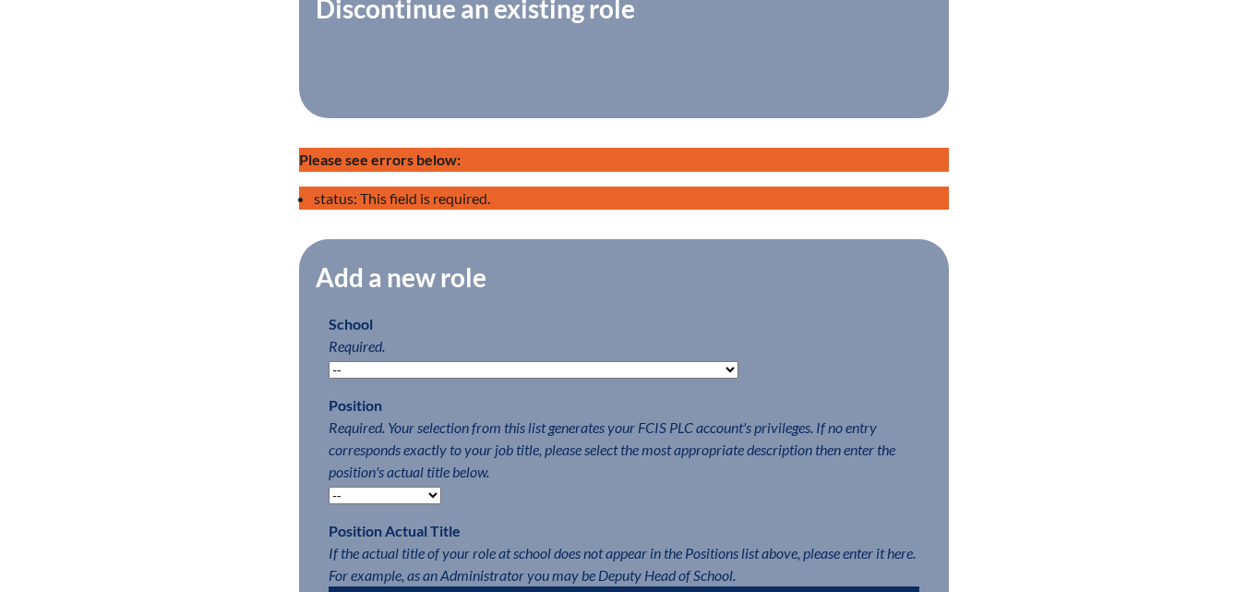
scroll to position [831, 0]
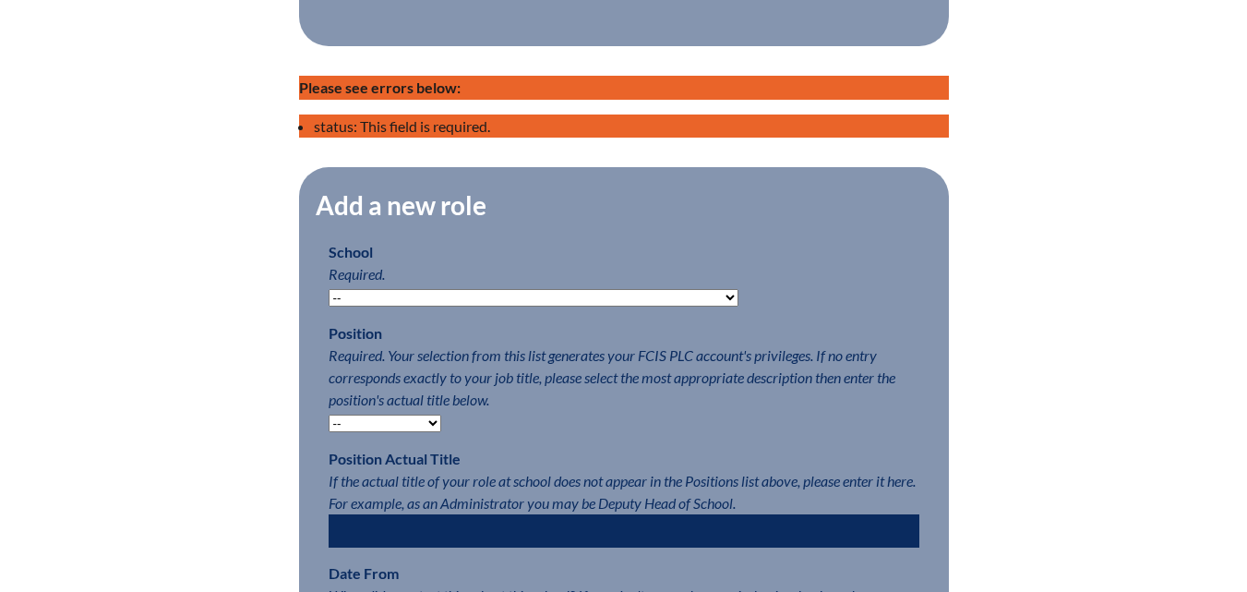
click at [374, 306] on select "-- [MEDICAL_DATA] Inspired Academy Academy at [GEOGRAPHIC_DATA] Academy at the …" at bounding box center [534, 298] width 410 height 18
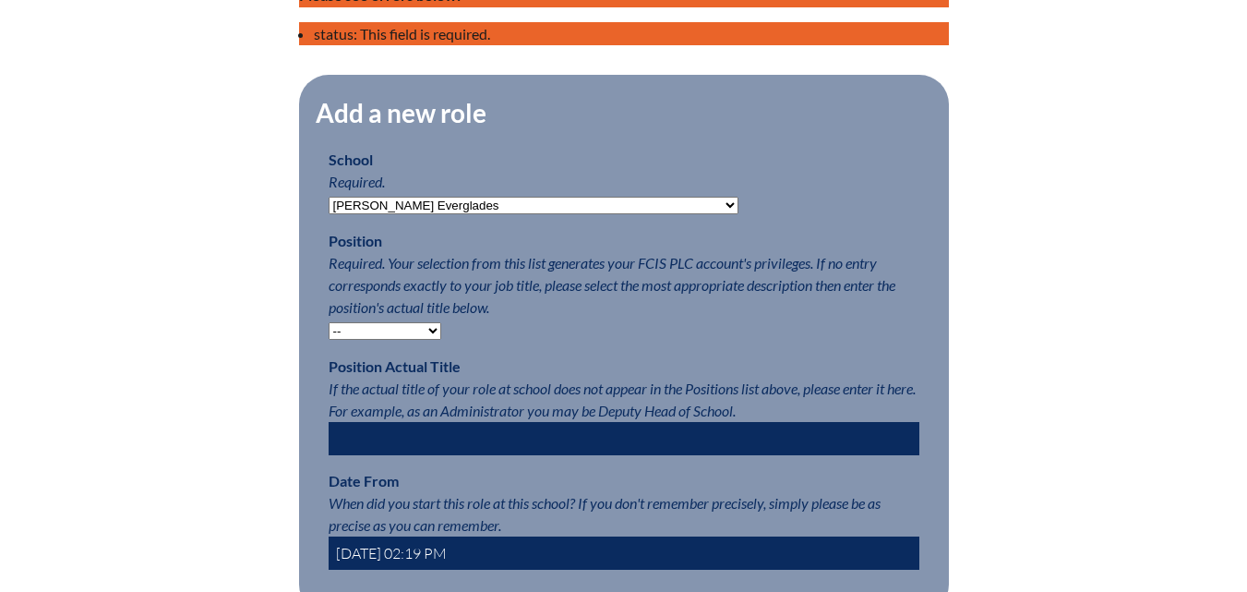
click at [399, 212] on select "-- [MEDICAL_DATA] Inspired Academy Academy at [GEOGRAPHIC_DATA] Academy at the …" at bounding box center [534, 206] width 410 height 18
select select "20328"
click at [329, 207] on select "-- [MEDICAL_DATA] Inspired Academy Academy at [GEOGRAPHIC_DATA] Academy at the …" at bounding box center [534, 206] width 410 height 18
click at [399, 338] on select "-- Teacher PLC Coordinator Head of School Administrator" at bounding box center [385, 331] width 113 height 18
select select "15563"
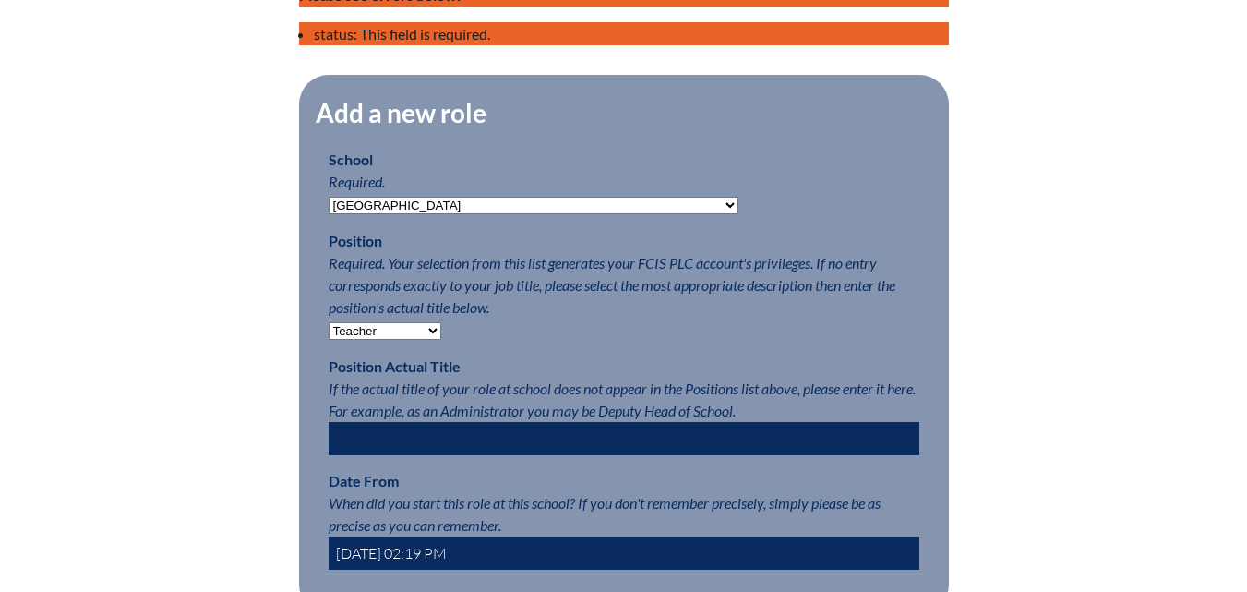
click at [329, 332] on select "-- Teacher PLC Coordinator Head of School Administrator" at bounding box center [385, 331] width 113 height 18
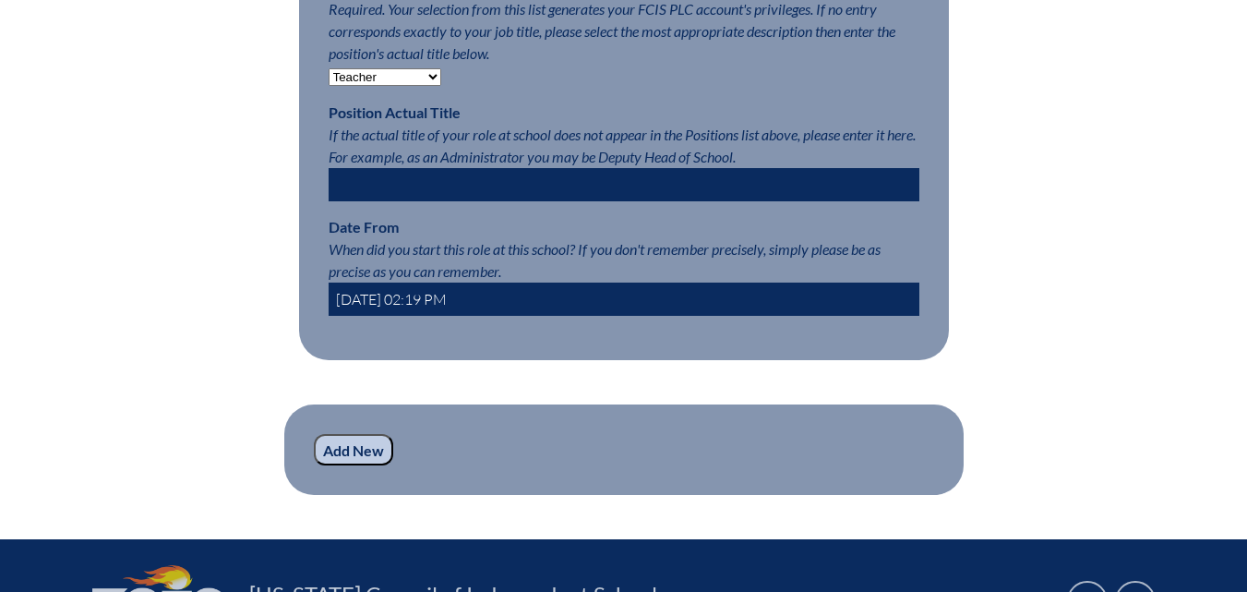
scroll to position [1200, 0]
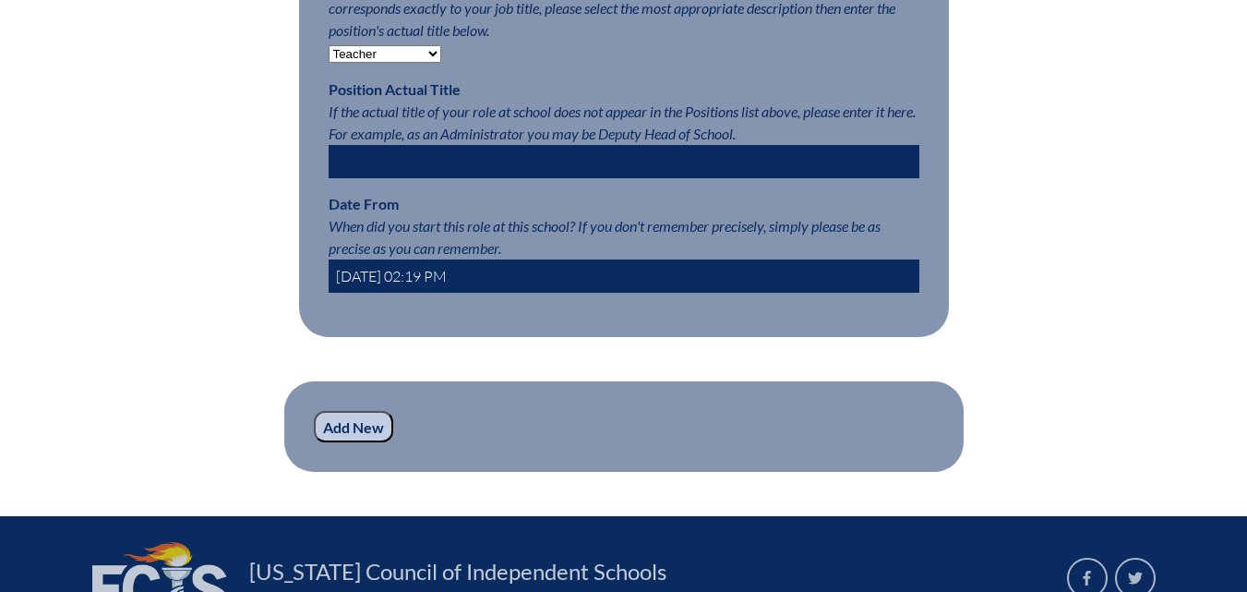
click at [389, 281] on input "[DATE] 02:19 PM" at bounding box center [624, 275] width 591 height 33
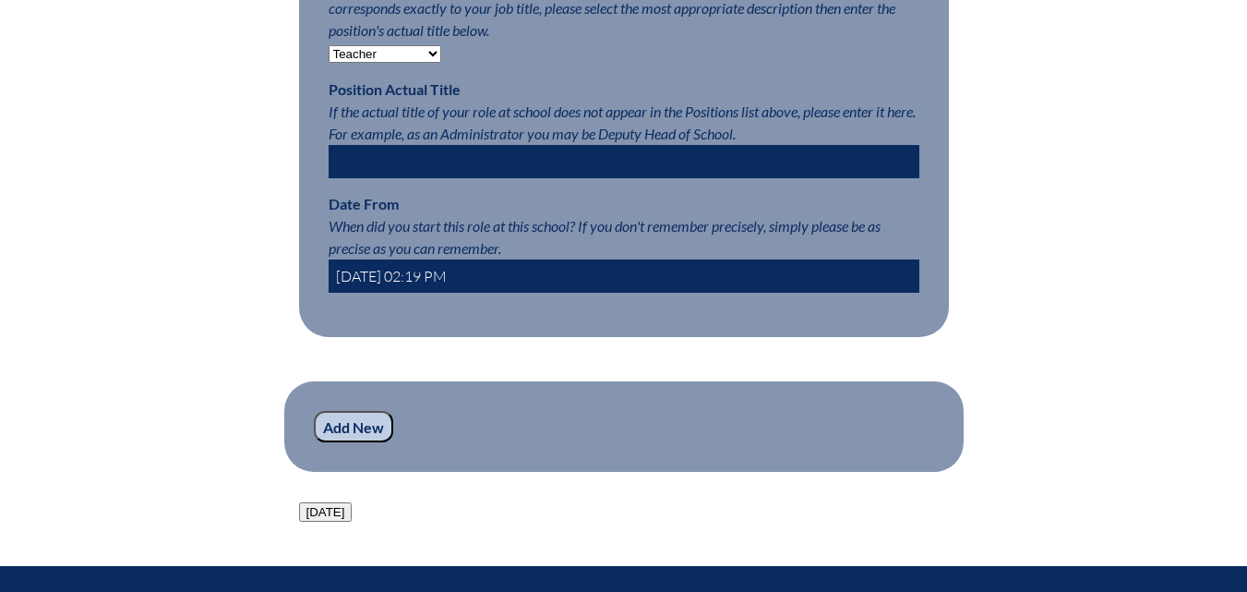
type input "[DATE] 02:19 PM"
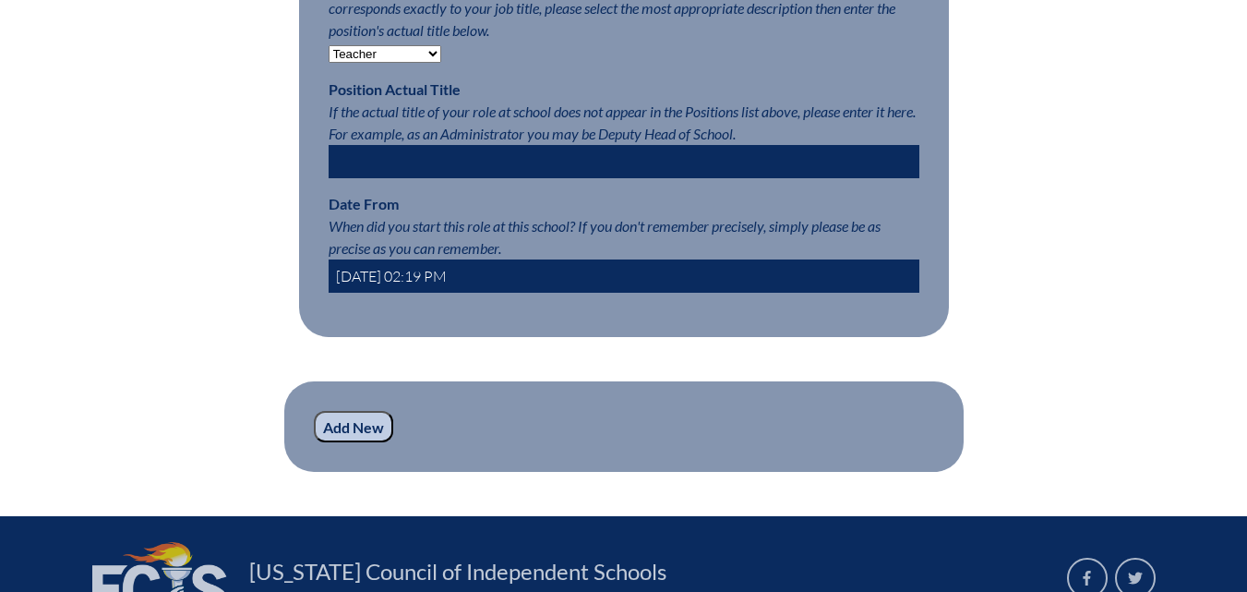
click at [324, 442] on input "Add New" at bounding box center [353, 426] width 79 height 31
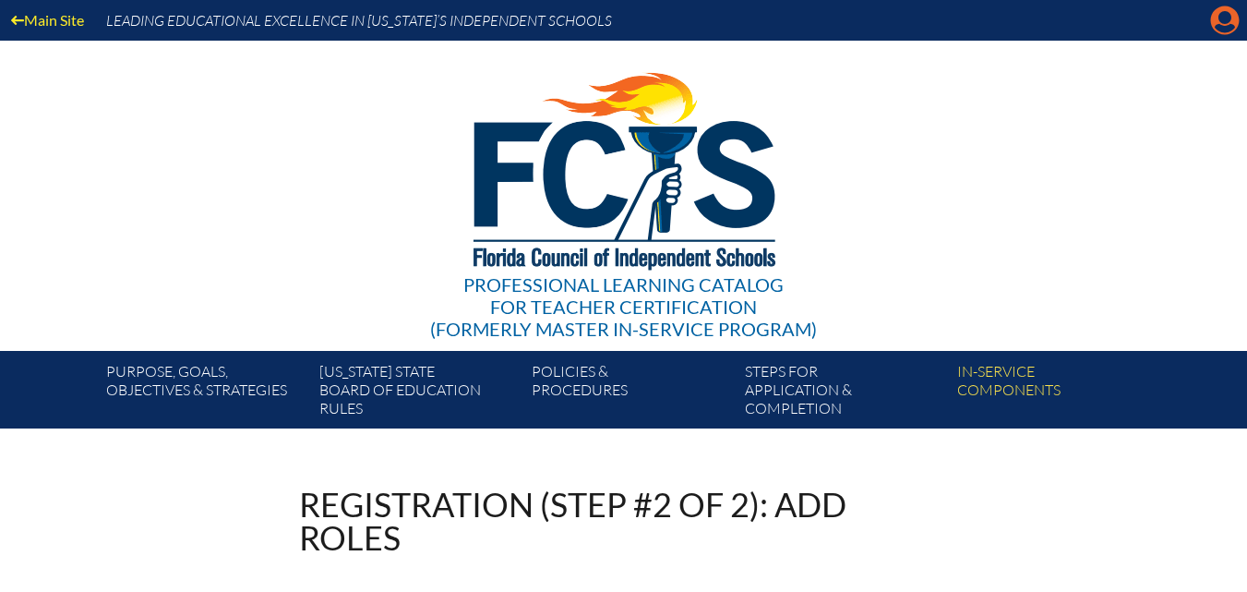
click at [1220, 15] on icon "Manage account" at bounding box center [1225, 21] width 30 height 30
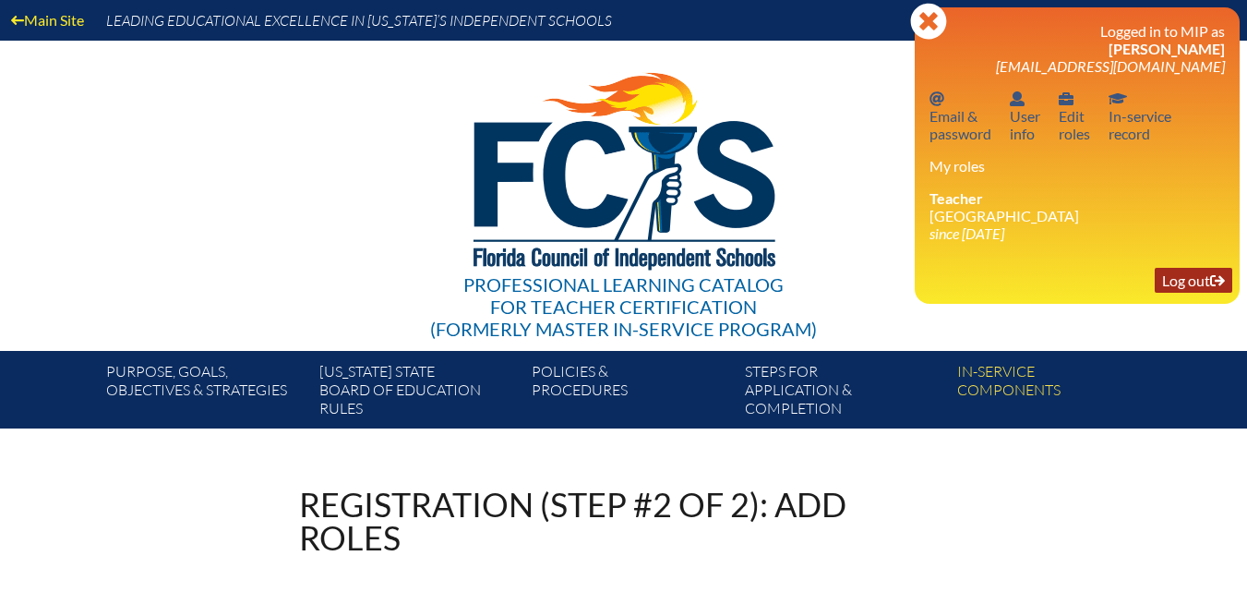
click at [1168, 278] on link "Log out Log out" at bounding box center [1194, 280] width 78 height 25
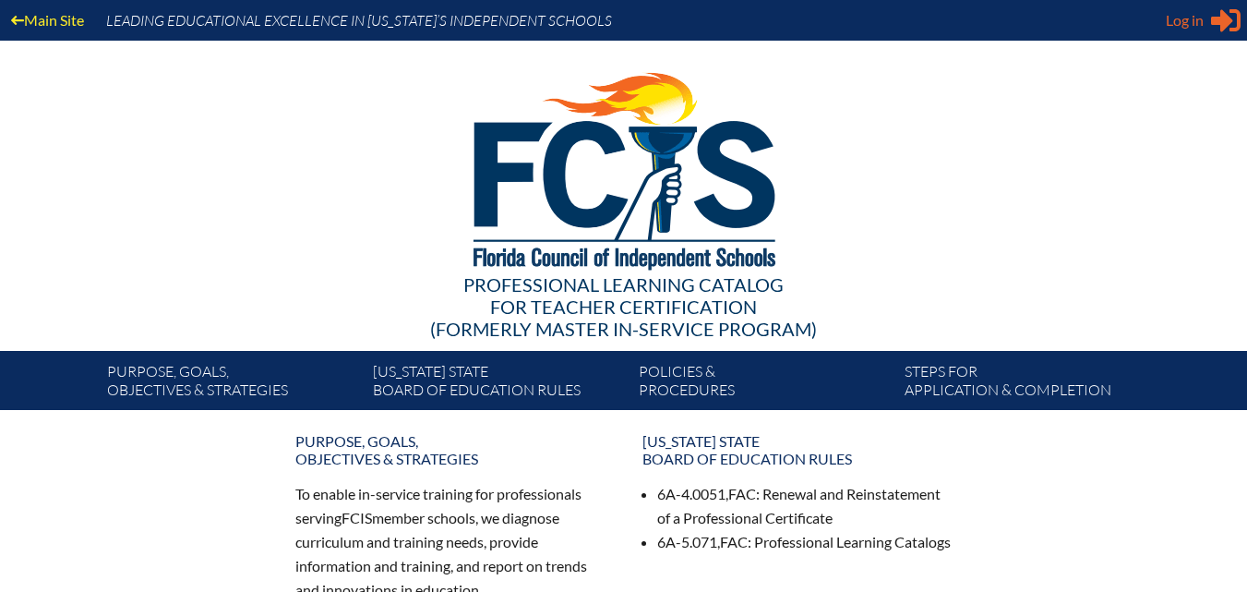
type input "[EMAIL_ADDRESS][DOMAIN_NAME]"
click at [1192, 17] on span "Log in" at bounding box center [1185, 20] width 38 height 22
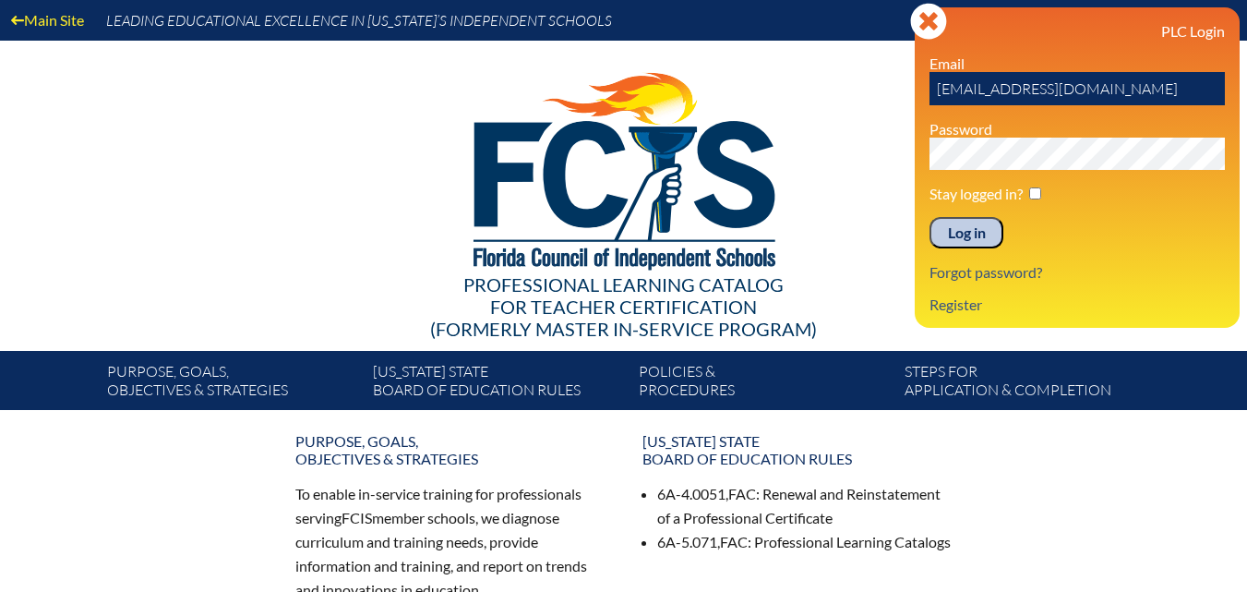
click at [964, 239] on input "Log in" at bounding box center [966, 232] width 74 height 31
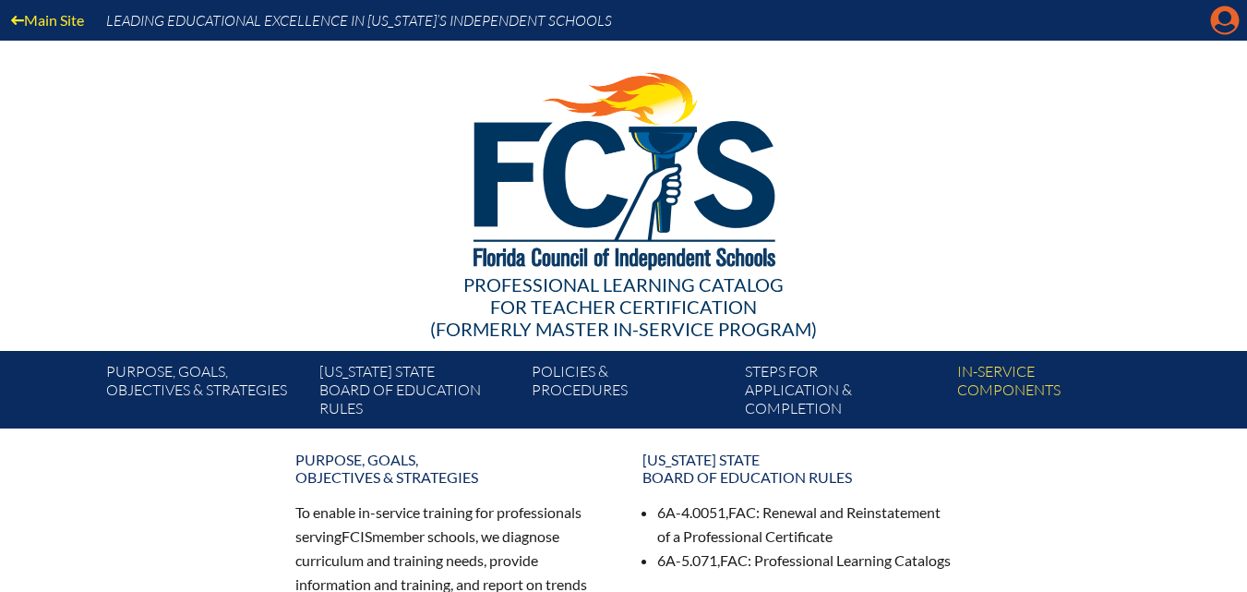
click at [1213, 22] on icon at bounding box center [1225, 20] width 29 height 29
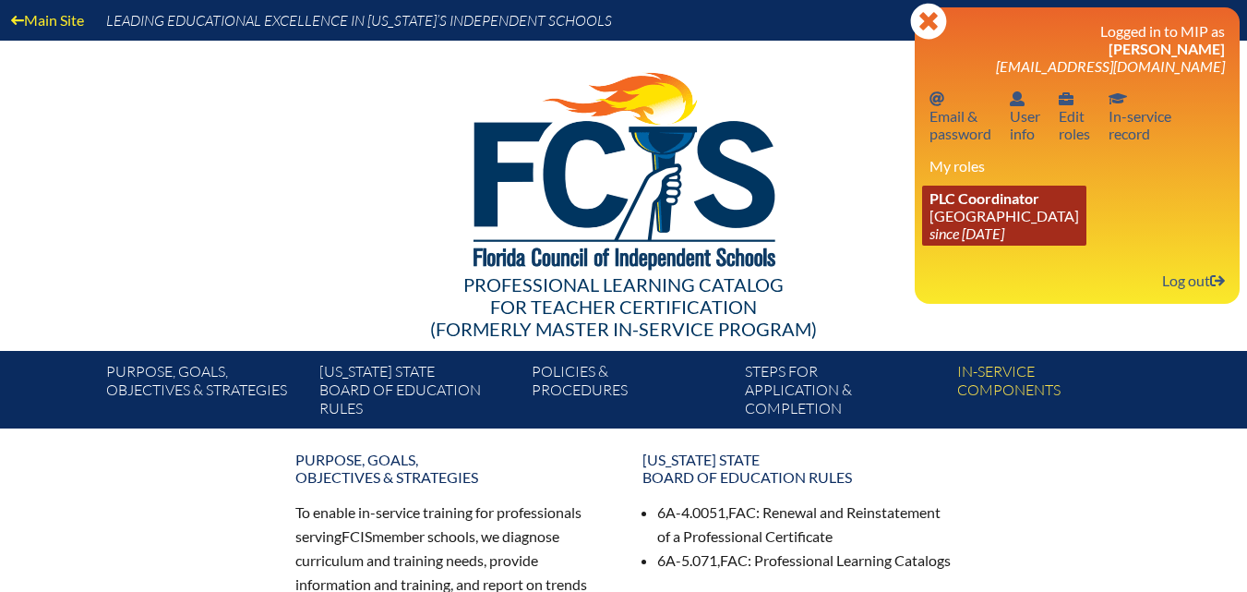
click at [1004, 225] on icon "since [DATE]" at bounding box center [966, 233] width 75 height 18
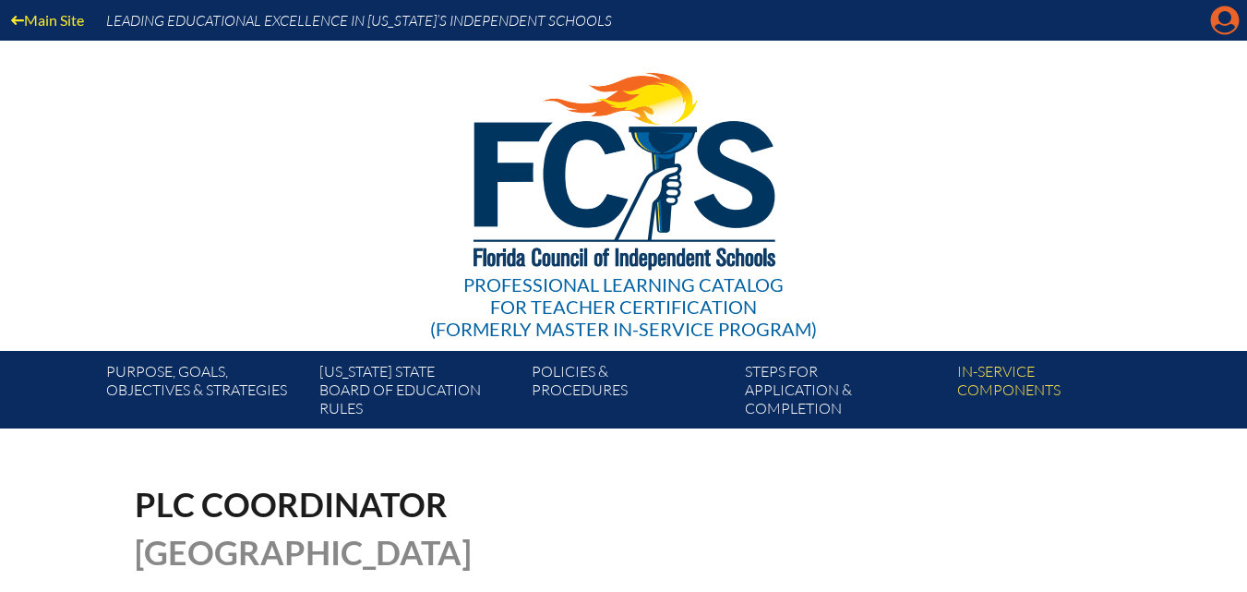
click at [1228, 17] on icon "Manage account" at bounding box center [1225, 21] width 30 height 30
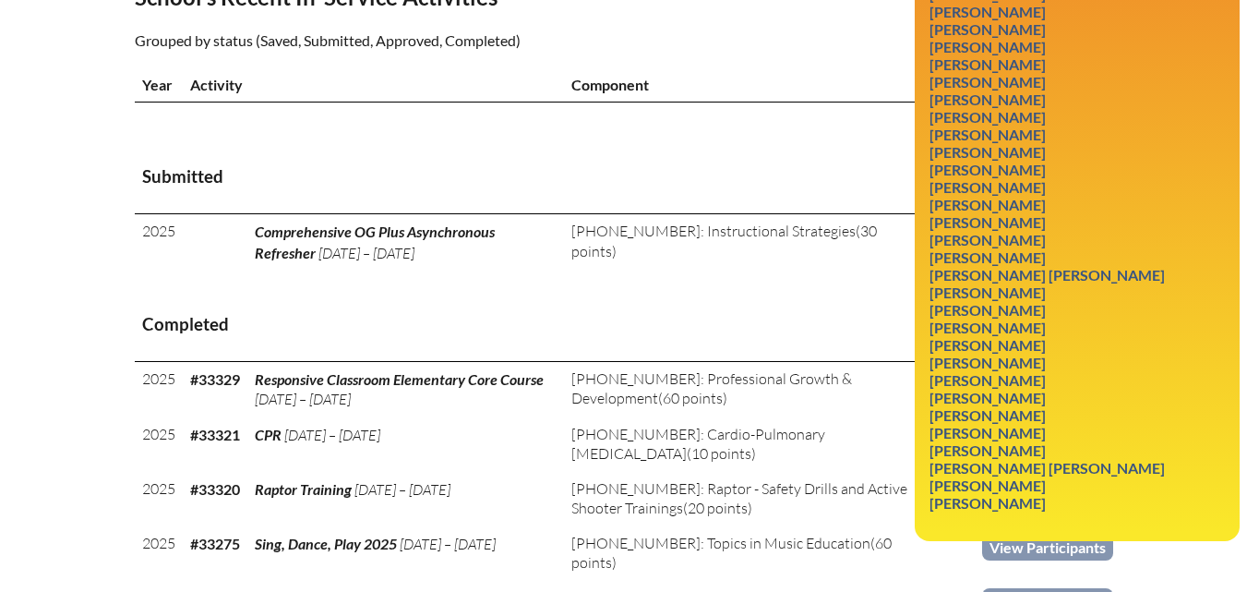
scroll to position [646, 0]
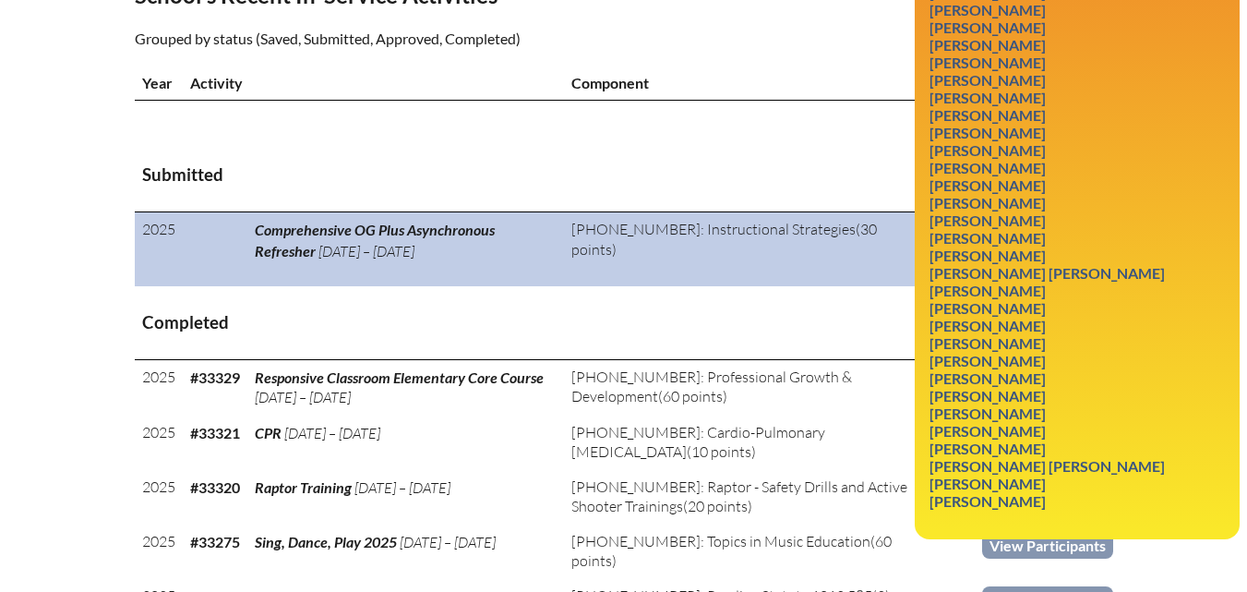
click at [495, 253] on span "Comprehensive OG Plus Asynchronous Refresher" at bounding box center [375, 240] width 240 height 38
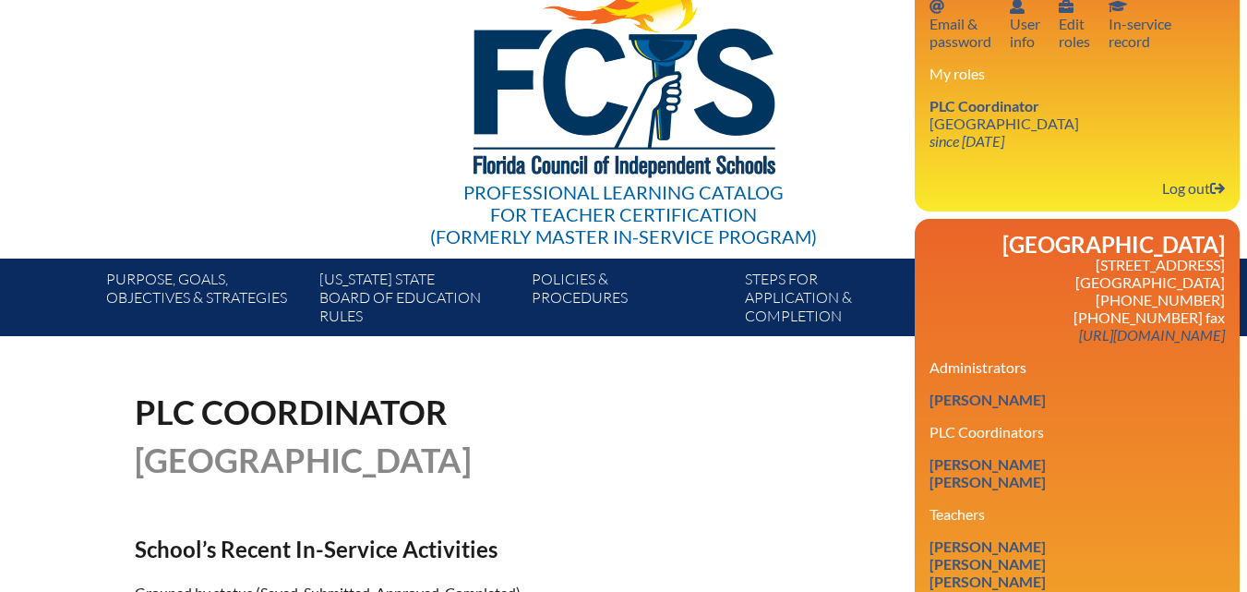
scroll to position [0, 0]
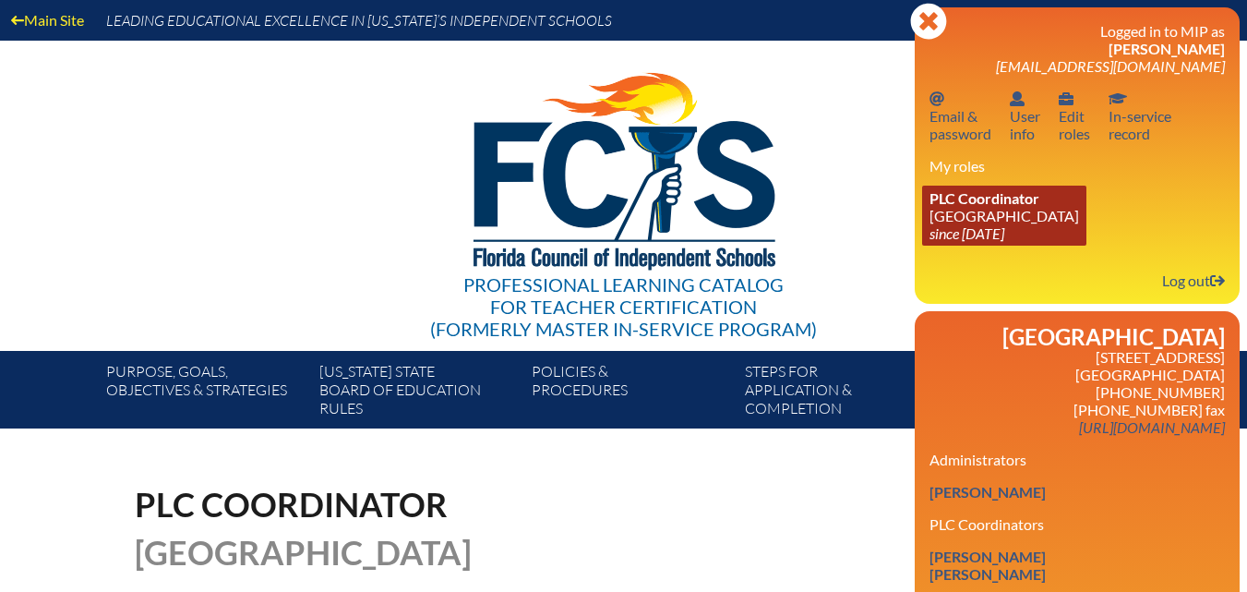
click at [977, 218] on link "PLC Coordinator Riverside Presbyterian Day School since 2024 Dec 6" at bounding box center [1004, 216] width 164 height 60
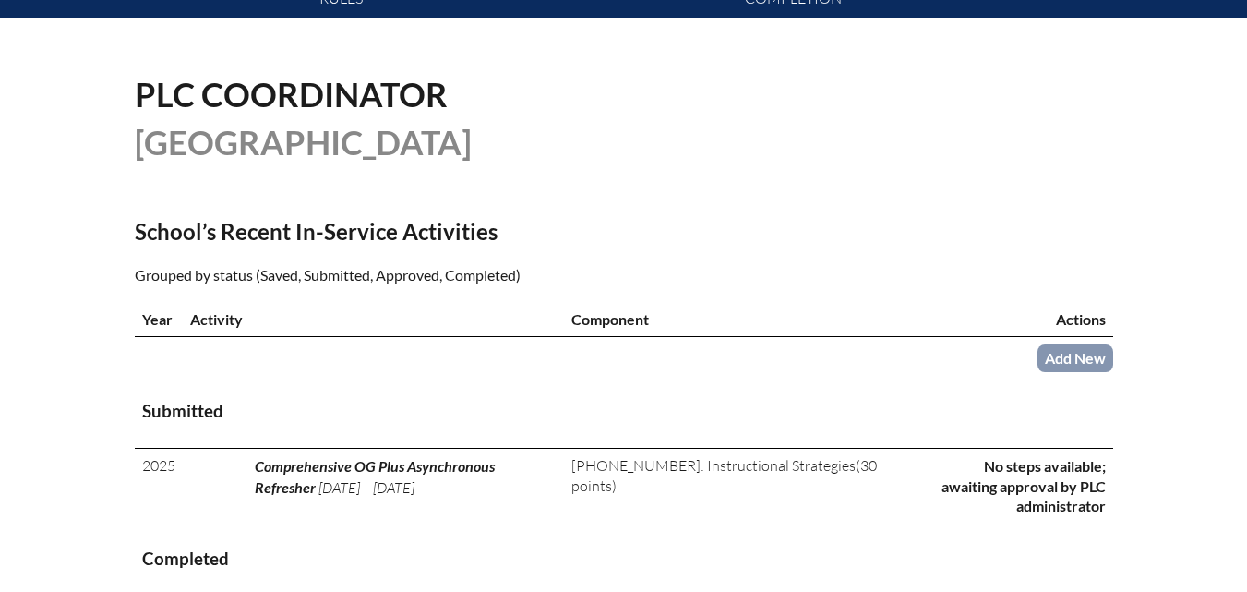
scroll to position [461, 0]
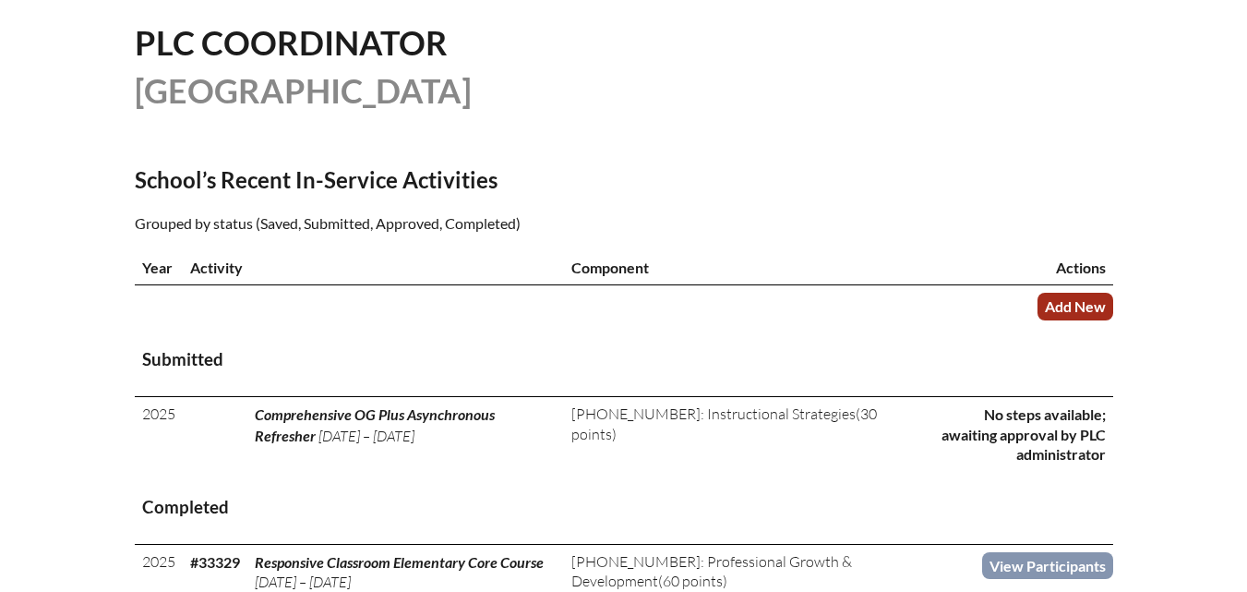
click at [1079, 319] on link "Add New" at bounding box center [1075, 306] width 76 height 27
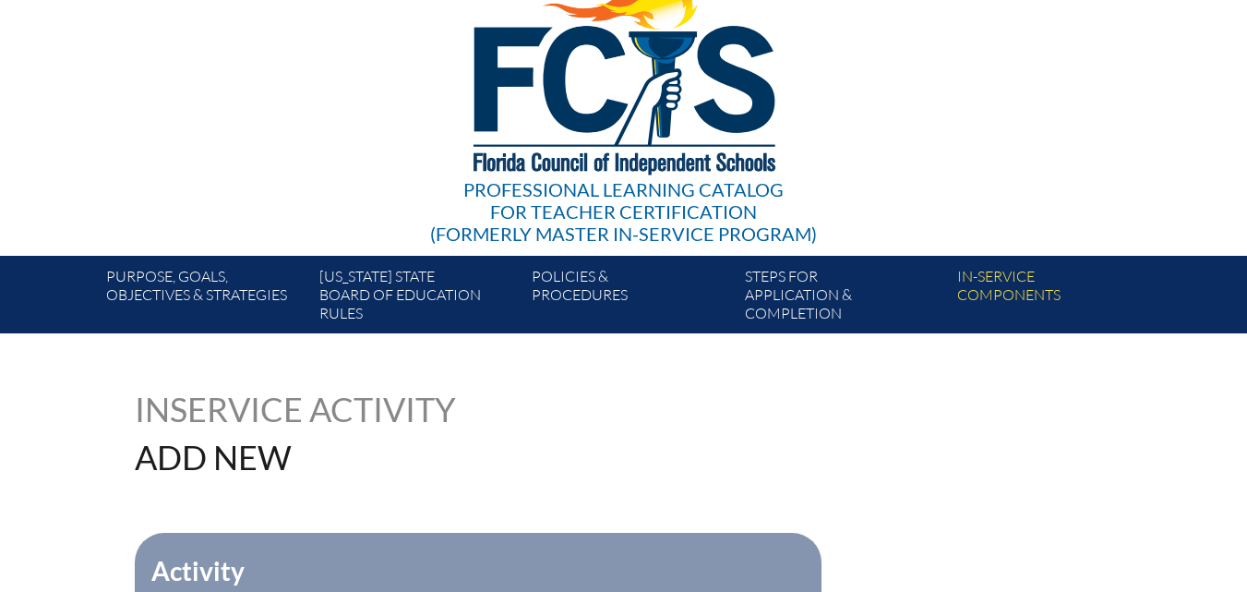
scroll to position [369, 0]
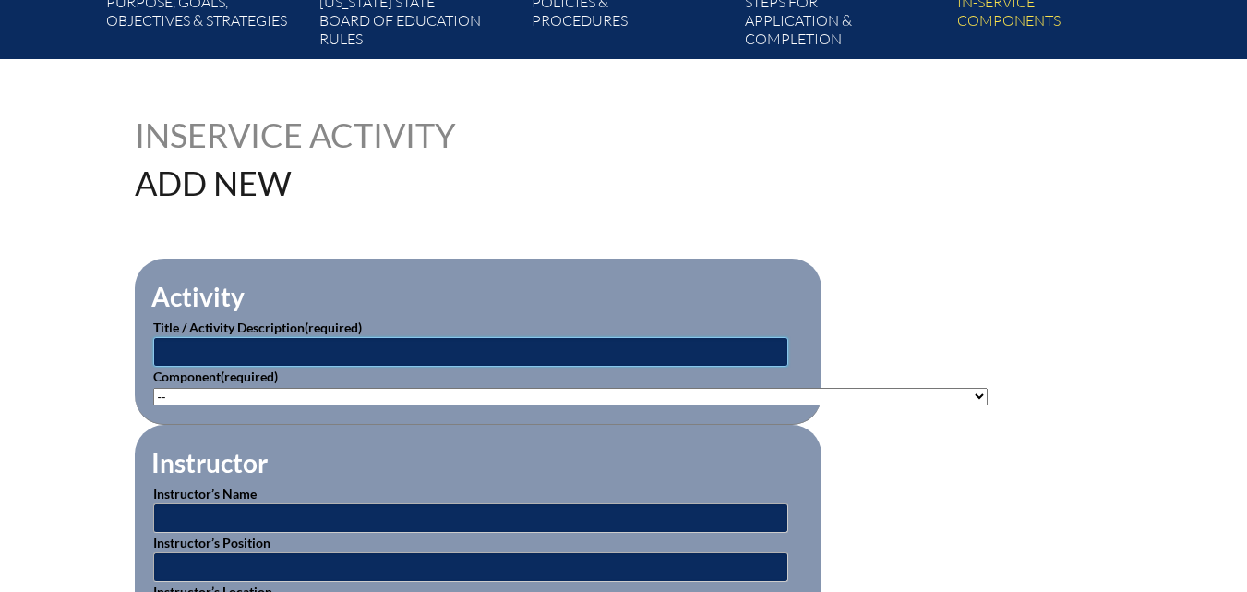
click at [392, 338] on input "text" at bounding box center [470, 352] width 635 height 30
type input "UFLI Academy"
click at [749, 399] on select"]"] "-- 1-000-001: Appropriate Art Activities 1-000-002: Concept and Art Process for…" at bounding box center [570, 397] width 834 height 18
select select"]"] "20506"
click at [153, 388] on select"]"] "-- 1-000-001: Appropriate Art Activities 1-000-002: Concept and Art Process for…" at bounding box center [570, 397] width 834 height 18
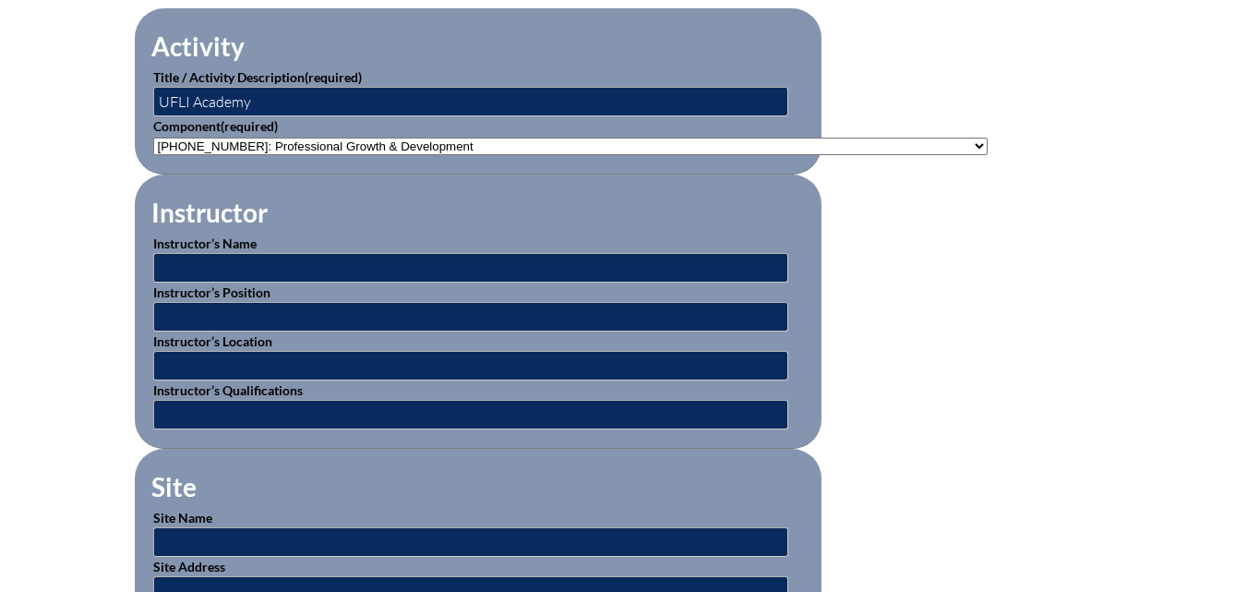
scroll to position [646, 0]
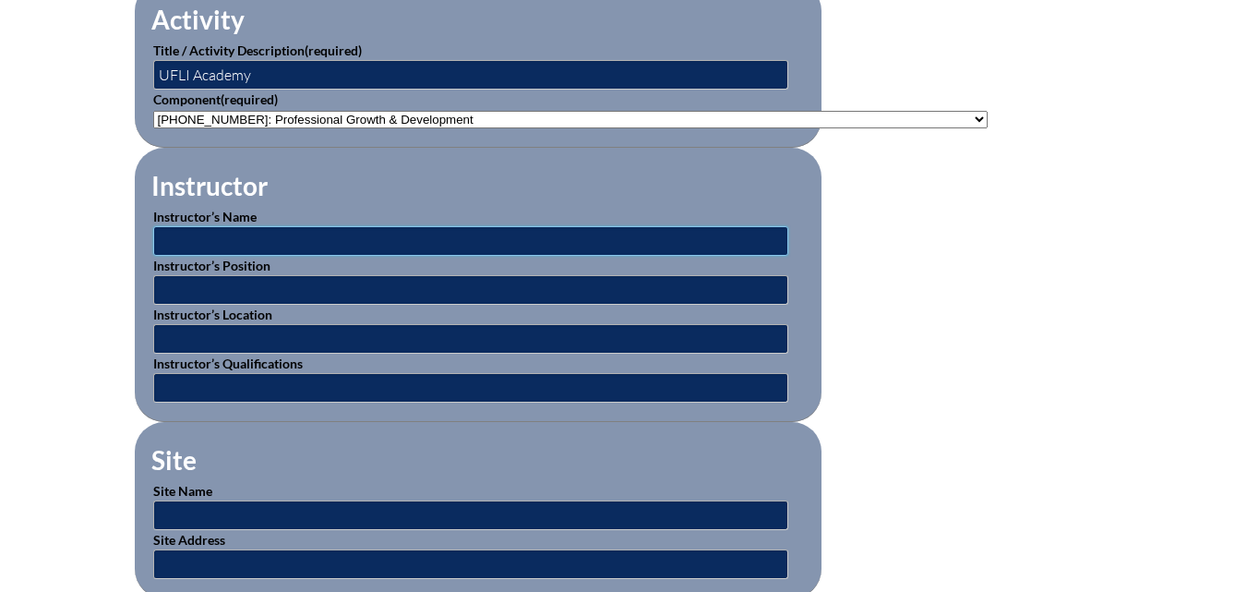
click at [279, 236] on input "text" at bounding box center [470, 241] width 635 height 30
type input "Colleen Pollett, Ed D"
click at [293, 292] on input "text" at bounding box center [470, 290] width 635 height 30
type input "Instructor"
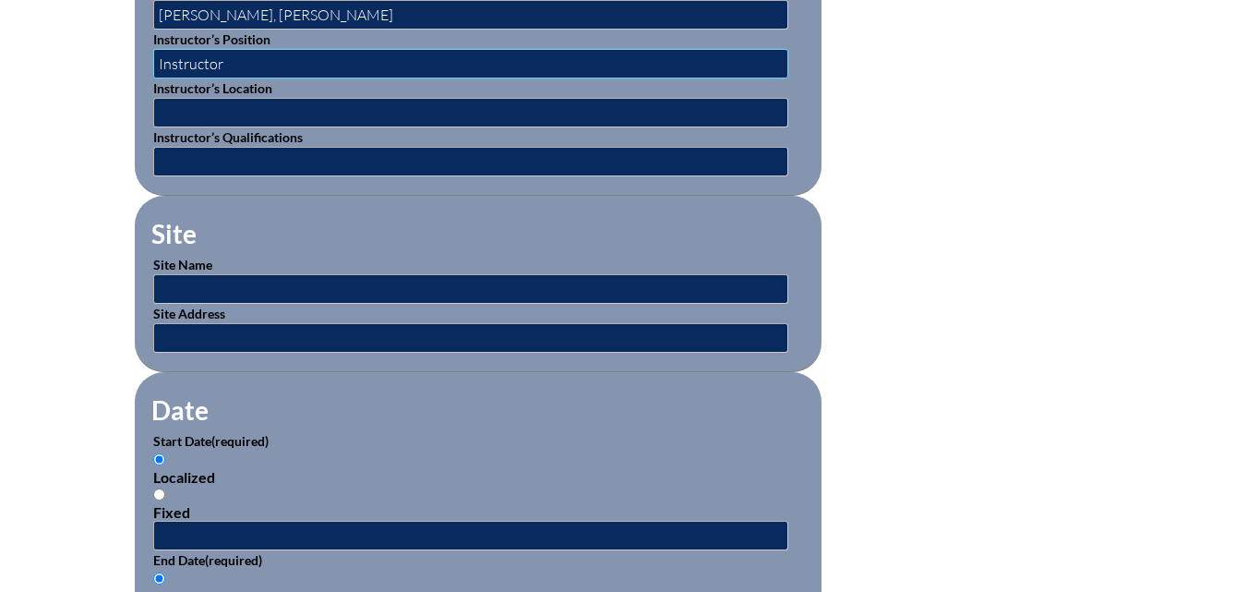
scroll to position [923, 0]
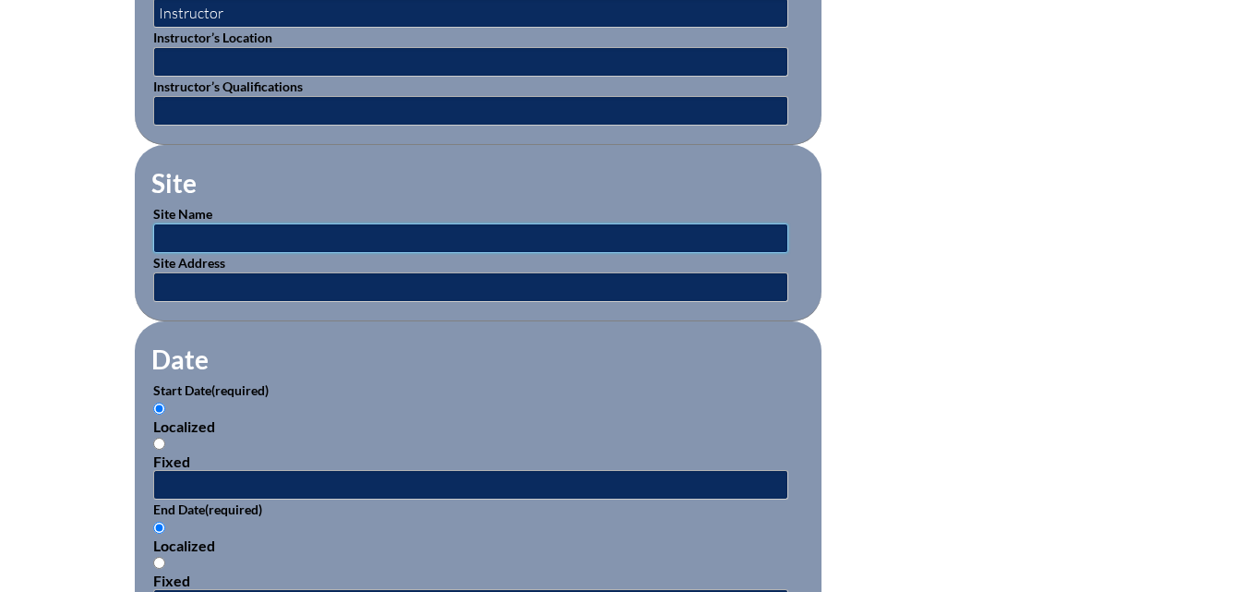
click at [190, 227] on input "text" at bounding box center [470, 238] width 635 height 30
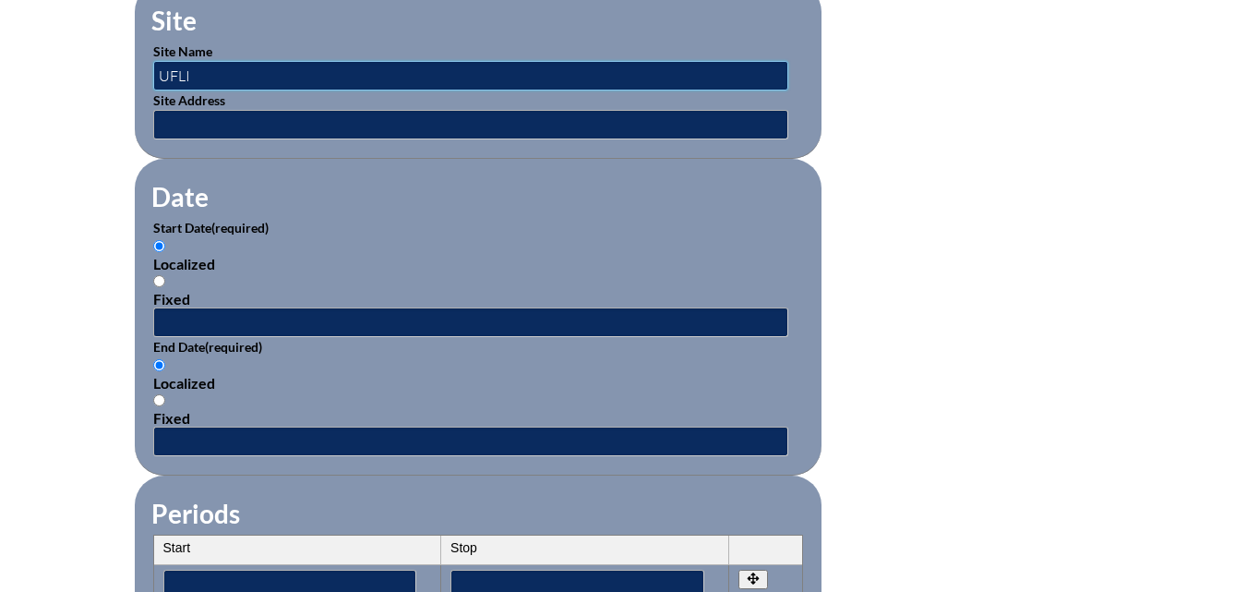
scroll to position [1200, 0]
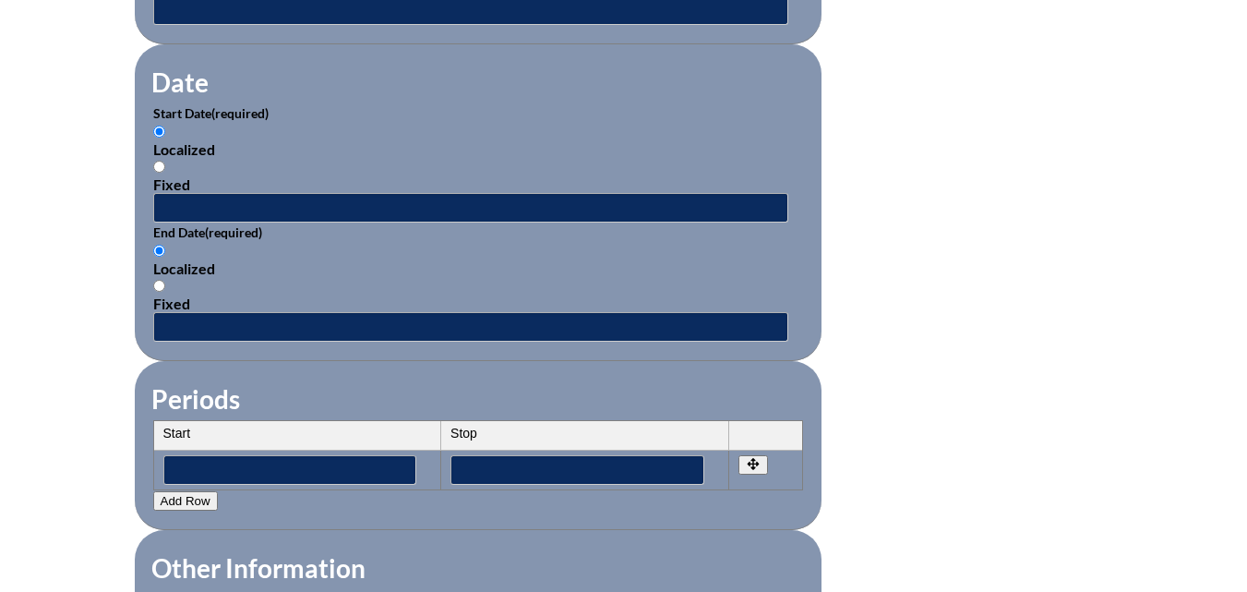
type input "UFLI"
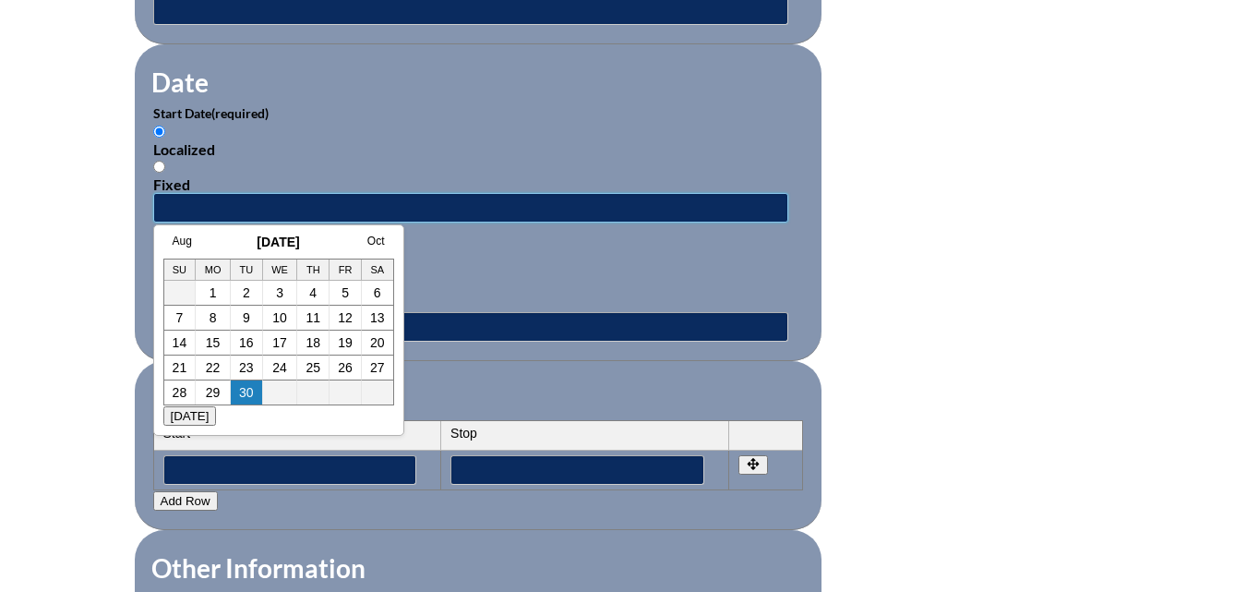
click at [168, 195] on input "text" at bounding box center [470, 208] width 635 height 30
click at [197, 199] on input "07/21/2025" at bounding box center [470, 208] width 635 height 30
click at [186, 197] on input "07/2/2025" at bounding box center [470, 208] width 635 height 30
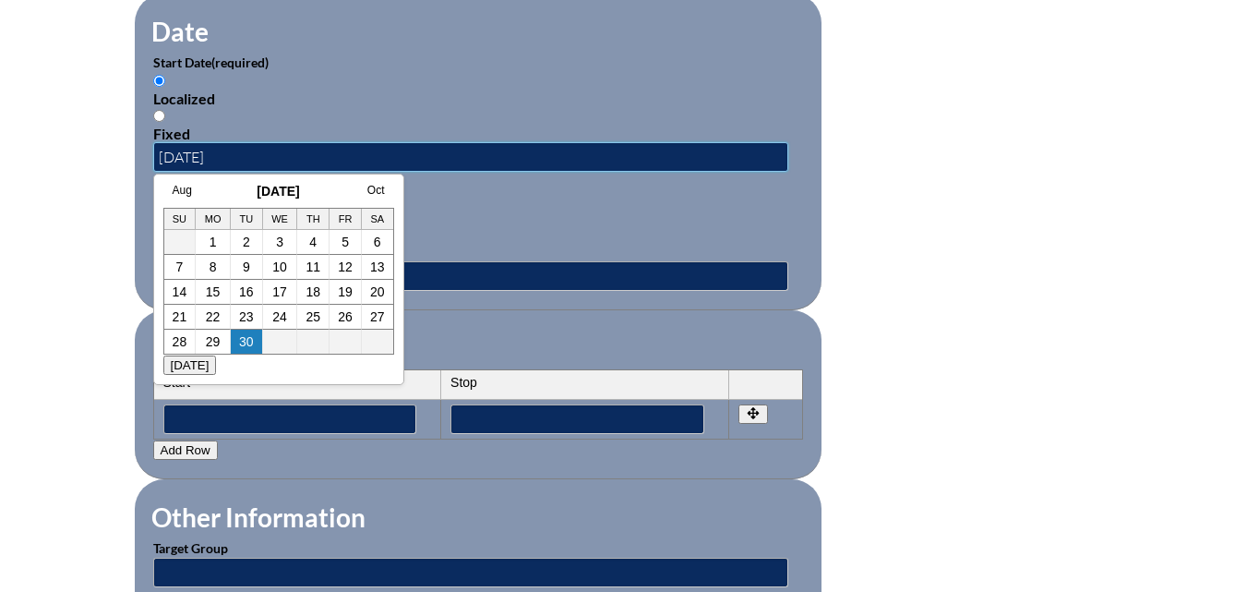
scroll to position [1292, 0]
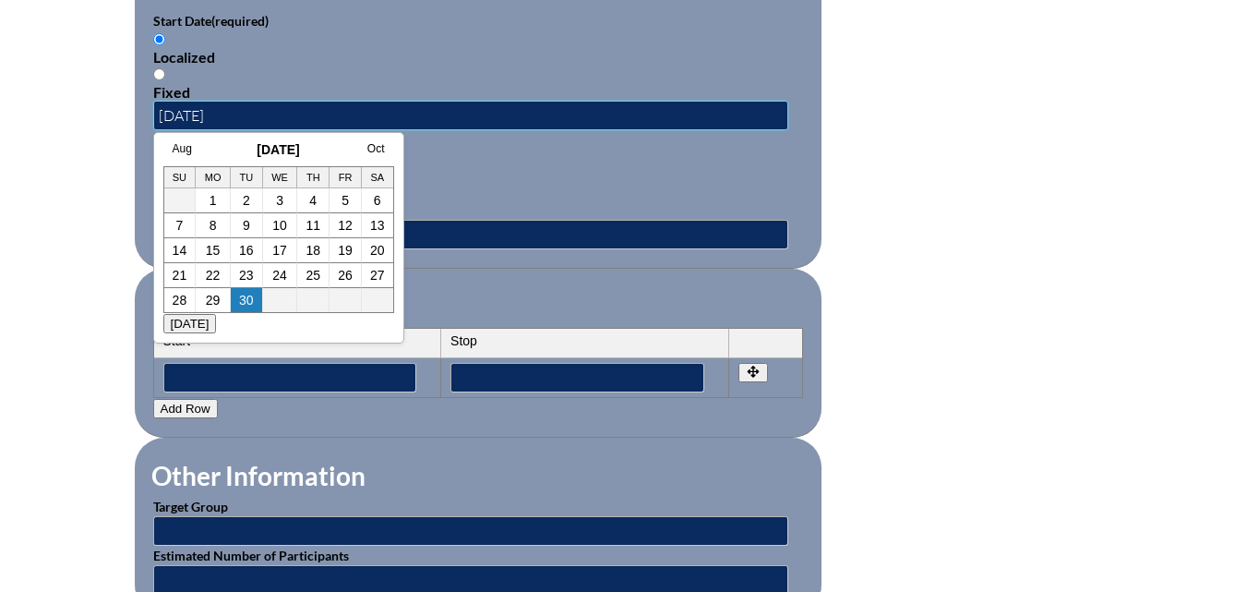
type input "07/28/2025"
click at [475, 227] on input "text" at bounding box center [470, 235] width 635 height 30
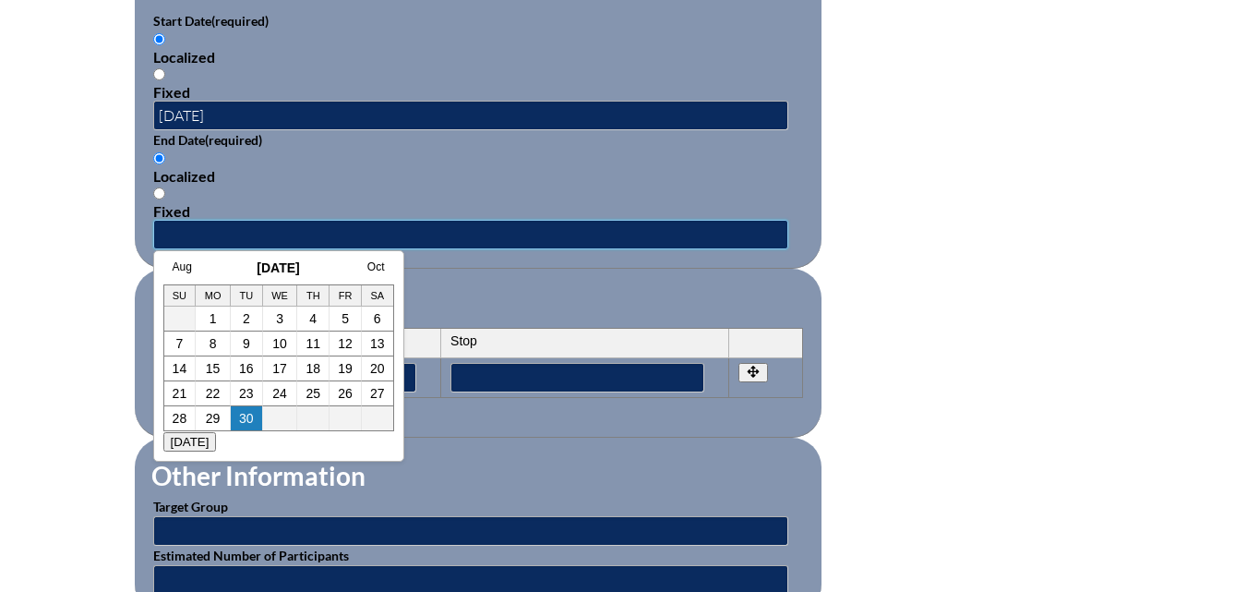
type input "/"
type input "07/30/2025"
click at [657, 186] on div "Localized Fixed" at bounding box center [478, 185] width 650 height 70
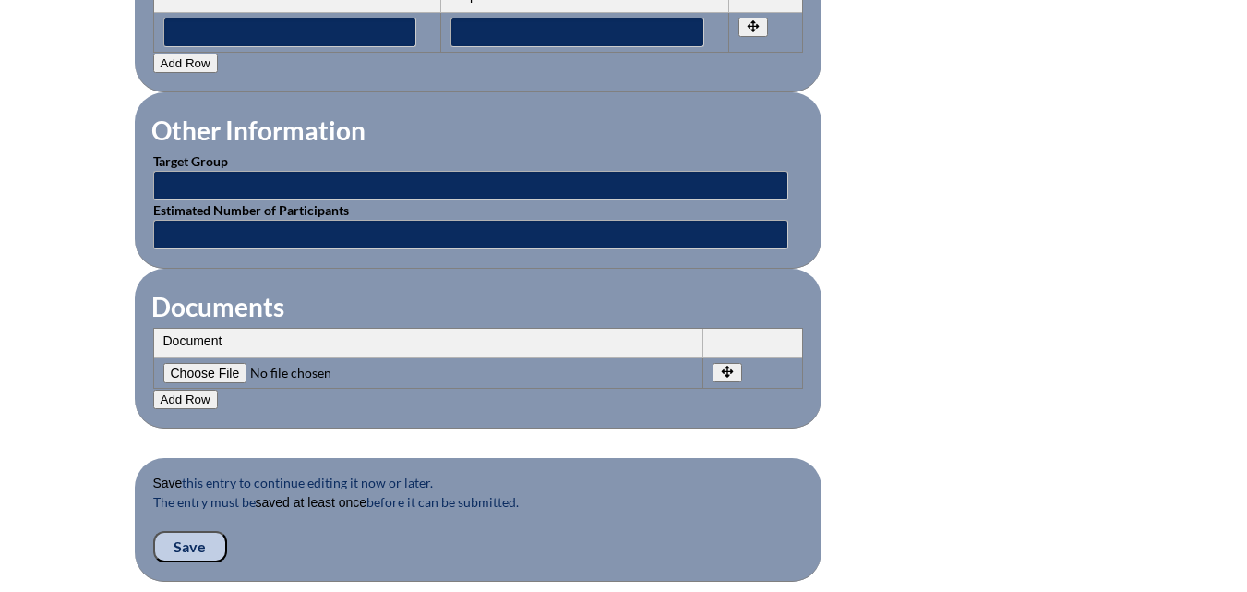
scroll to position [1754, 0]
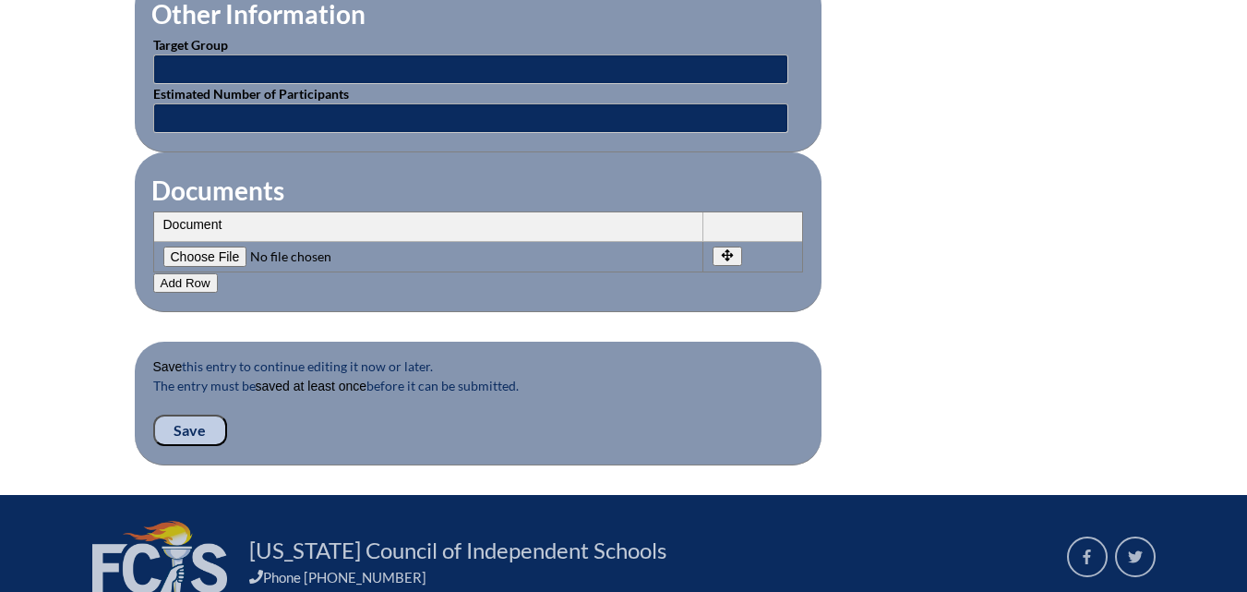
click at [189, 246] on input"] "file" at bounding box center [288, 256] width 251 height 20
type input"] "C:\fakepath\scan_lbrennan_2025-09-30-14-32-31.pdf"
click at [183, 273] on button "Add Row" at bounding box center [185, 282] width 65 height 19
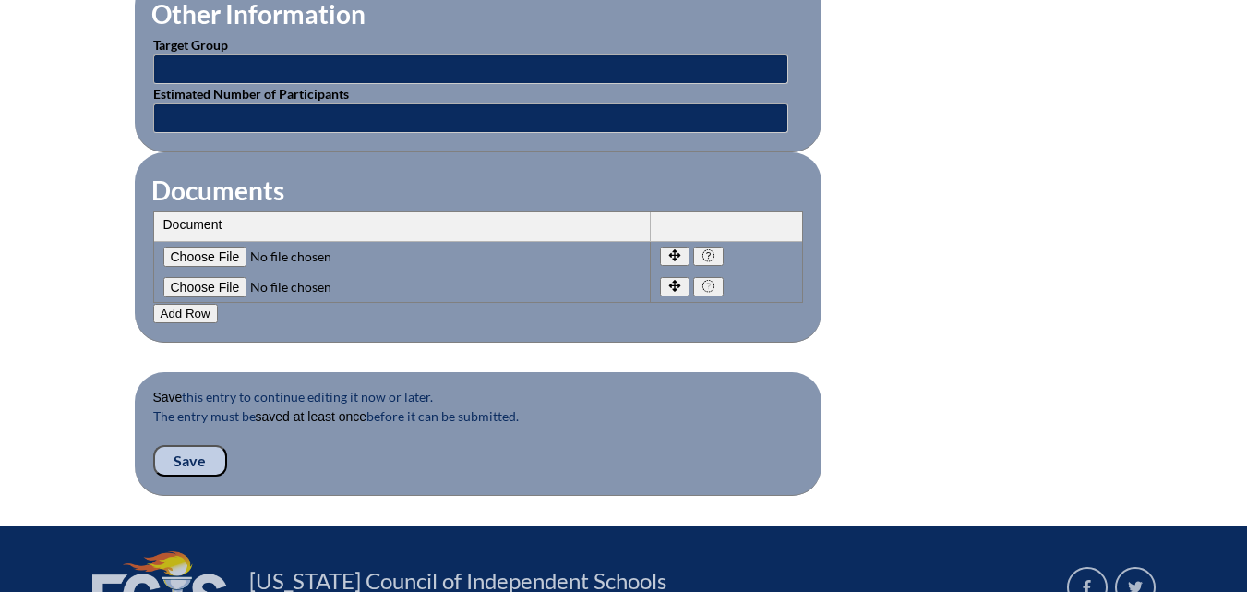
click at [198, 277] on input"] "file" at bounding box center [288, 287] width 251 height 20
type input"] "C:\fakepath\scan_lbrennan_2025-09-30-14-32-56.pdf"
click at [188, 304] on button "Add Row" at bounding box center [185, 313] width 65 height 19
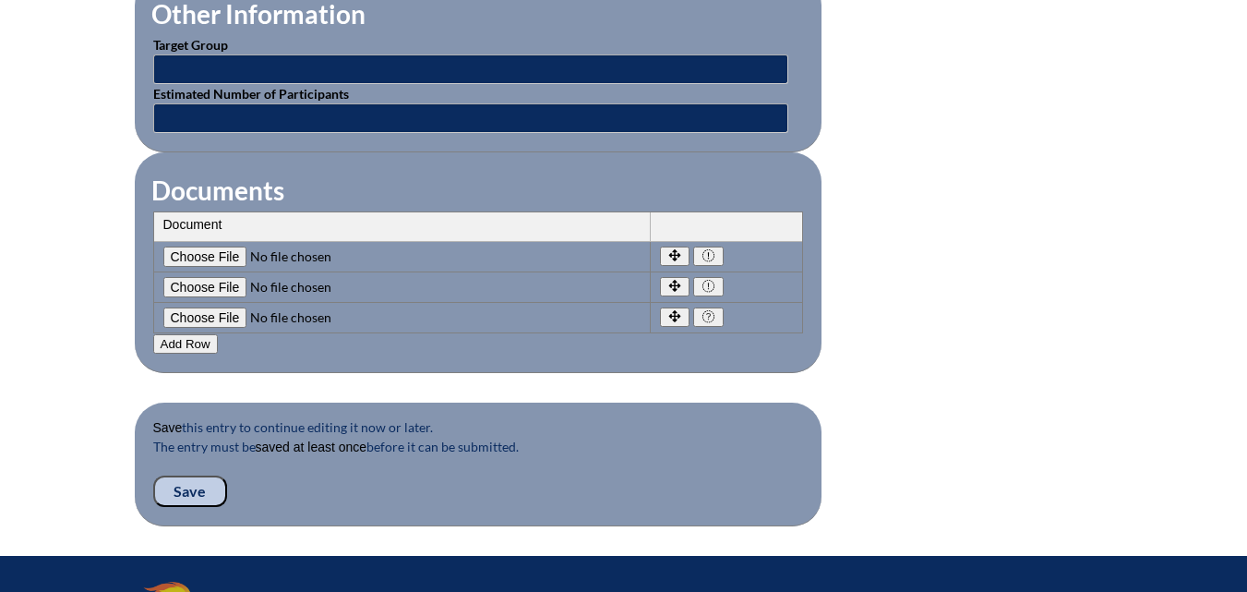
click at [190, 307] on input"] "file" at bounding box center [288, 317] width 251 height 20
type input"] "C:\fakepath\scan_lbrennan_2025-09-30-14-33-12.pdf"
click at [188, 480] on input "Save" at bounding box center [190, 490] width 74 height 31
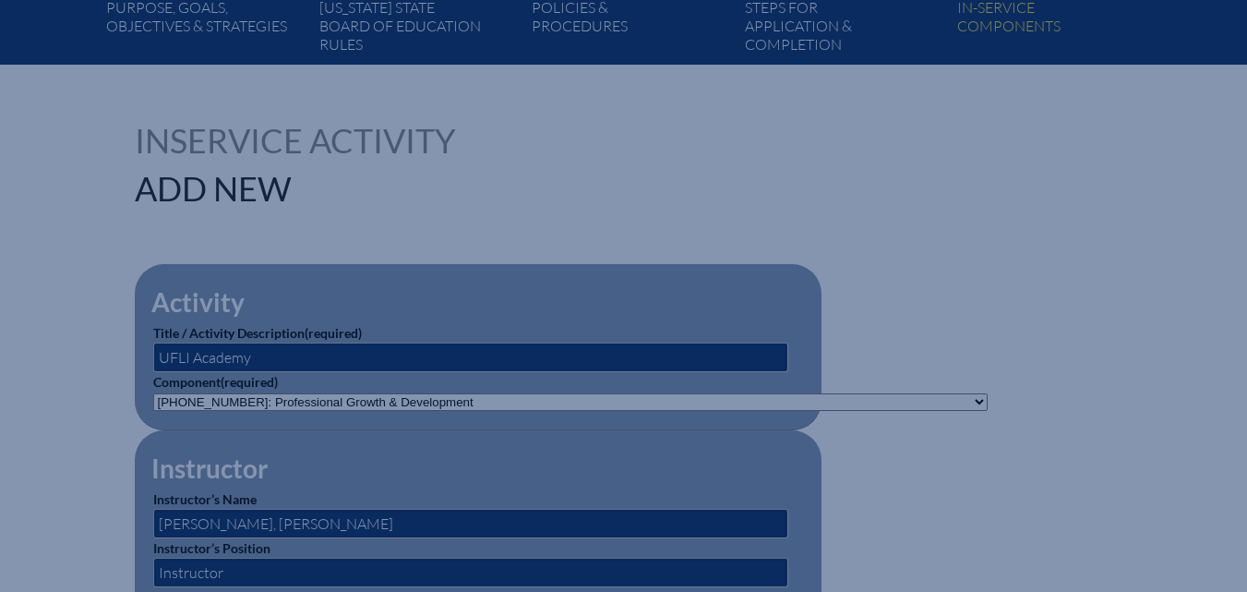
scroll to position [185, 0]
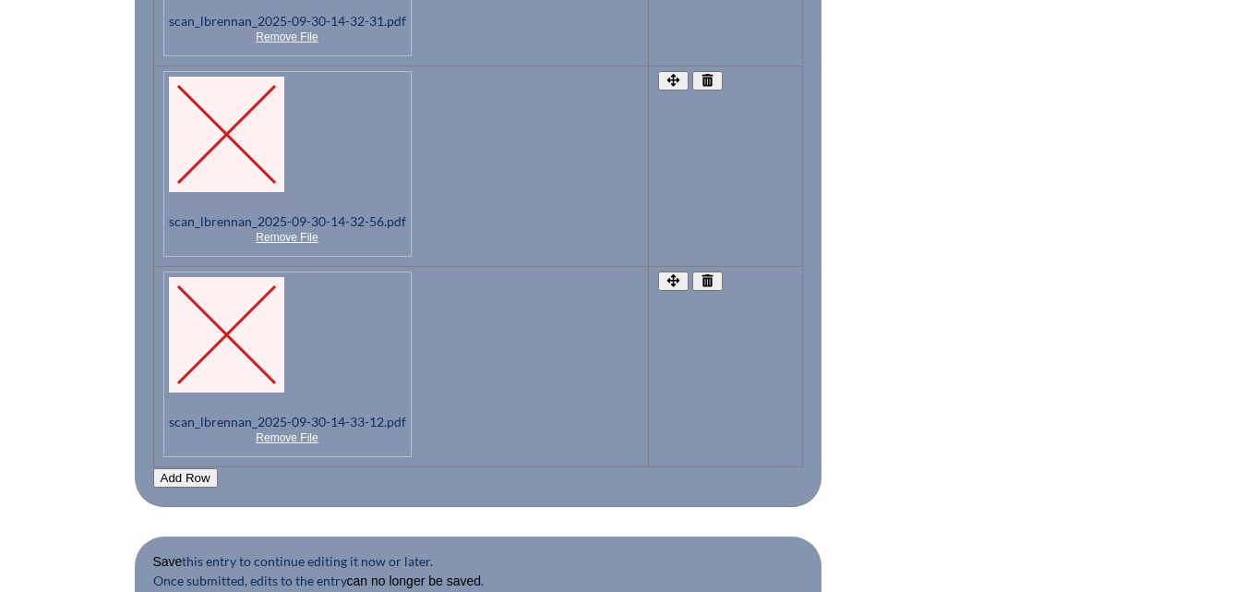
scroll to position [2307, 0]
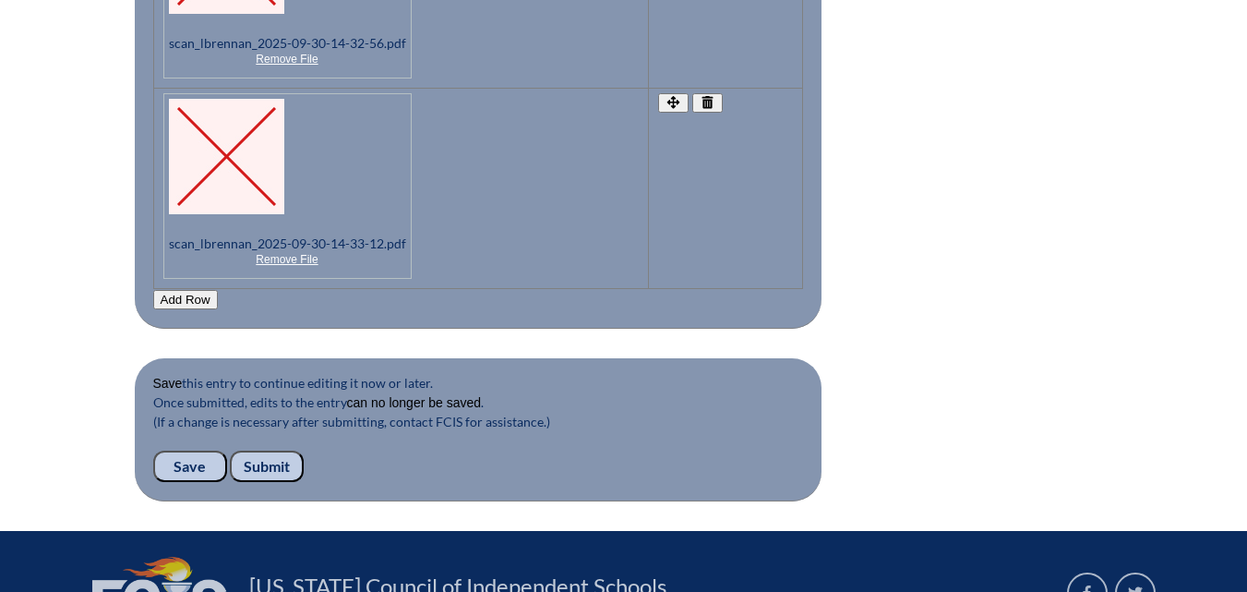
click at [278, 451] on input "Submit" at bounding box center [267, 465] width 74 height 31
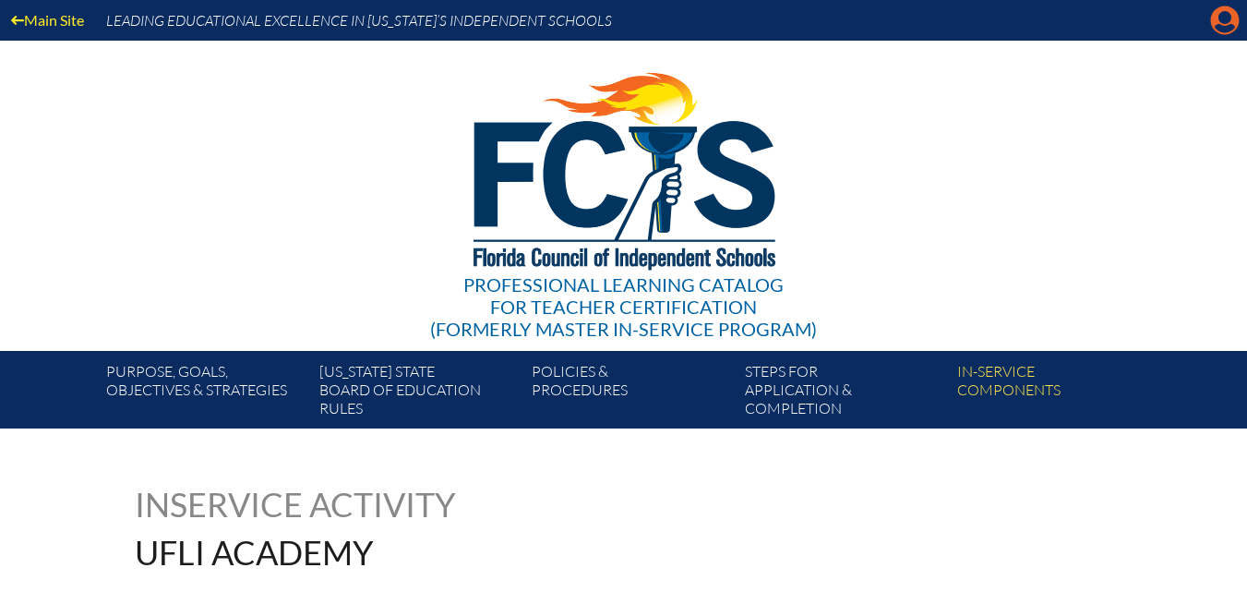
click at [1219, 19] on icon "Manage account" at bounding box center [1225, 21] width 30 height 30
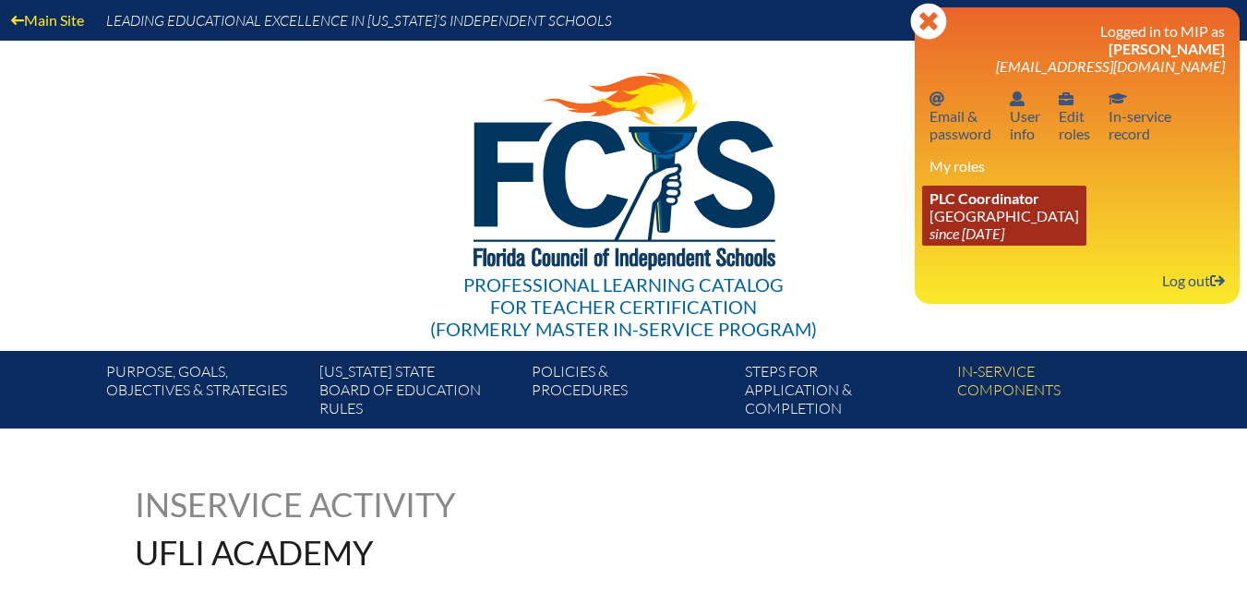
click at [1004, 228] on icon "since [DATE]" at bounding box center [966, 233] width 75 height 18
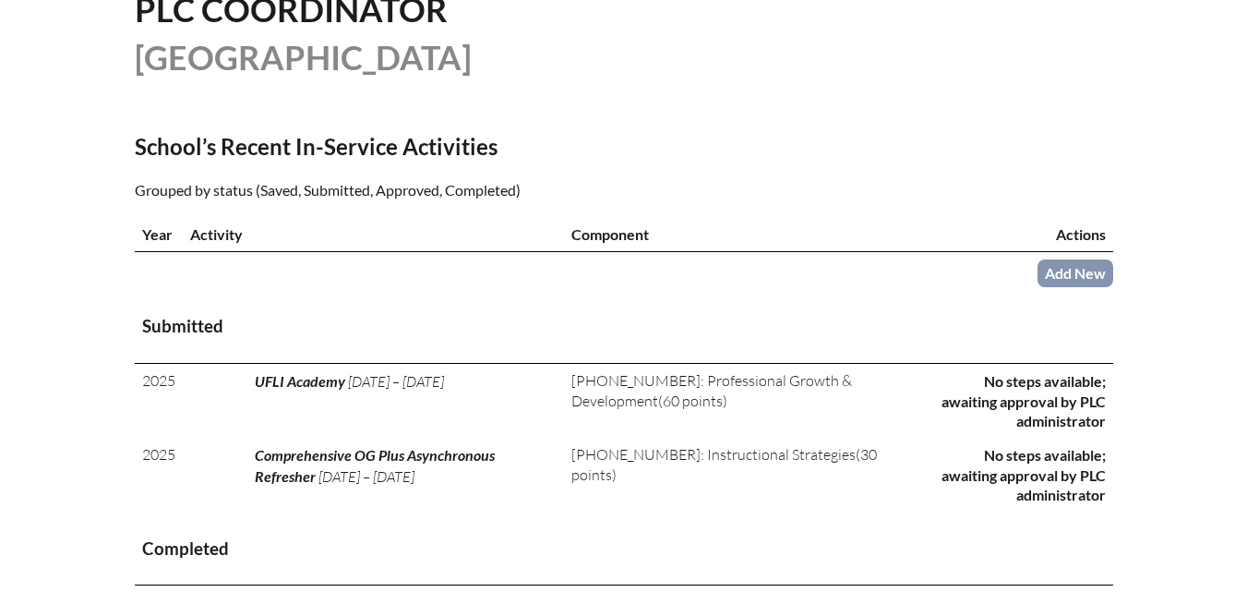
scroll to position [554, 0]
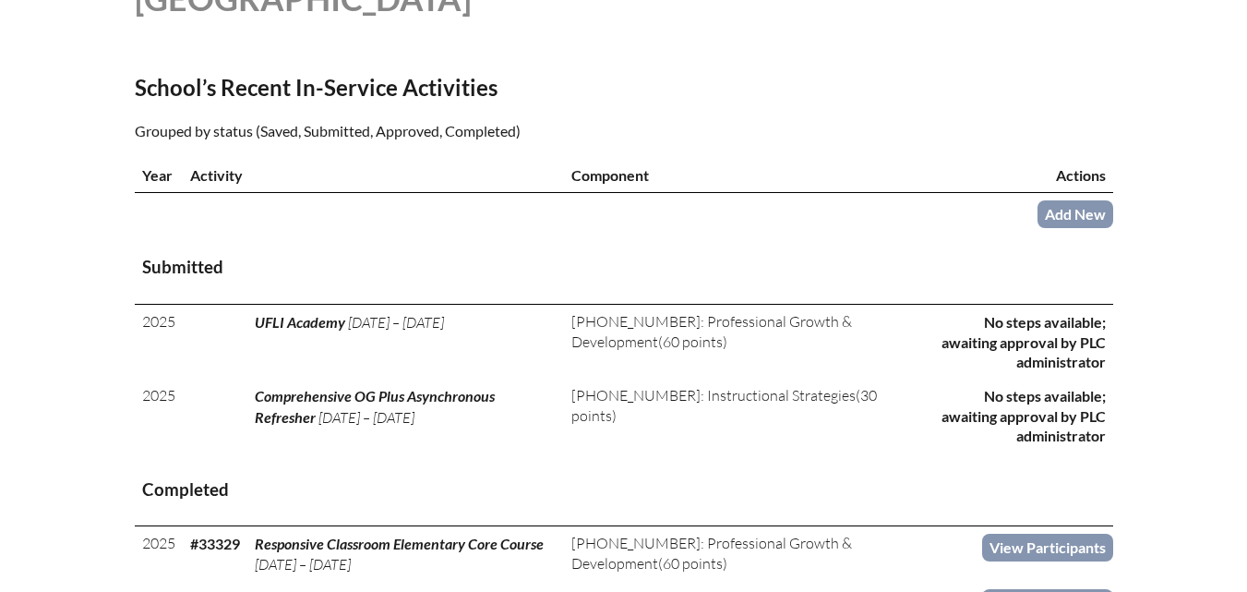
click at [832, 270] on th "Submitted" at bounding box center [624, 268] width 978 height 73
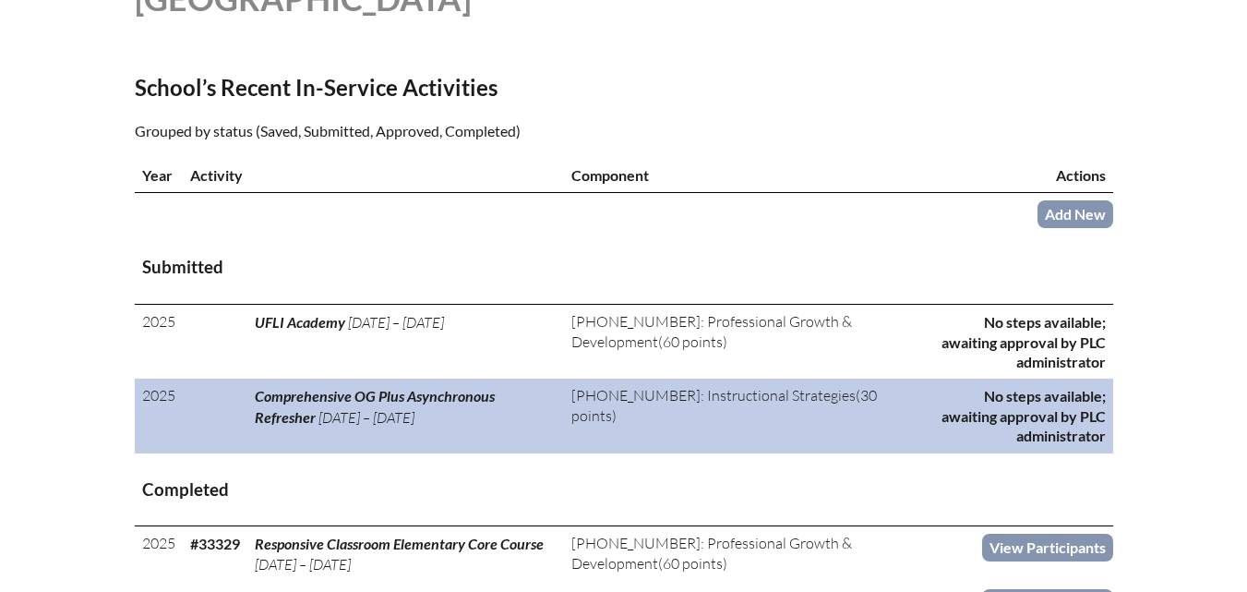
click at [930, 451] on td "No steps available; awaiting approval by PLC administrator" at bounding box center [1021, 415] width 183 height 74
click at [1052, 437] on p "No steps available; awaiting approval by PLC administrator" at bounding box center [1022, 415] width 168 height 59
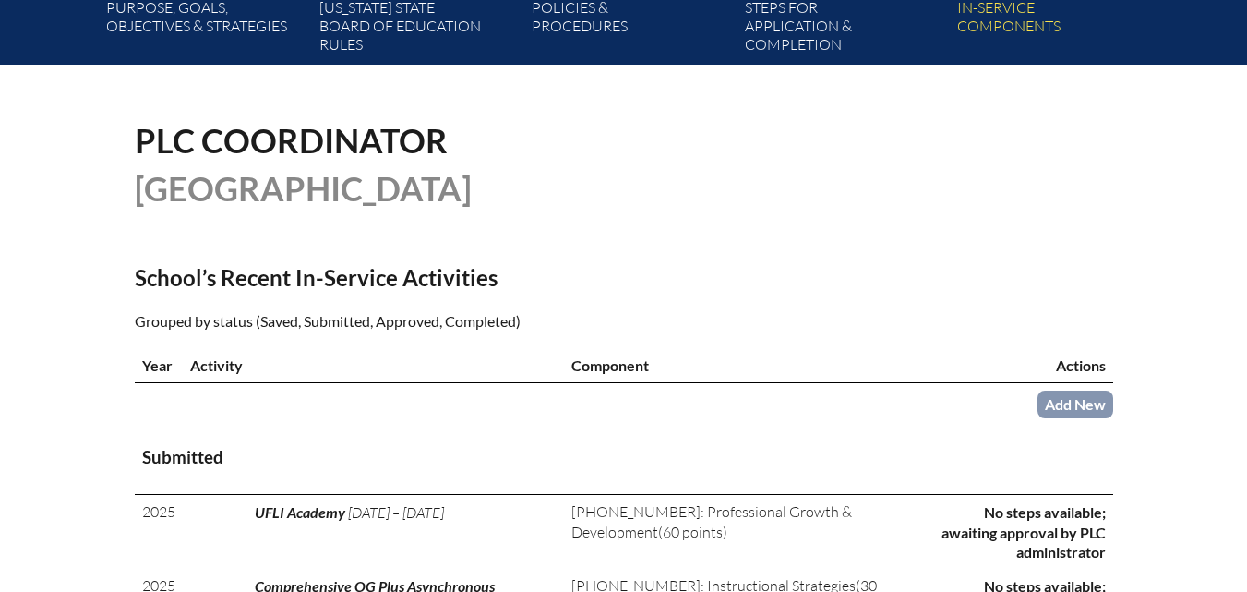
scroll to position [369, 0]
